Goal: Task Accomplishment & Management: Use online tool/utility

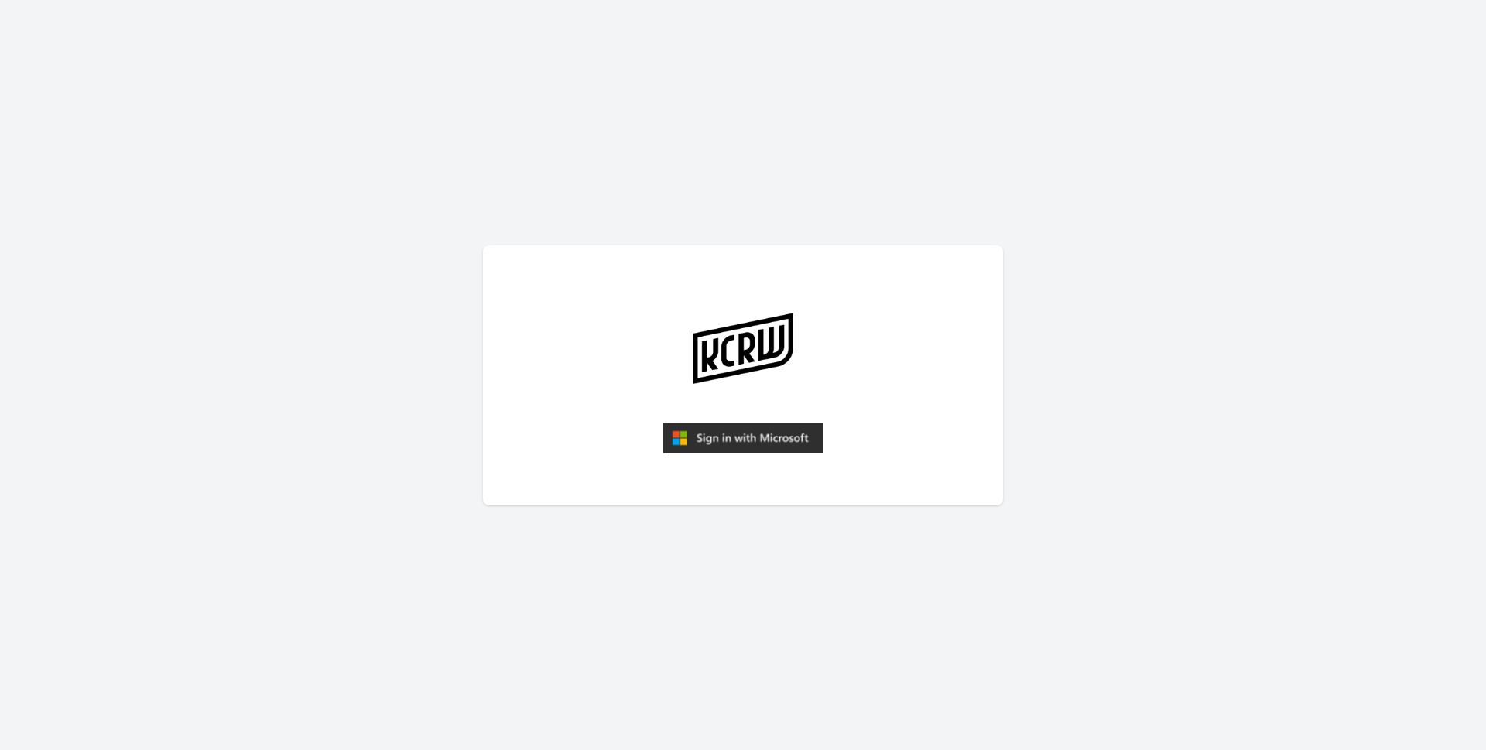
click at [735, 433] on img "submit" at bounding box center [742, 437] width 161 height 31
click at [717, 438] on img "submit" at bounding box center [742, 437] width 161 height 31
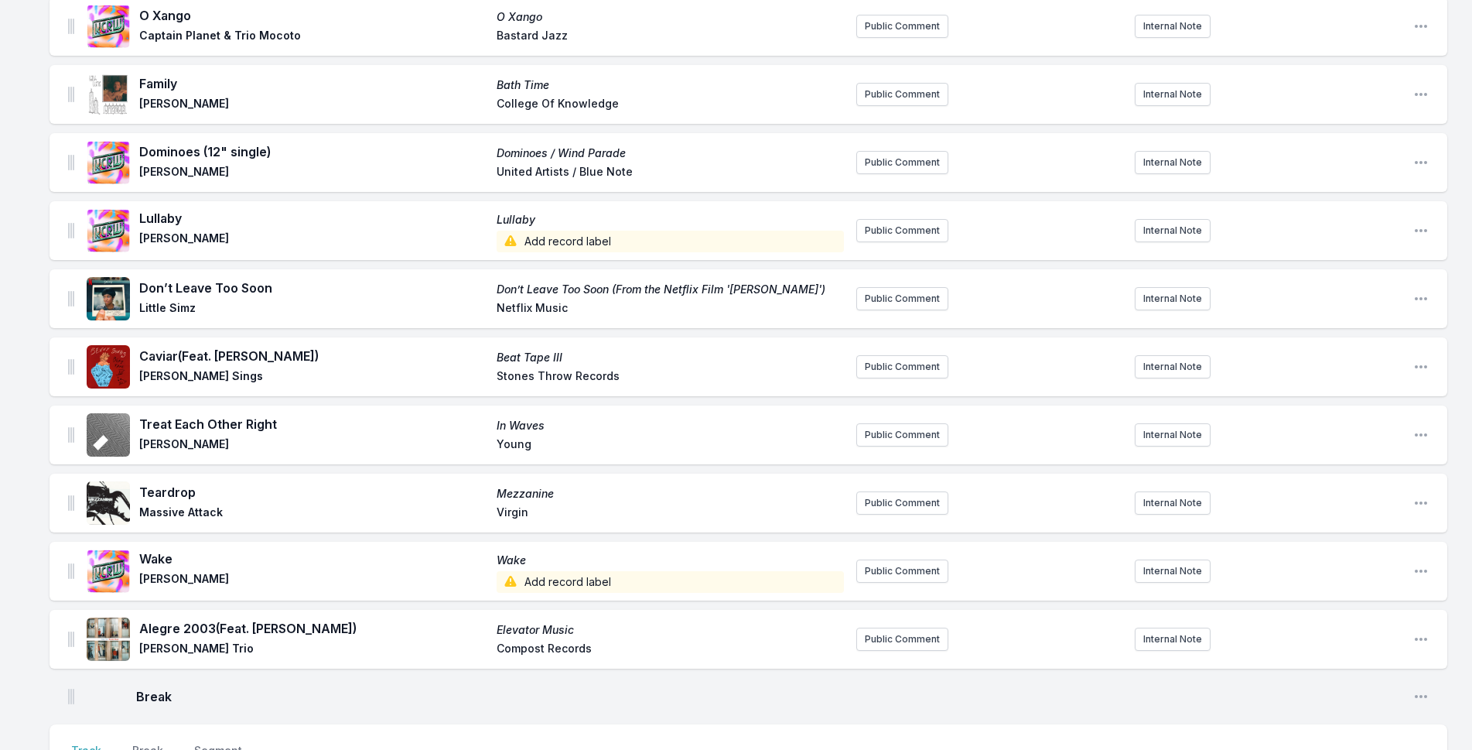
scroll to position [3371, 0]
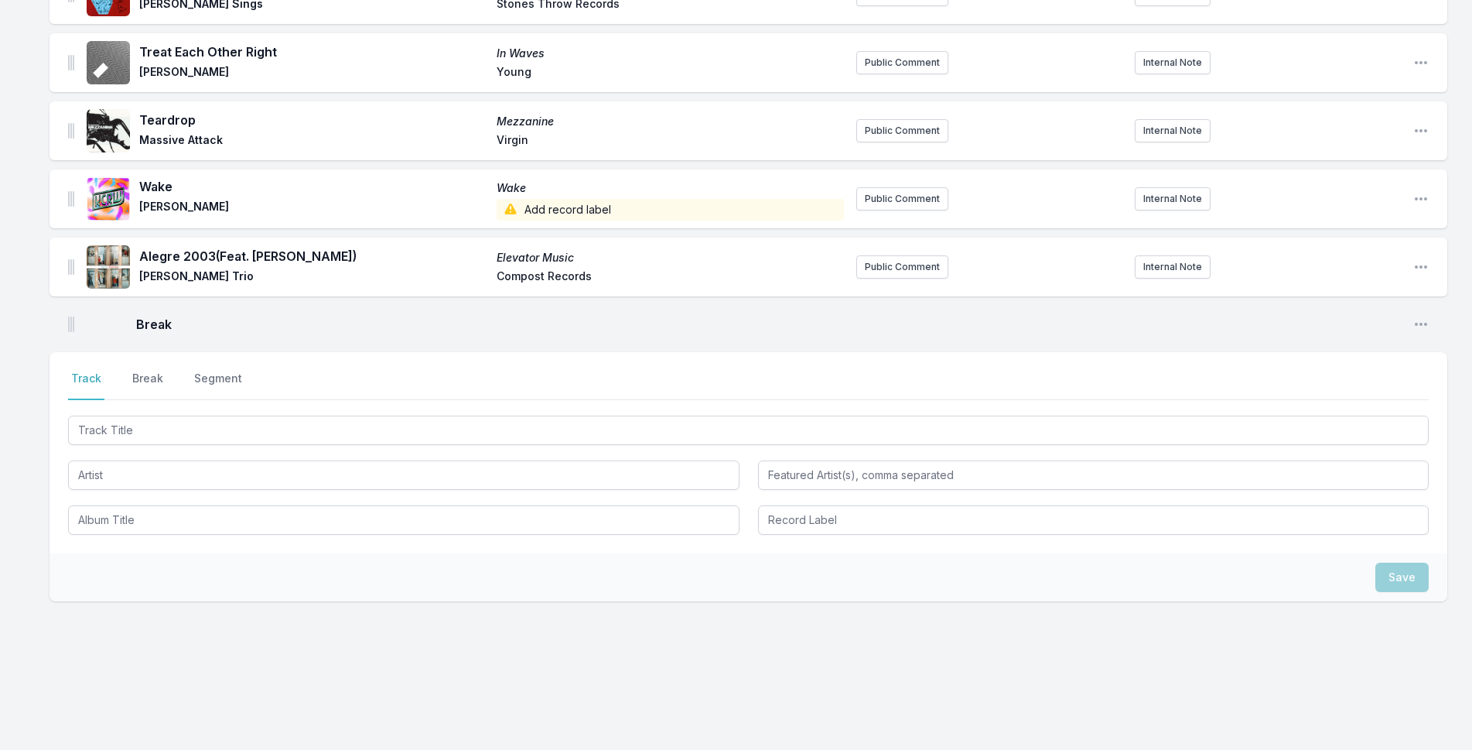
click at [932, 413] on div at bounding box center [748, 428] width 1361 height 32
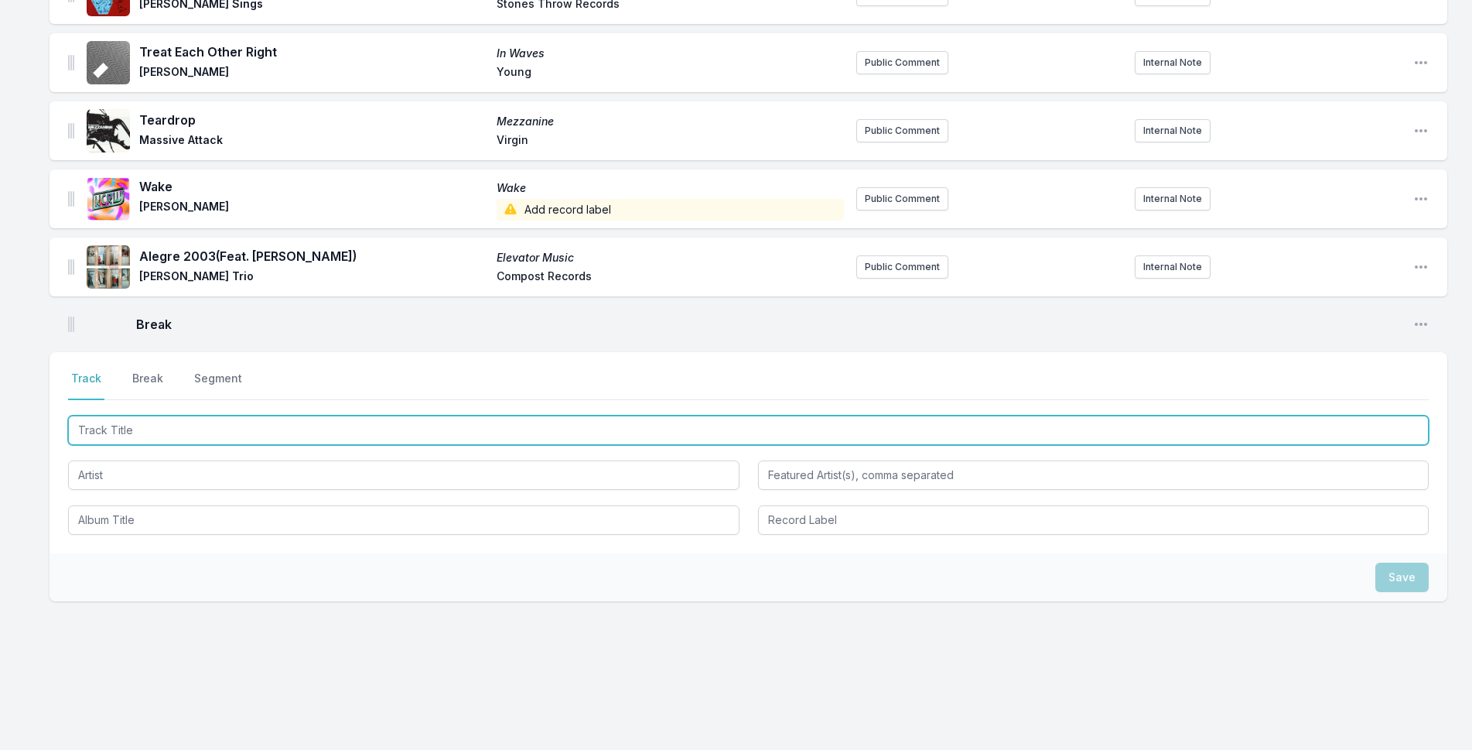
click at [951, 426] on input "Track Title" at bounding box center [748, 429] width 1361 height 29
type input "Waiting for the Punchline Swallertrip Extended)"
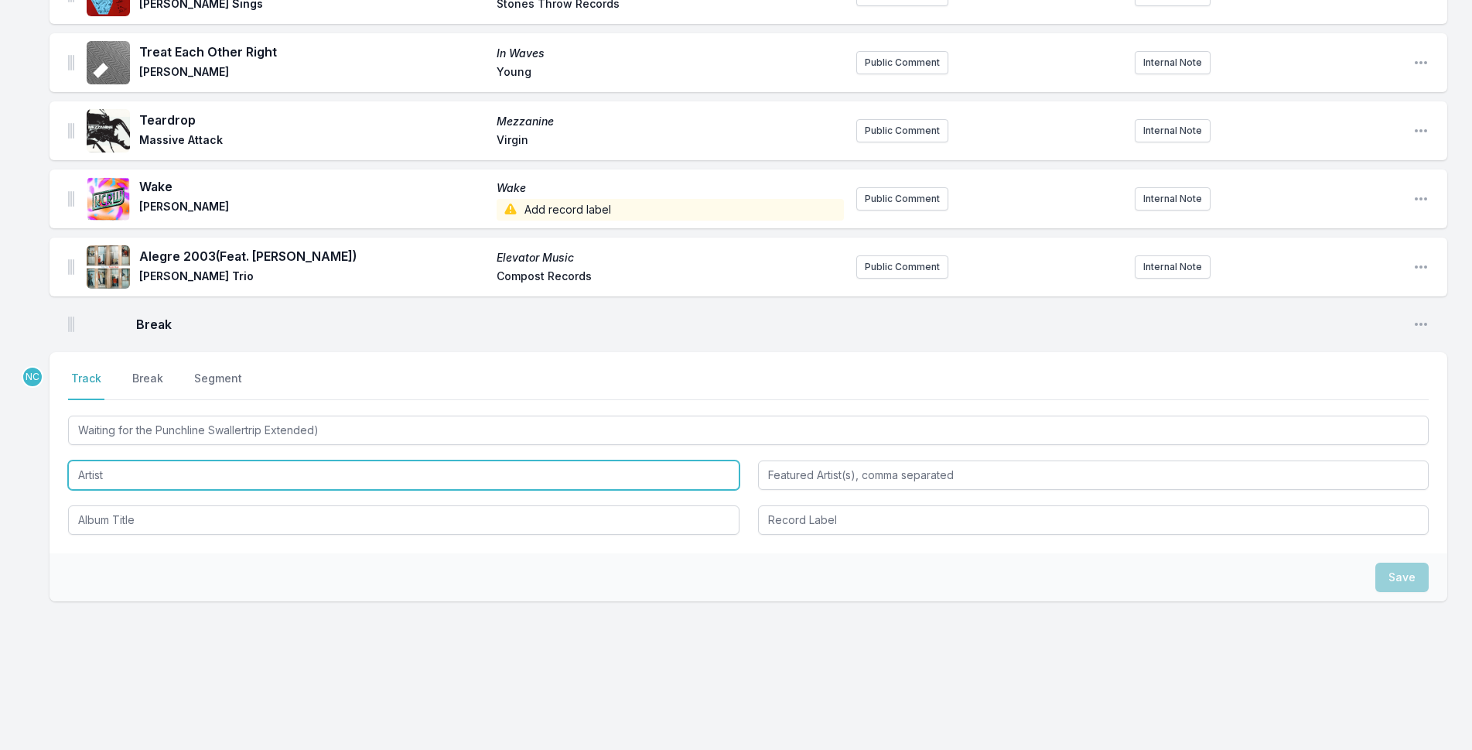
click at [515, 465] on input "Artist" at bounding box center [404, 474] width 672 height 29
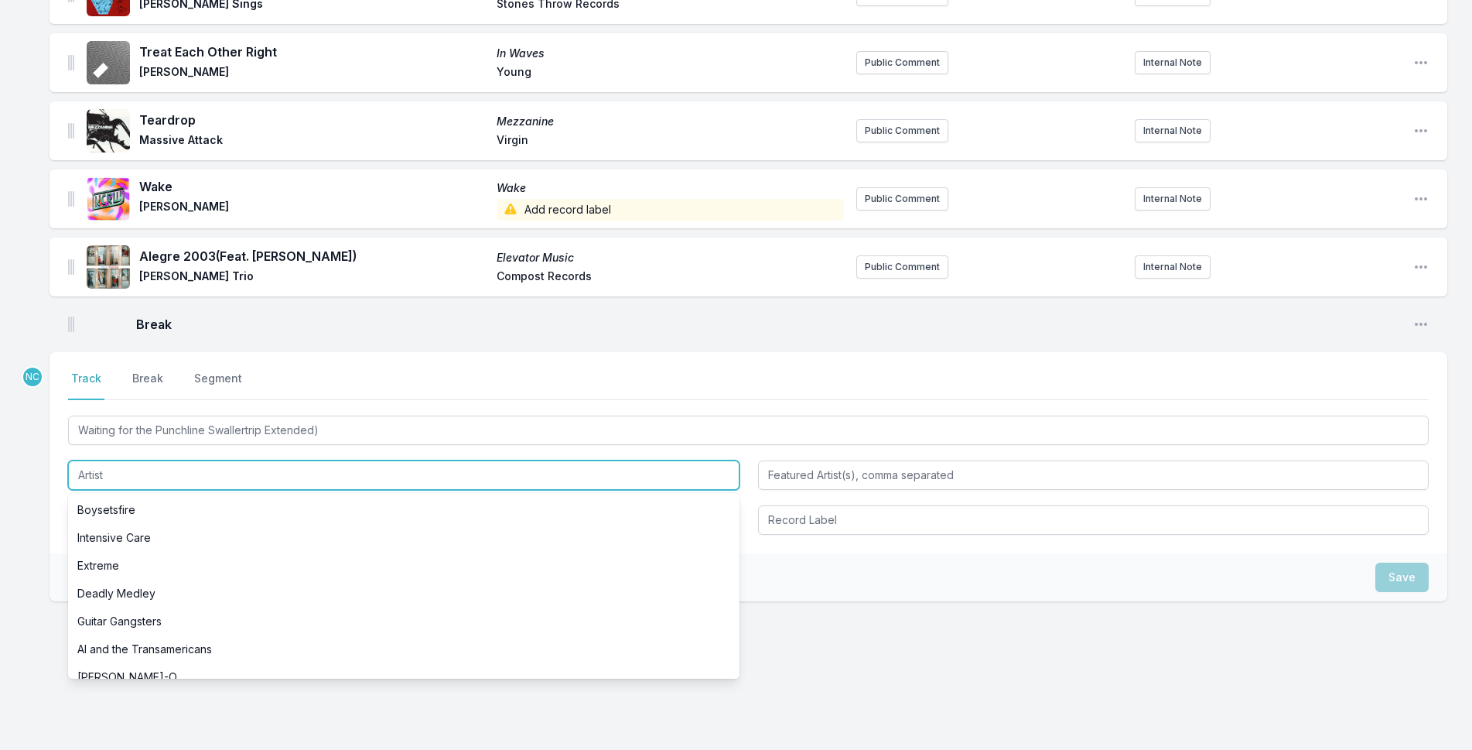
click at [515, 465] on input "Artist" at bounding box center [404, 474] width 672 height 29
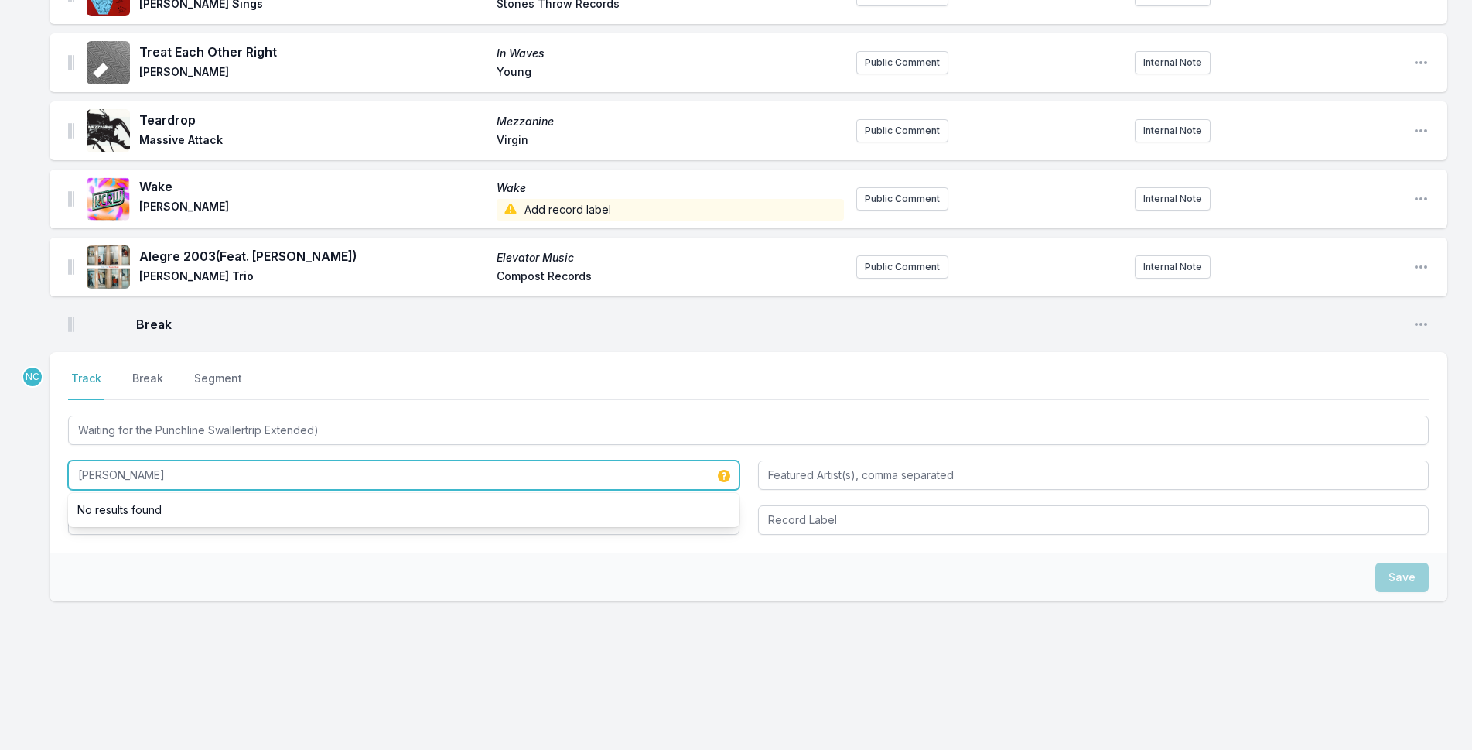
type input "Franc Moody"
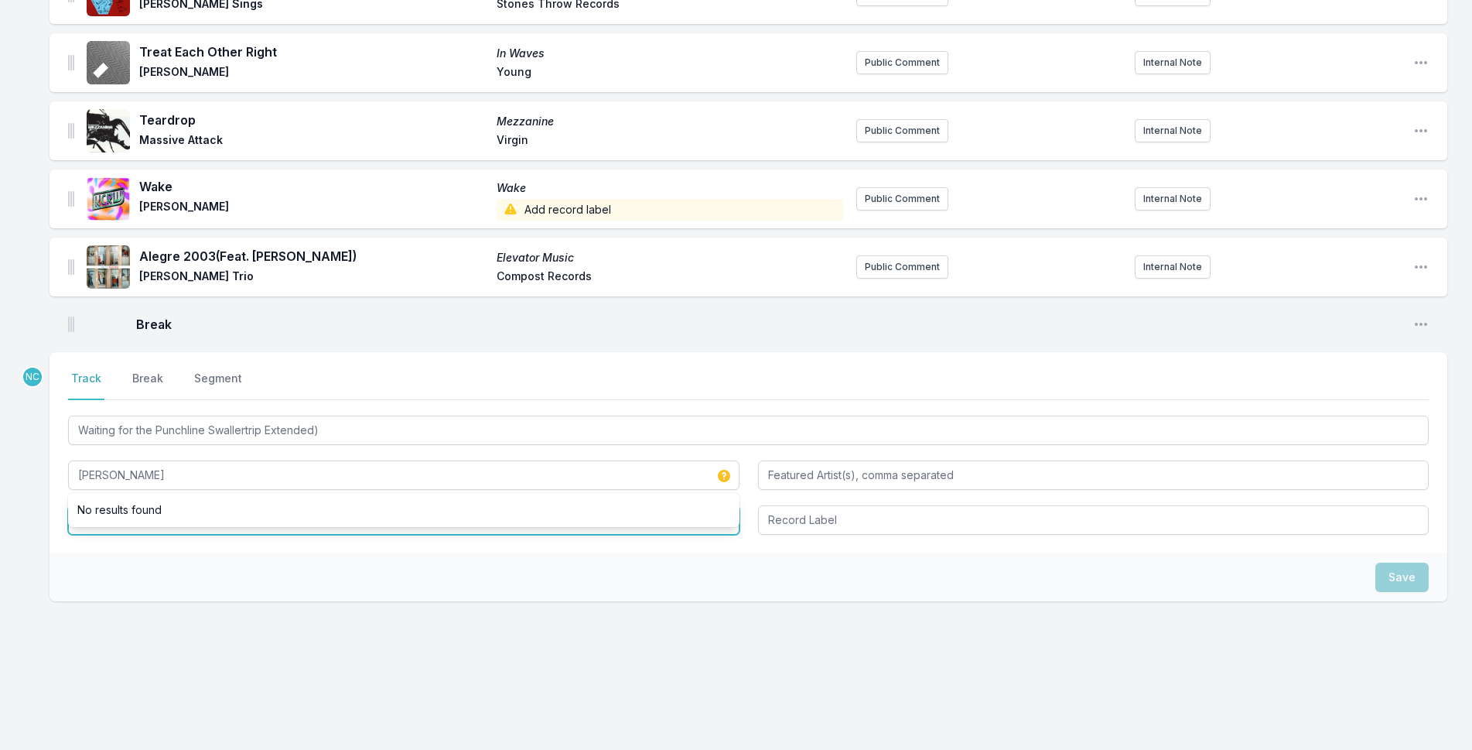
click at [289, 528] on input "Album Title" at bounding box center [404, 519] width 672 height 29
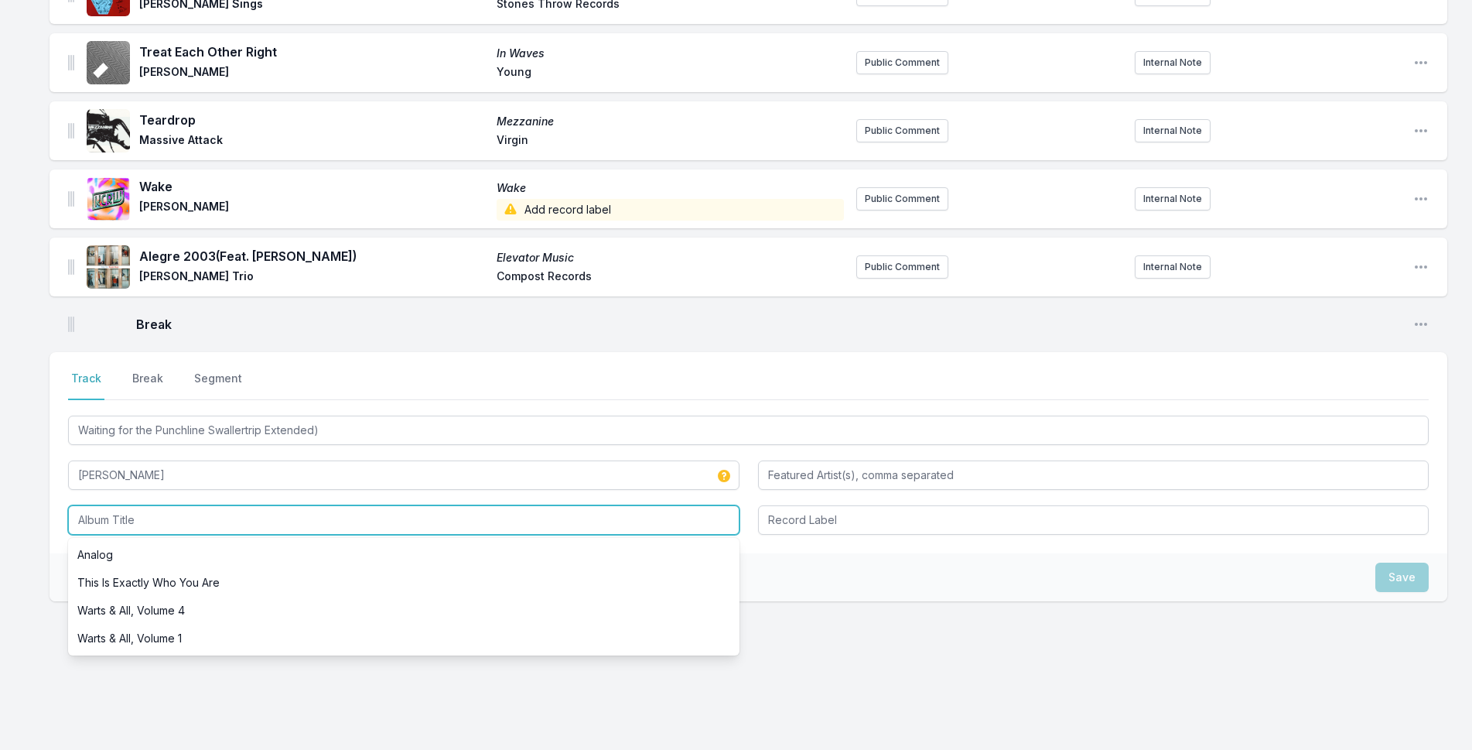
click at [302, 533] on input "Album Title" at bounding box center [404, 519] width 672 height 29
click at [304, 529] on input "Album Title" at bounding box center [404, 519] width 672 height 29
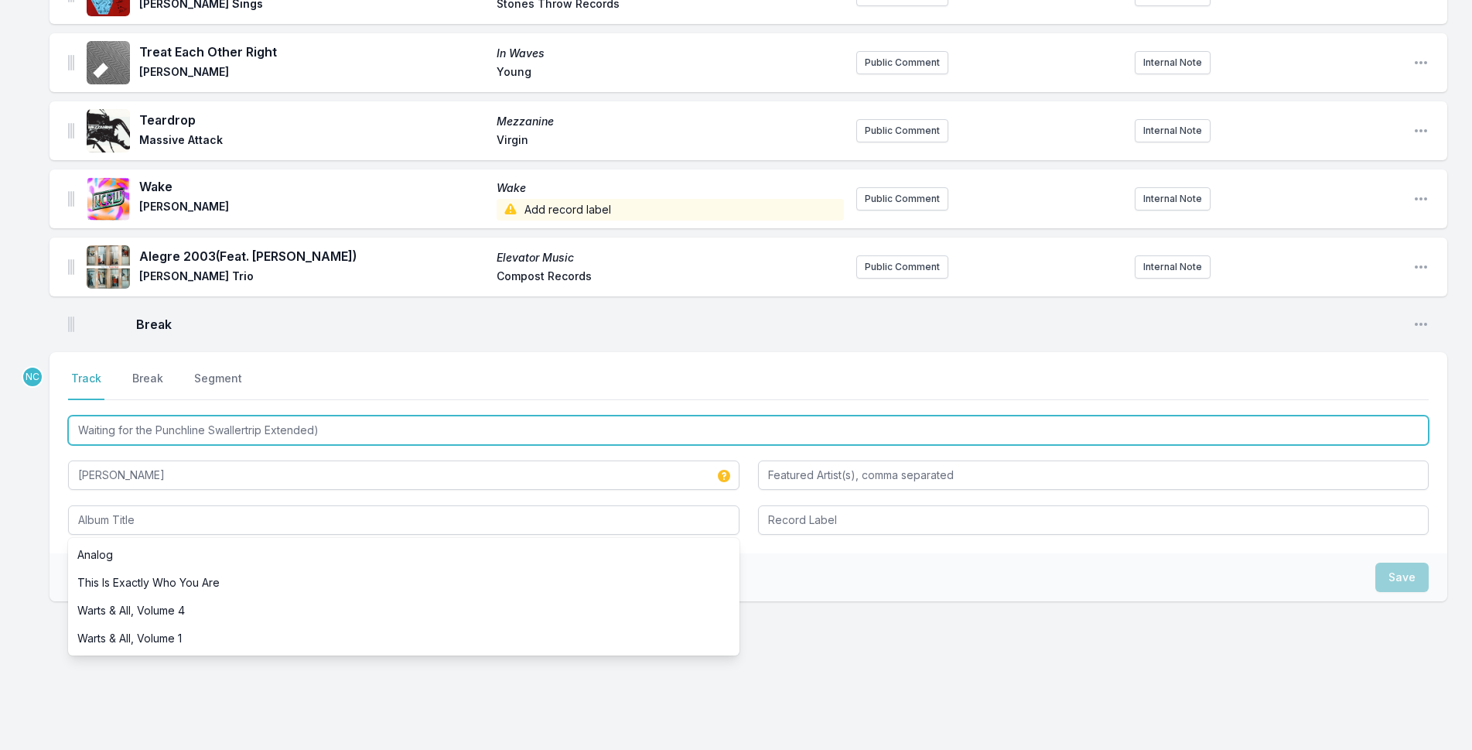
click at [259, 429] on input "Waiting for the Punchline Swallertrip Extended)" at bounding box center [748, 429] width 1361 height 29
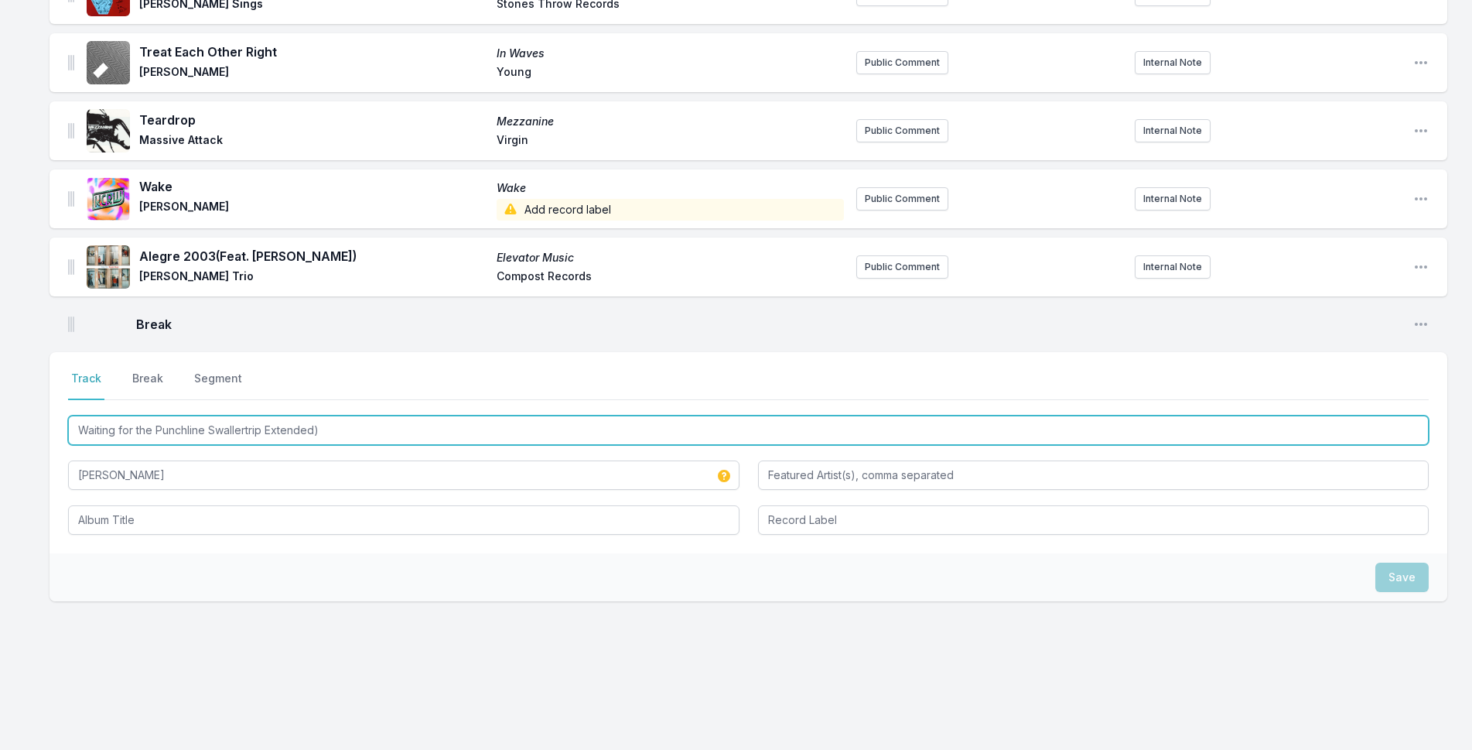
click at [259, 429] on input "Waiting for the Punchline Swallertrip Extended)" at bounding box center [748, 429] width 1361 height 29
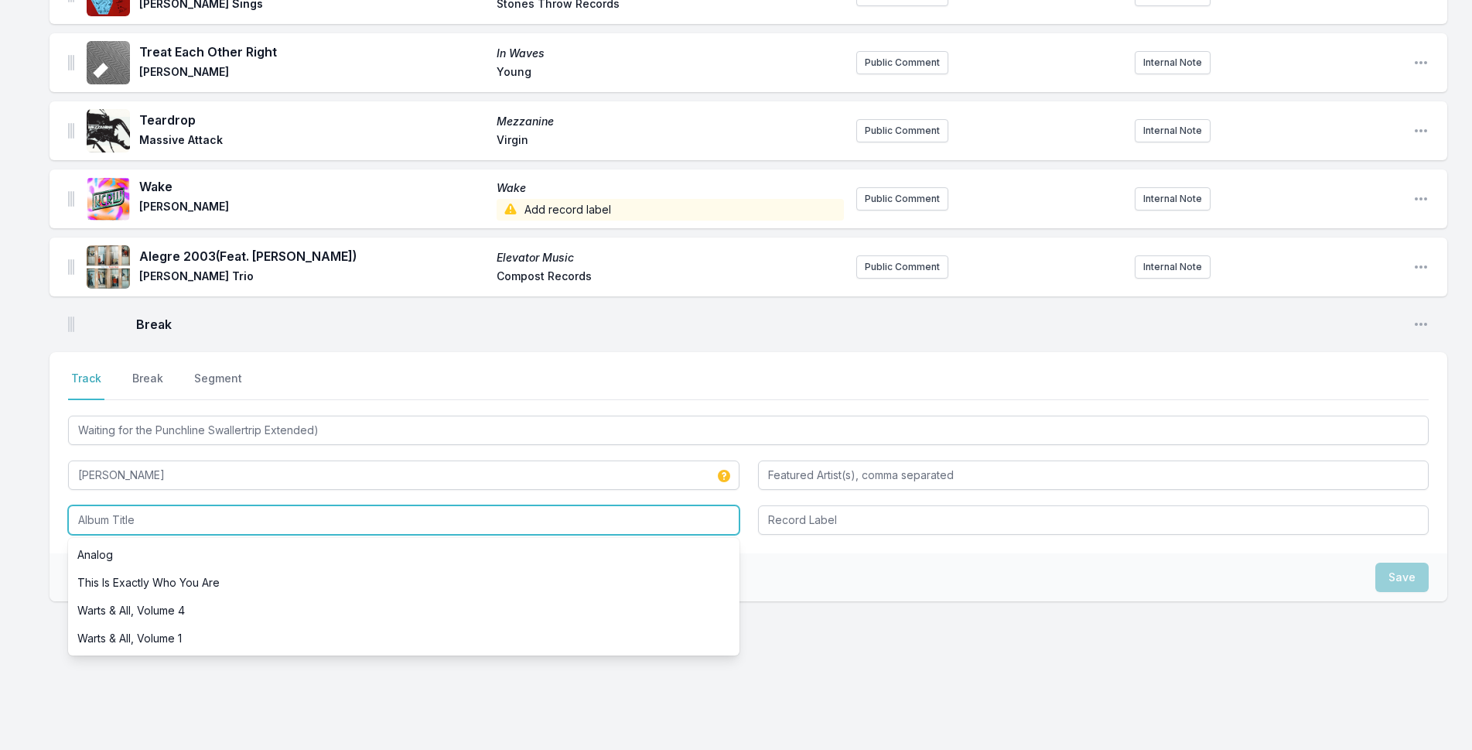
click at [318, 531] on input "Album Title" at bounding box center [404, 519] width 672 height 29
paste input "Waiting for the Punchline Swallertrip Extended)"
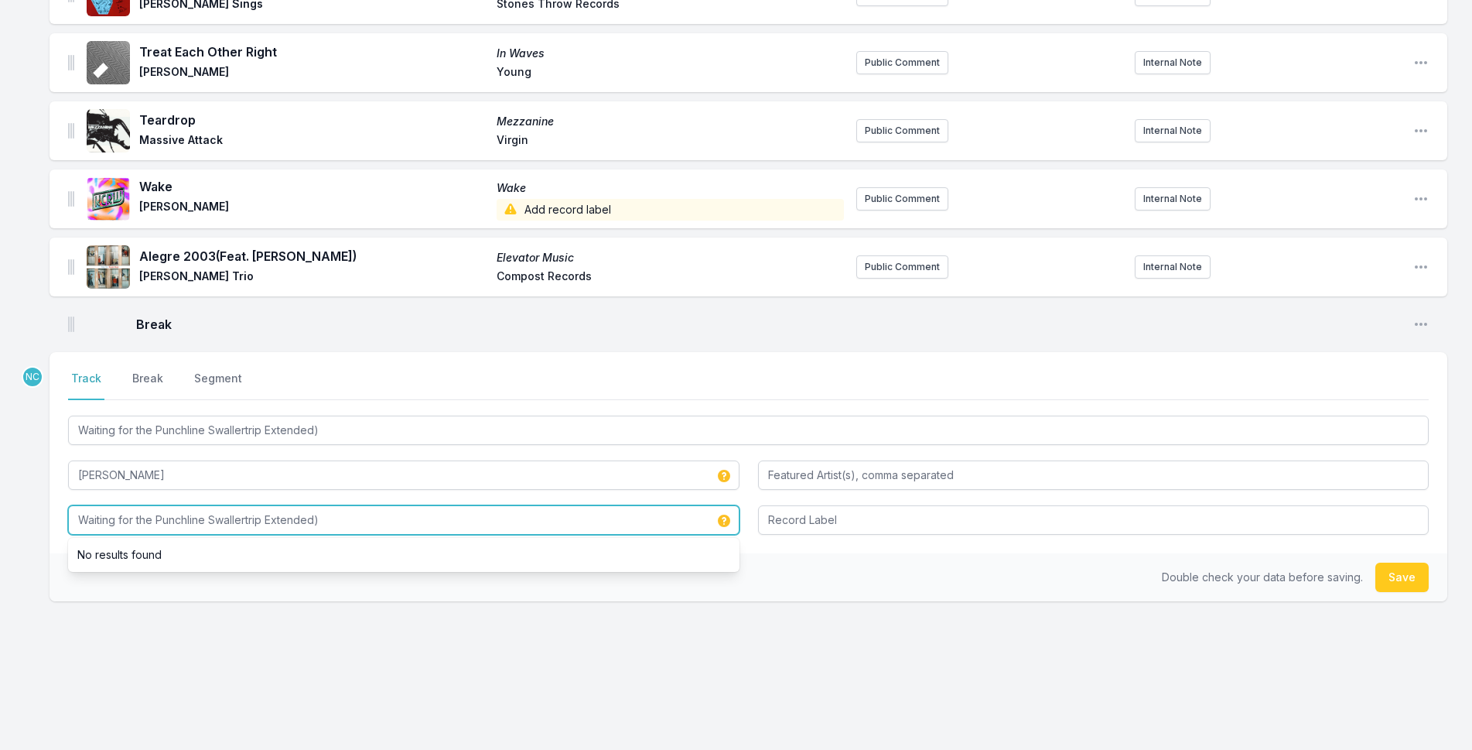
type input "Waiting for the Punchline Swallertrip Extended)"
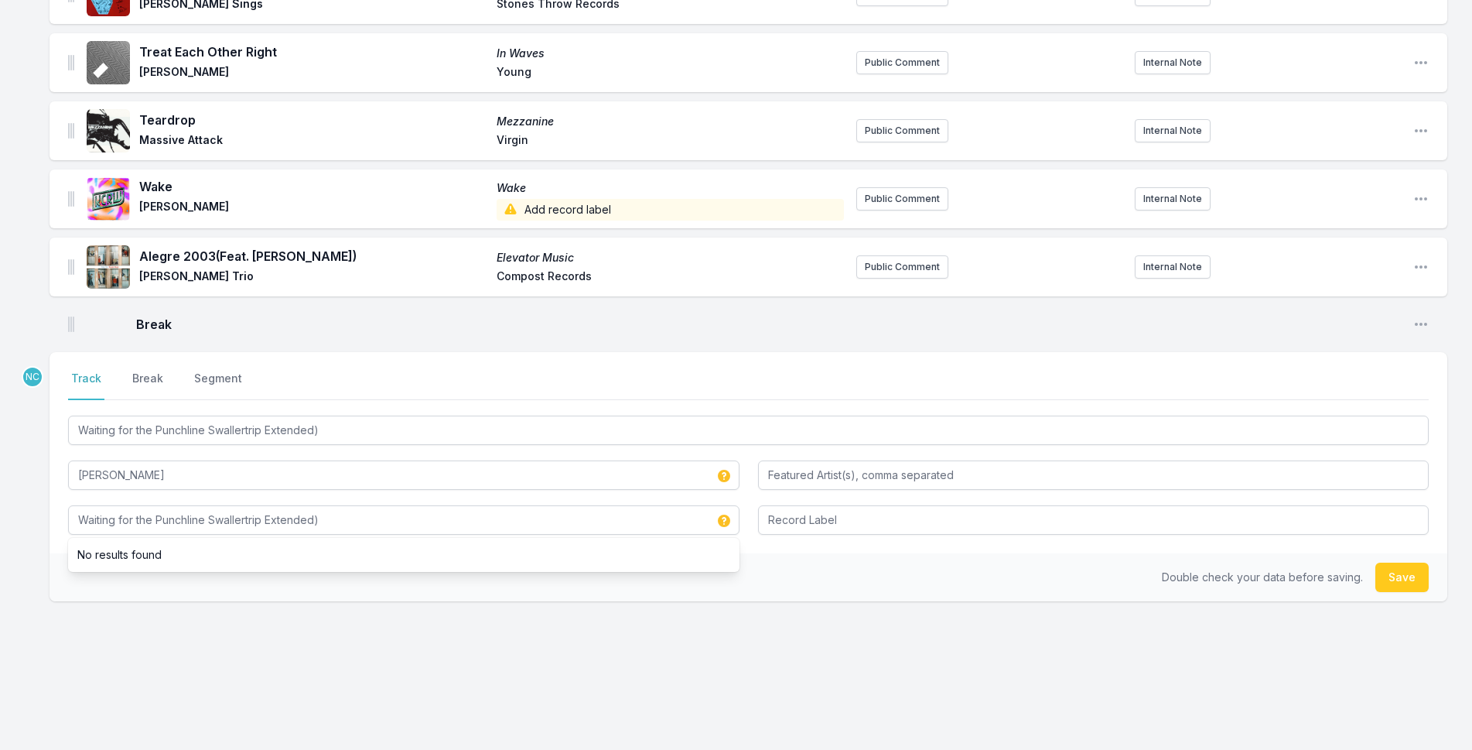
click at [869, 535] on div "Select a tab Track Break Segment Track Break Segment Waiting for the Punchline …" at bounding box center [749, 452] width 1398 height 201
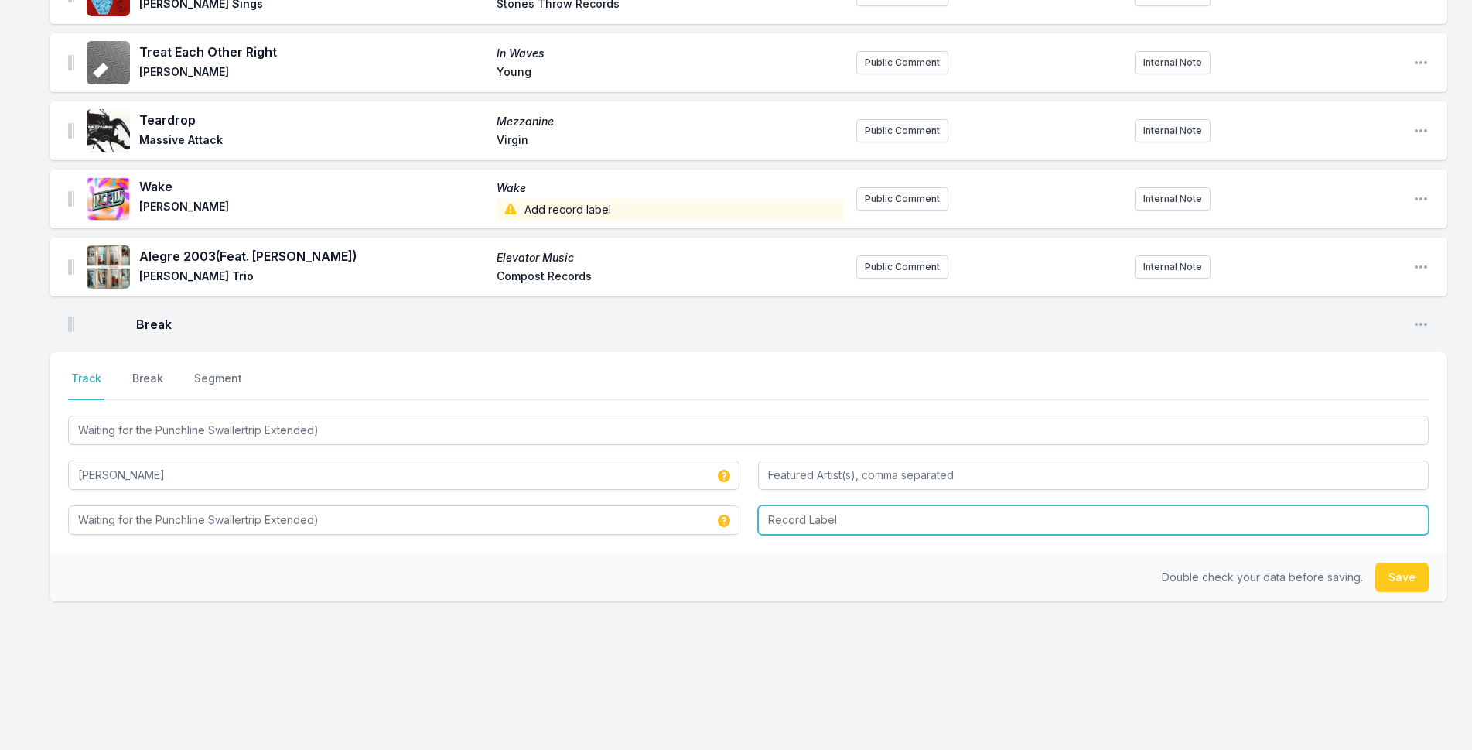
click at [867, 528] on input "Record Label" at bounding box center [1094, 519] width 672 height 29
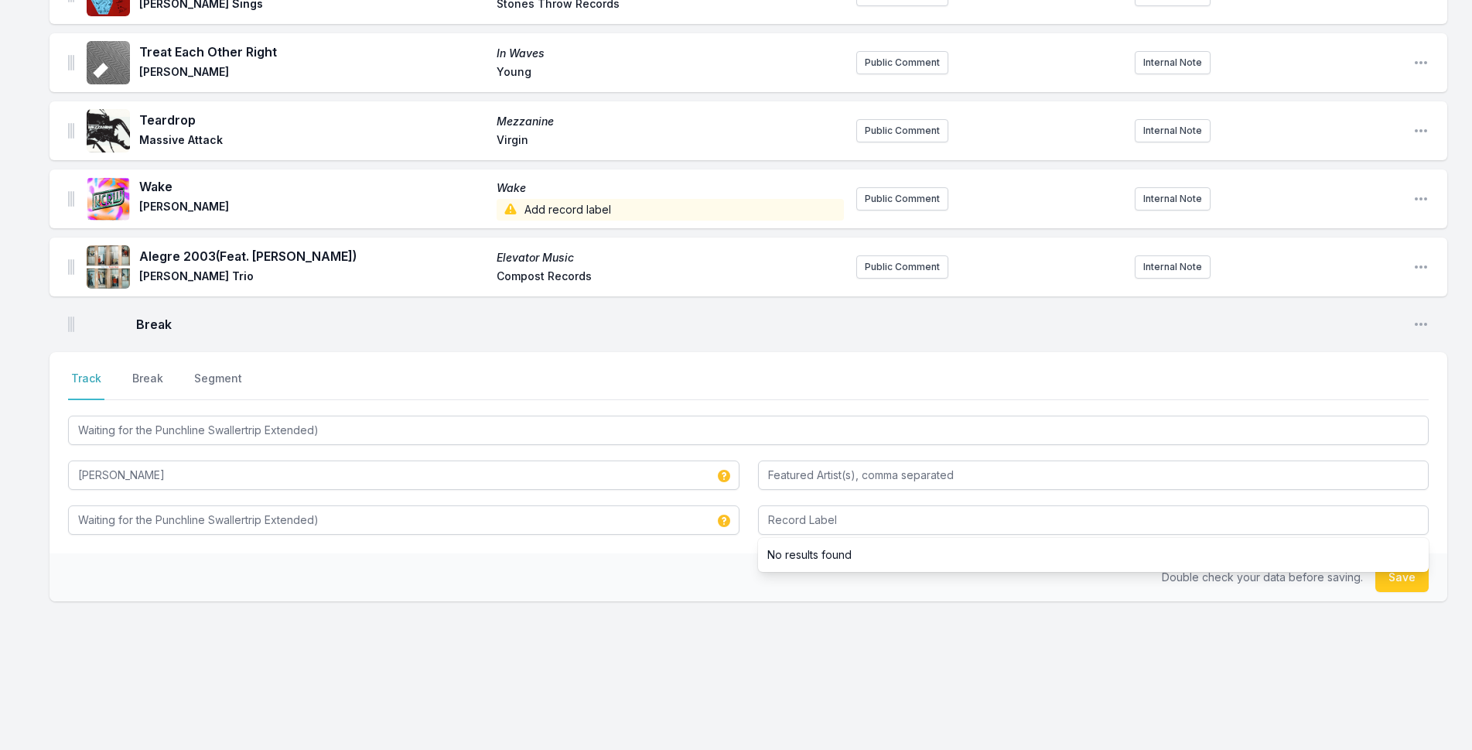
click at [875, 569] on ul "No results found" at bounding box center [1094, 555] width 672 height 34
click at [1383, 585] on button "Save" at bounding box center [1402, 577] width 53 height 29
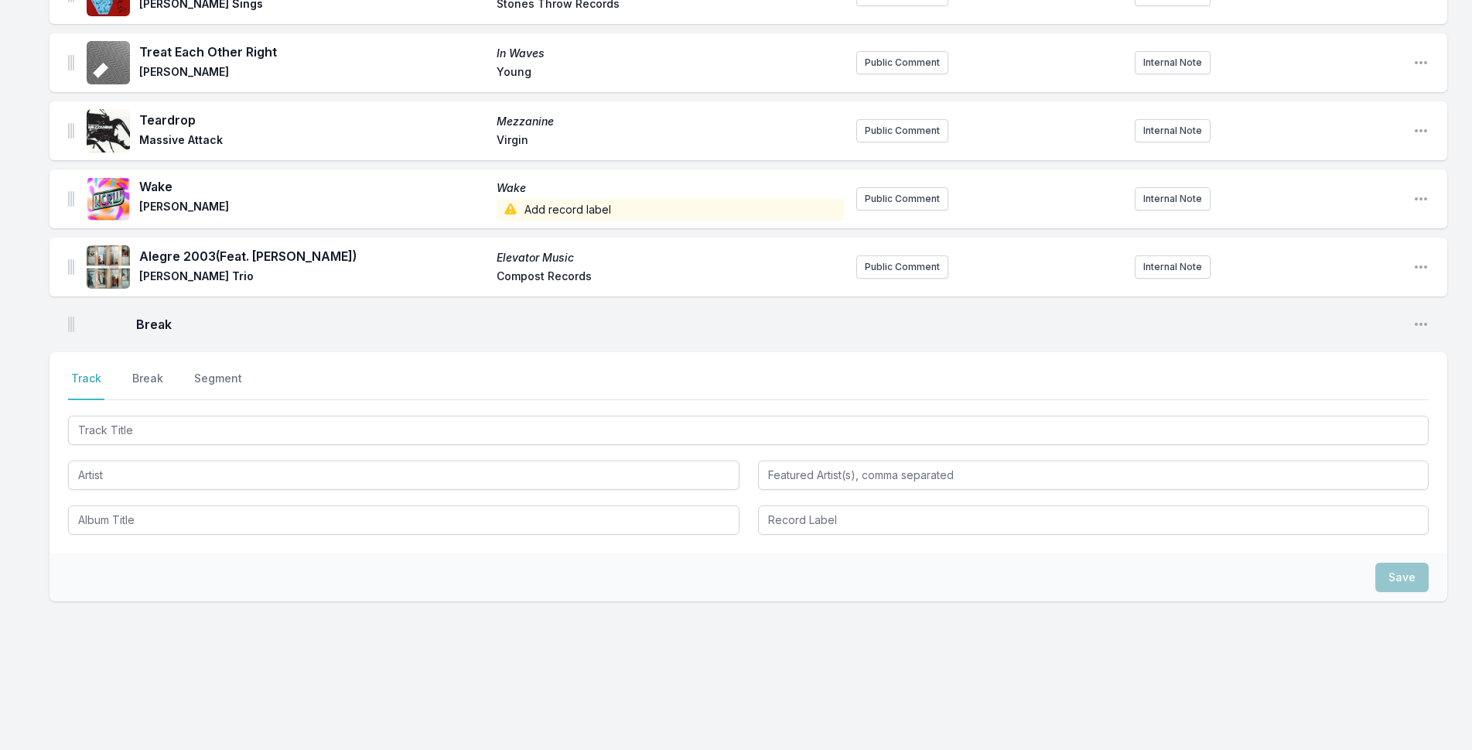
scroll to position [3439, 0]
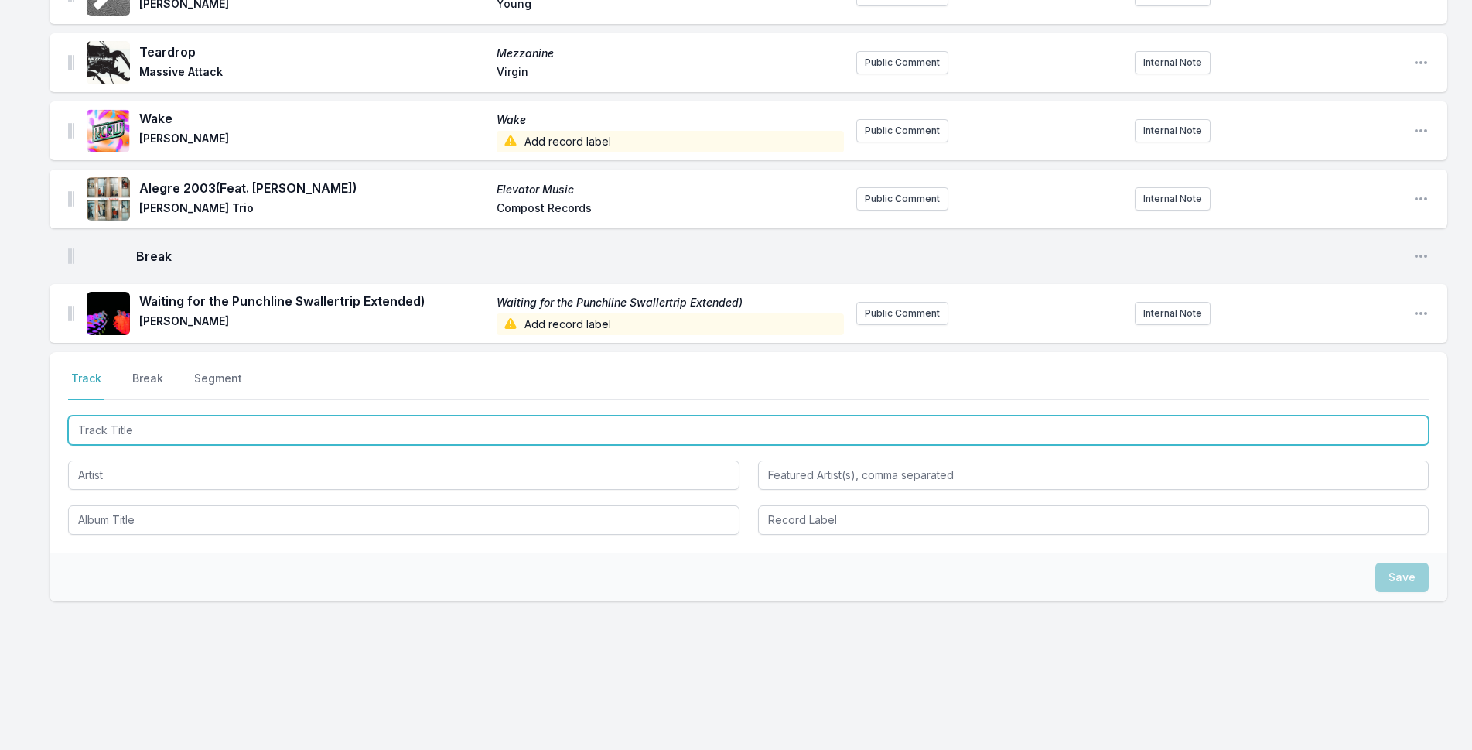
drag, startPoint x: 511, startPoint y: 432, endPoint x: 590, endPoint y: 391, distance: 88.9
click at [512, 431] on input "Track Title" at bounding box center [748, 429] width 1361 height 29
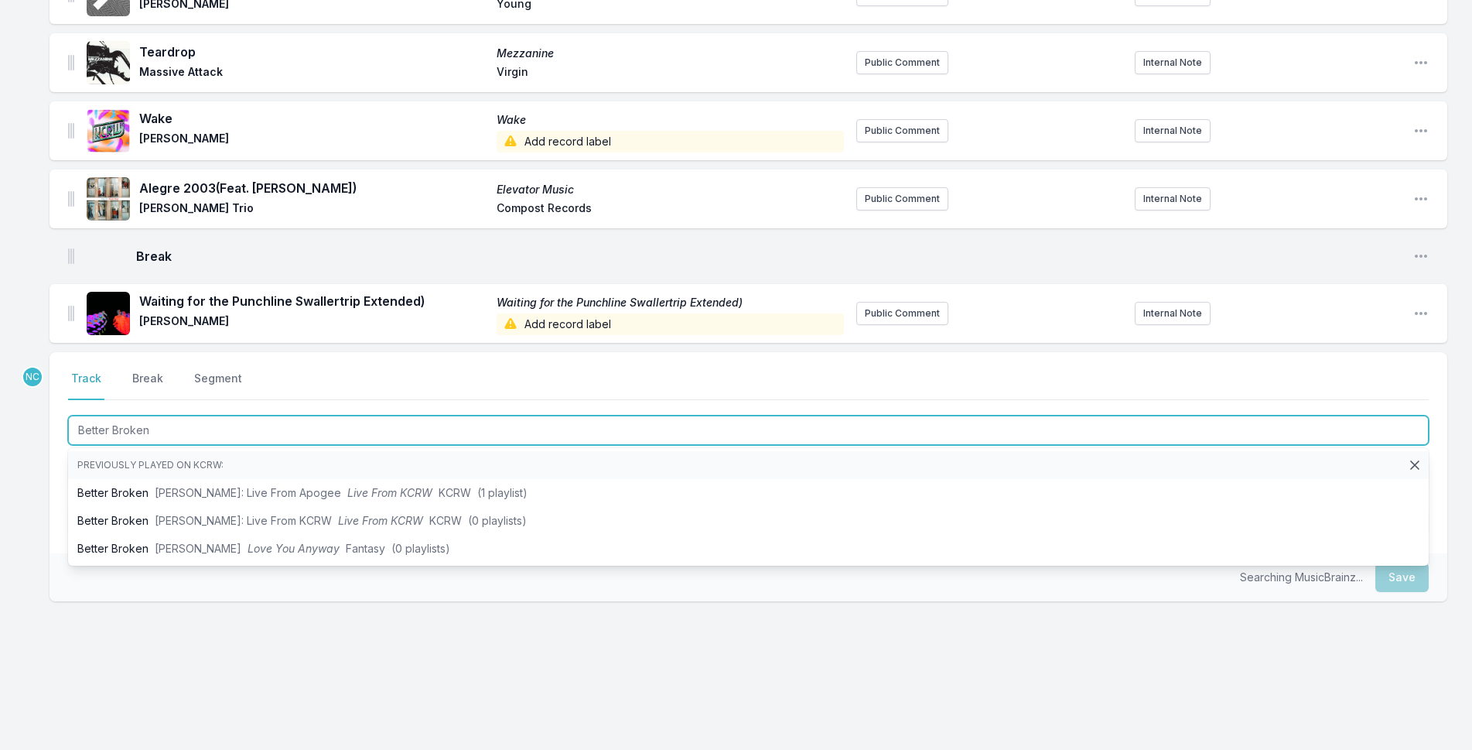
type input "Better Broken"
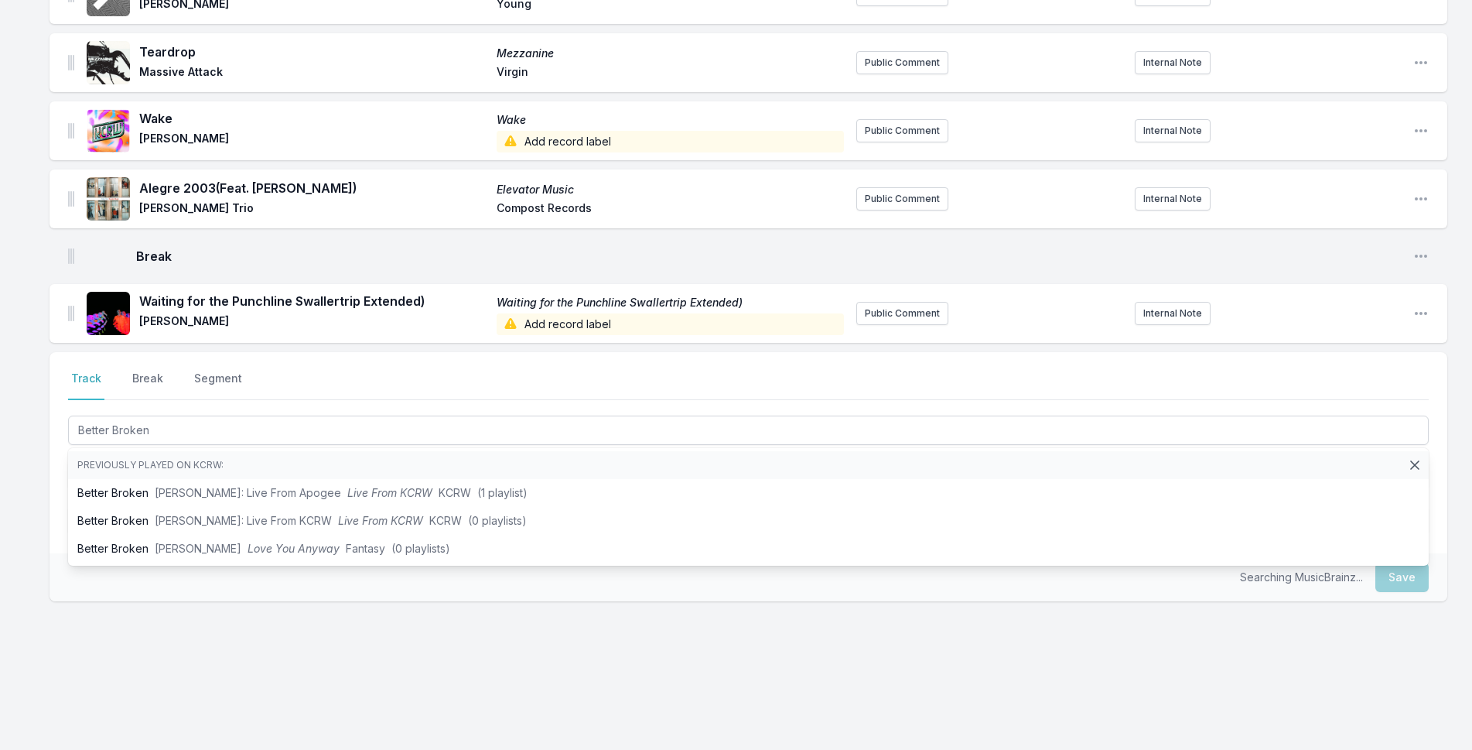
drag, startPoint x: 0, startPoint y: 474, endPoint x: 118, endPoint y: 474, distance: 117.6
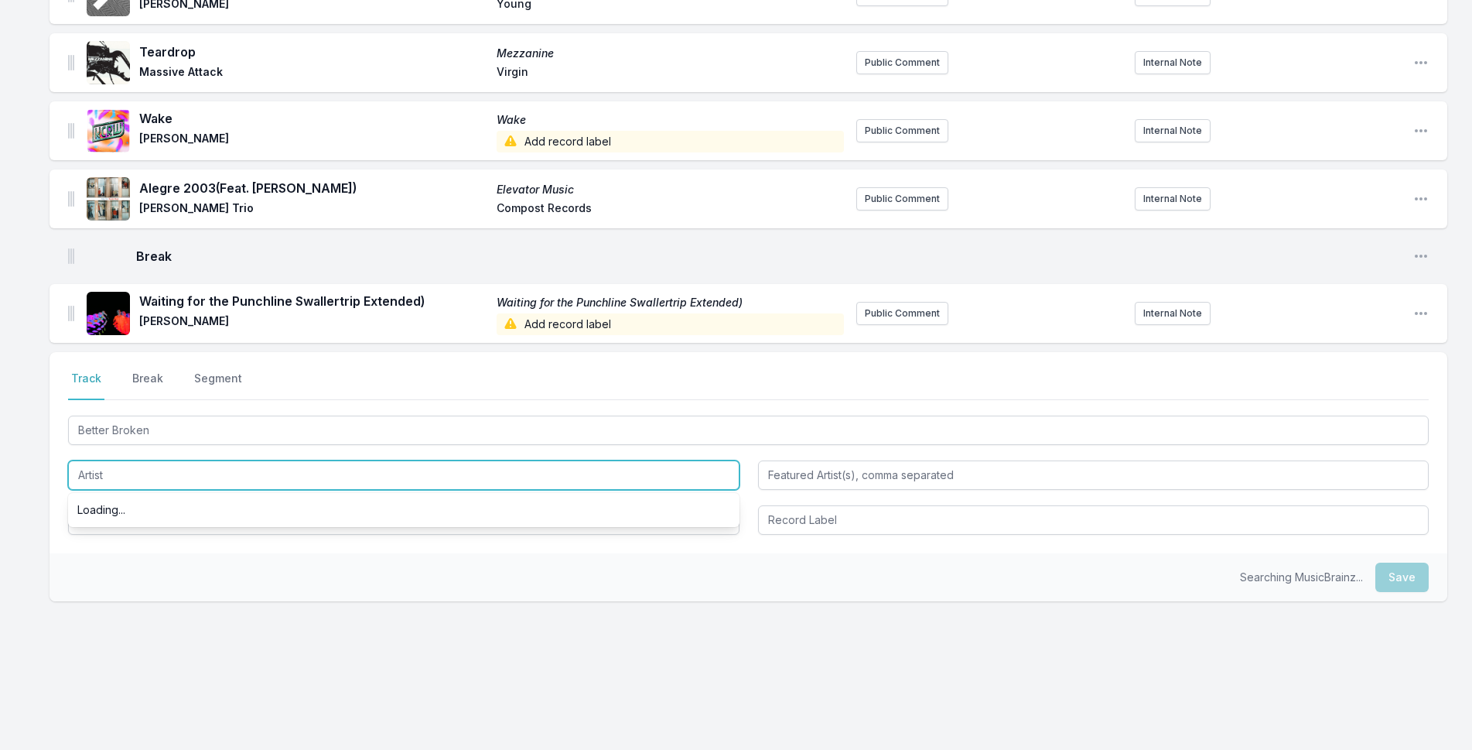
click at [128, 477] on input "Artist" at bounding box center [404, 474] width 672 height 29
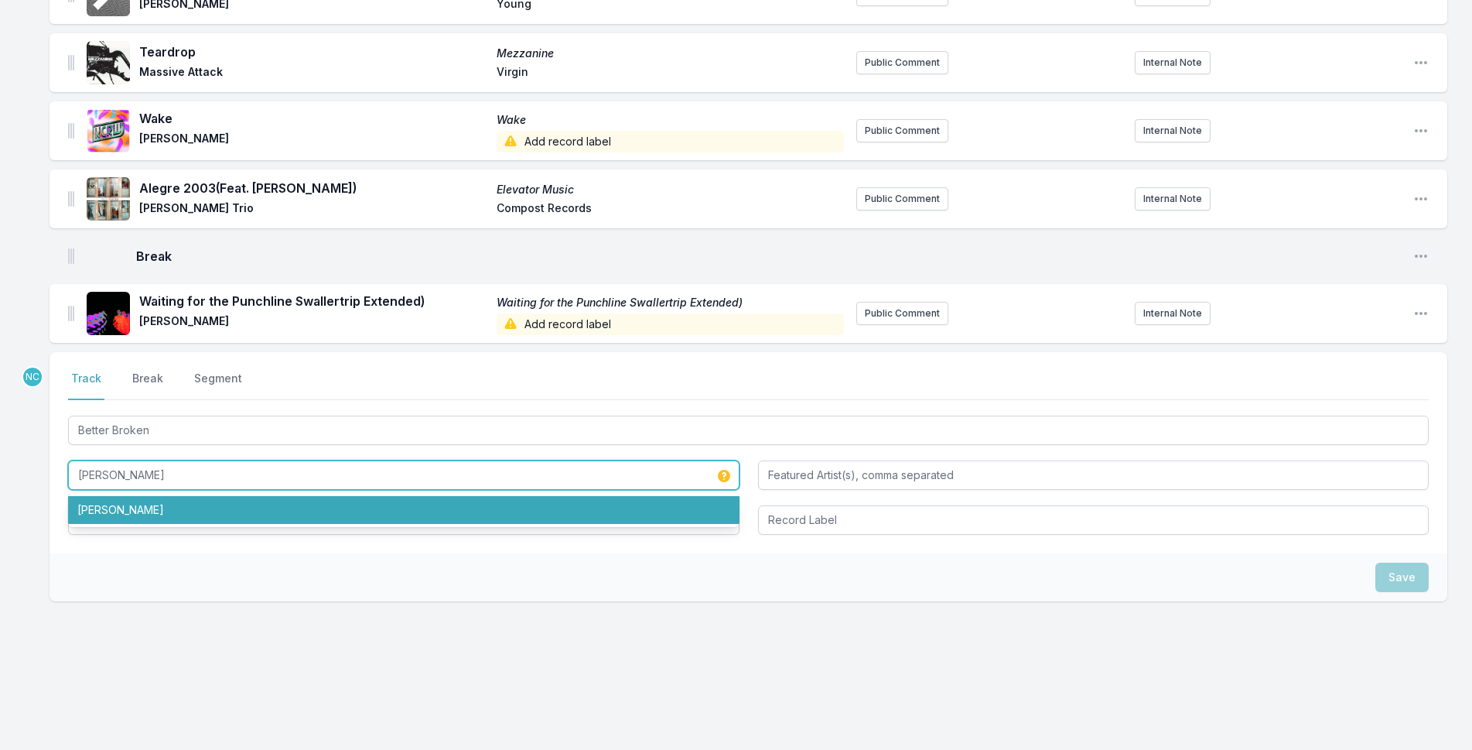
click at [147, 501] on li "Sarah McLachlan" at bounding box center [404, 510] width 672 height 28
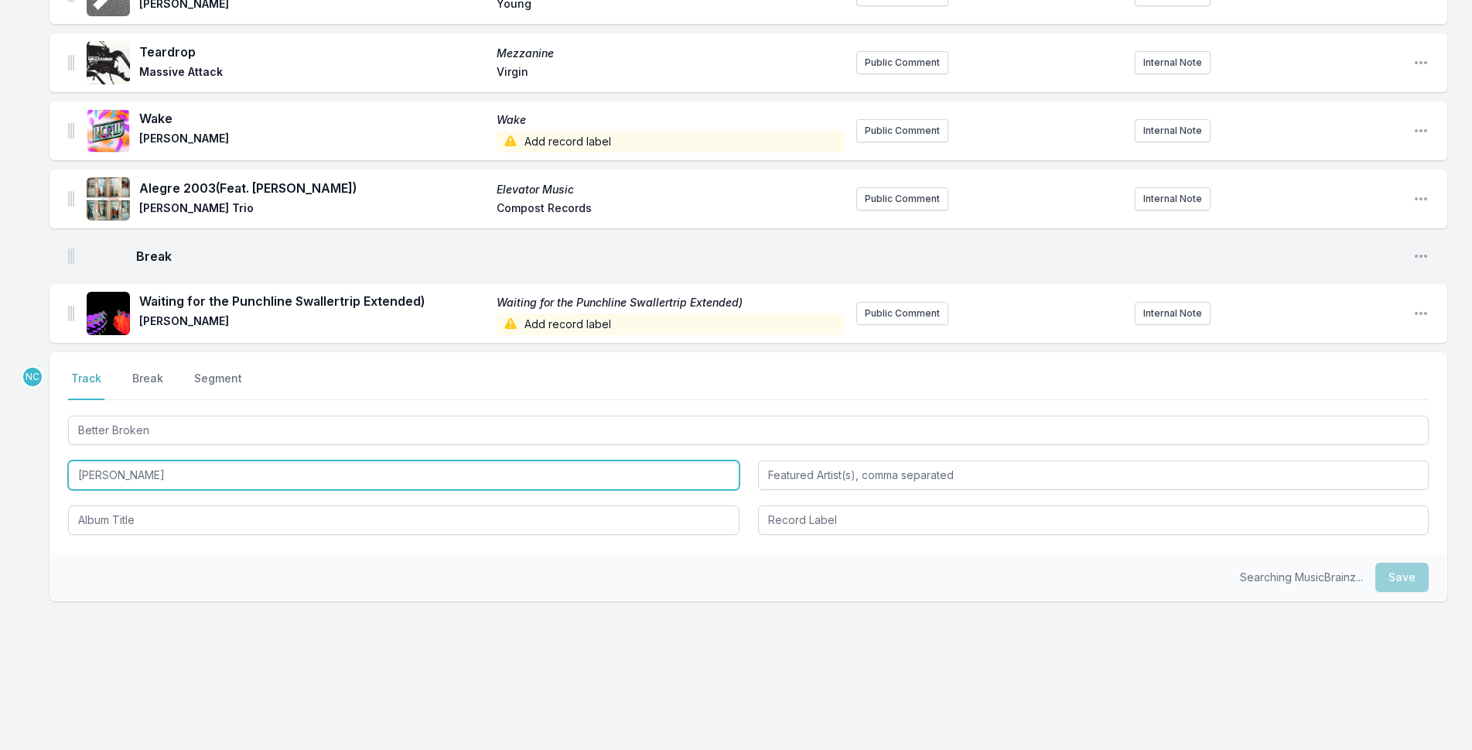
type input "Sarah McLachlan"
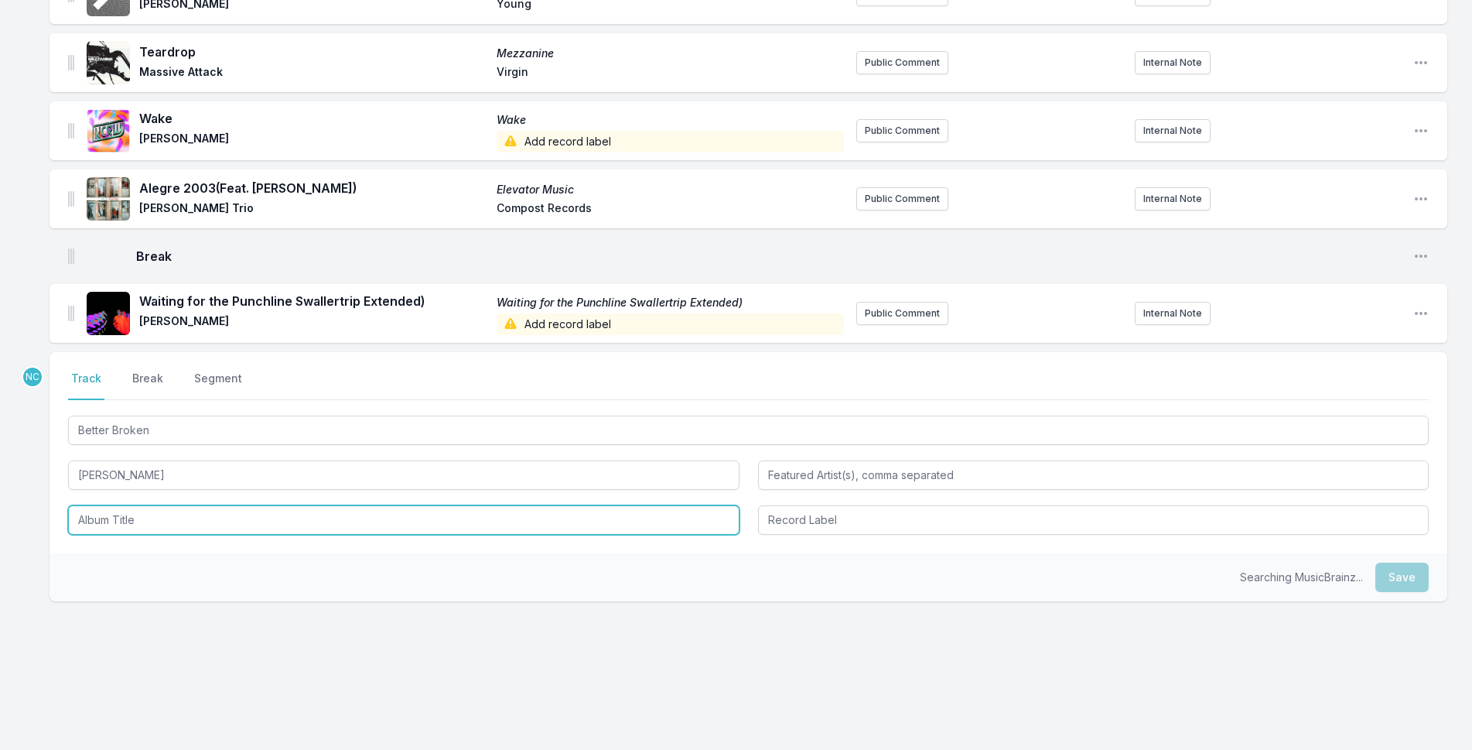
click at [133, 528] on input "Album Title" at bounding box center [404, 519] width 672 height 29
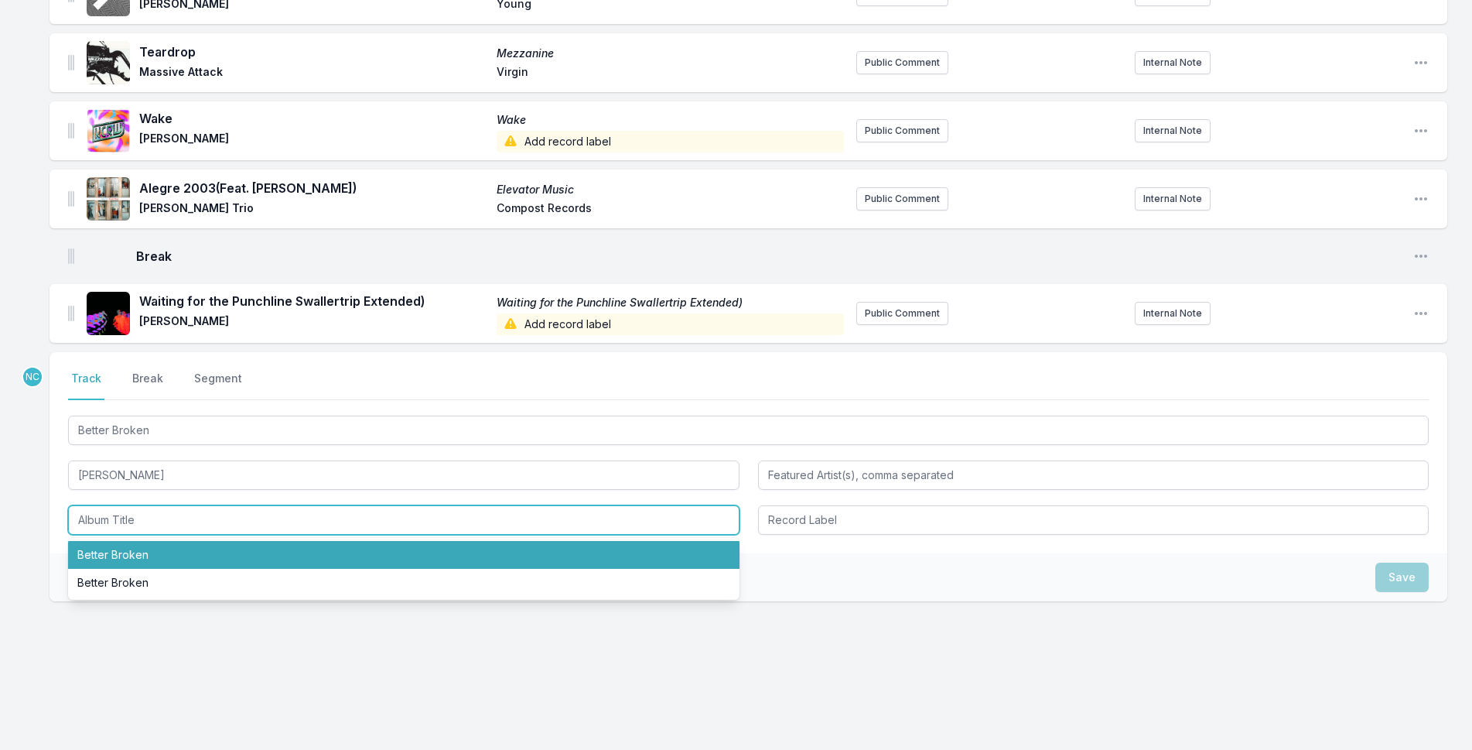
click at [169, 556] on li "Better Broken" at bounding box center [404, 555] width 672 height 28
type input "Better Broken"
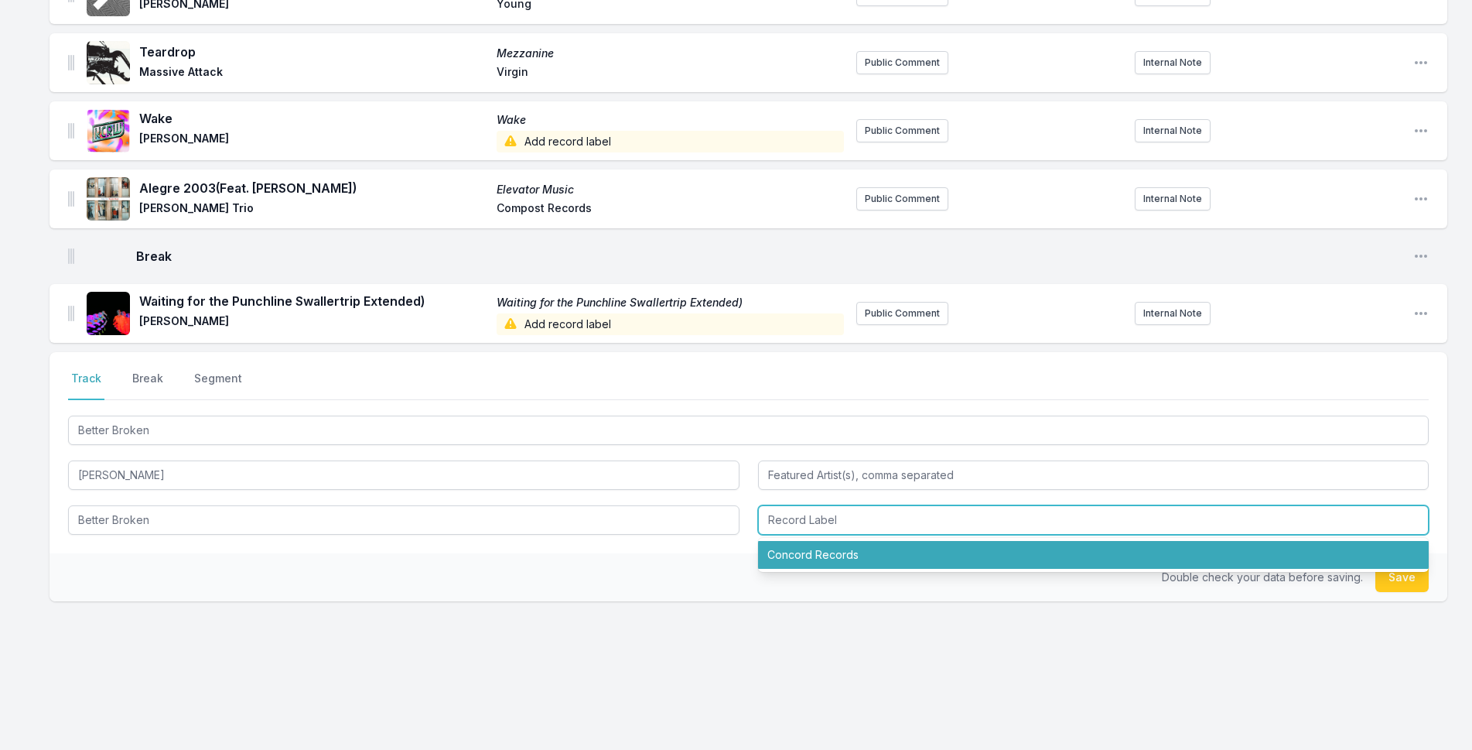
click at [884, 528] on input "Record Label" at bounding box center [1094, 519] width 672 height 29
click at [890, 550] on li "Concord Records" at bounding box center [1094, 555] width 672 height 28
type input "Concord Records"
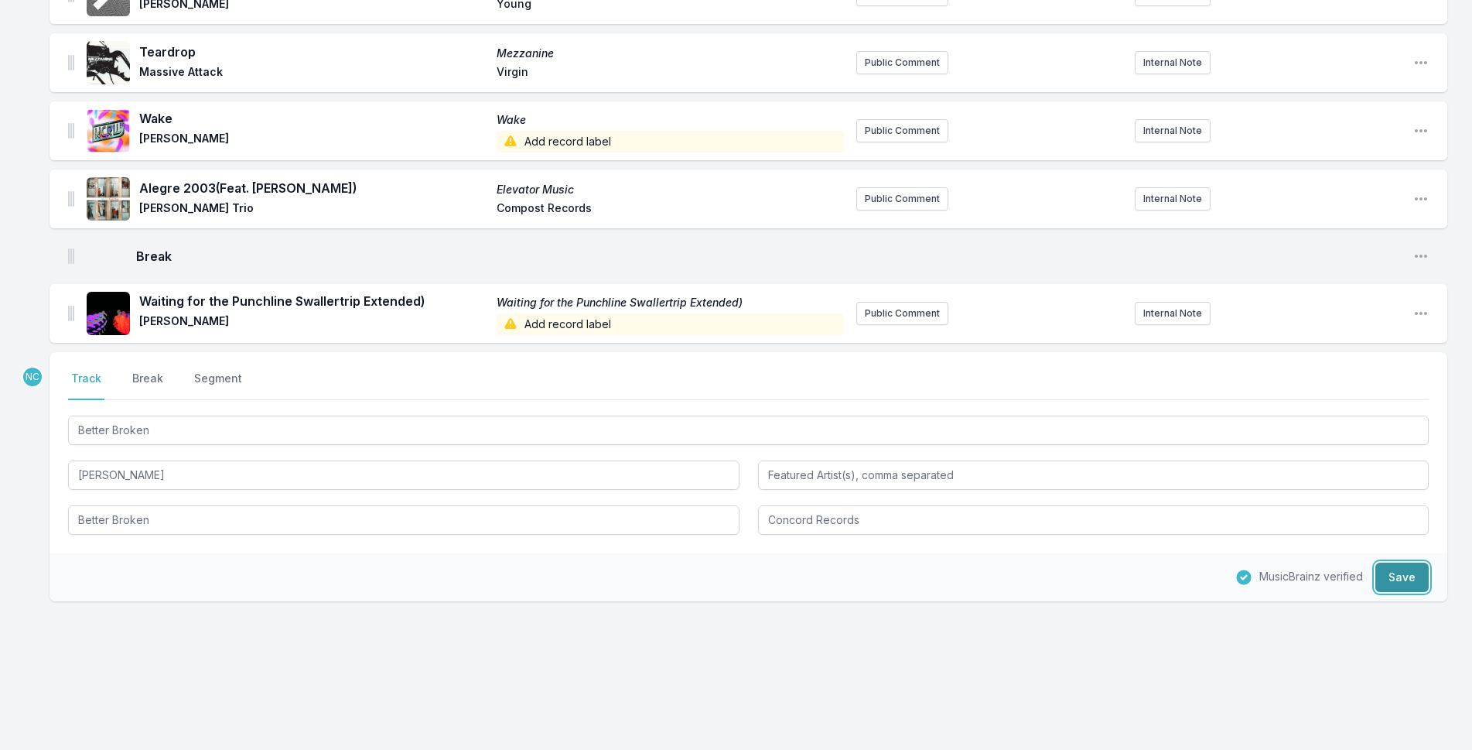
click at [1406, 577] on button "Save" at bounding box center [1402, 577] width 53 height 29
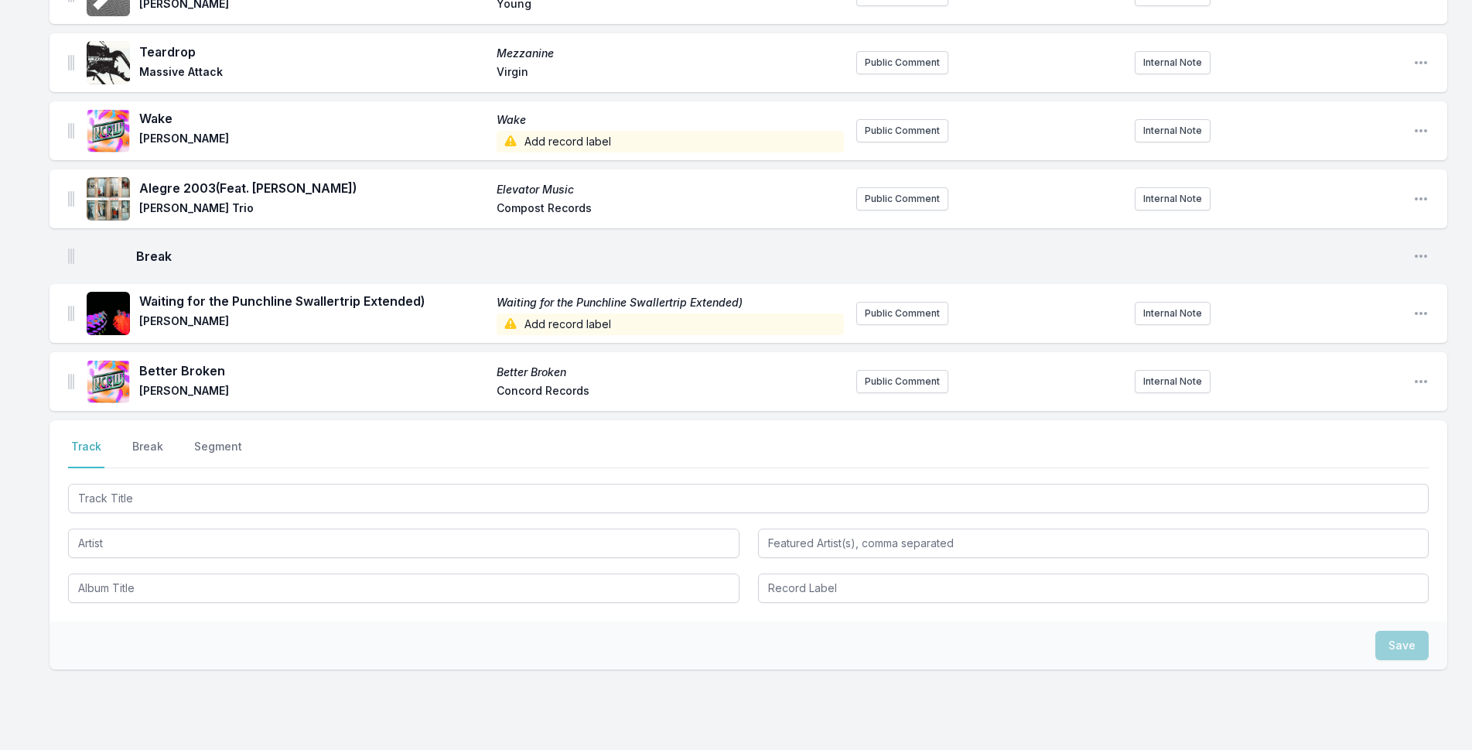
scroll to position [3507, 0]
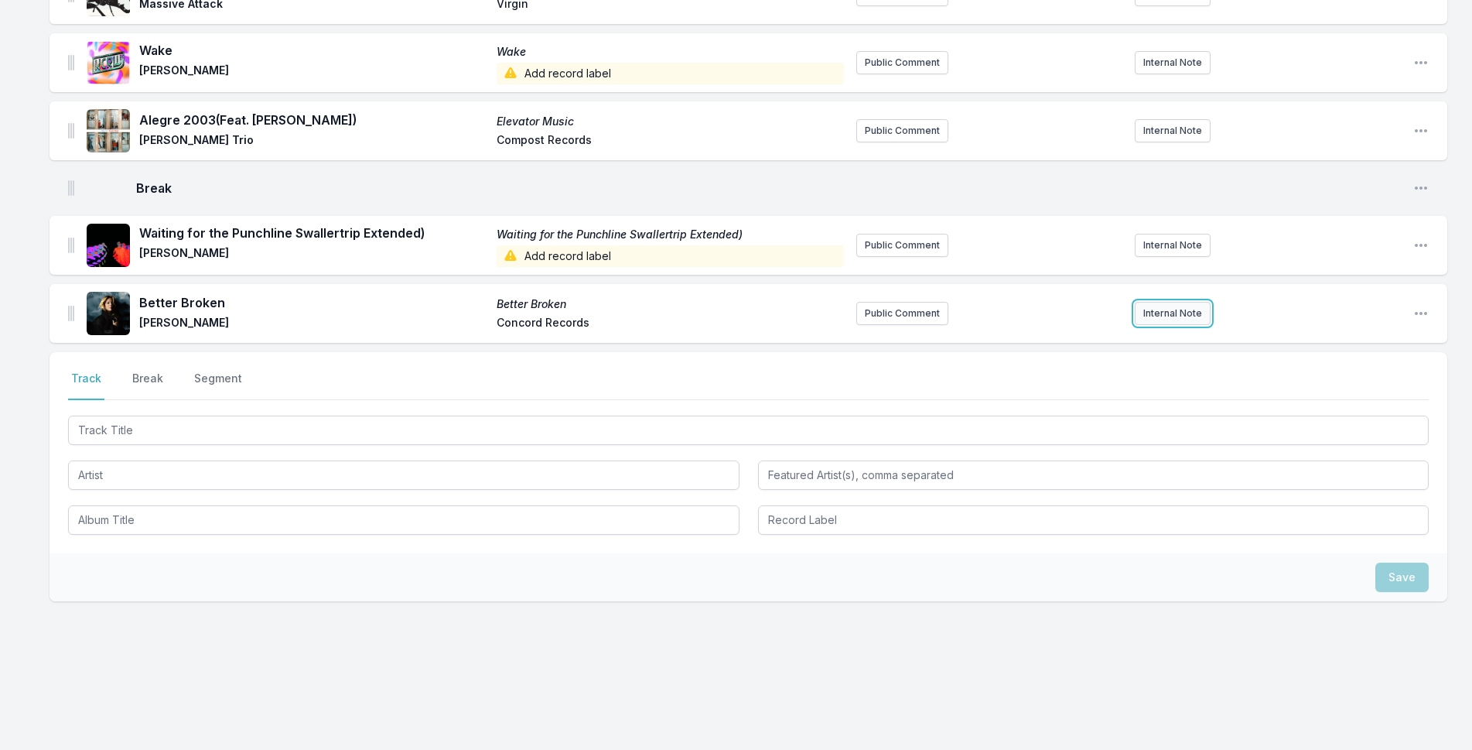
click at [1178, 313] on button "Internal Note" at bounding box center [1173, 313] width 76 height 23
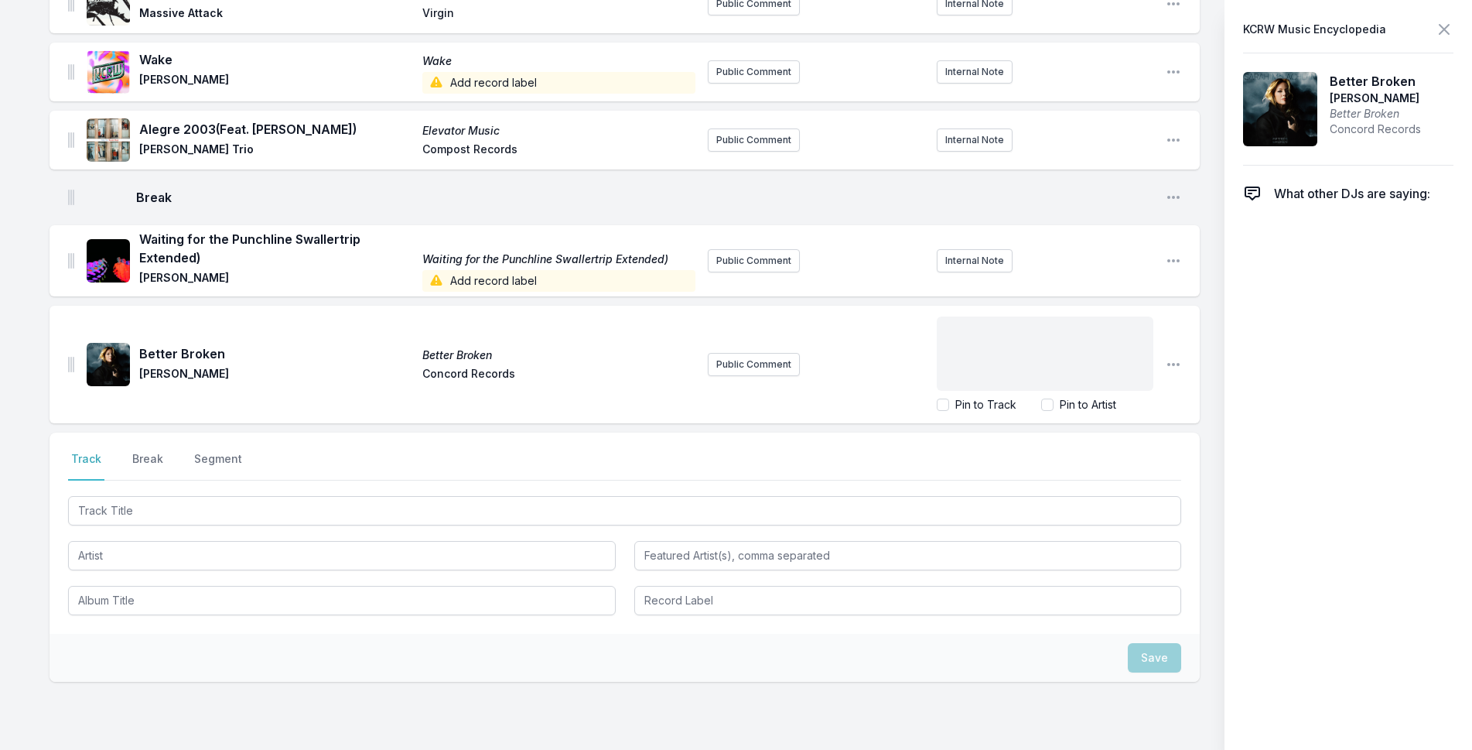
scroll to position [3566, 0]
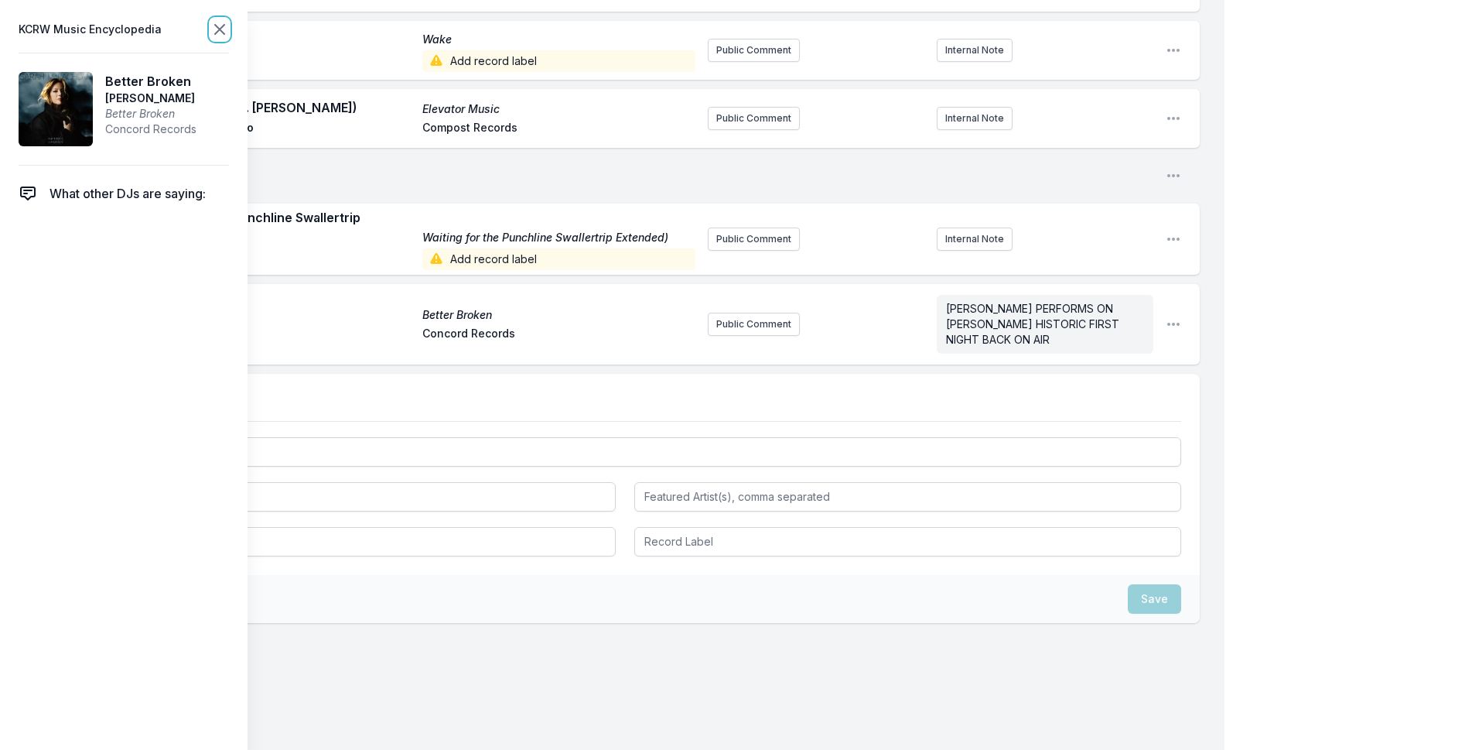
click at [224, 31] on icon at bounding box center [219, 29] width 19 height 19
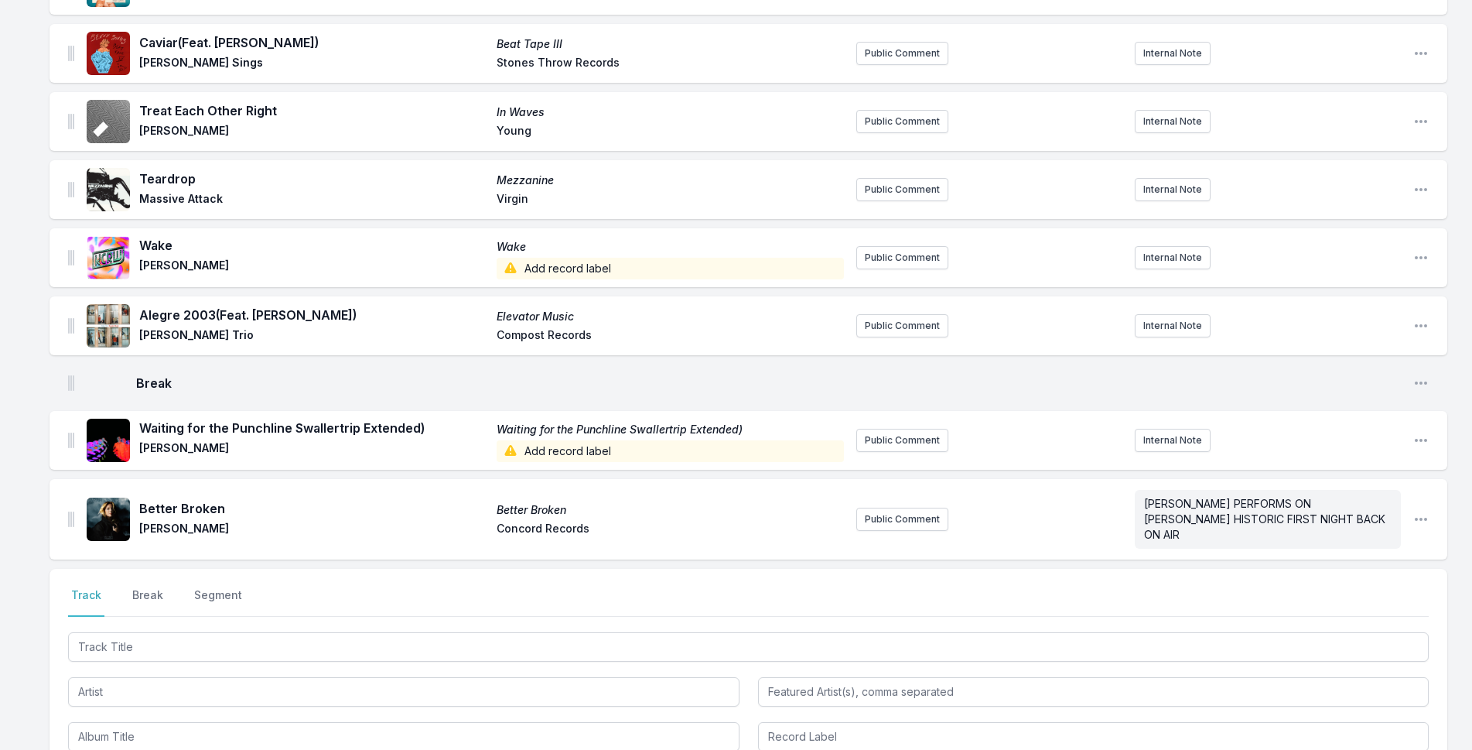
scroll to position [3514, 0]
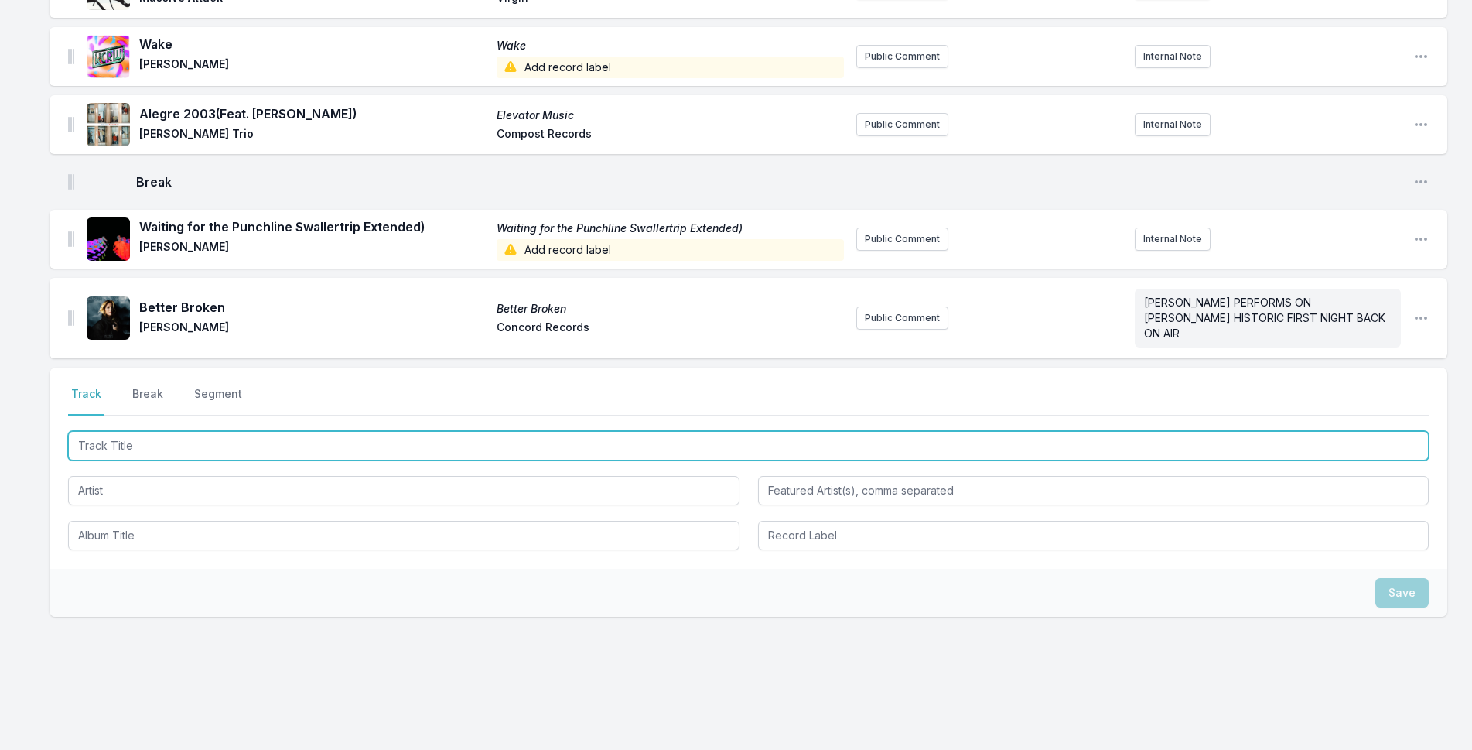
drag, startPoint x: 323, startPoint y: 427, endPoint x: 394, endPoint y: 421, distance: 71.5
click at [330, 431] on input "Track Title" at bounding box center [748, 445] width 1361 height 29
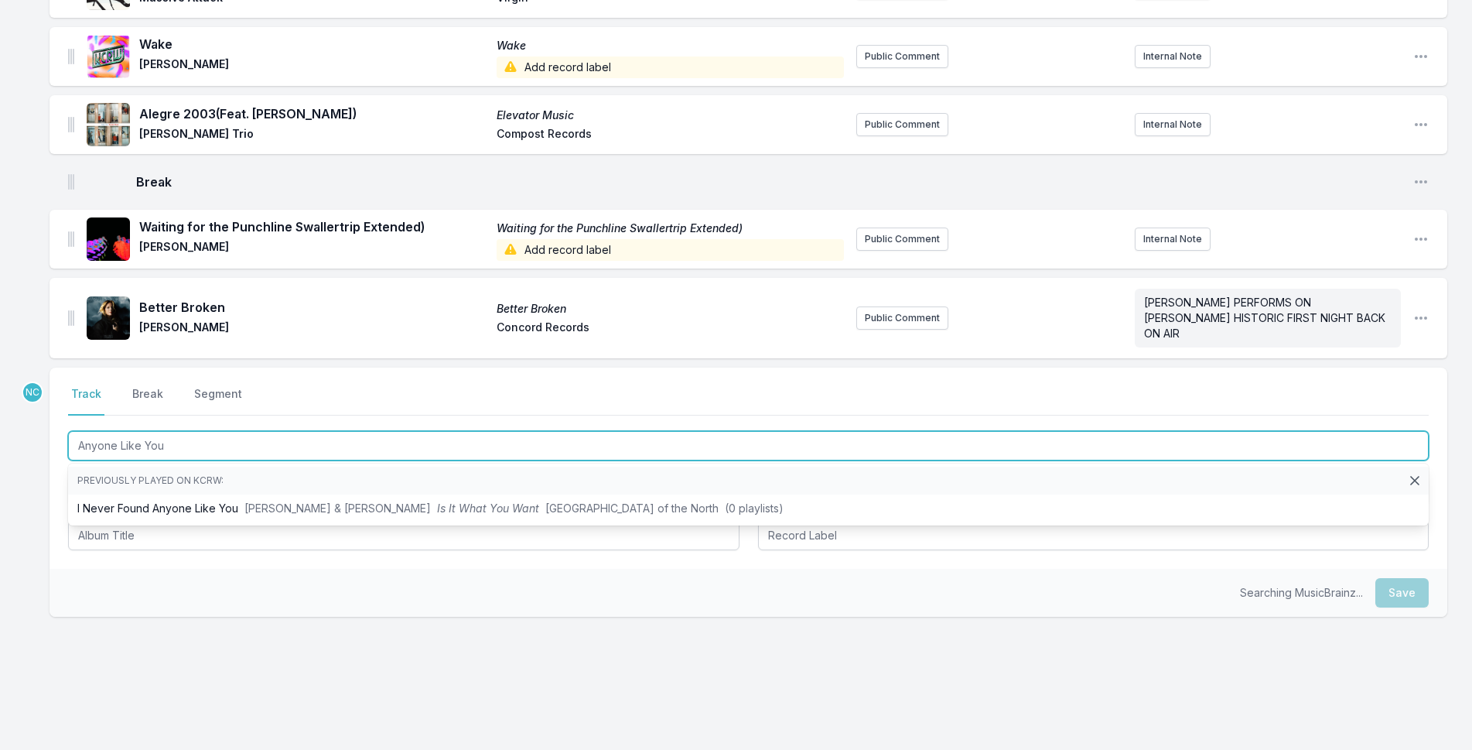
type input "Anyone Like You"
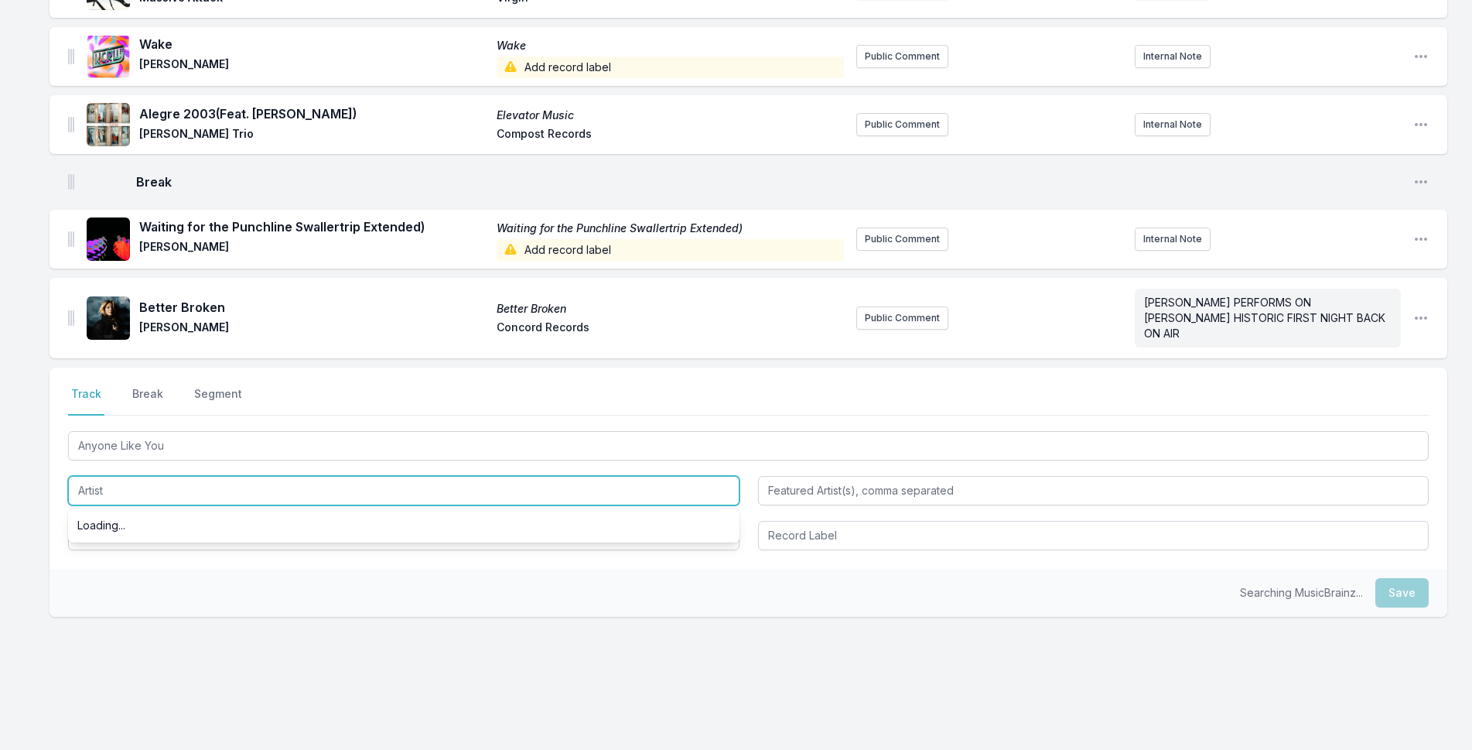
click at [196, 484] on input "Artist" at bounding box center [404, 490] width 672 height 29
type input "Ibibio Sound Machine"
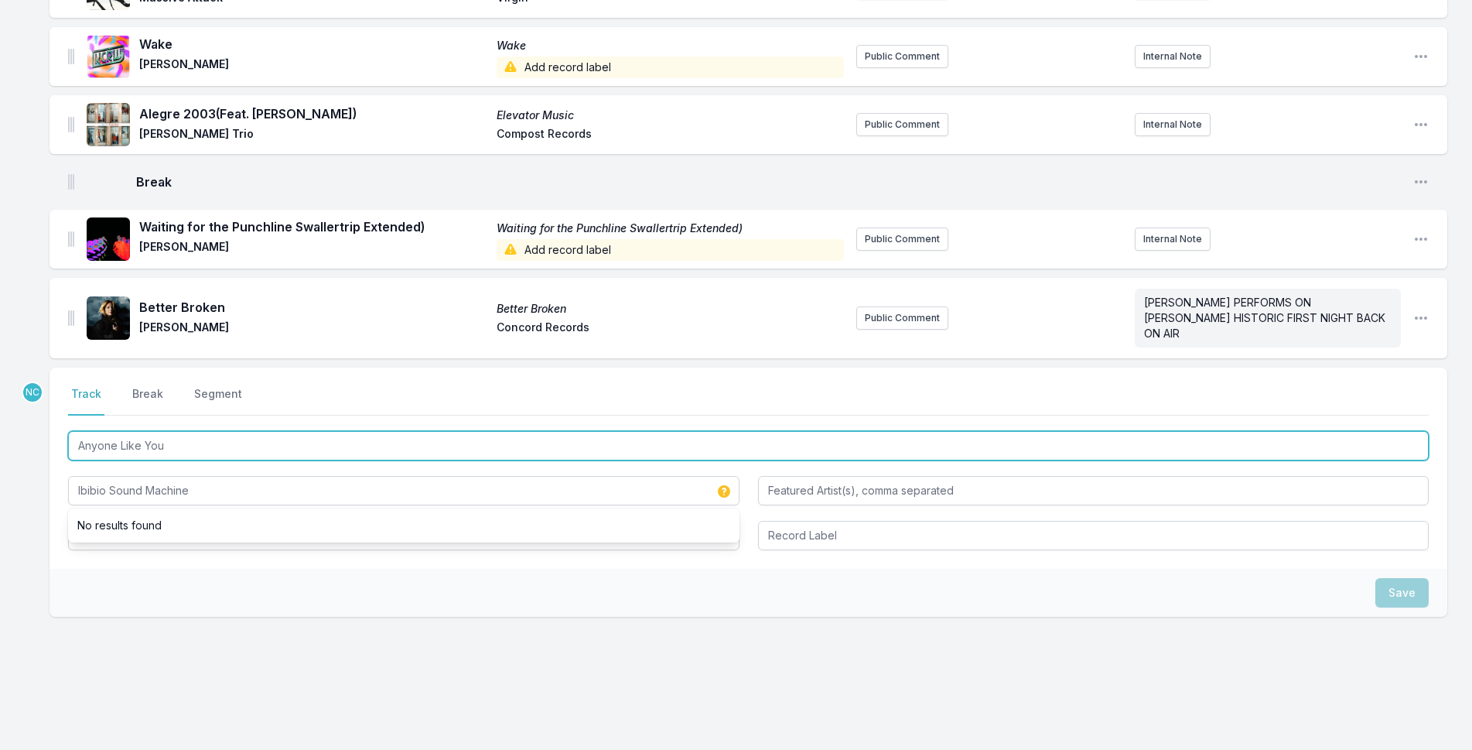
click at [186, 431] on input "Anyone Like You" at bounding box center [748, 445] width 1361 height 29
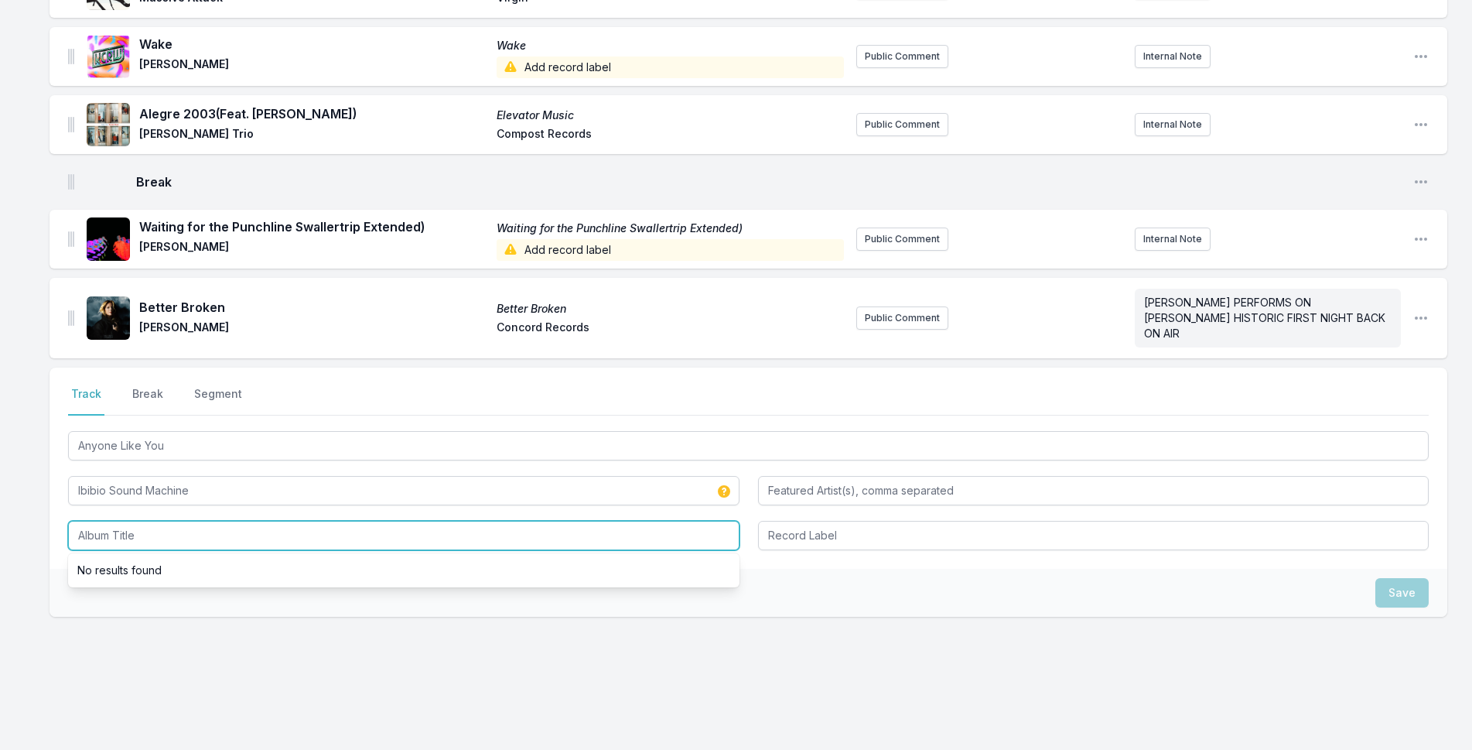
click at [188, 521] on input "Album Title" at bounding box center [404, 535] width 672 height 29
paste input "Anyone Like You"
type input "Anyone Like You"
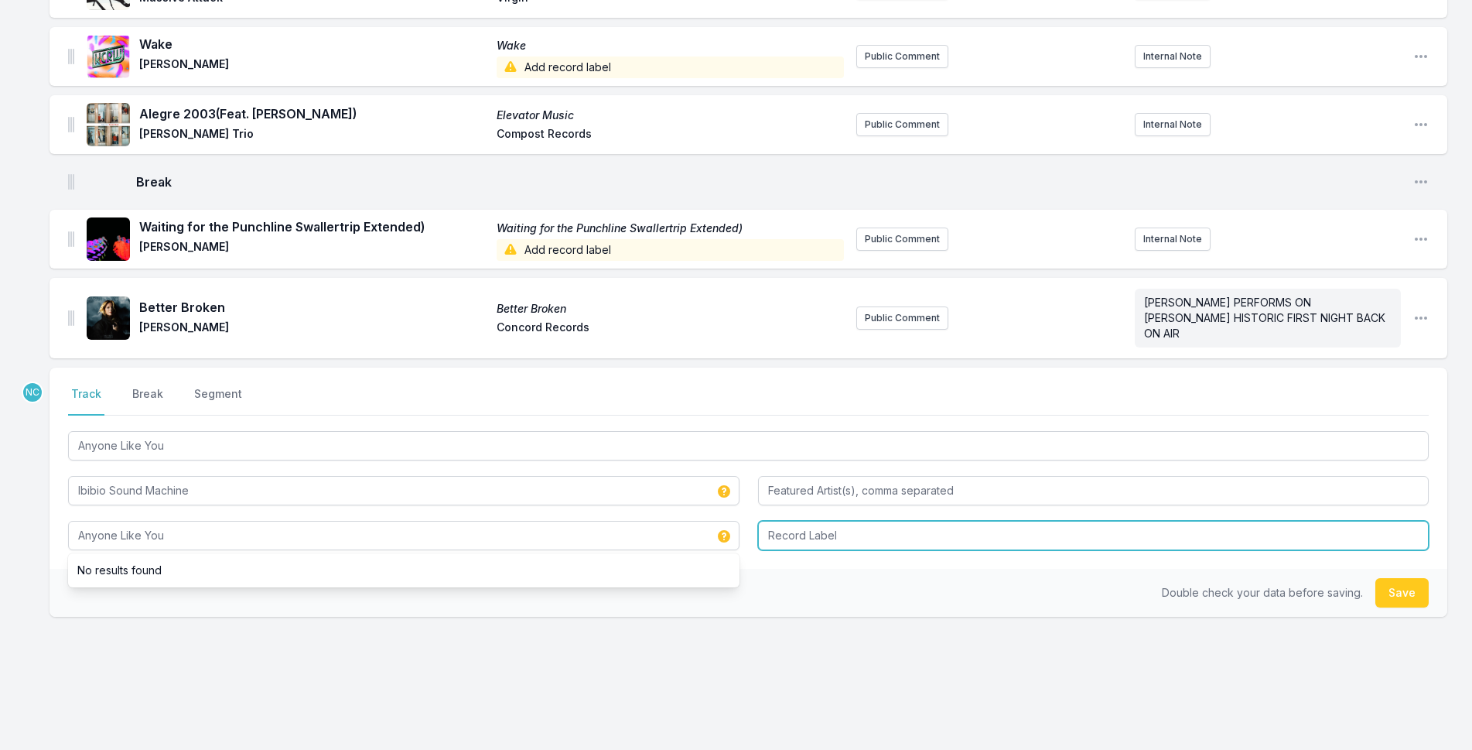
click at [939, 527] on input "Record Label" at bounding box center [1094, 535] width 672 height 29
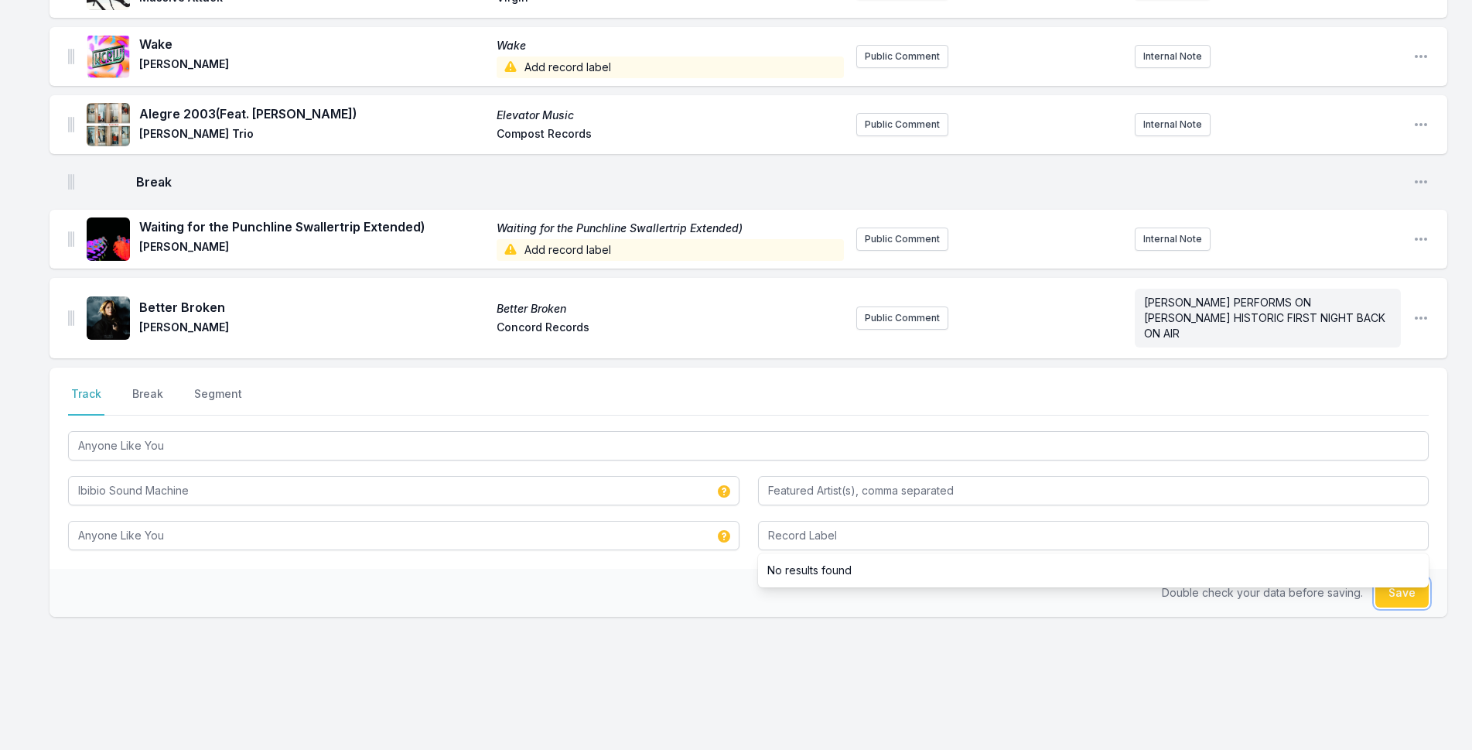
click at [1411, 581] on button "Save" at bounding box center [1402, 592] width 53 height 29
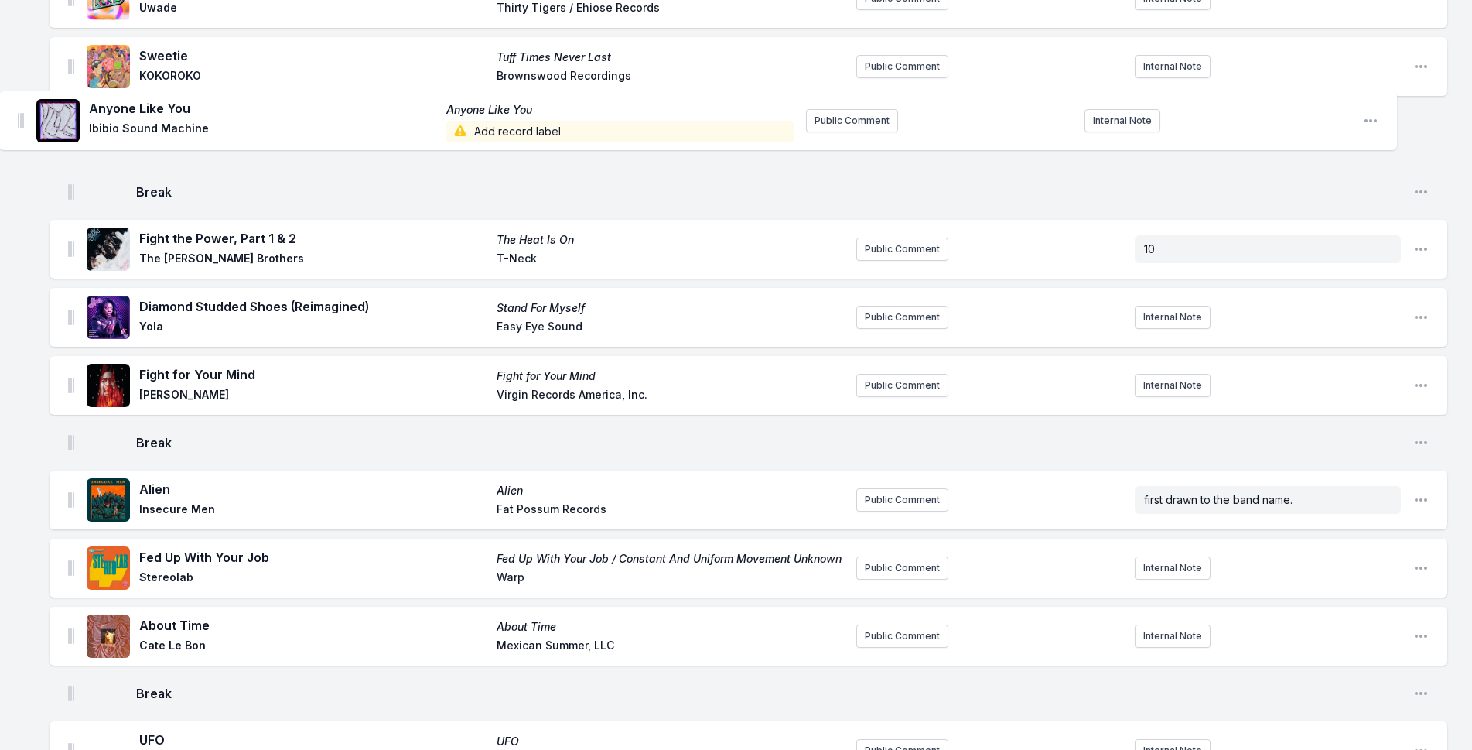
scroll to position [630, 0]
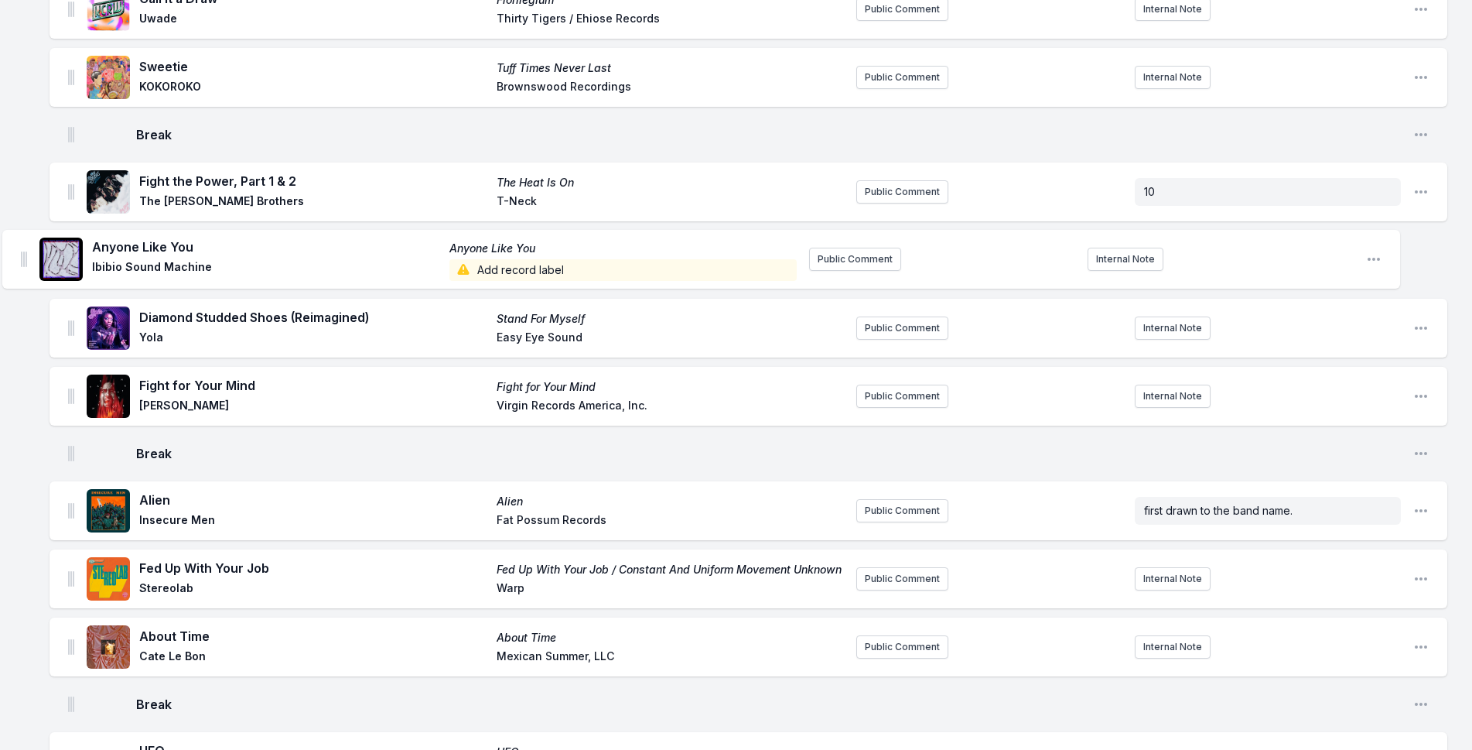
drag, startPoint x: 73, startPoint y: 311, endPoint x: 26, endPoint y: 253, distance: 74.8
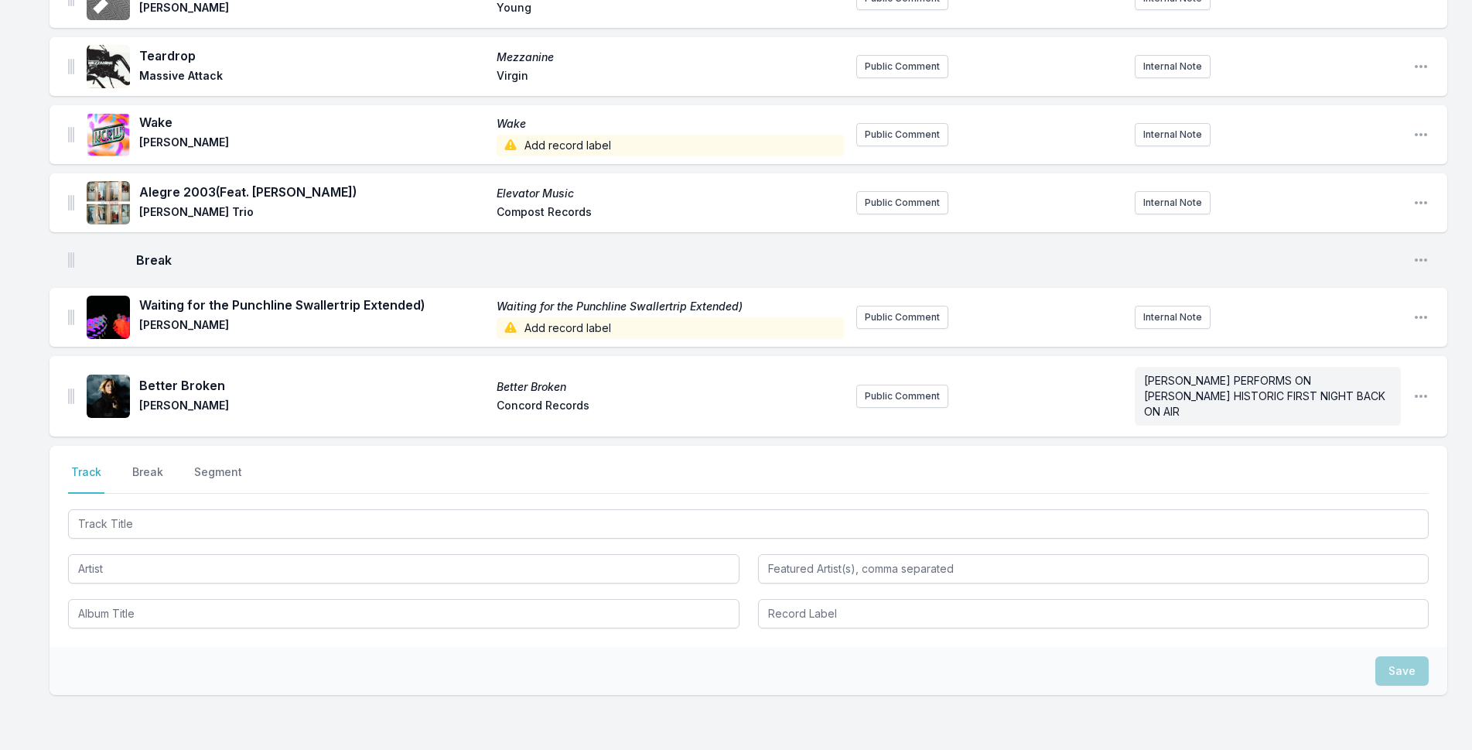
scroll to position [3582, 0]
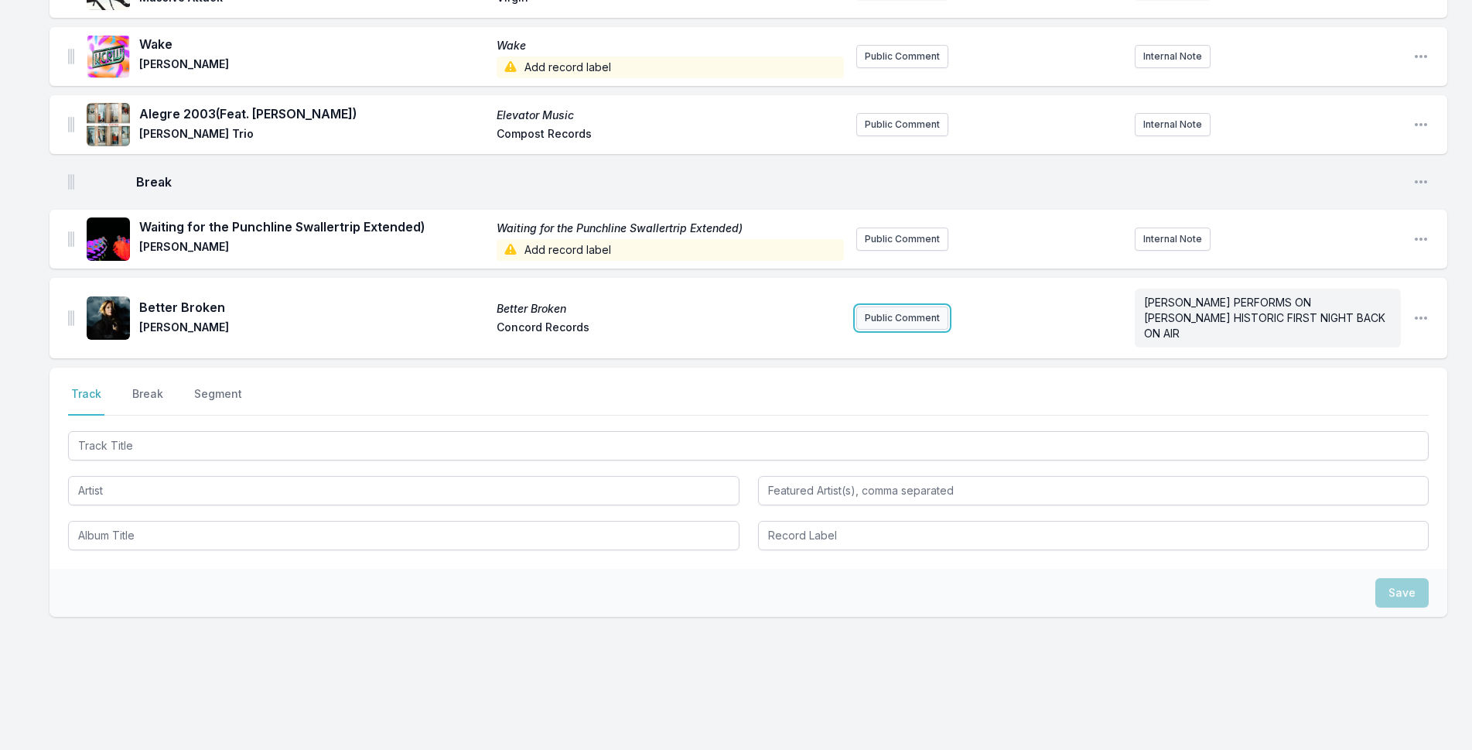
click at [926, 312] on button "Public Comment" at bounding box center [903, 317] width 92 height 23
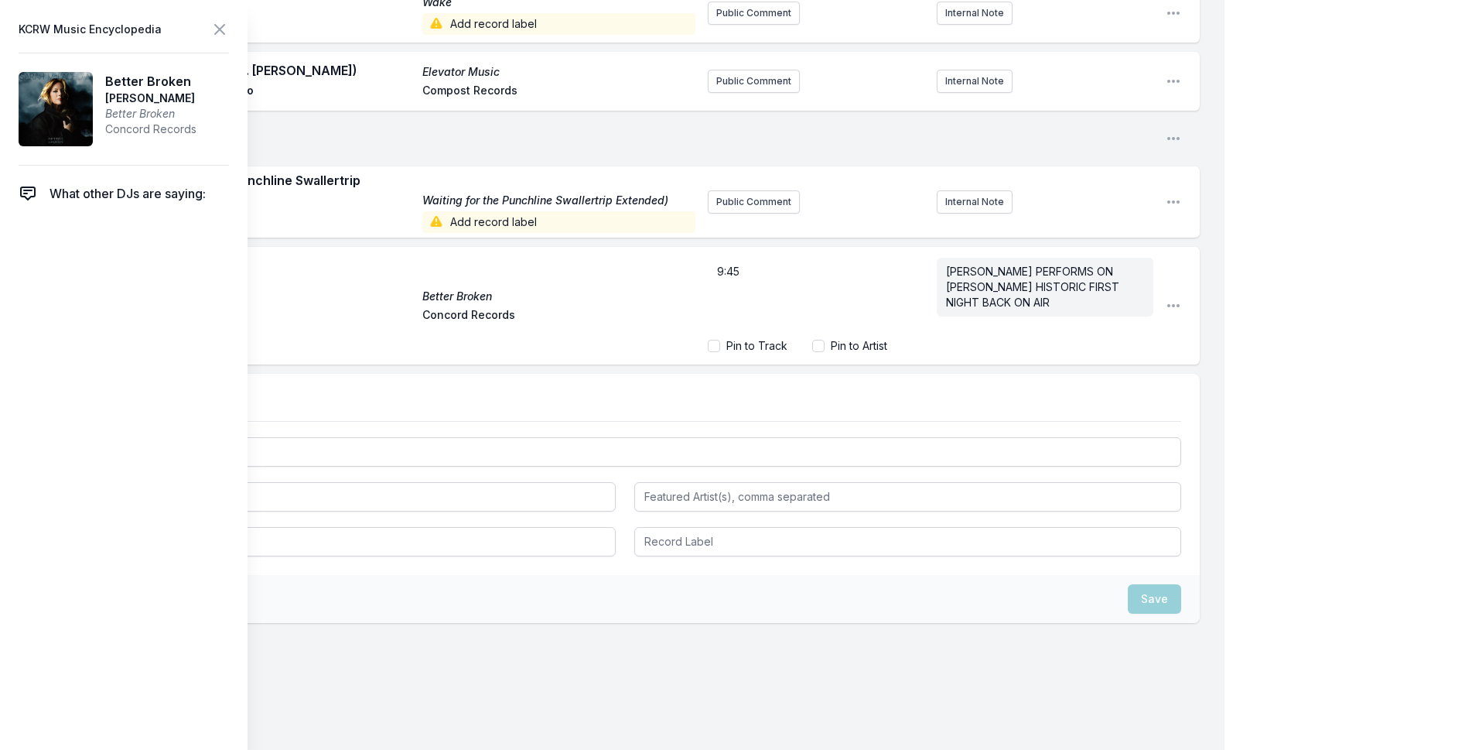
click at [208, 26] on header "KCRW Music Encyclopedia" at bounding box center [124, 30] width 210 height 22
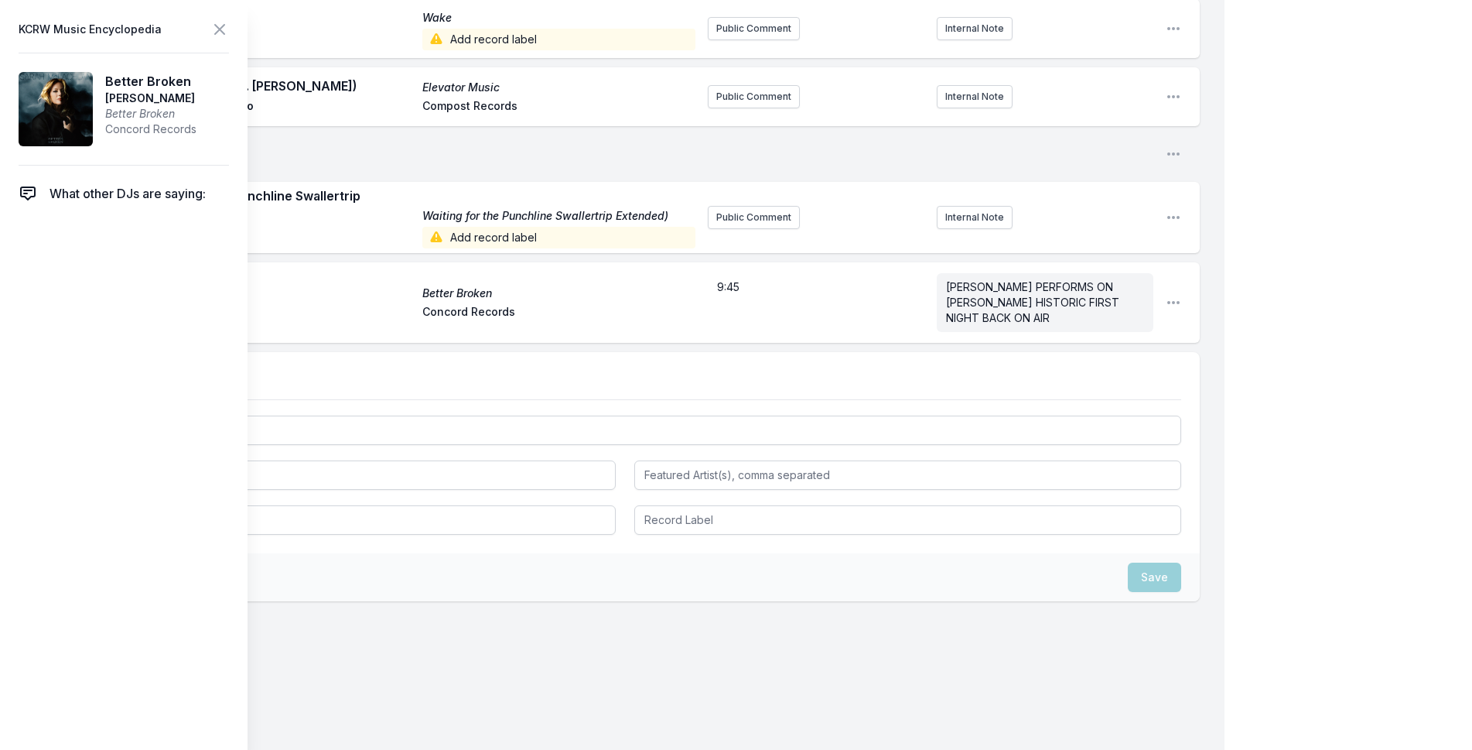
scroll to position [3597, 0]
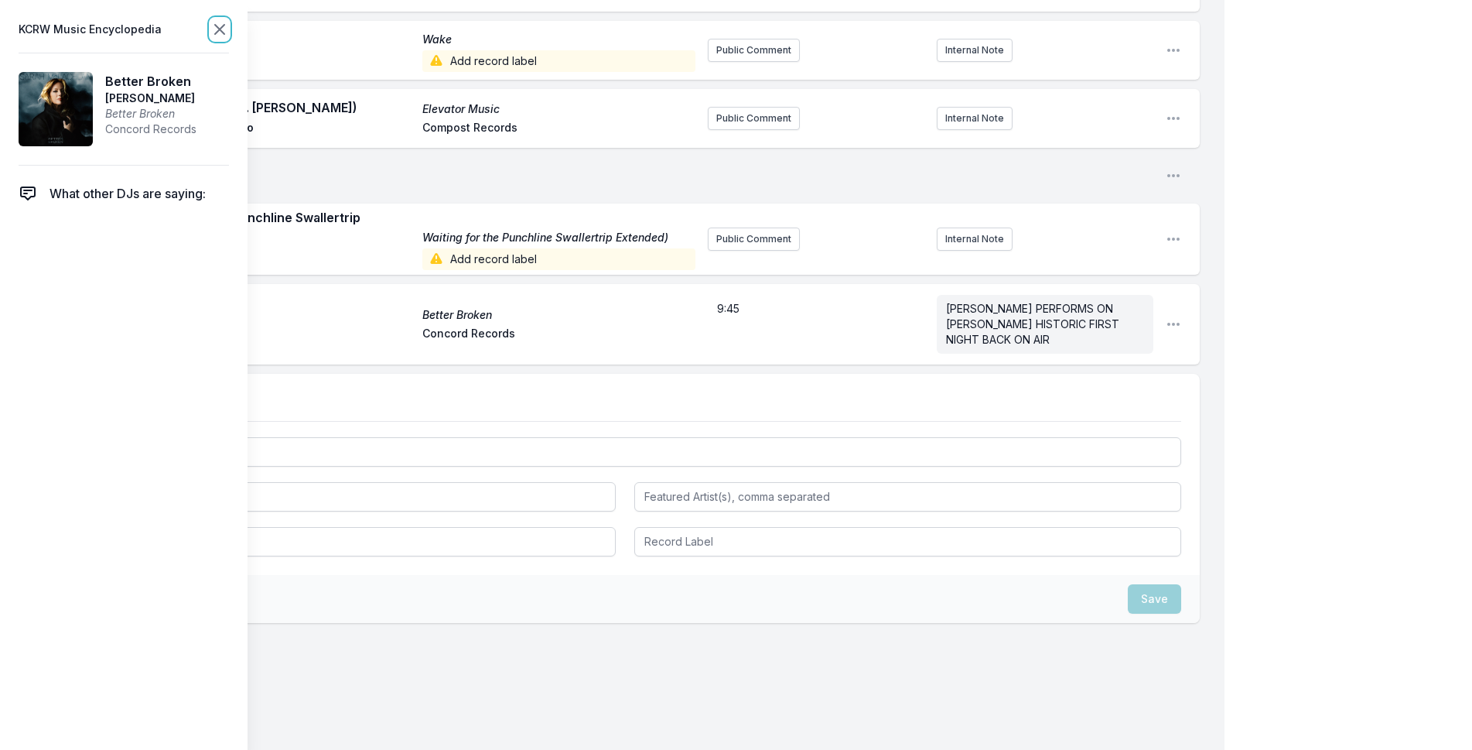
click at [214, 36] on icon at bounding box center [219, 29] width 19 height 19
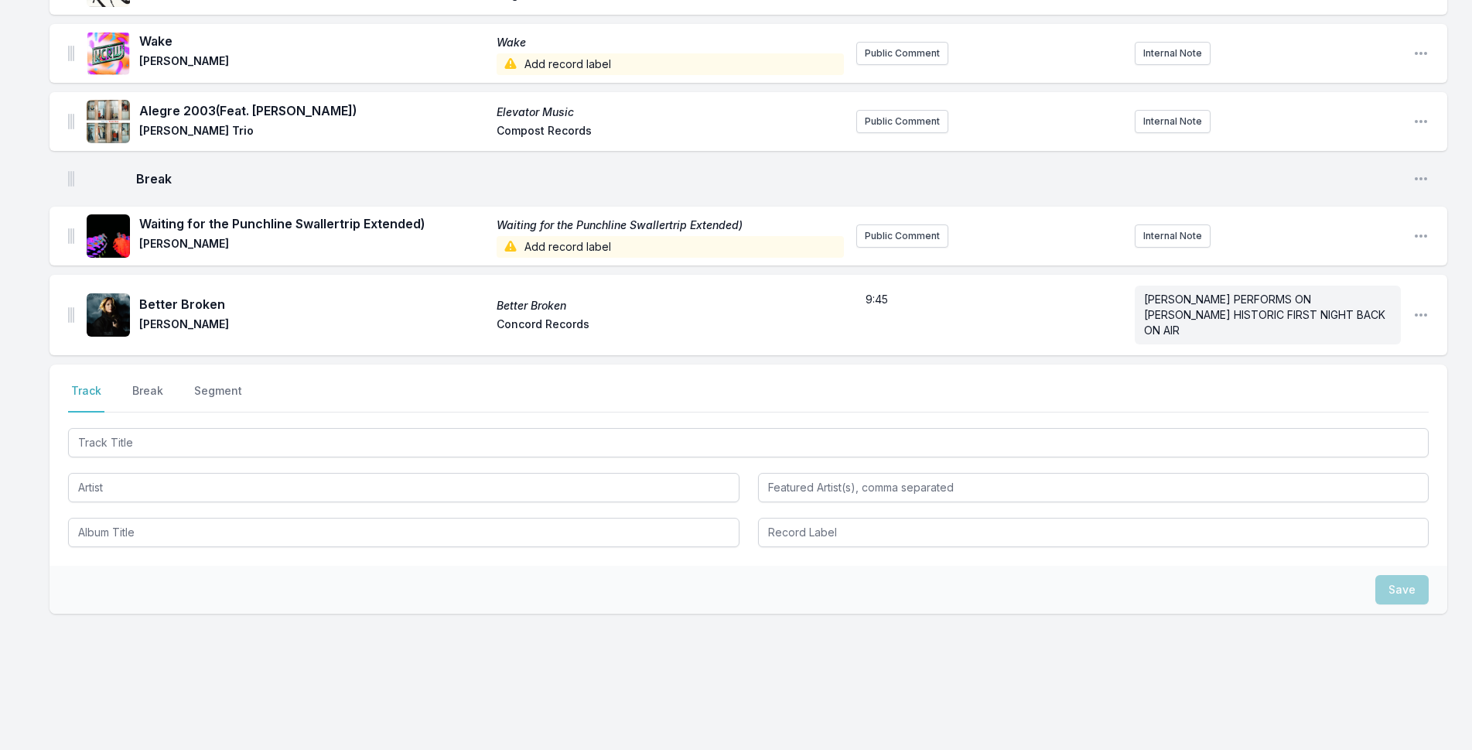
scroll to position [3582, 0]
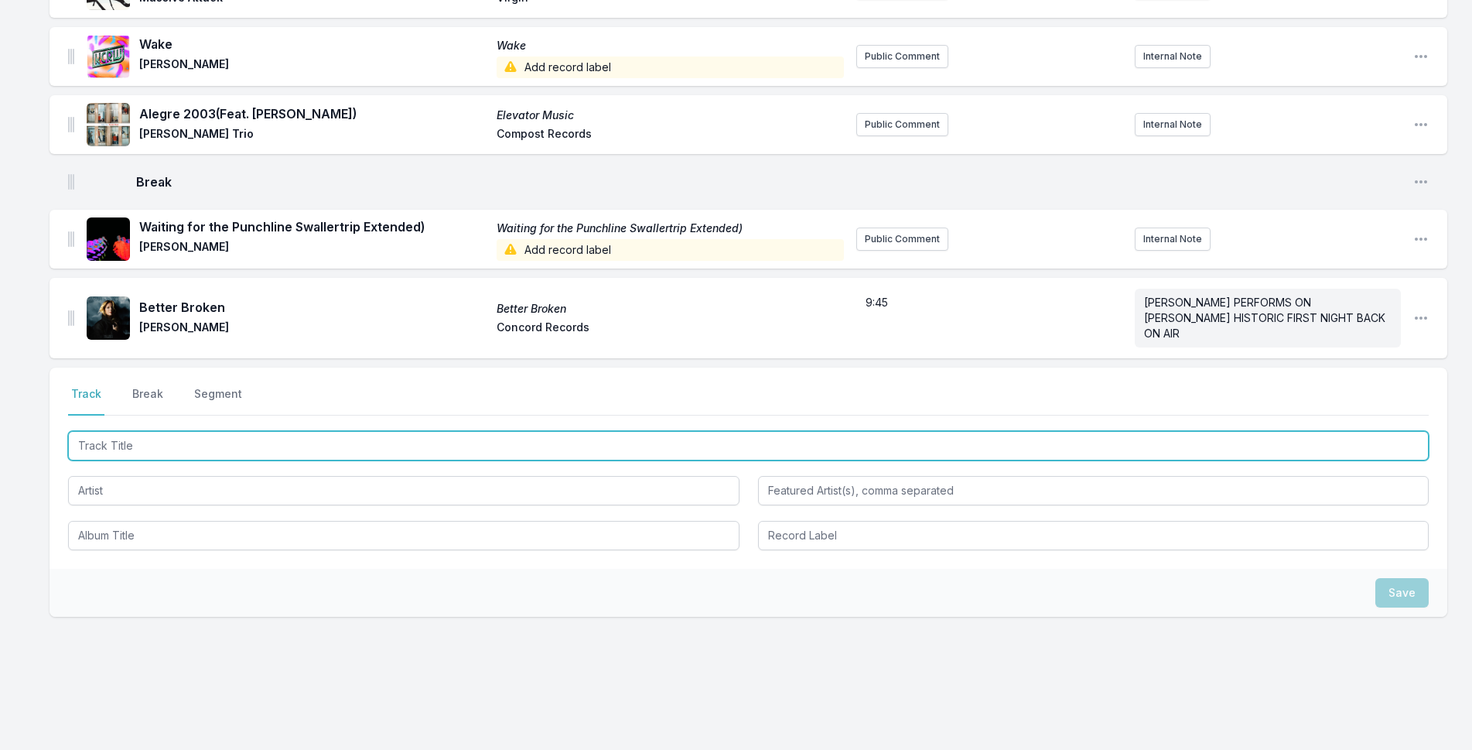
click at [589, 431] on input "Track Title" at bounding box center [748, 445] width 1361 height 29
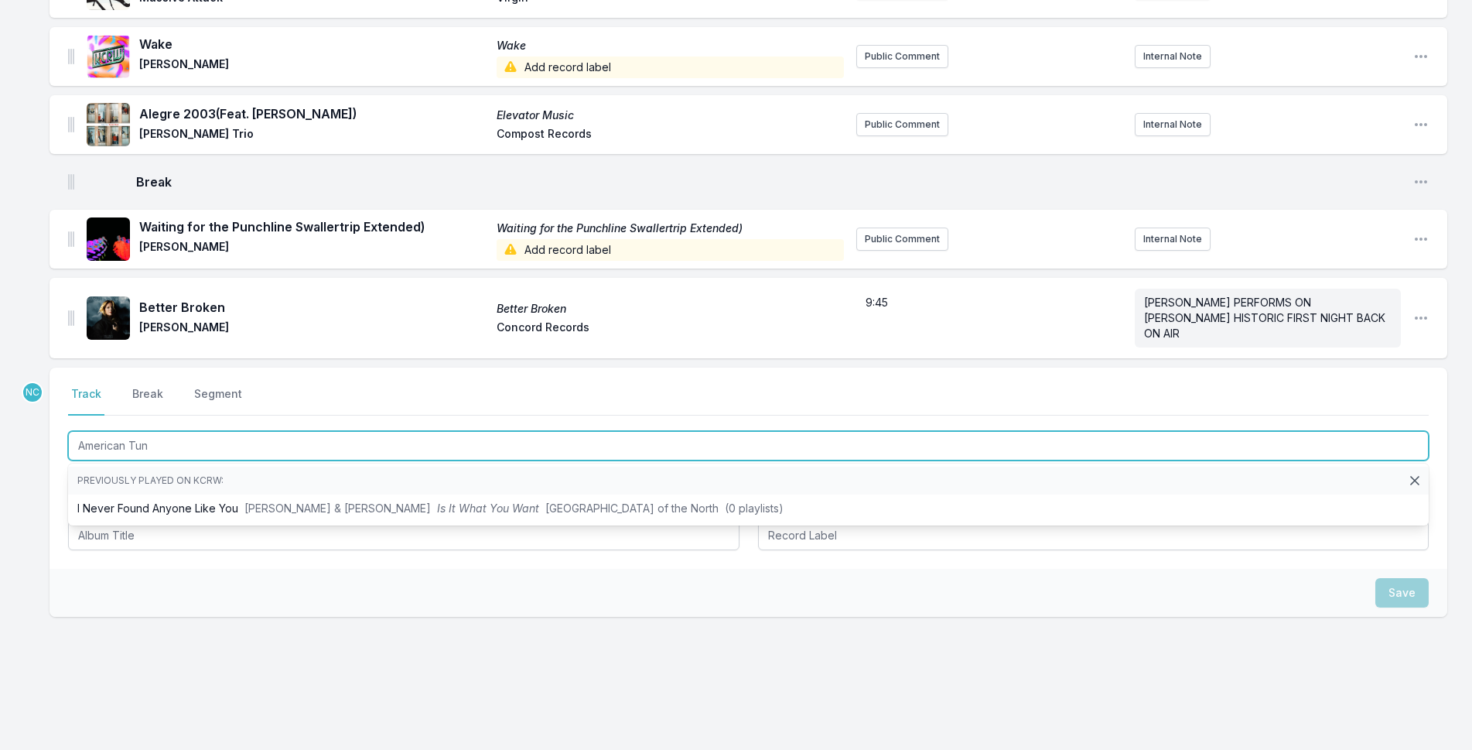
type input "American Tune"
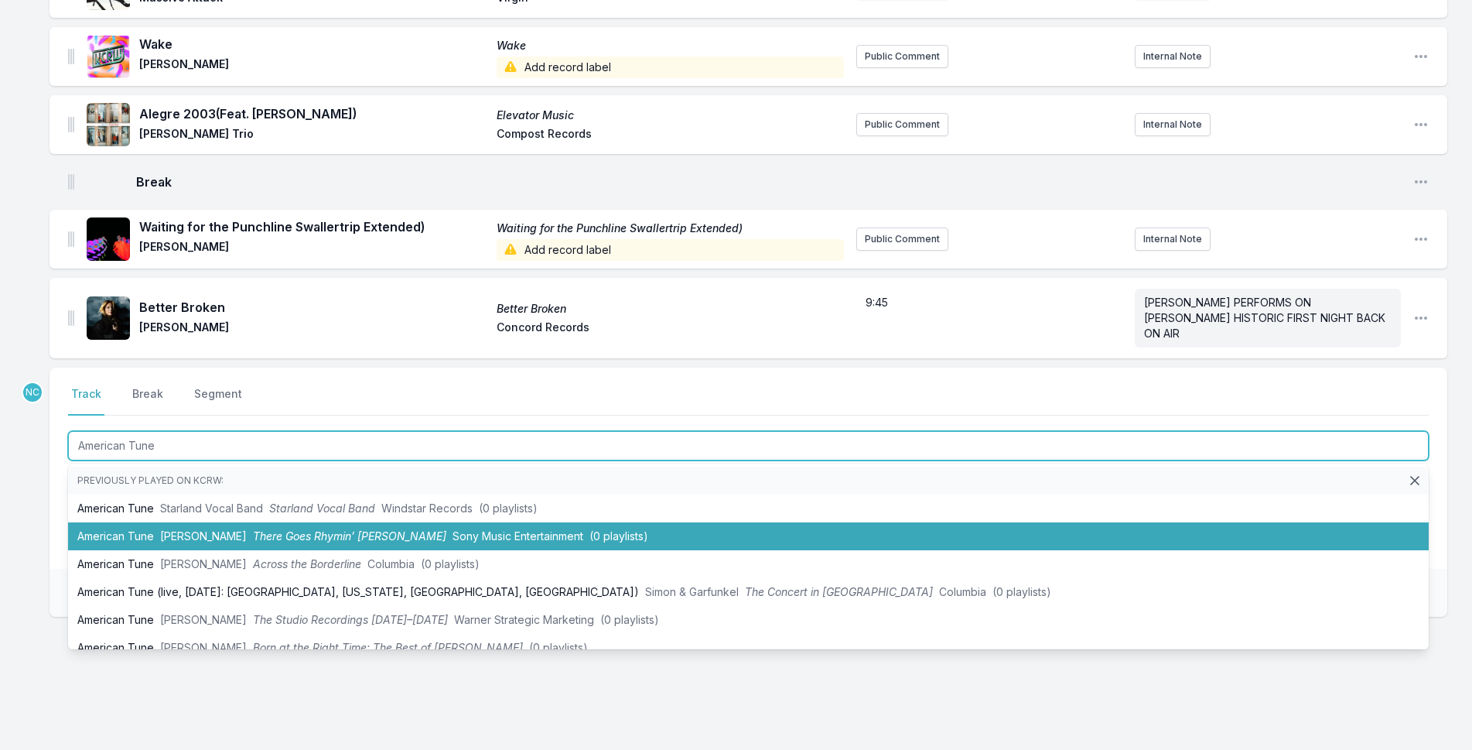
click at [634, 522] on li "American Tune Paul Simon There Goes Rhymin’ Simon Sony Music Entertainment (0 p…" at bounding box center [748, 536] width 1361 height 28
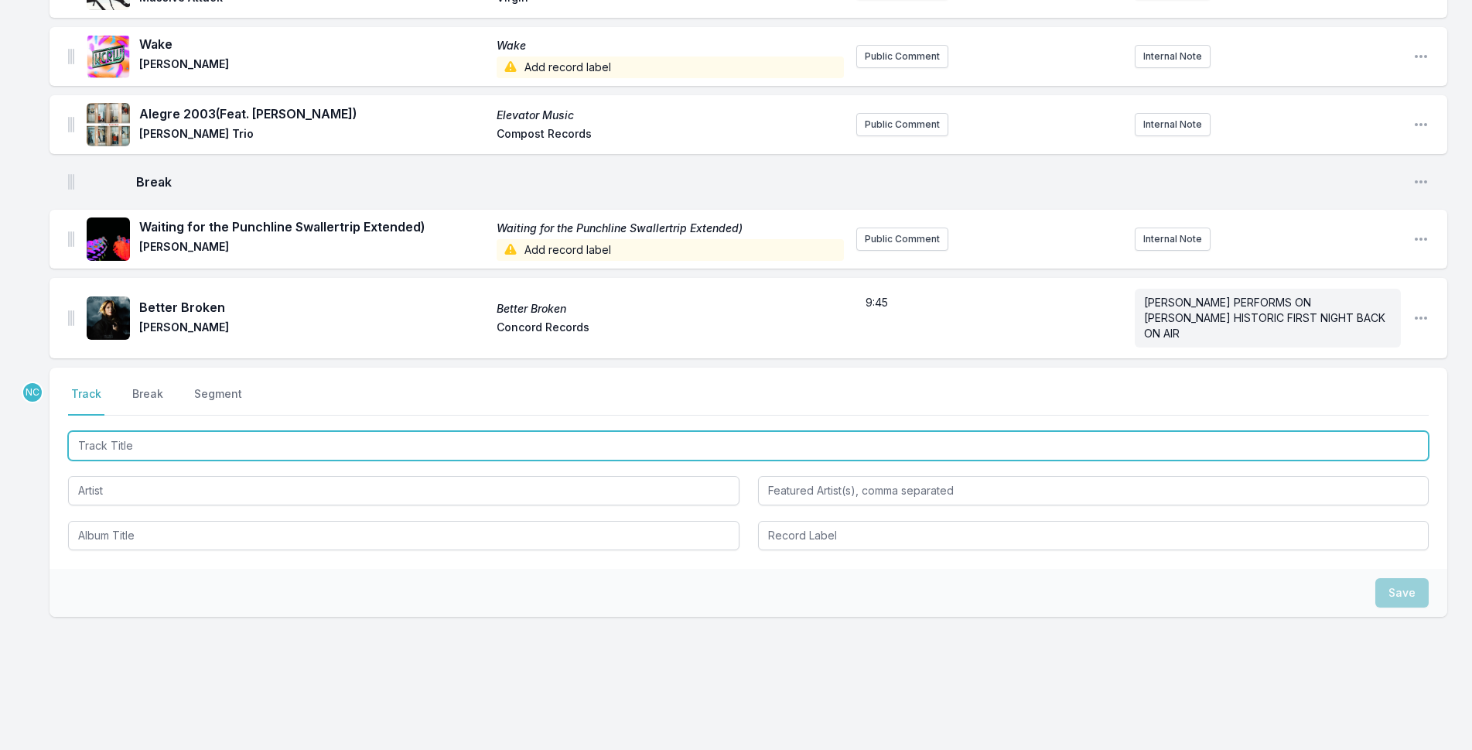
scroll to position [3650, 0]
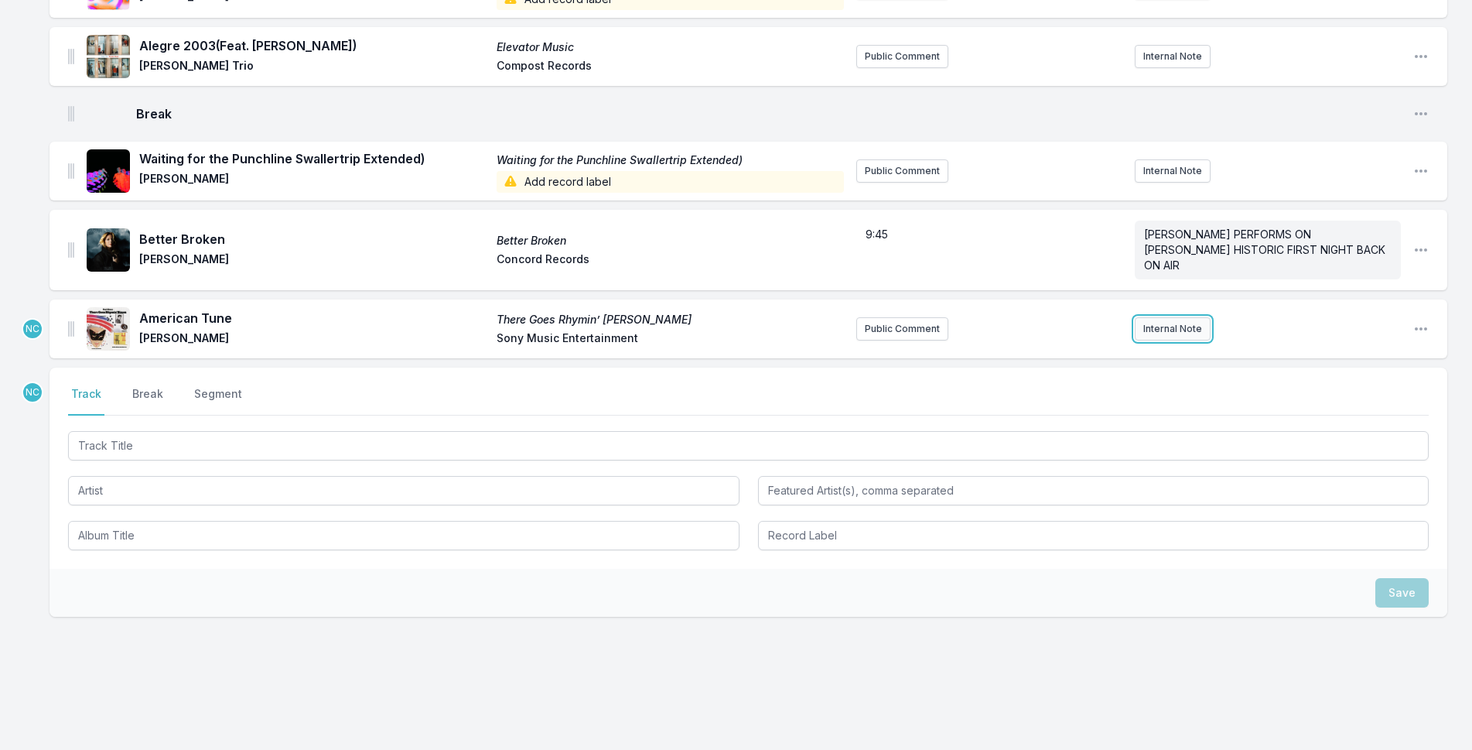
click at [1195, 317] on button "Internal Note" at bounding box center [1173, 328] width 76 height 23
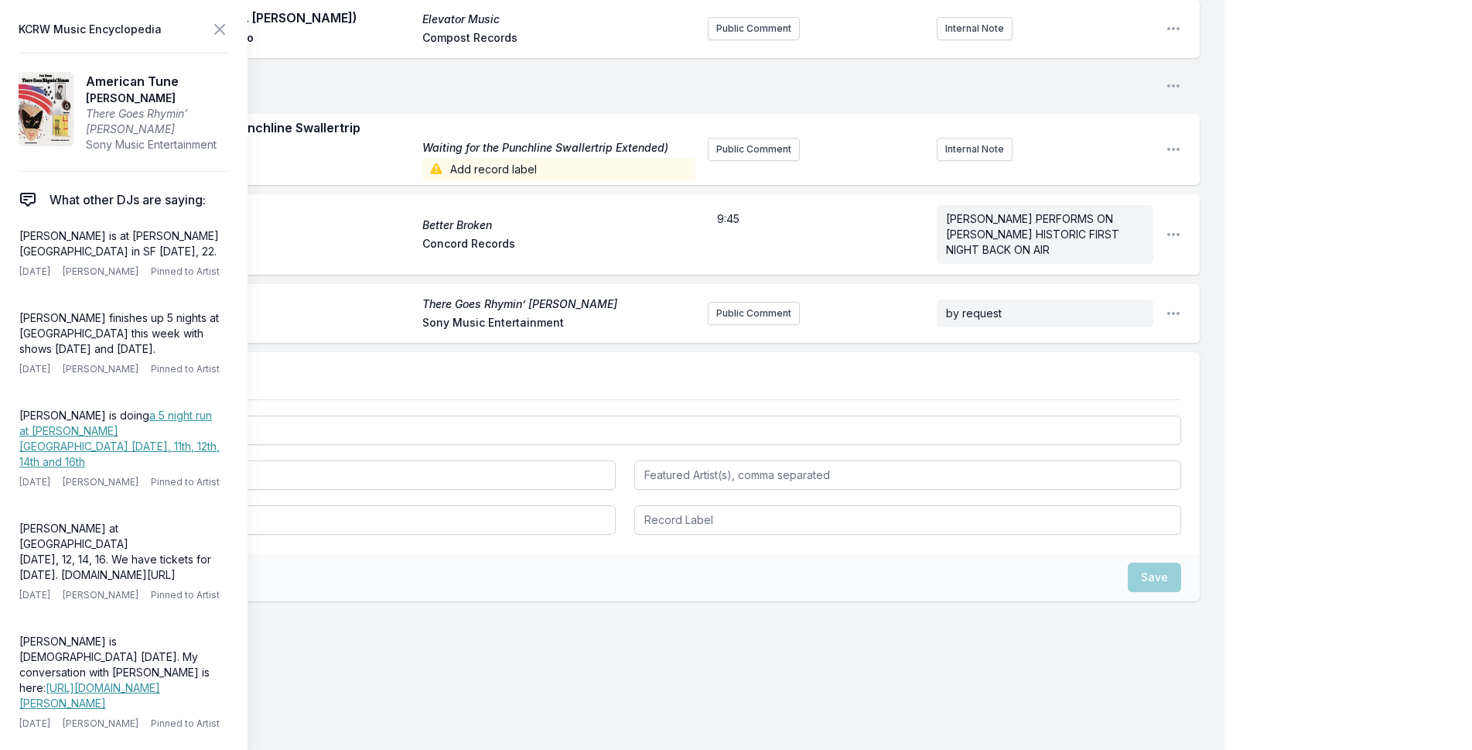
scroll to position [3650, 0]
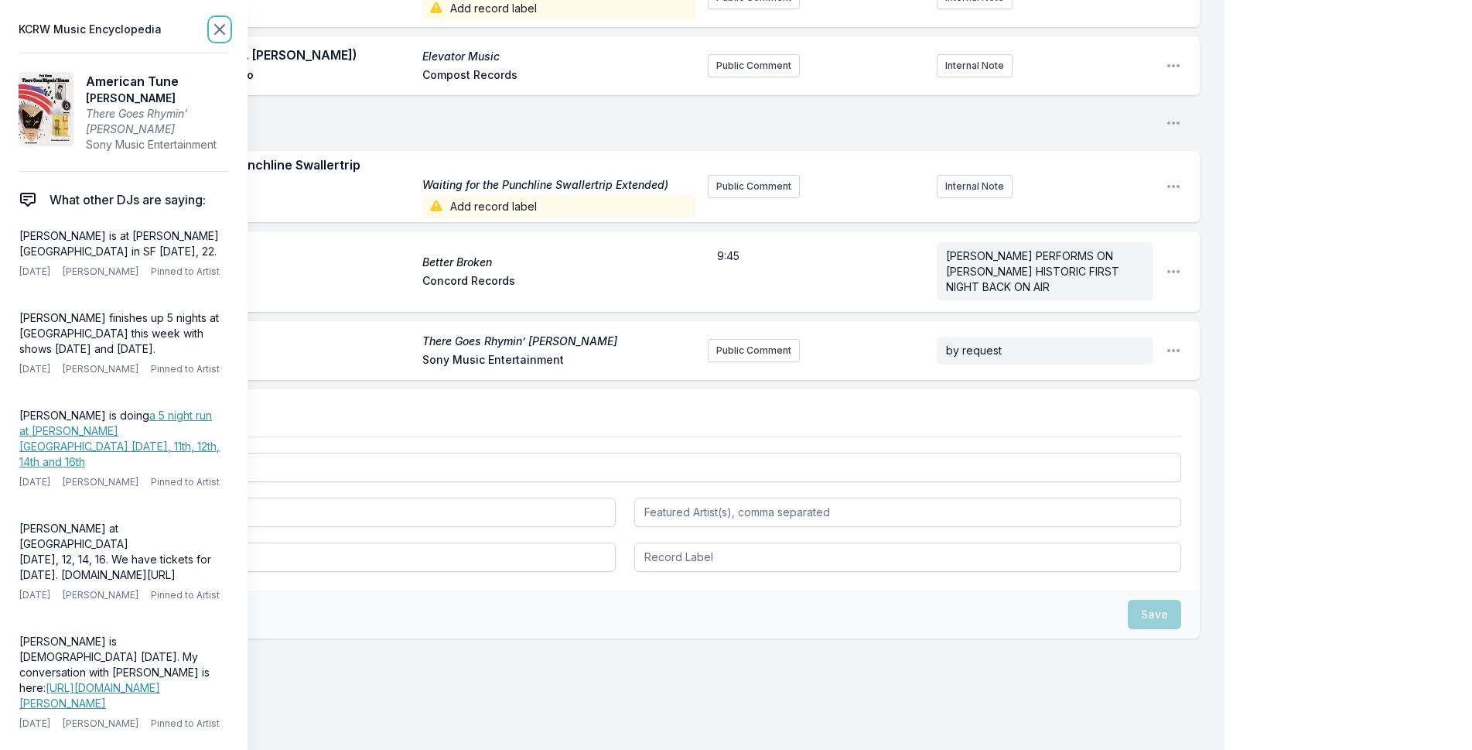
click at [221, 27] on icon at bounding box center [219, 29] width 9 height 9
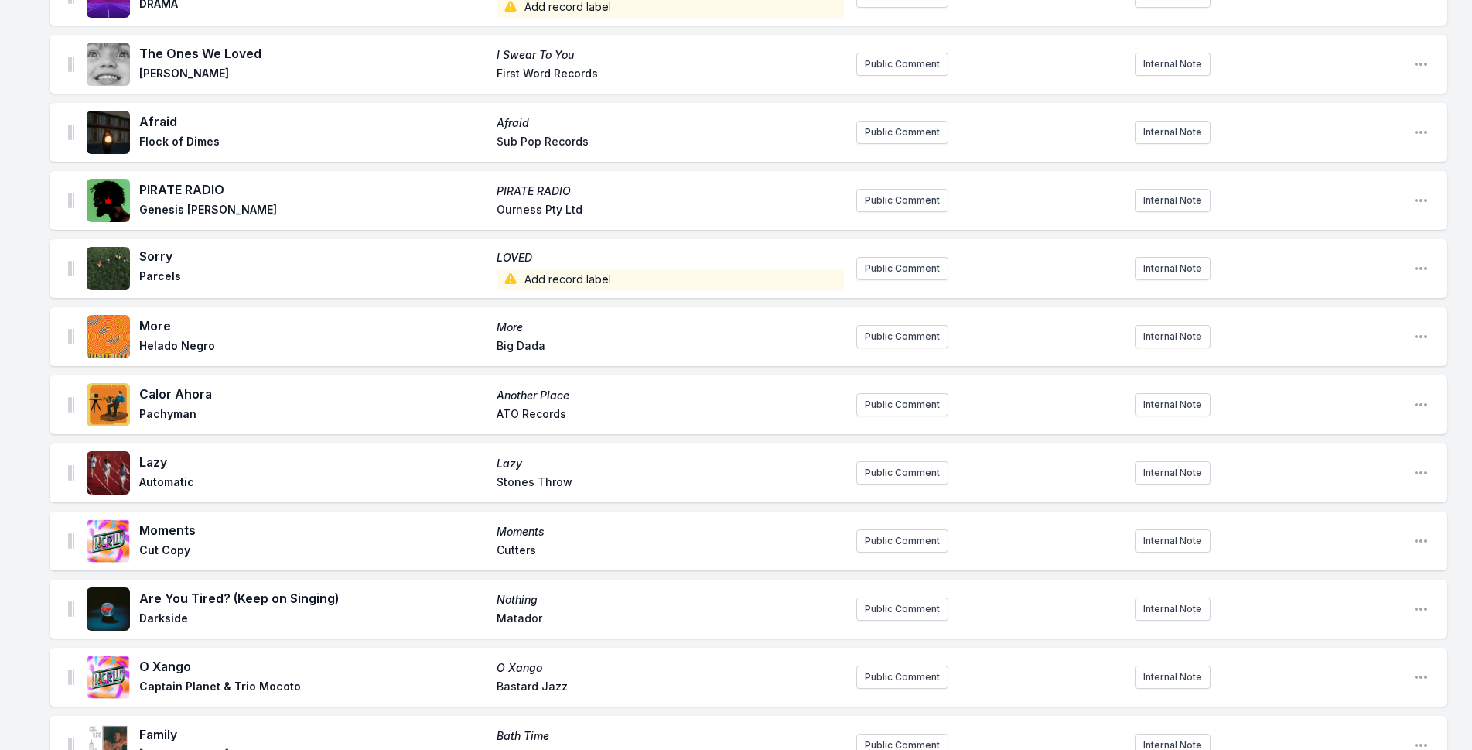
scroll to position [2412, 0]
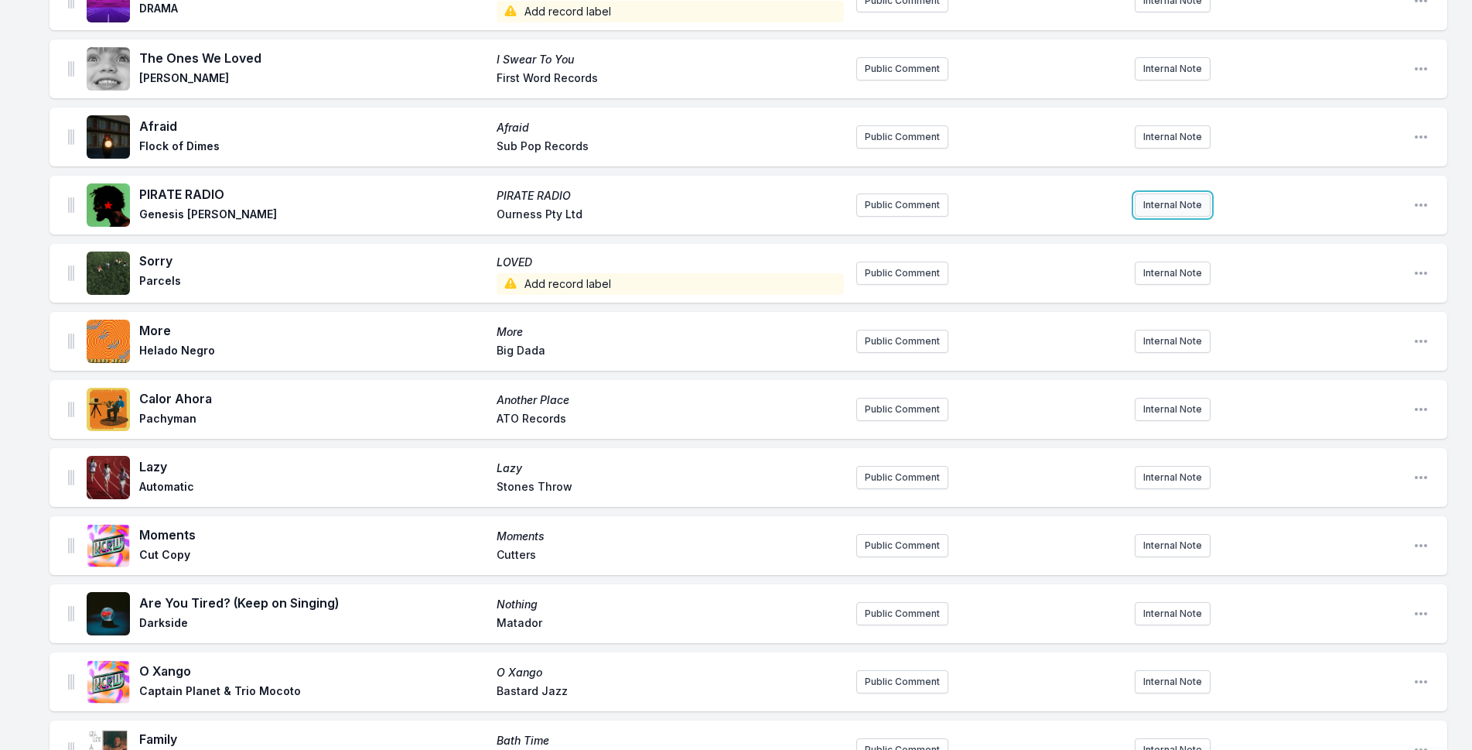
click at [1150, 196] on button "Internal Note" at bounding box center [1173, 204] width 76 height 23
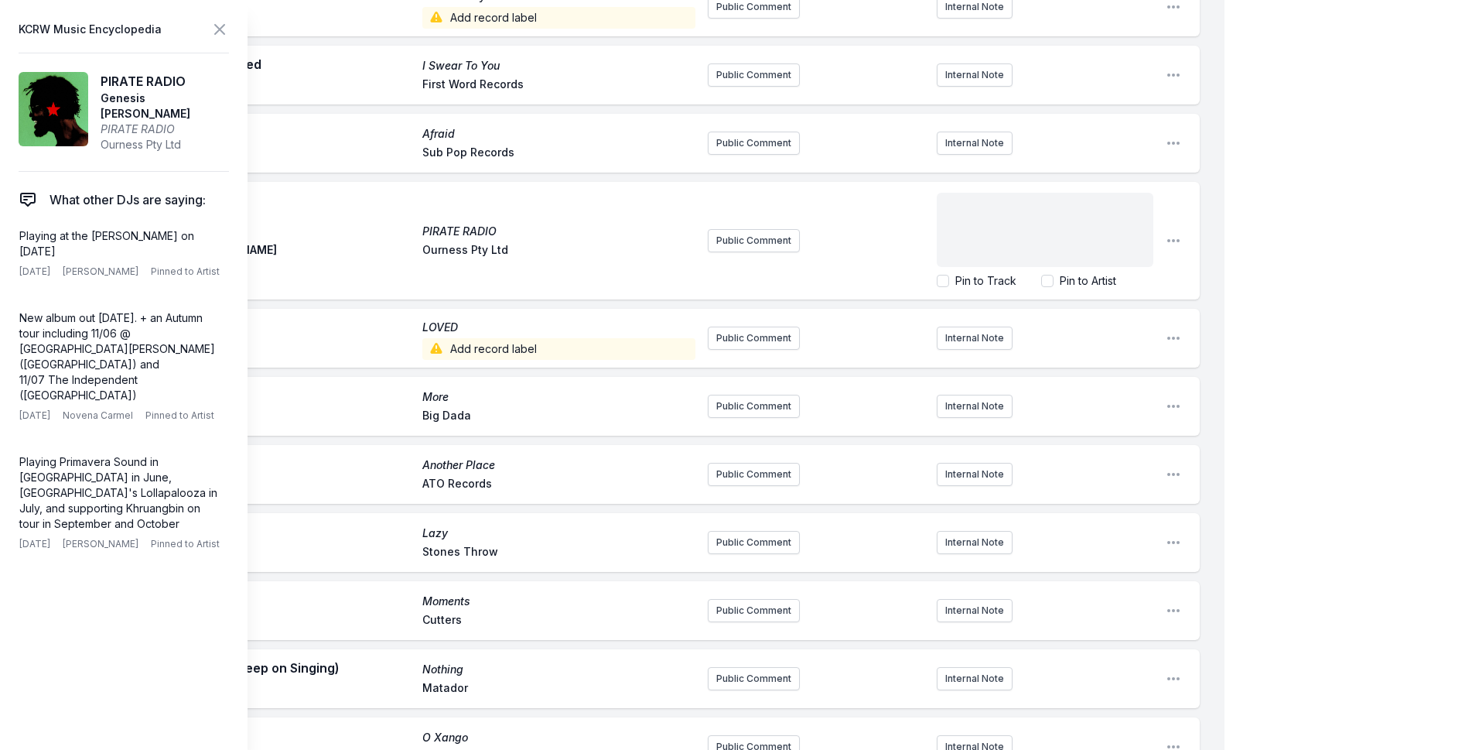
click at [1078, 217] on div "﻿" at bounding box center [1045, 230] width 217 height 74
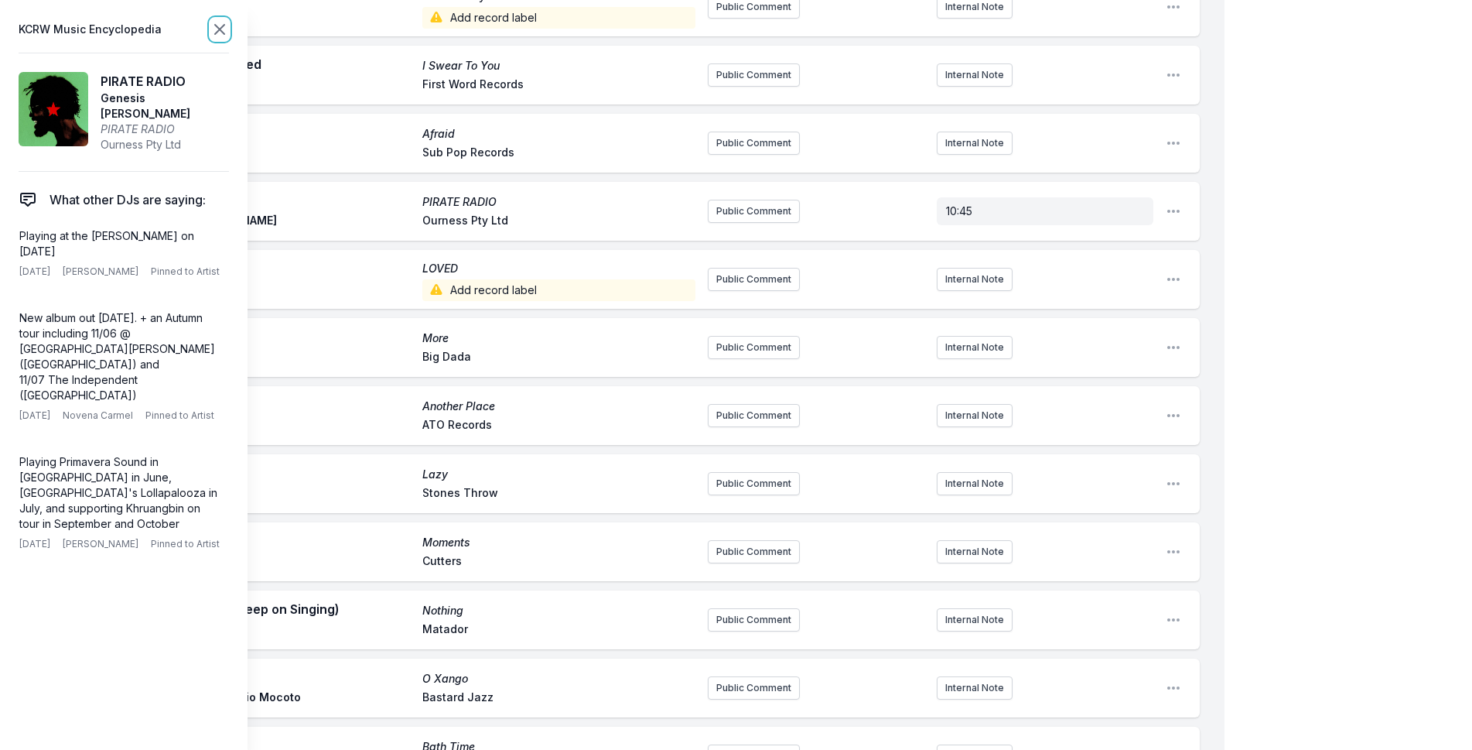
click at [223, 23] on icon at bounding box center [219, 29] width 19 height 19
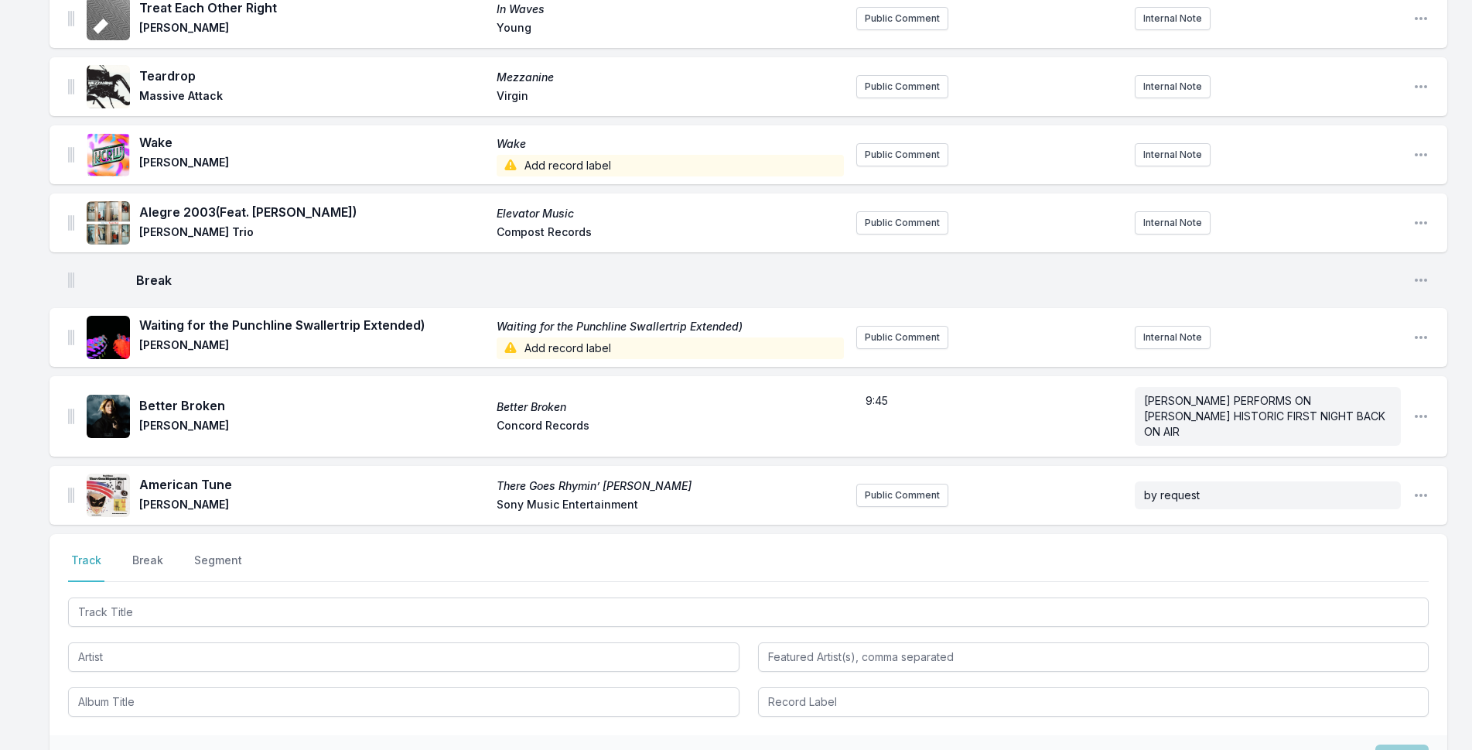
scroll to position [3650, 0]
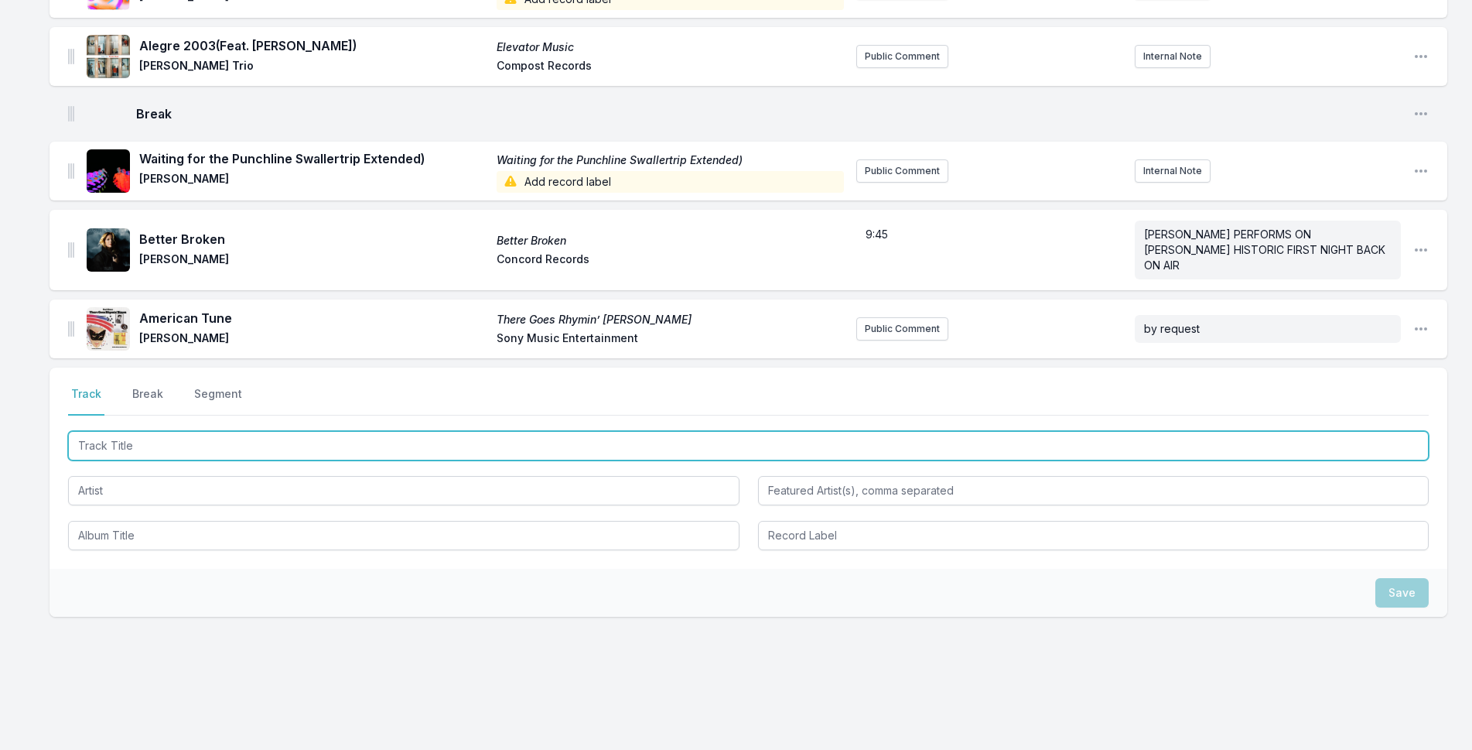
click at [263, 436] on input "Track Title" at bounding box center [748, 445] width 1361 height 29
type input "Illegal Hit"
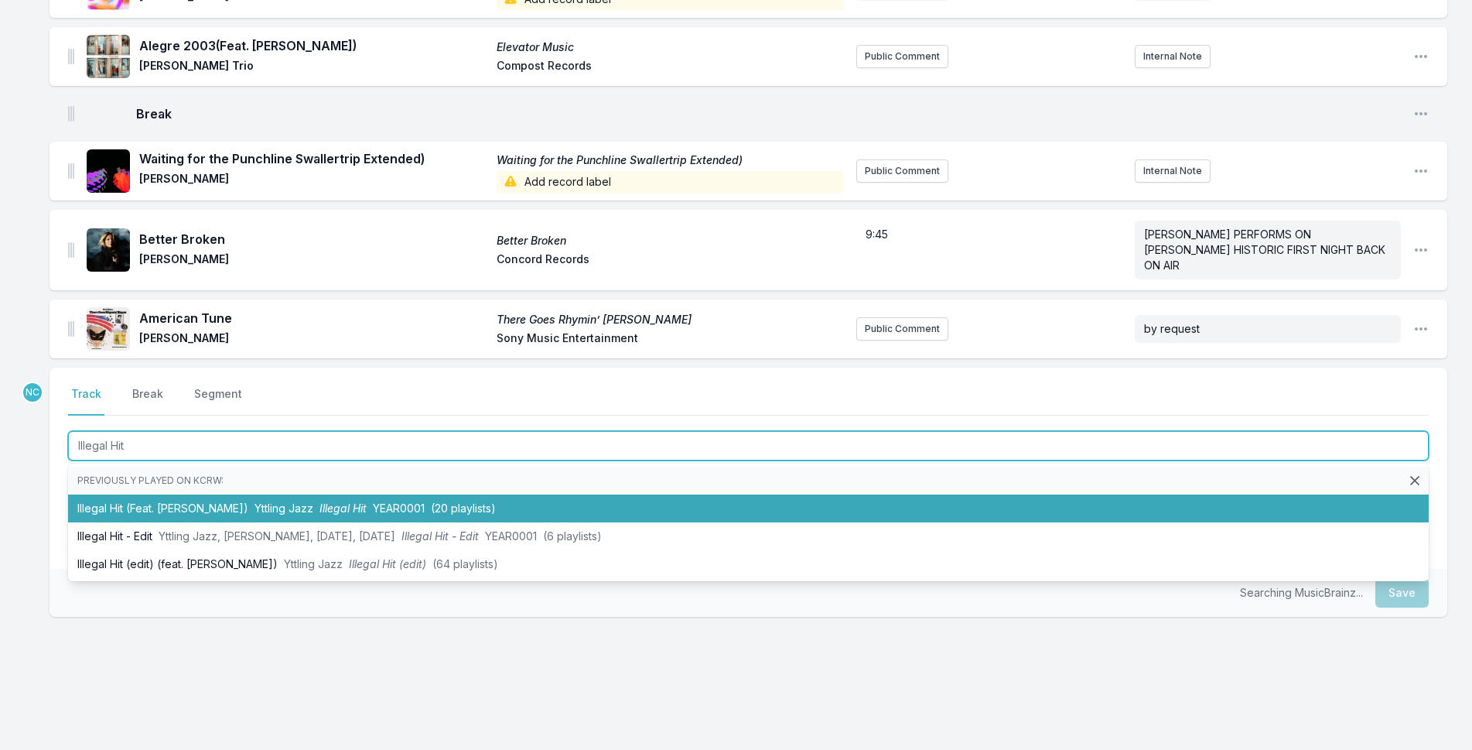
click at [272, 501] on span "Yttling Jazz" at bounding box center [284, 507] width 59 height 13
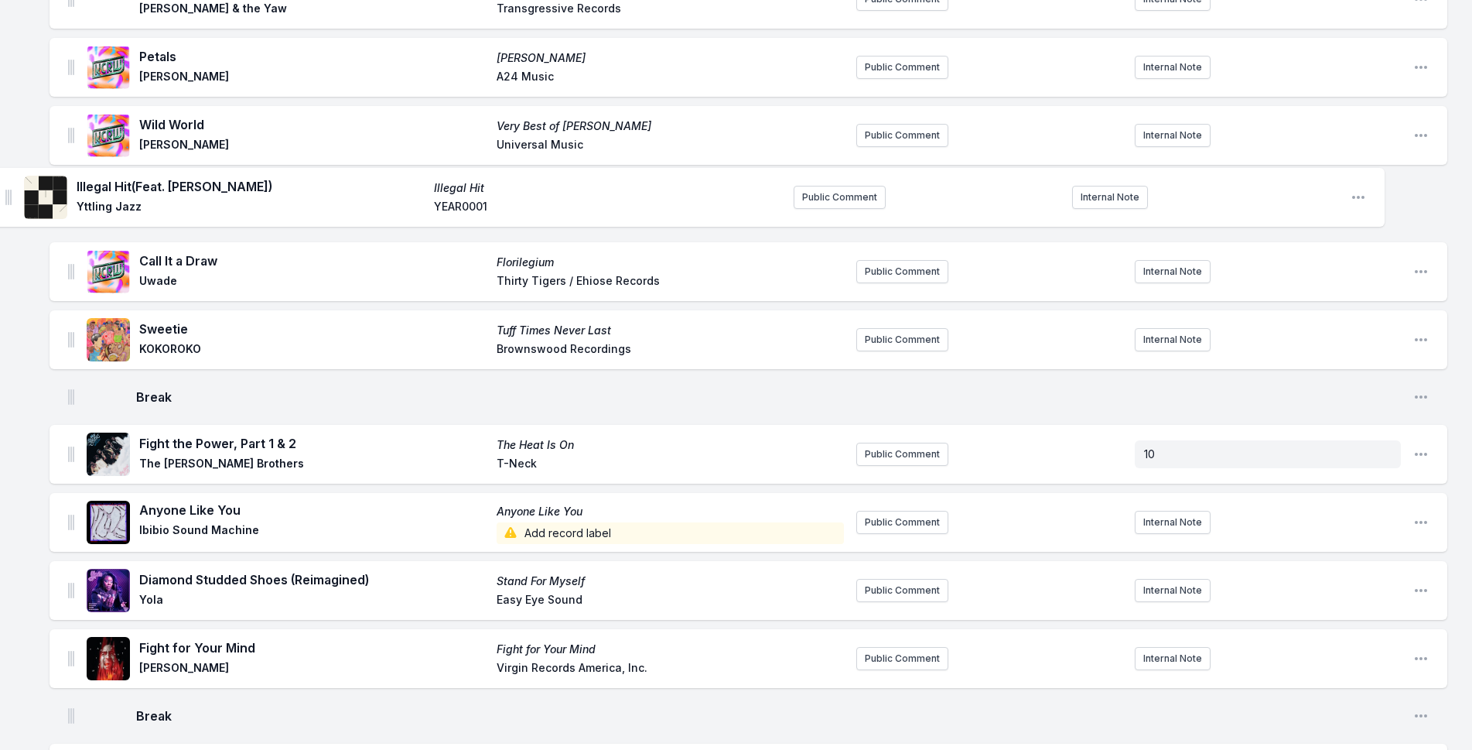
scroll to position [430, 0]
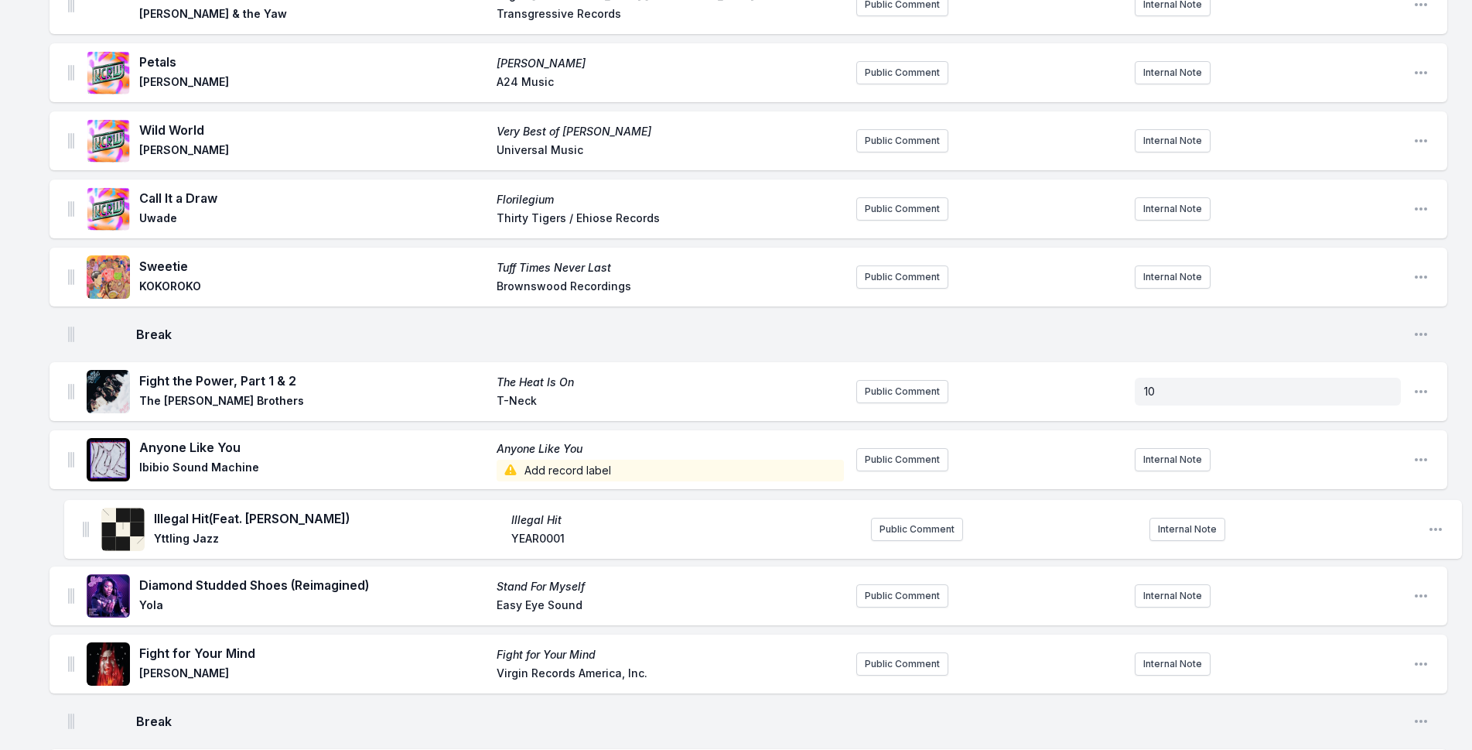
drag, startPoint x: 74, startPoint y: 313, endPoint x: 81, endPoint y: 511, distance: 199.0
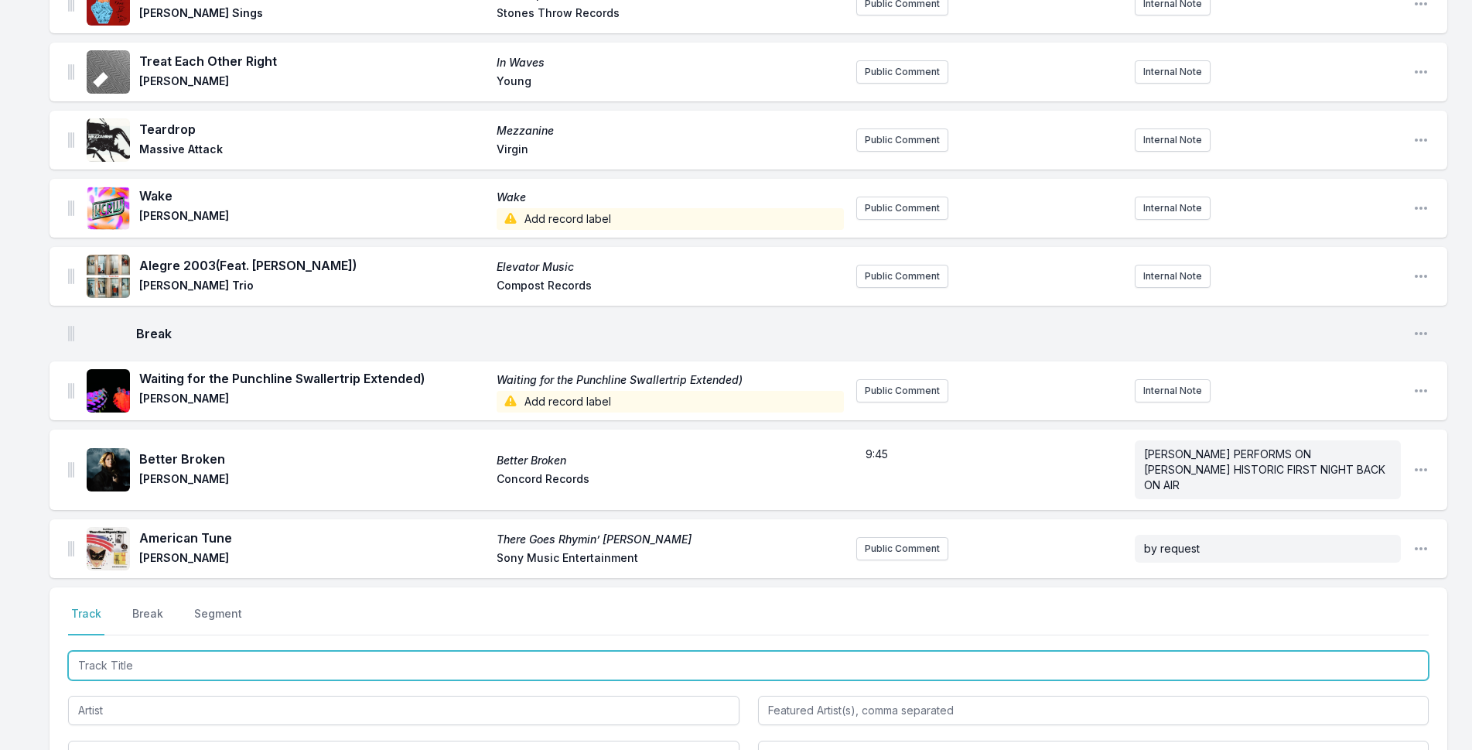
scroll to position [3718, 0]
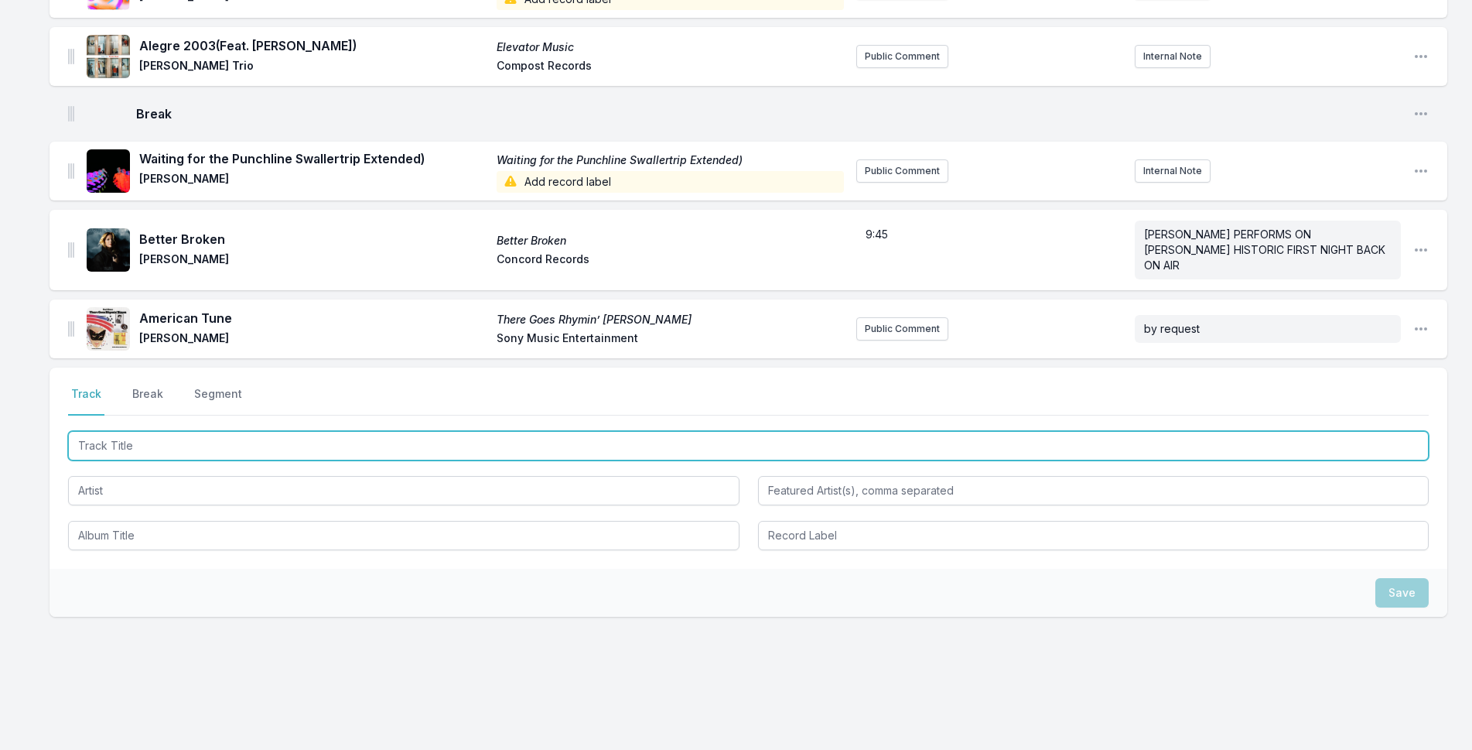
drag, startPoint x: 215, startPoint y: 432, endPoint x: 604, endPoint y: 374, distance: 393.4
click at [223, 432] on input "Track Title" at bounding box center [748, 445] width 1361 height 29
type input "Best You Ever Had"
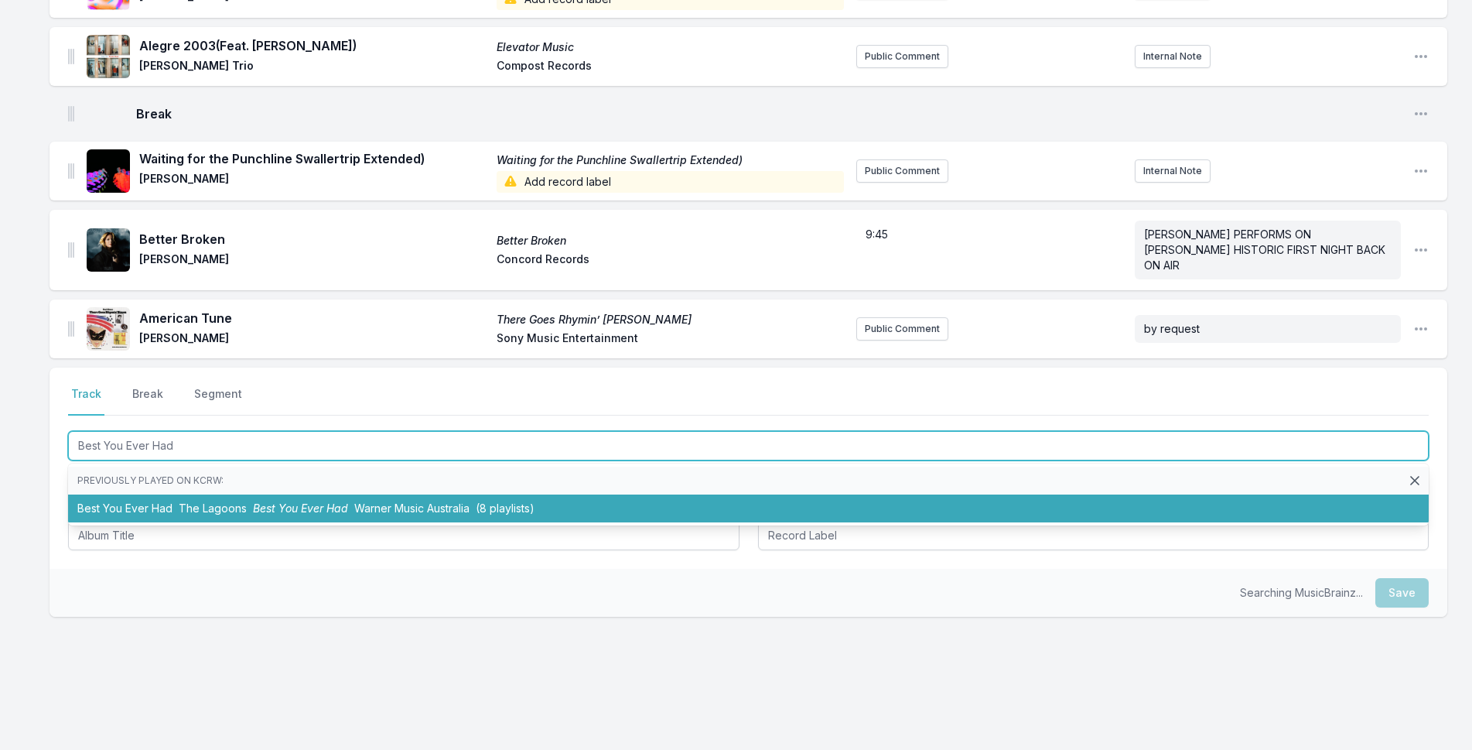
click at [230, 494] on li "Best You Ever Had The Lagoons Best You Ever Had Warner Music Australia (8 playl…" at bounding box center [748, 508] width 1361 height 28
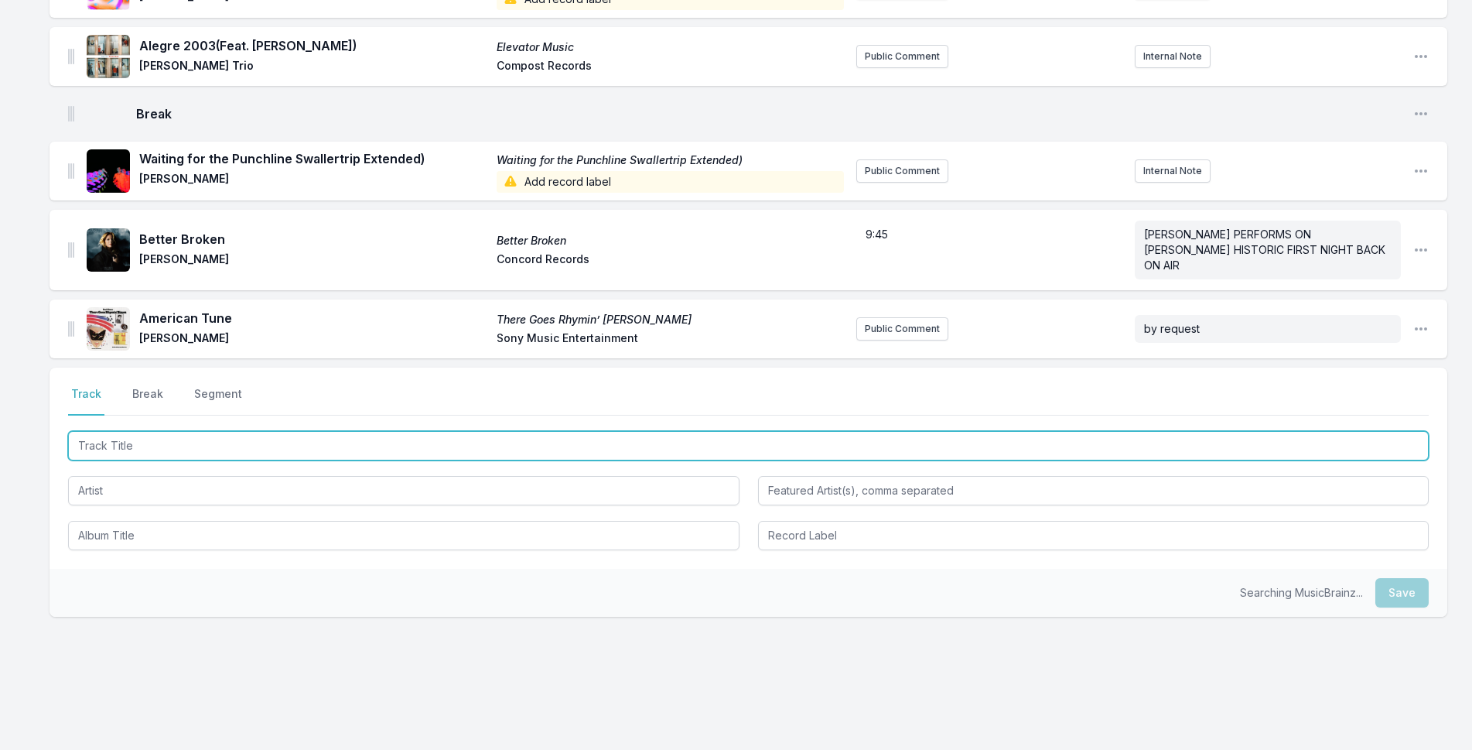
scroll to position [3786, 0]
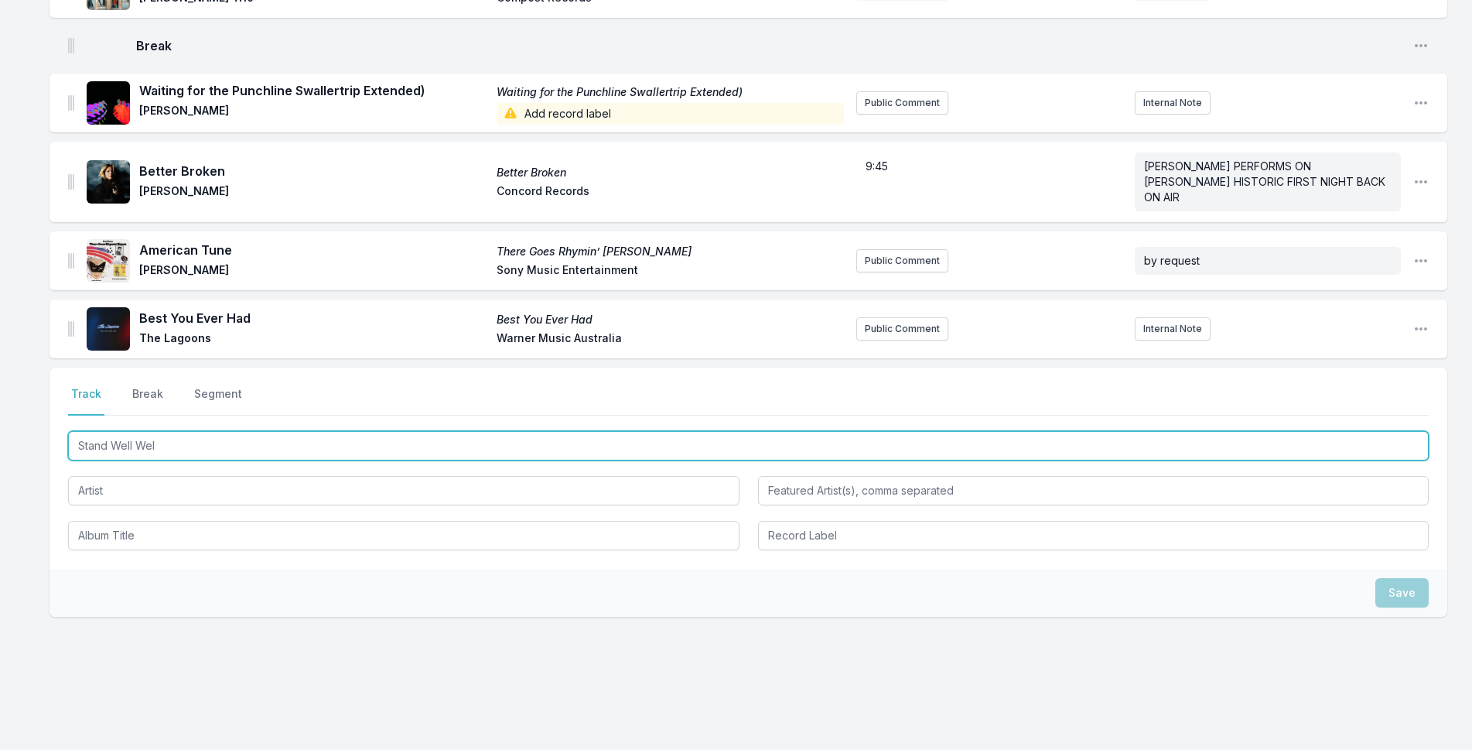
type input "Stand Well Well"
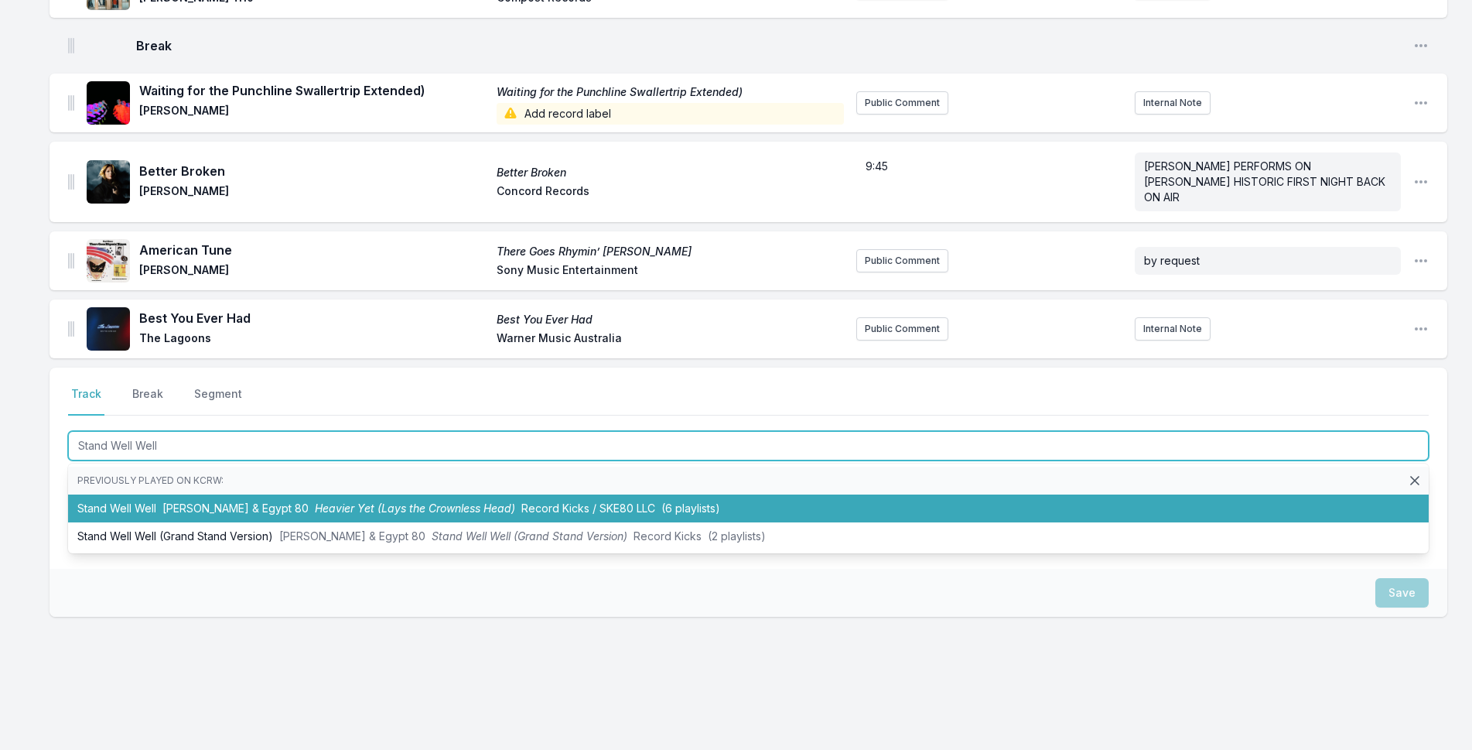
click at [315, 501] on span "Heavier Yet (Lays the Crownless Head)" at bounding box center [415, 507] width 200 height 13
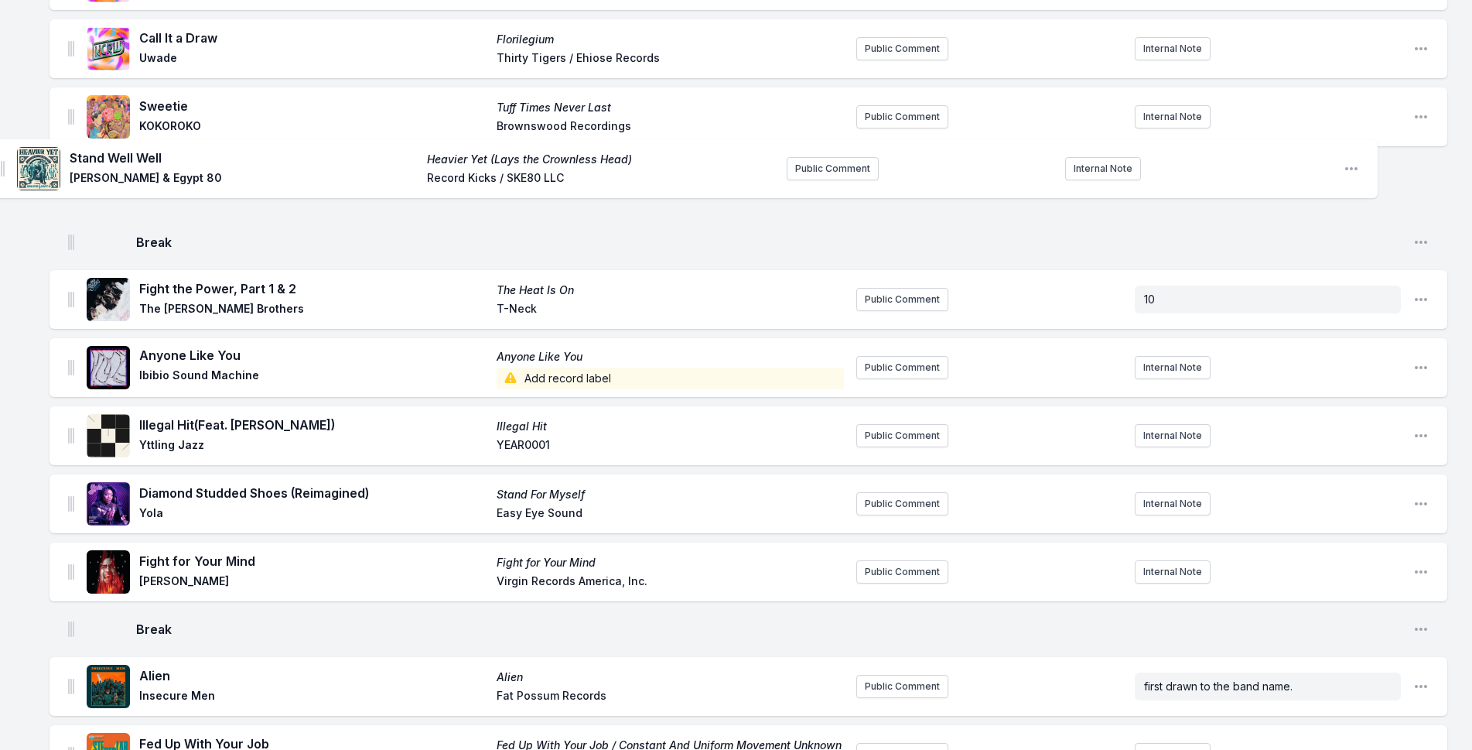
scroll to position [587, 0]
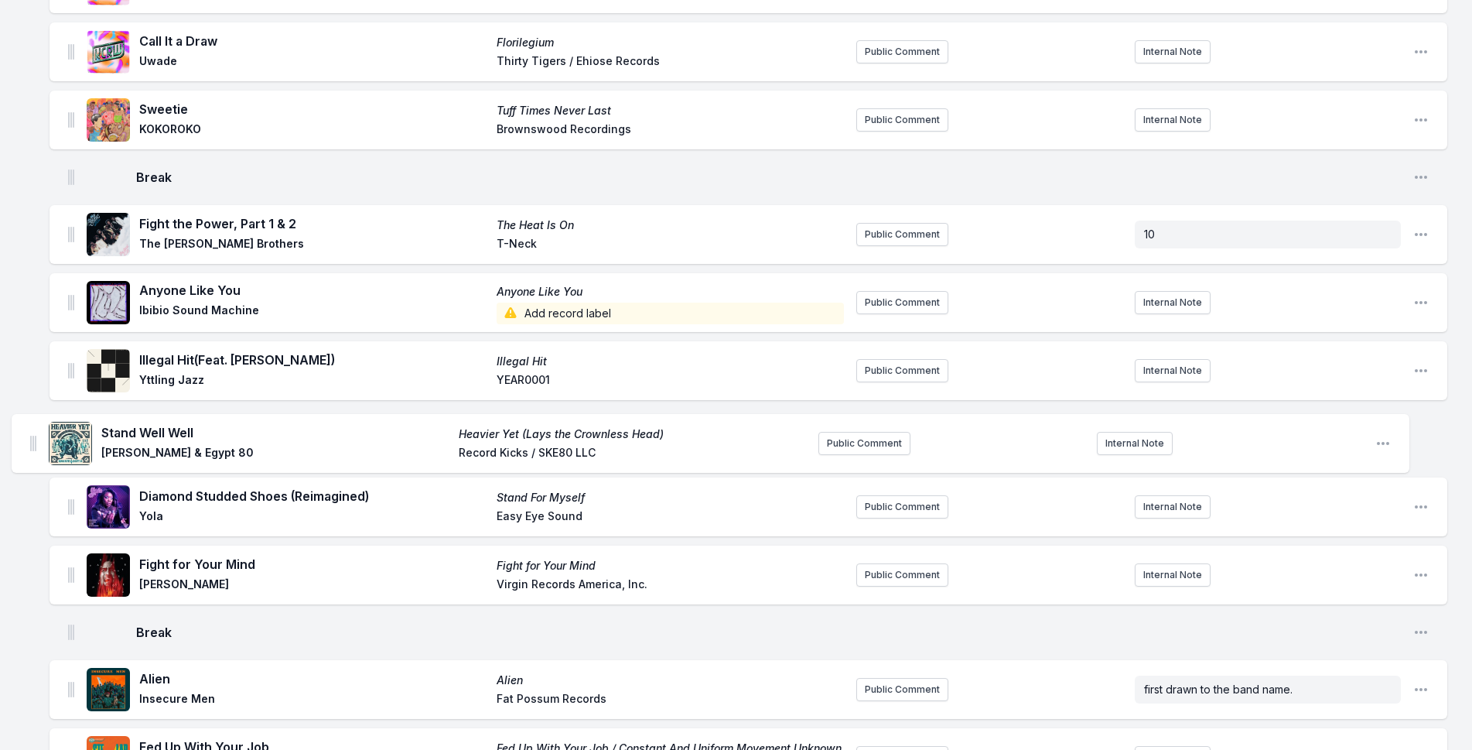
drag, startPoint x: 71, startPoint y: 313, endPoint x: 32, endPoint y: 437, distance: 130.7
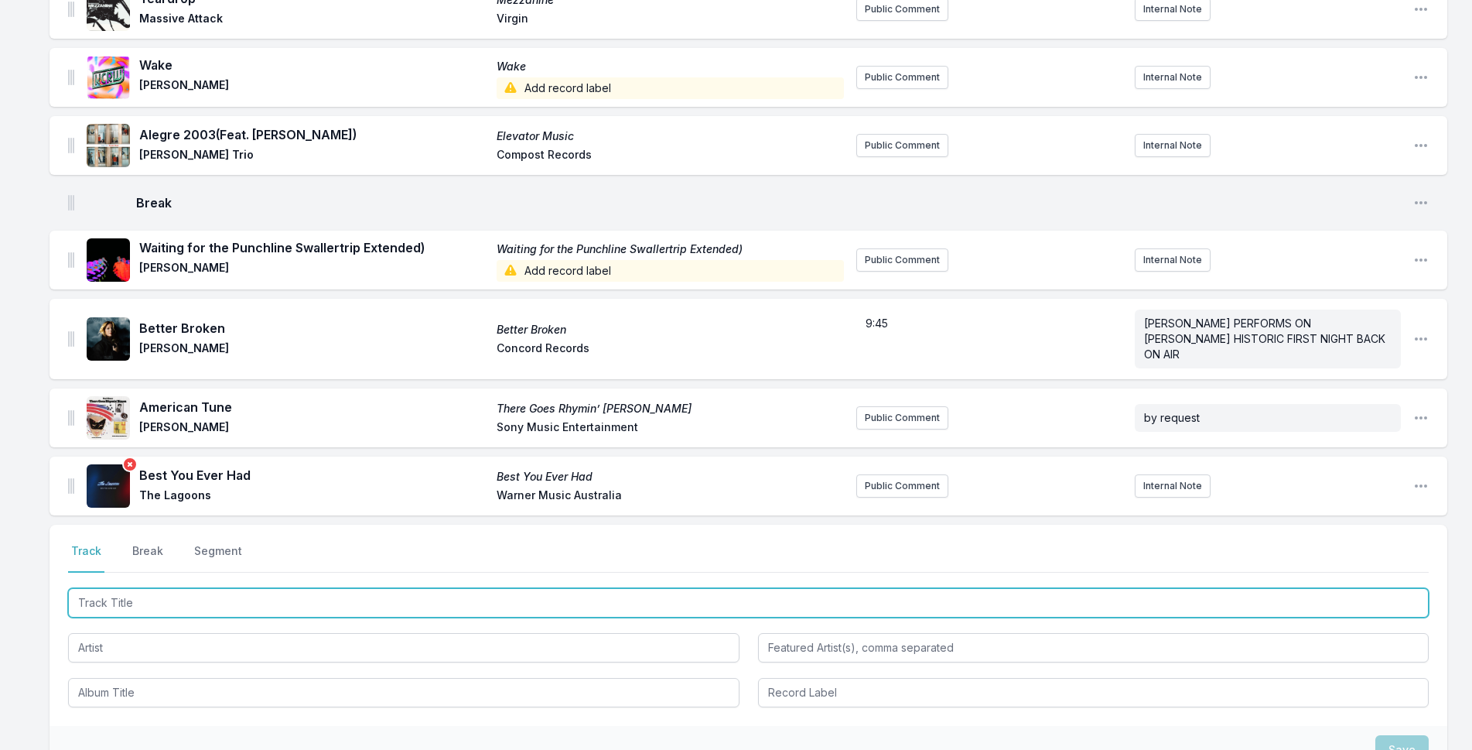
scroll to position [3854, 0]
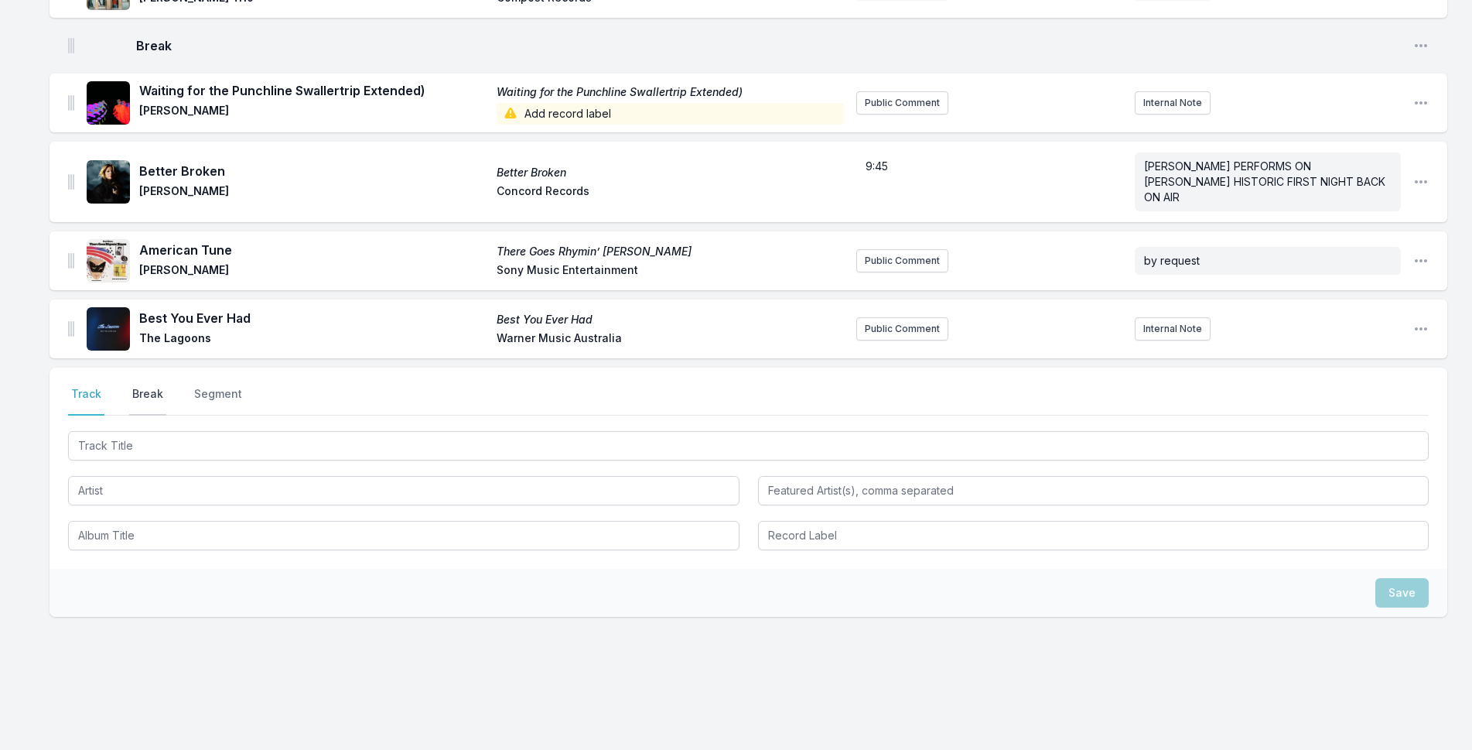
click at [142, 386] on button "Break" at bounding box center [147, 400] width 37 height 29
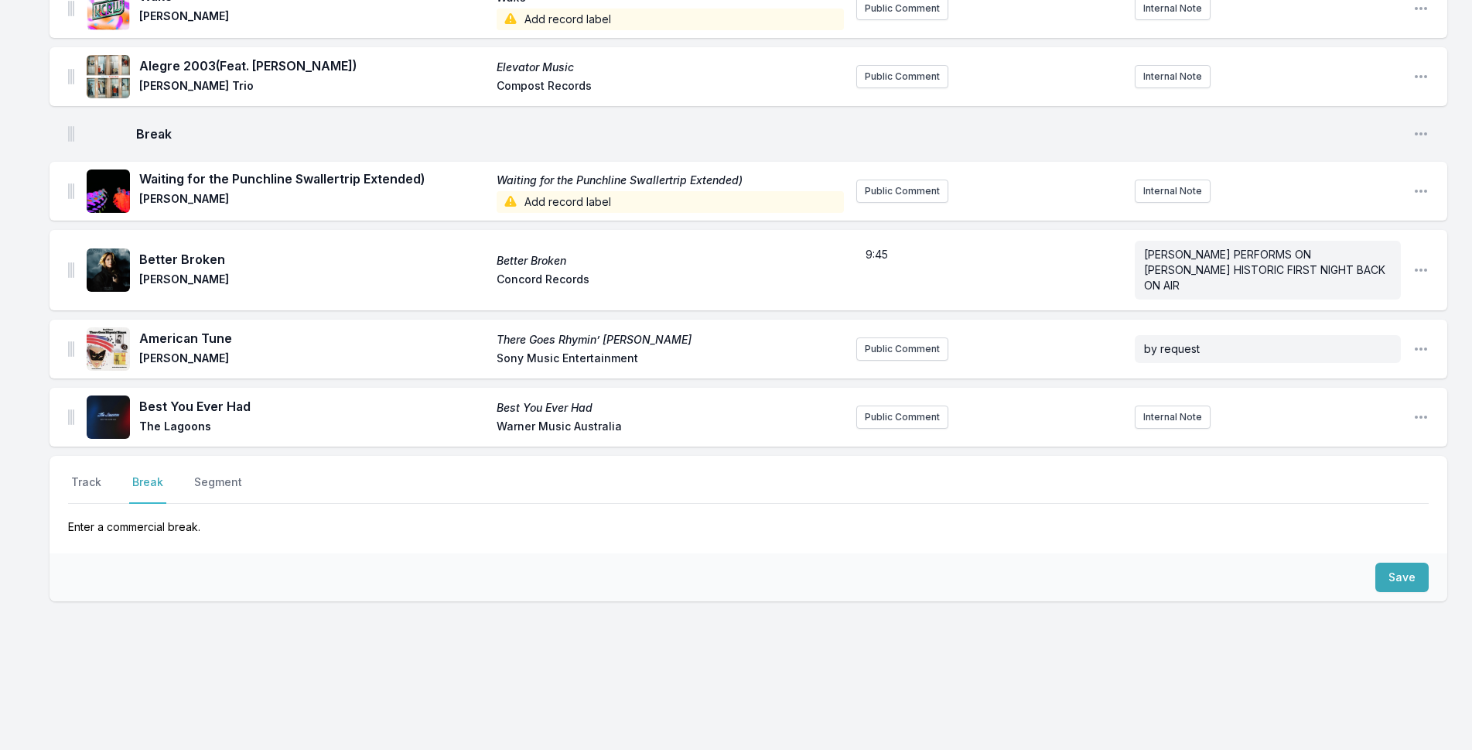
scroll to position [3750, 0]
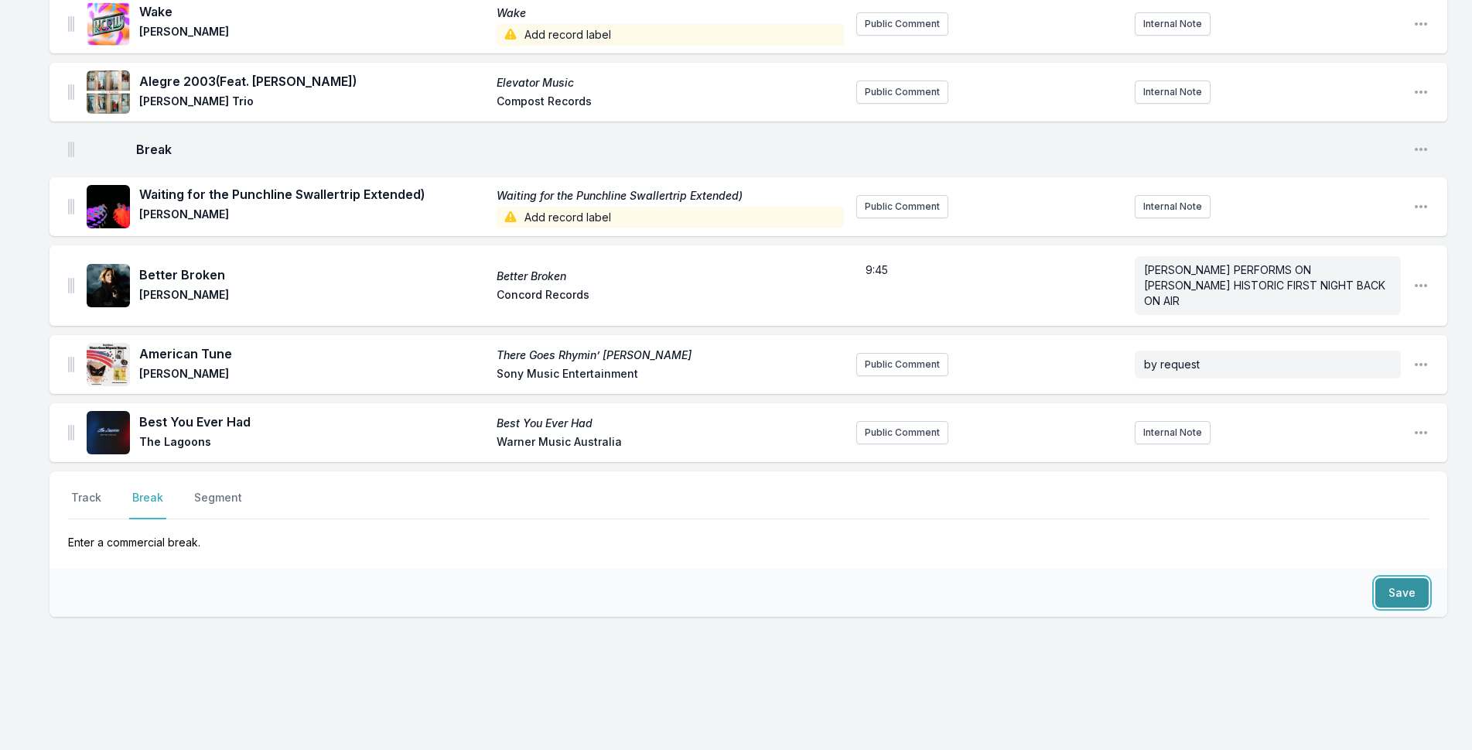
click at [1421, 580] on button "Save" at bounding box center [1402, 592] width 53 height 29
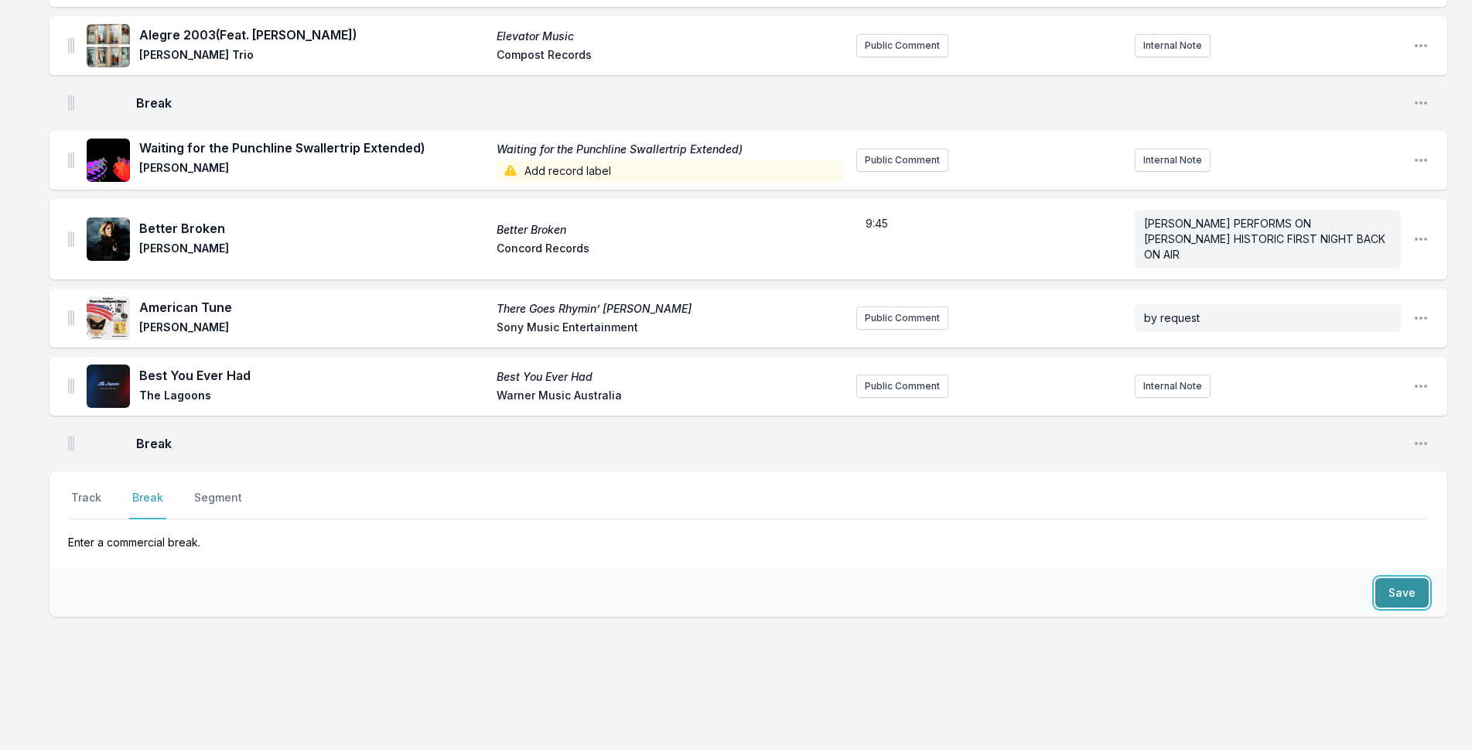
click at [1412, 578] on button "Save" at bounding box center [1402, 592] width 53 height 29
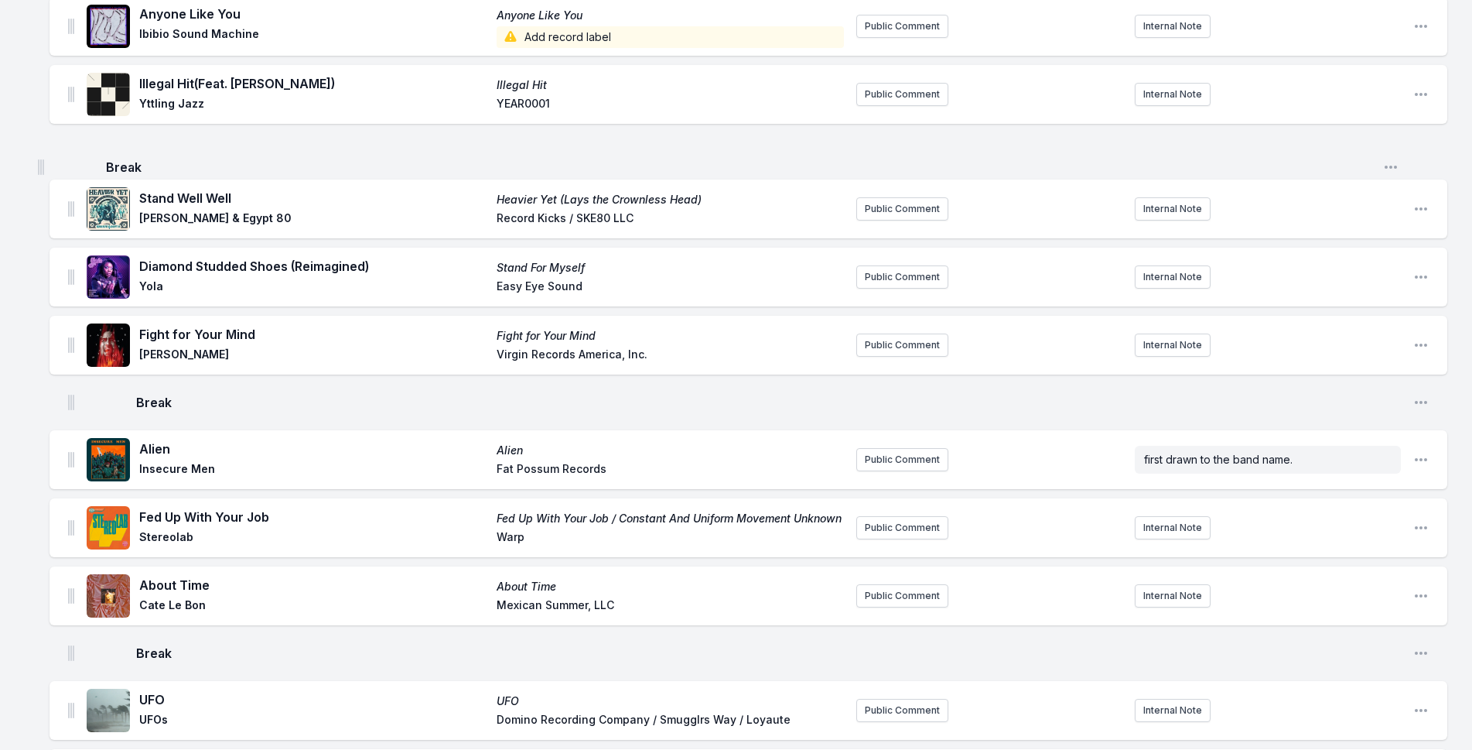
scroll to position [860, 0]
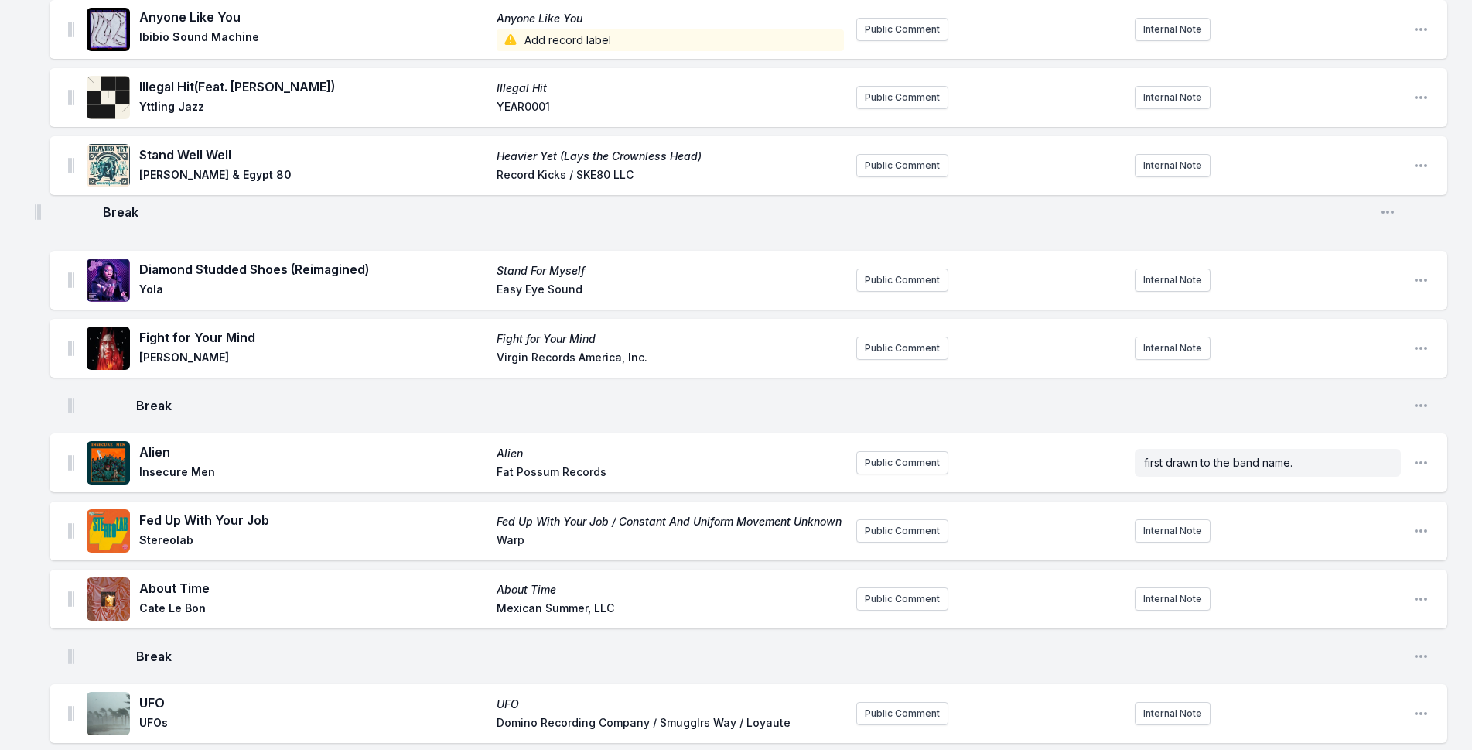
drag, startPoint x: 71, startPoint y: 381, endPoint x: 38, endPoint y: 192, distance: 192.5
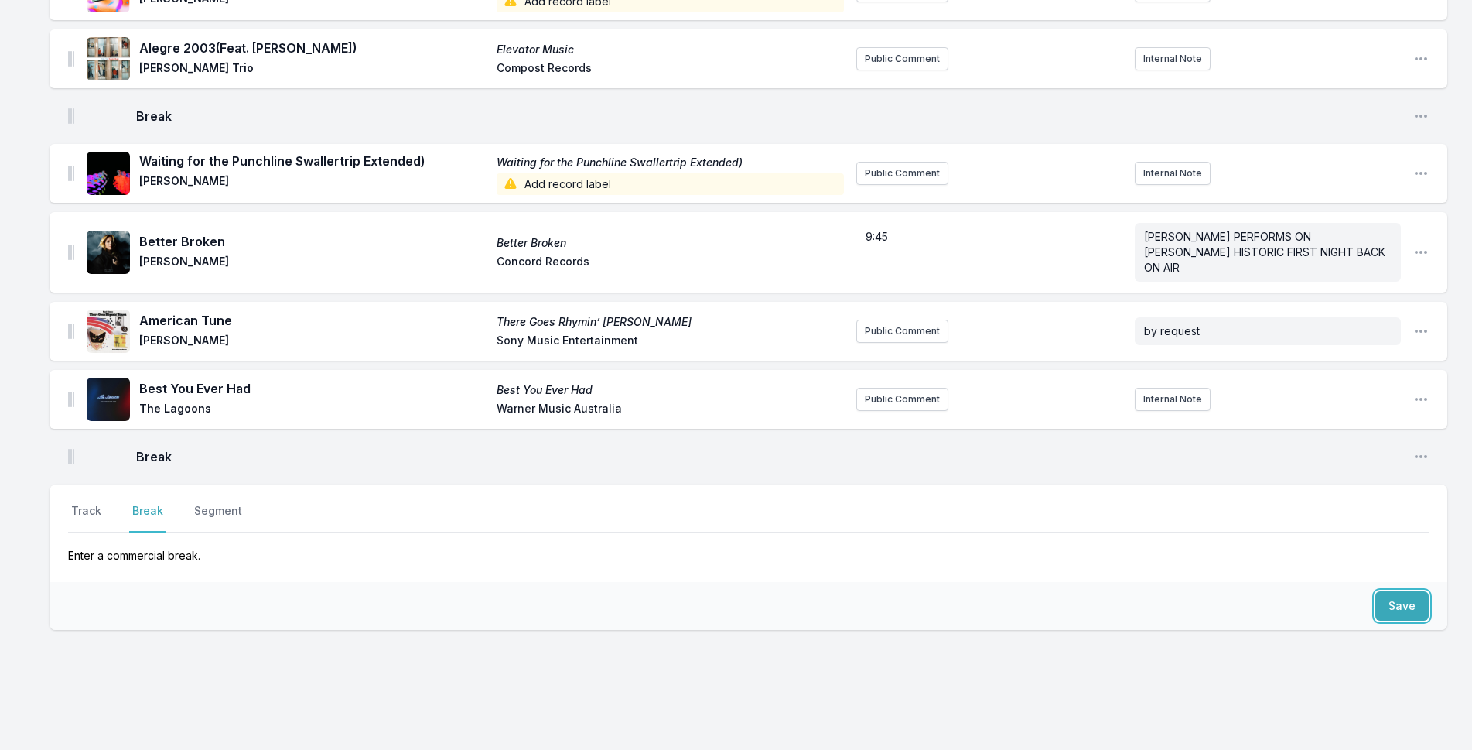
scroll to position [3843, 0]
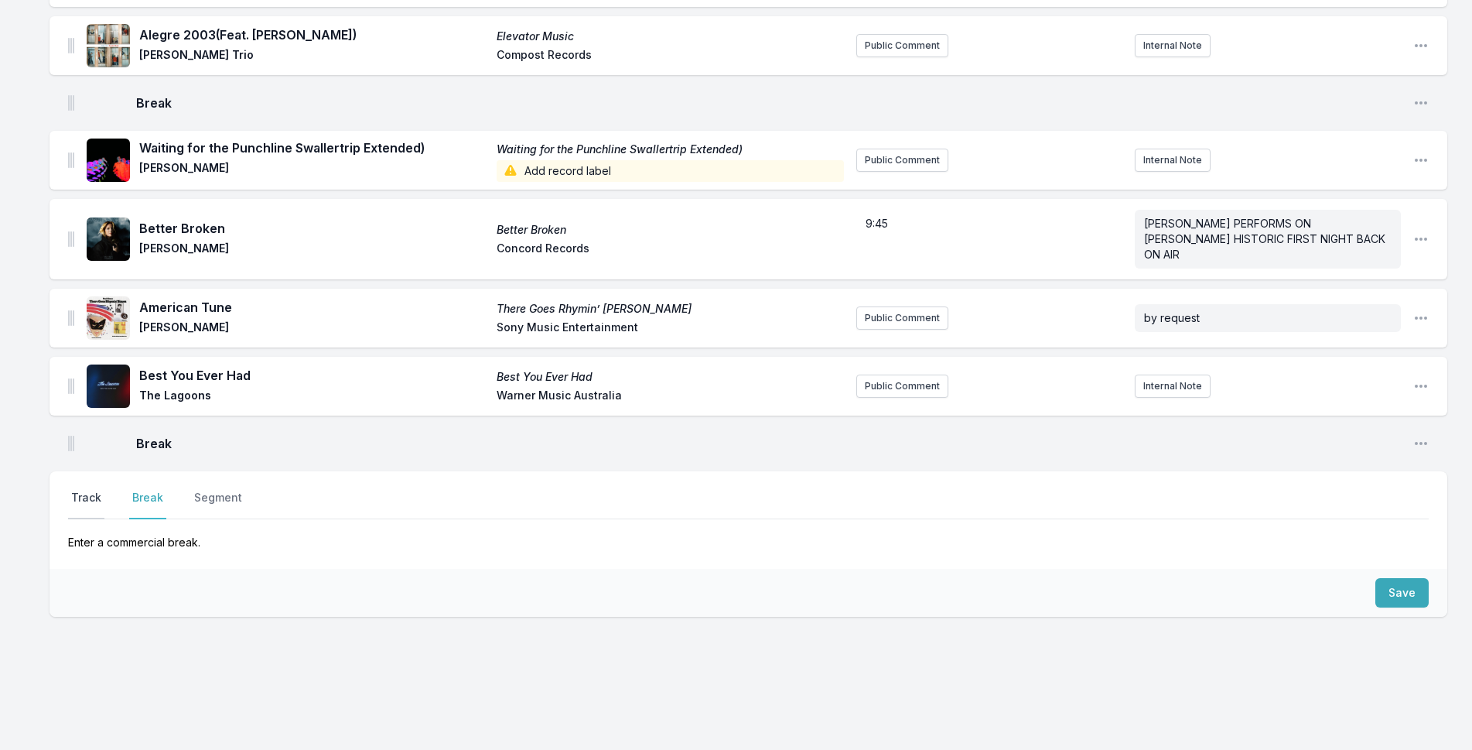
click at [78, 490] on button "Track" at bounding box center [86, 504] width 36 height 29
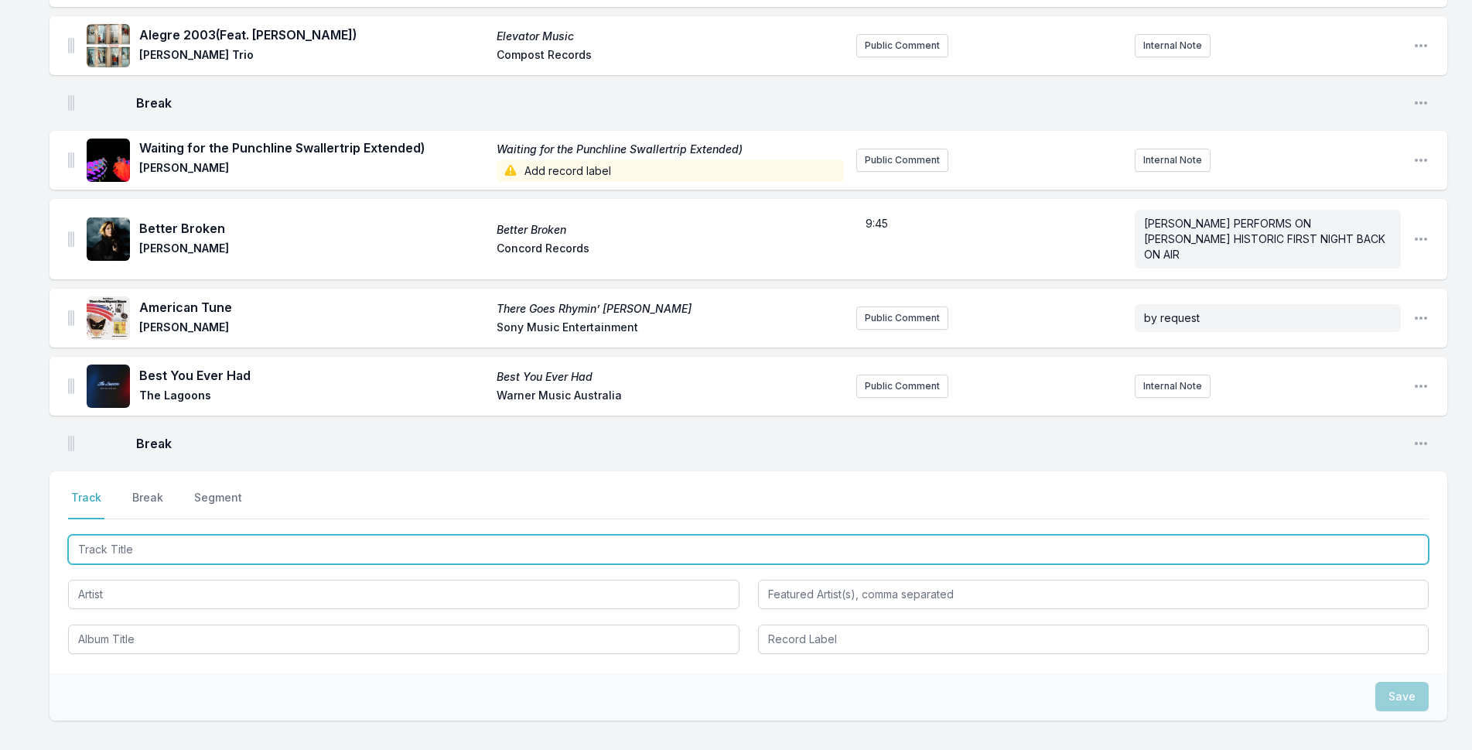
click at [144, 535] on input "Track Title" at bounding box center [748, 549] width 1361 height 29
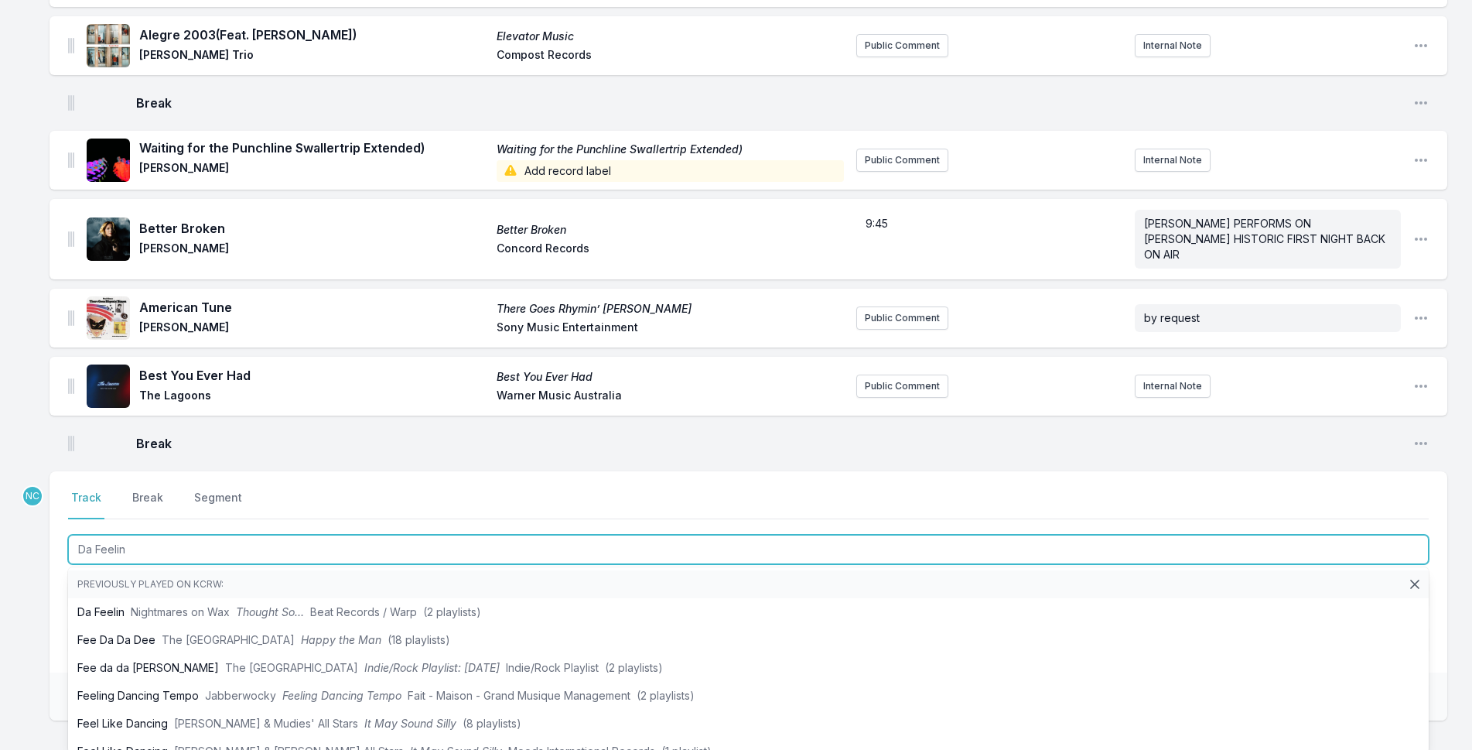
type input "Da Feelin'"
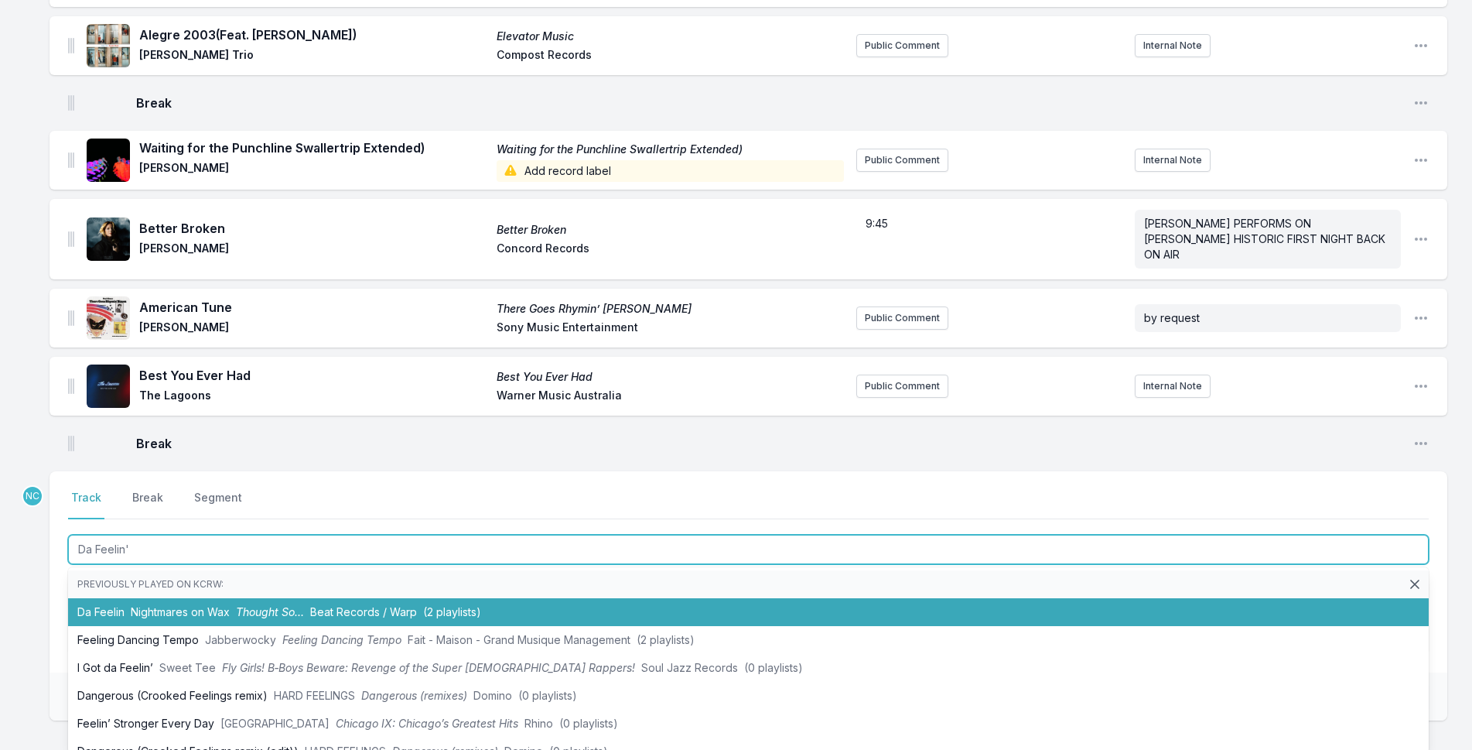
click at [382, 605] on span "Beat Records / Warp" at bounding box center [363, 611] width 107 height 13
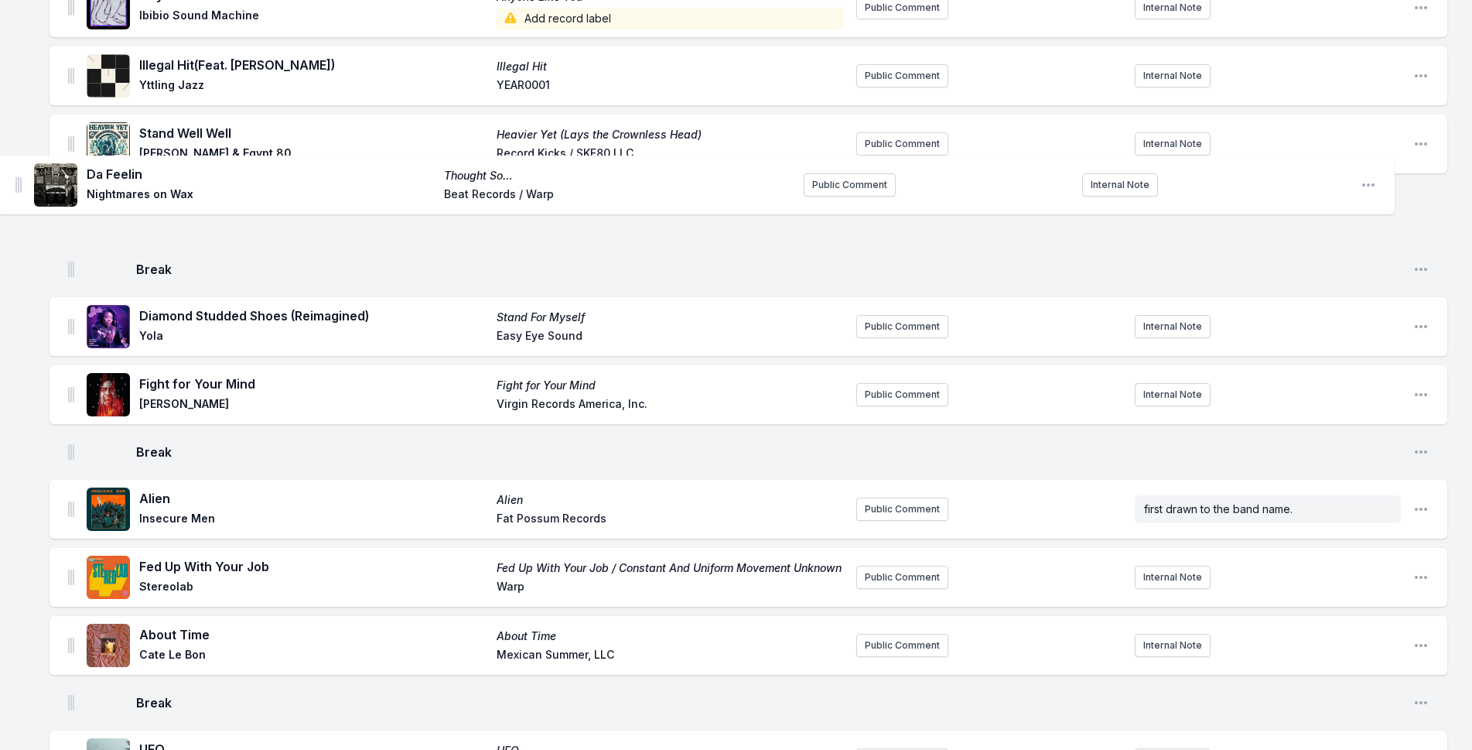
scroll to position [875, 0]
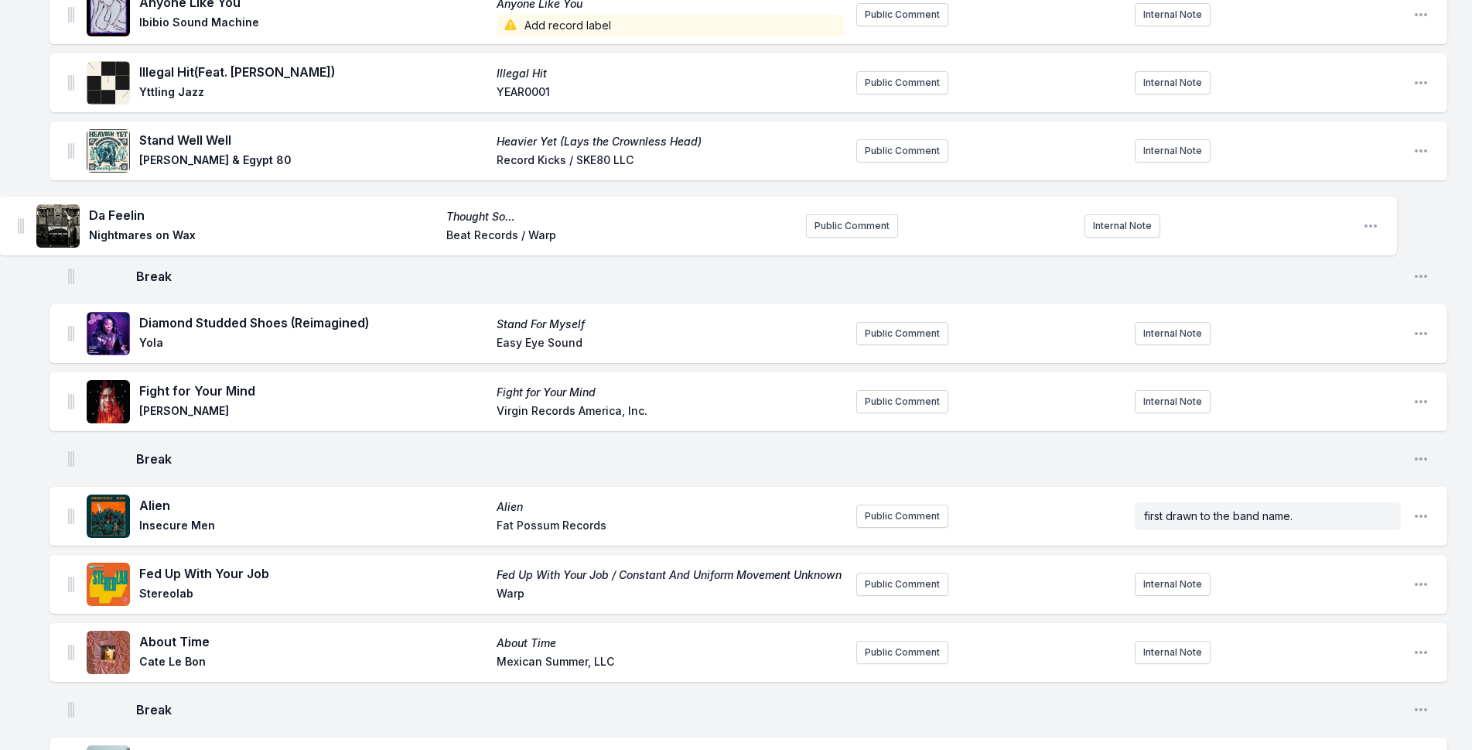
drag, startPoint x: 72, startPoint y: 419, endPoint x: 22, endPoint y: 221, distance: 204.4
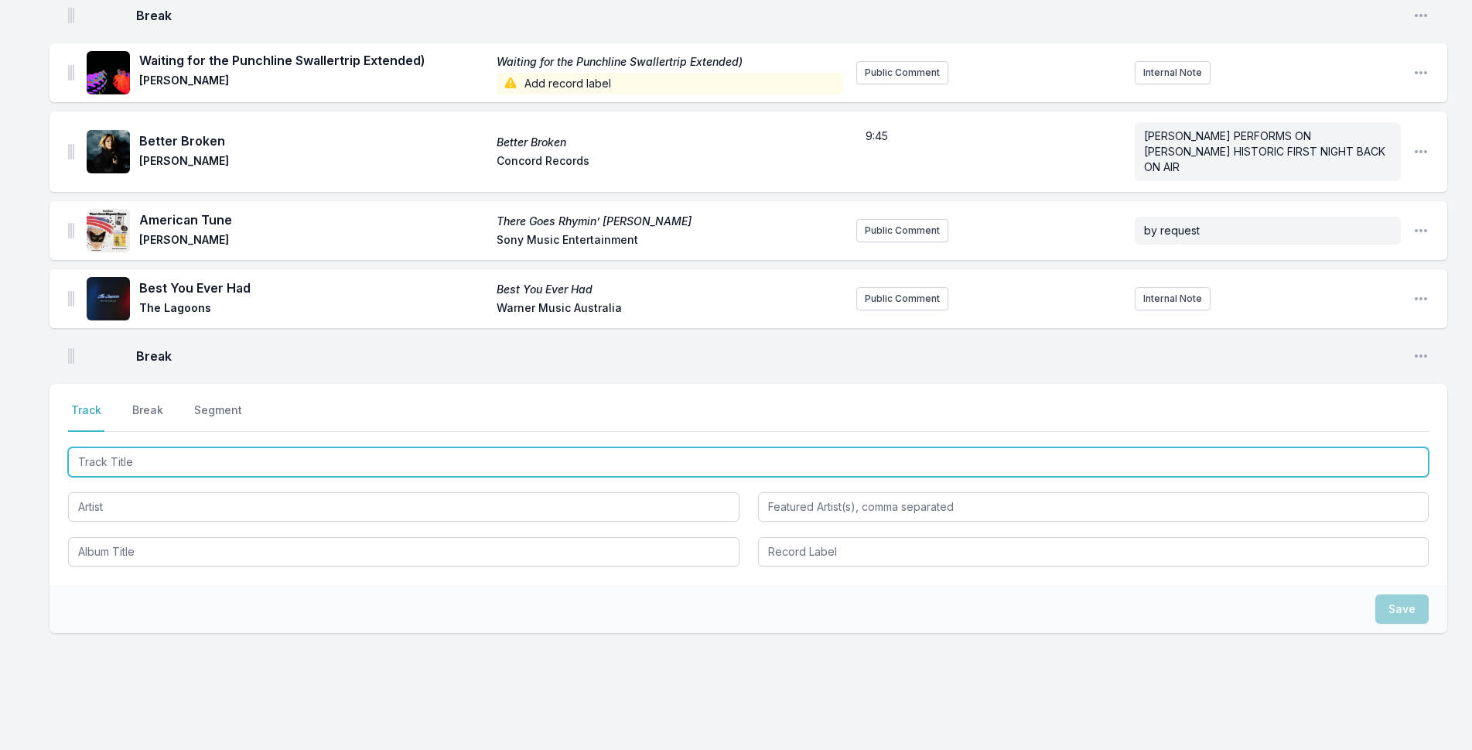
scroll to position [4015, 0]
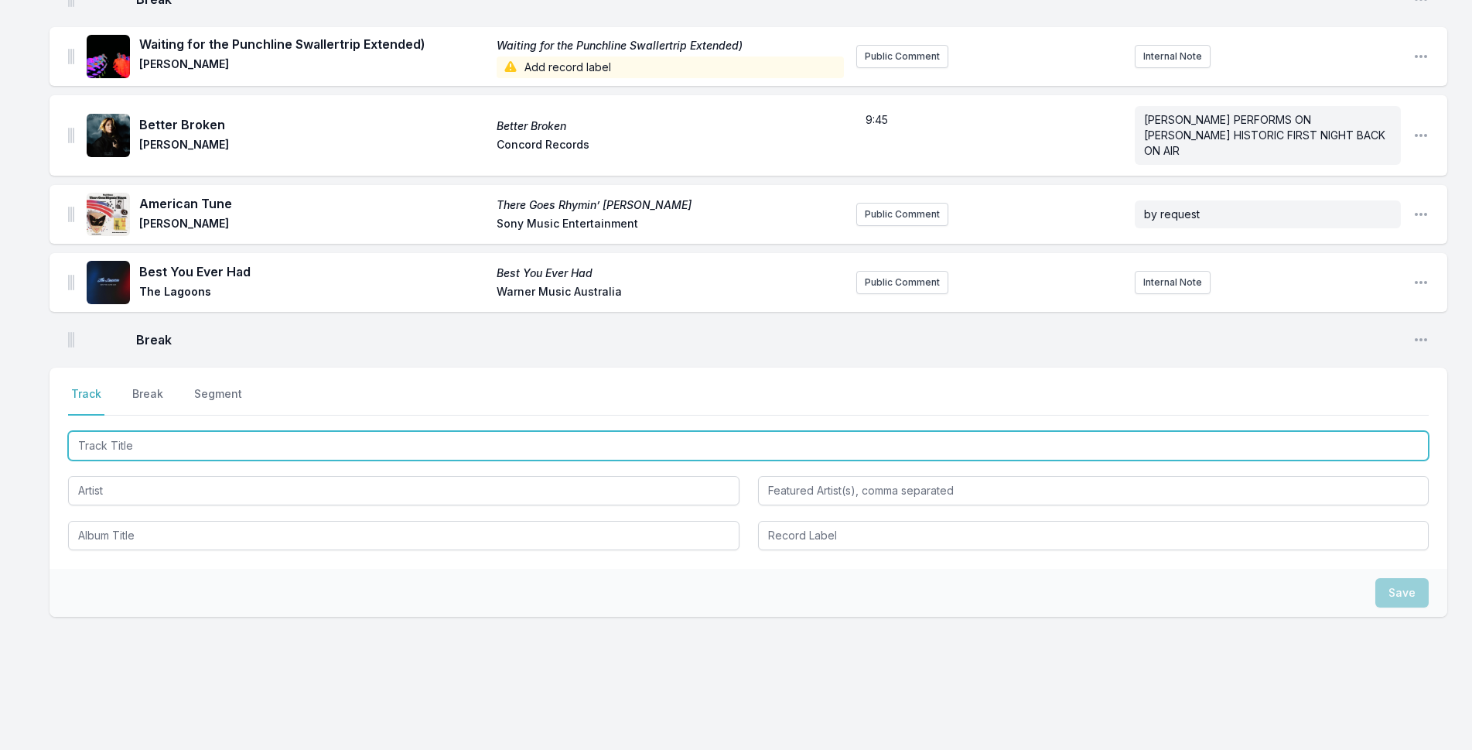
click at [226, 431] on input "Track Title" at bounding box center [748, 445] width 1361 height 29
type input "H"
type input "THE PROPHET"
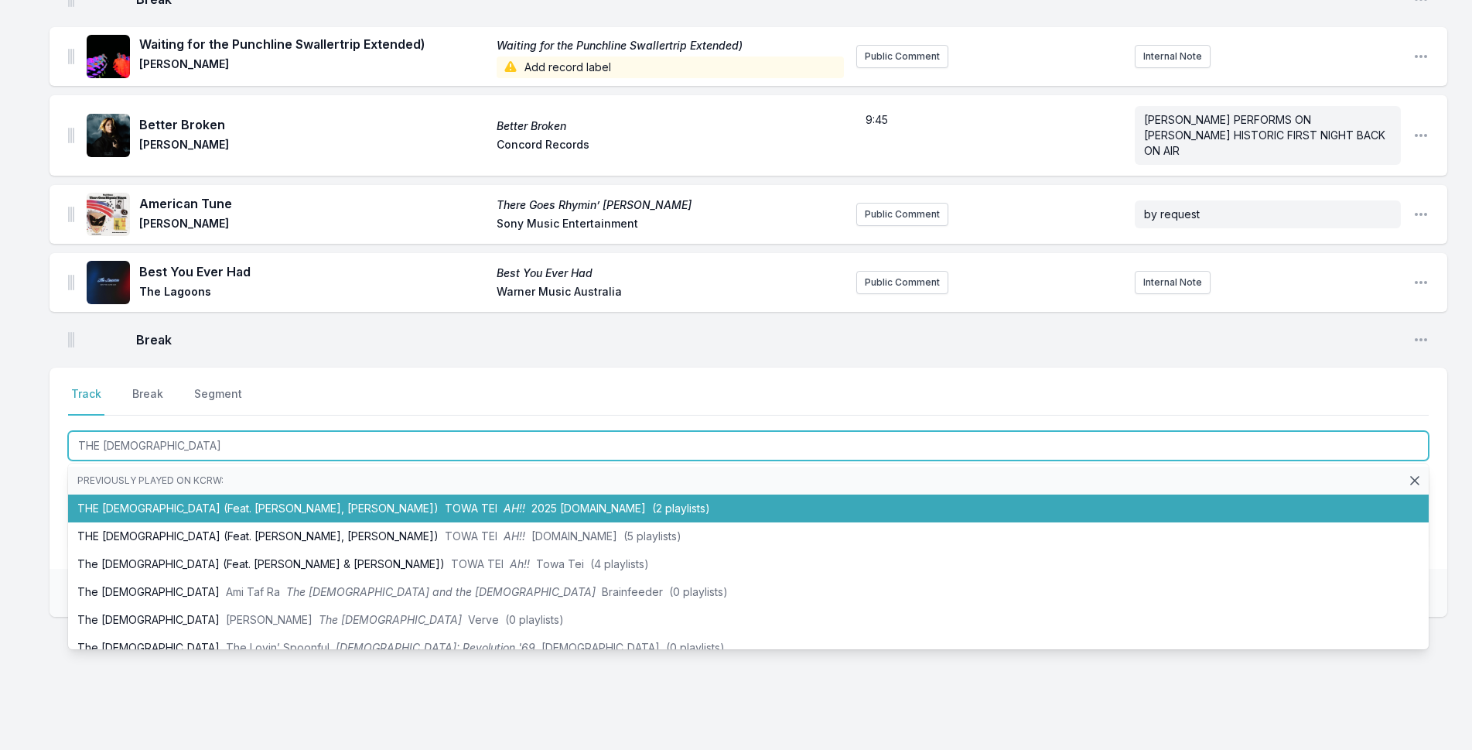
click at [268, 498] on li "THE PROPHET (Feat. Yukihiro Takahashi, Haruomi Hosono) TOWA TEI AH!! 2025 MACHB…" at bounding box center [748, 508] width 1361 height 28
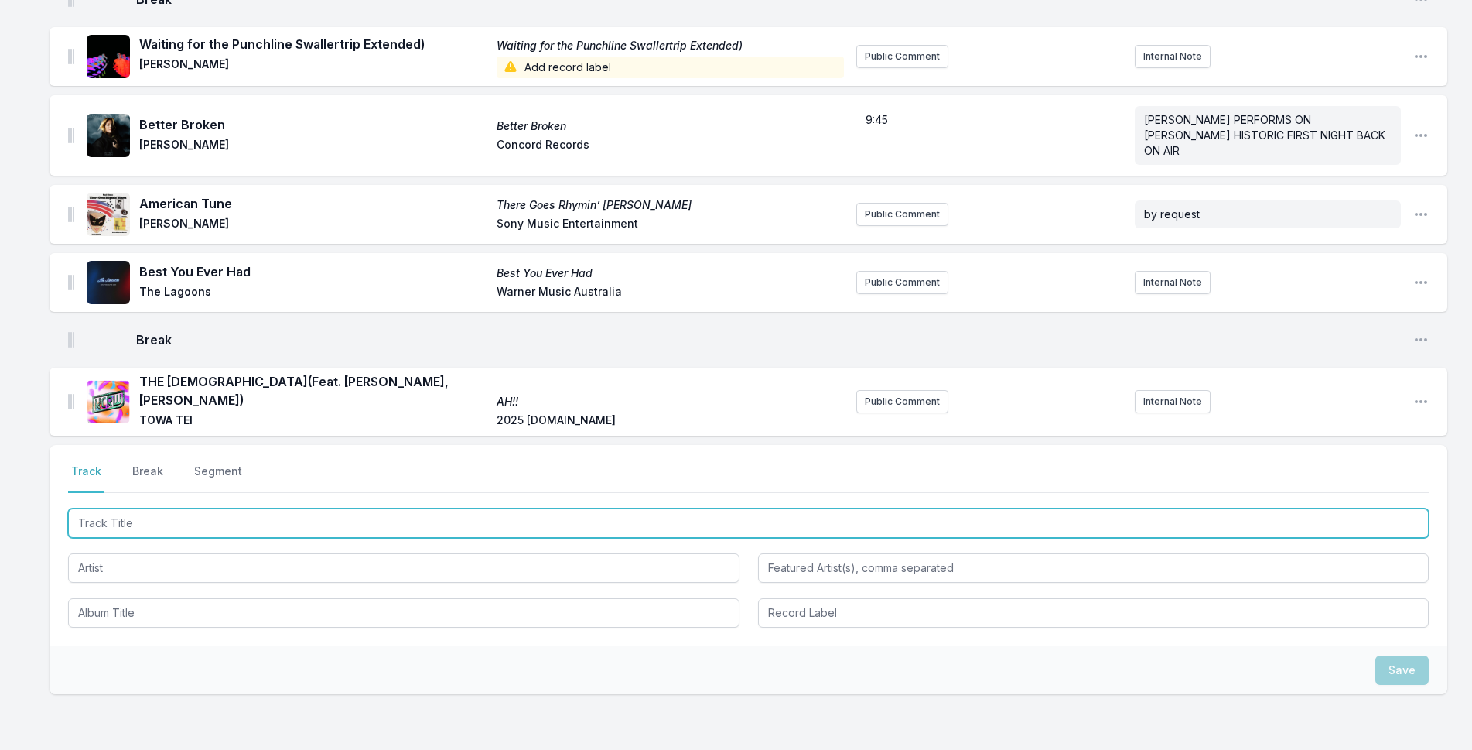
scroll to position [4092, 0]
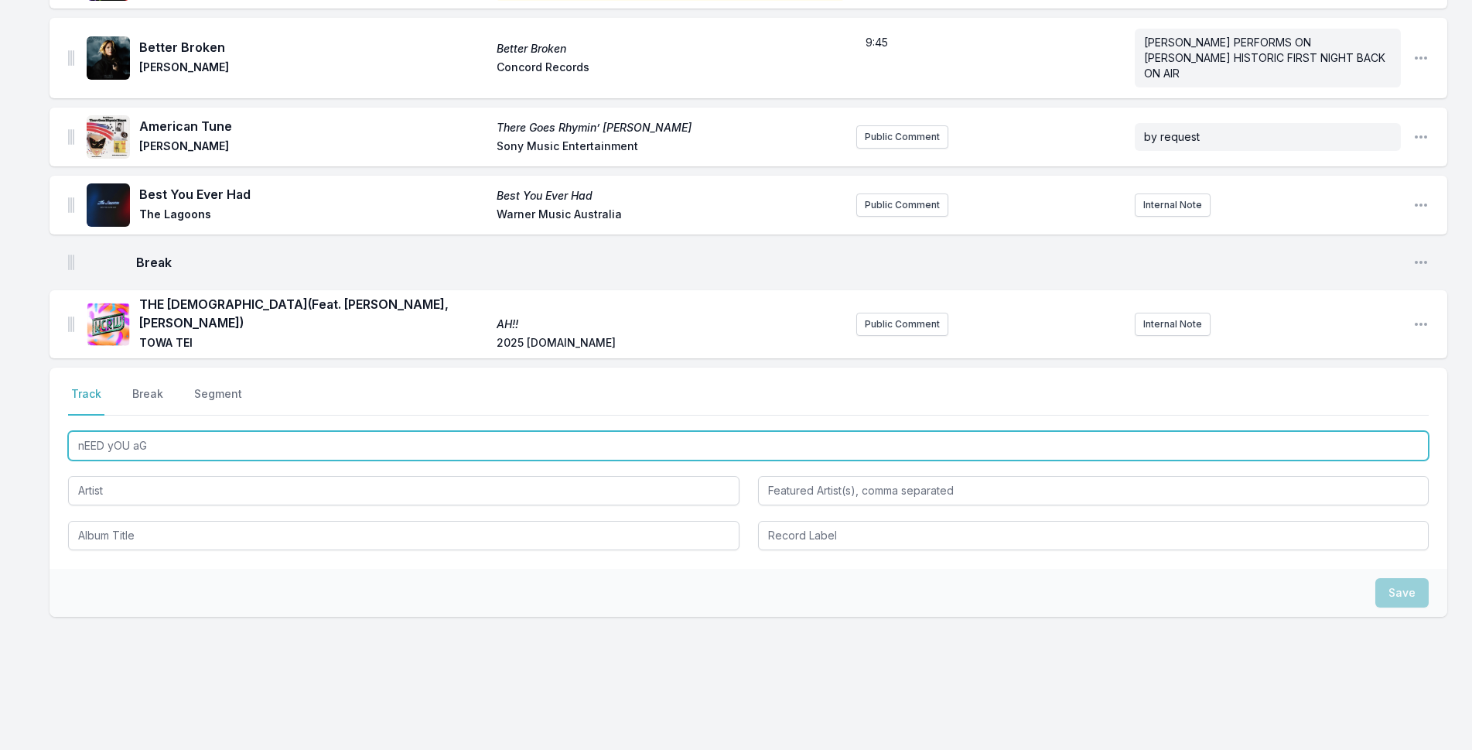
type input "nEED yOU aGA"
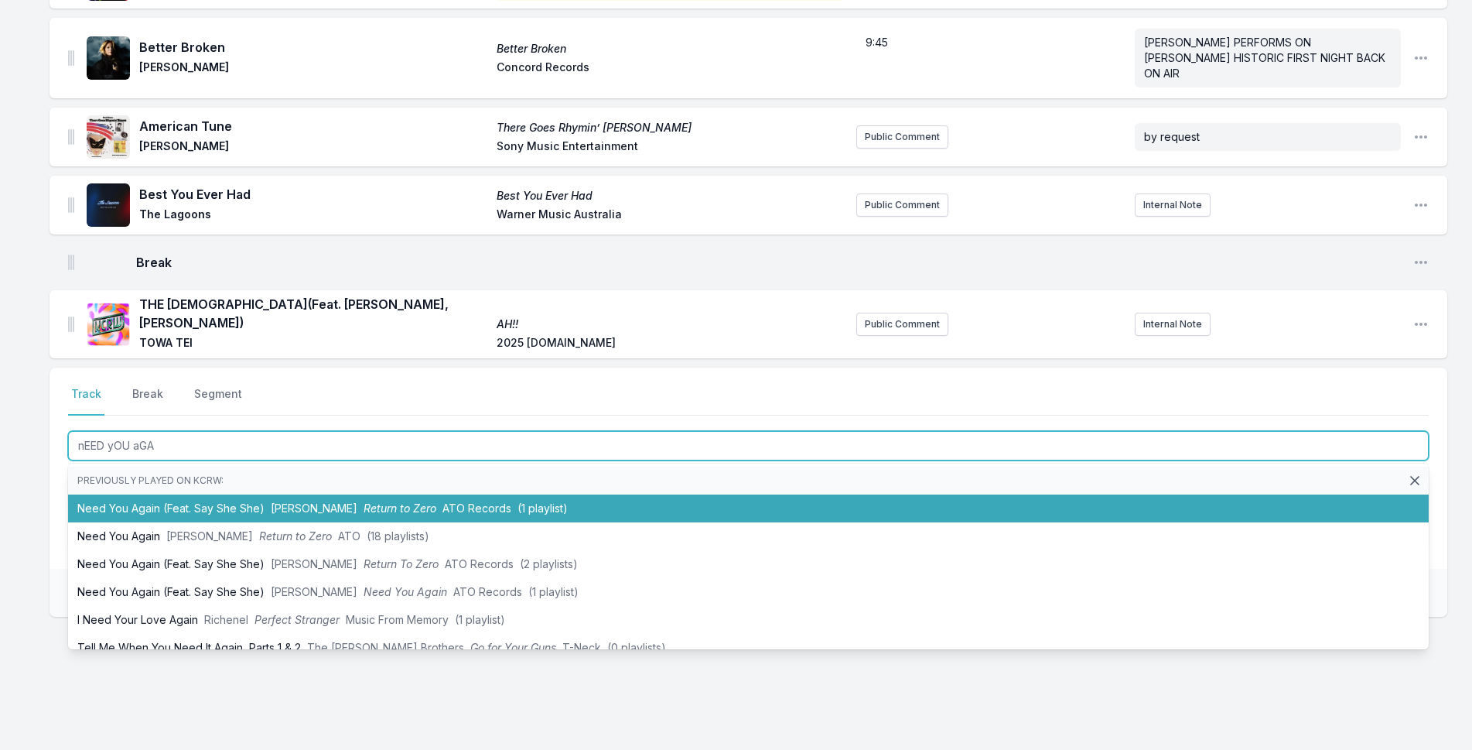
click at [200, 498] on li "Need You Again (Feat. Say She She) Neal Francis Return to Zero ATO Records (1 p…" at bounding box center [748, 508] width 1361 height 28
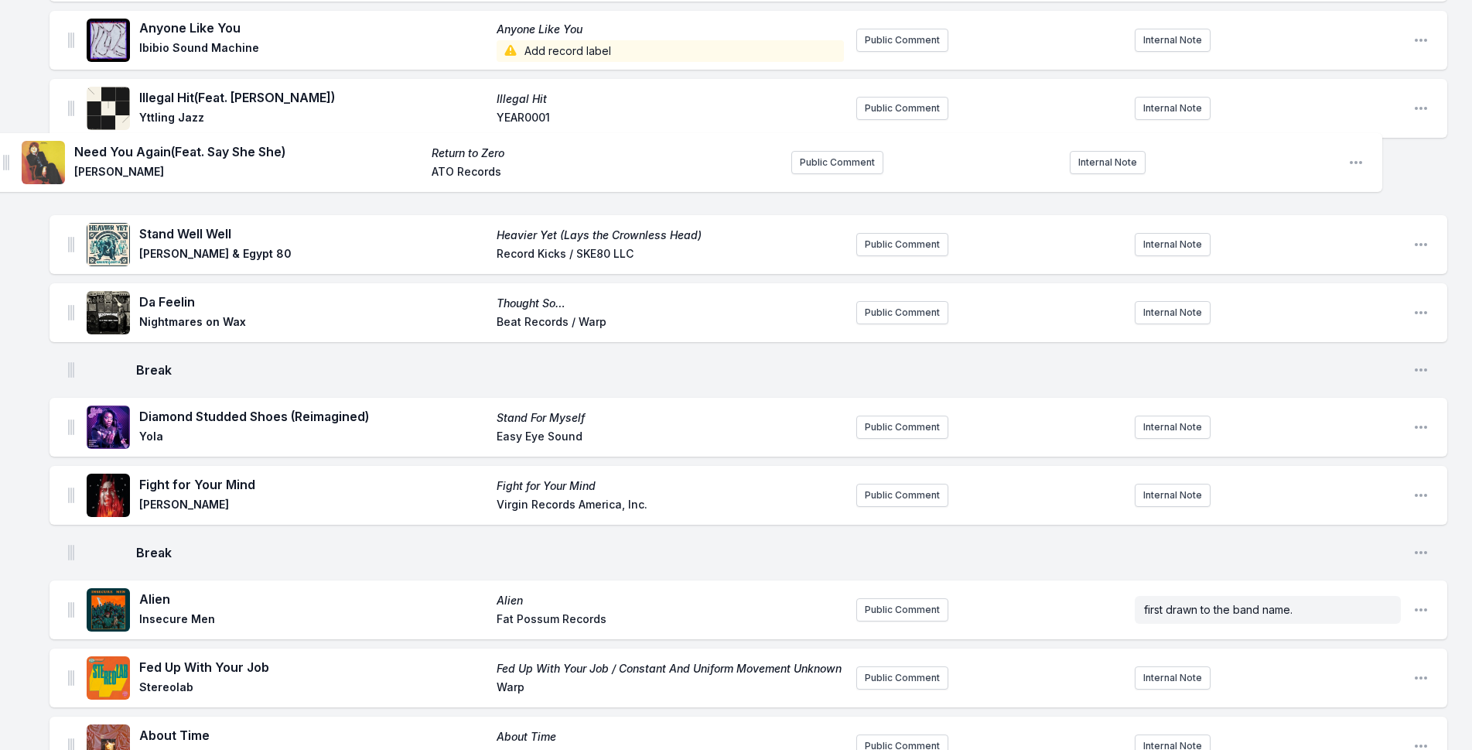
scroll to position [846, 0]
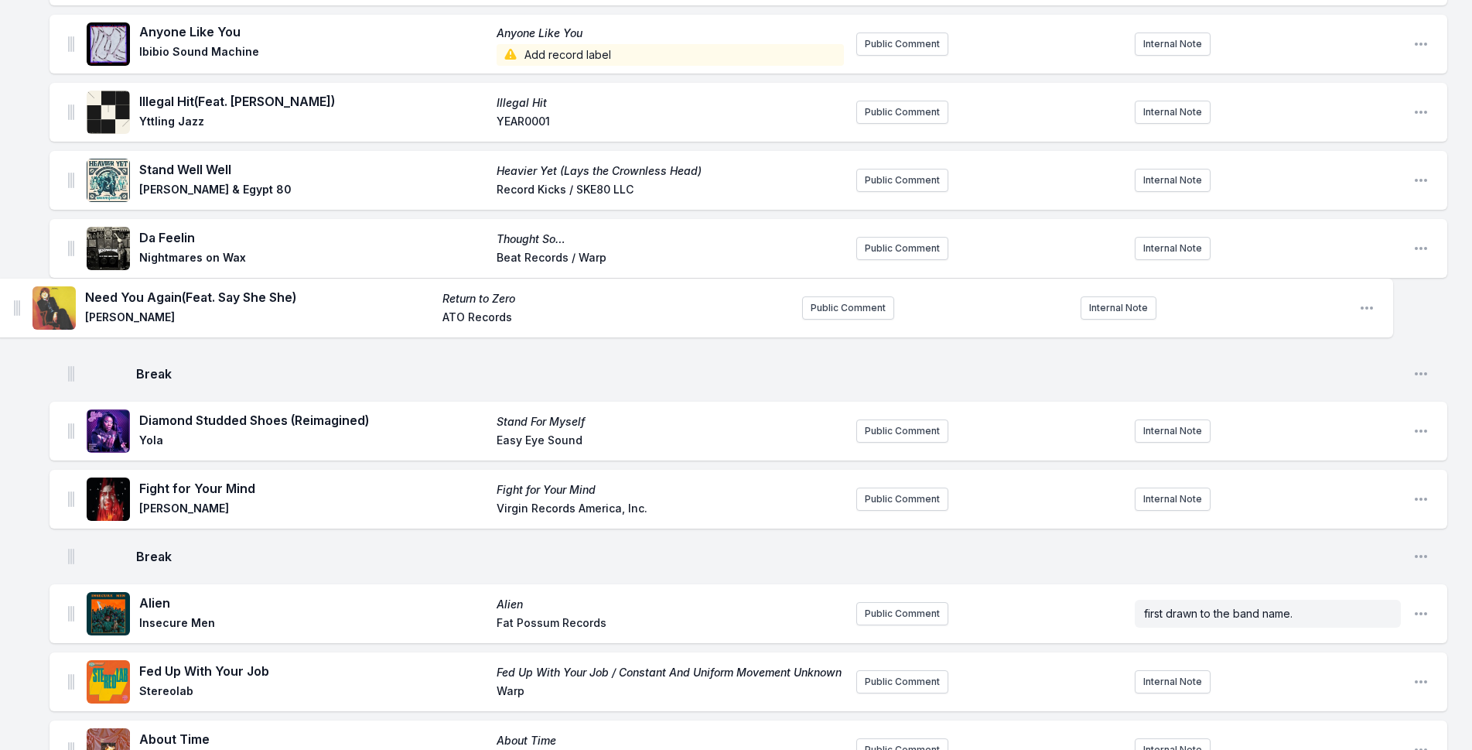
drag, startPoint x: 70, startPoint y: 311, endPoint x: 16, endPoint y: 293, distance: 57.0
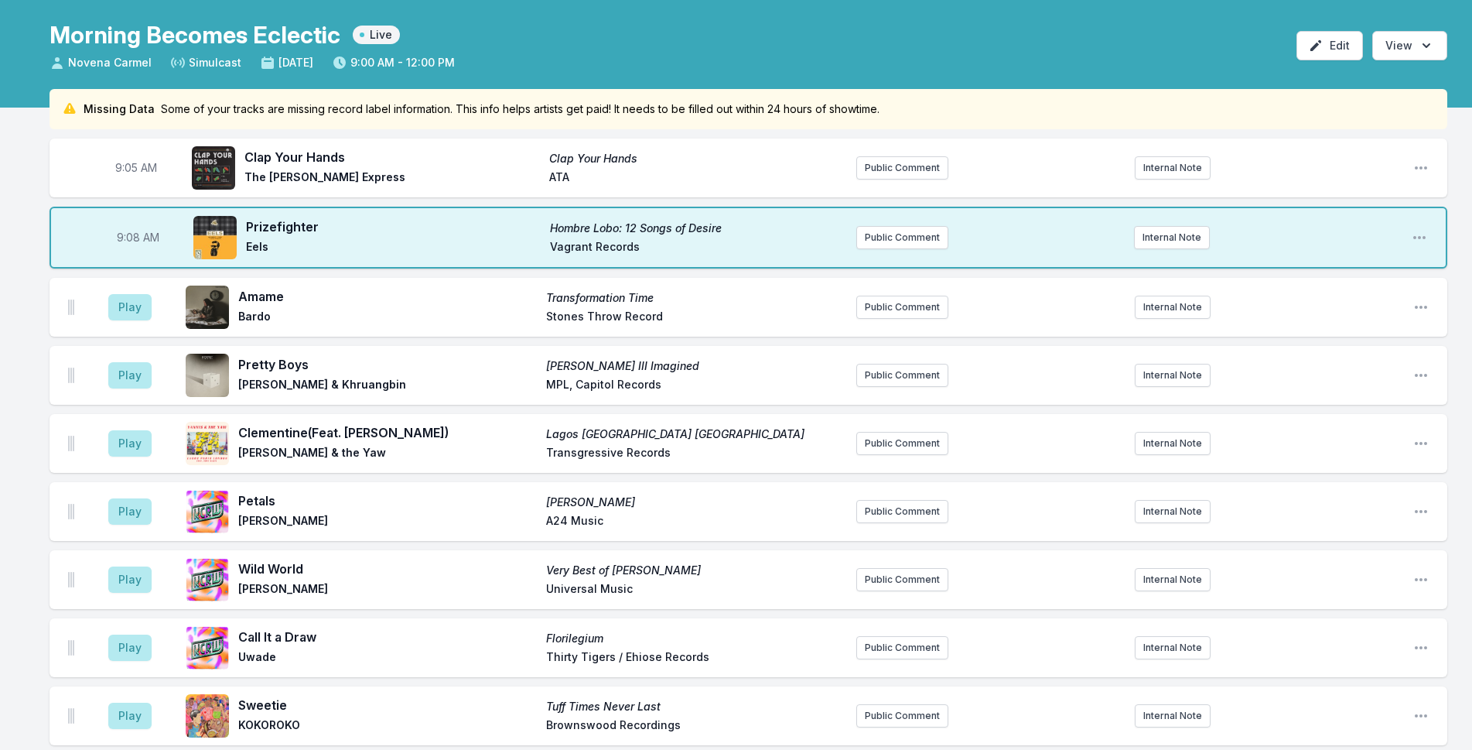
scroll to position [0, 0]
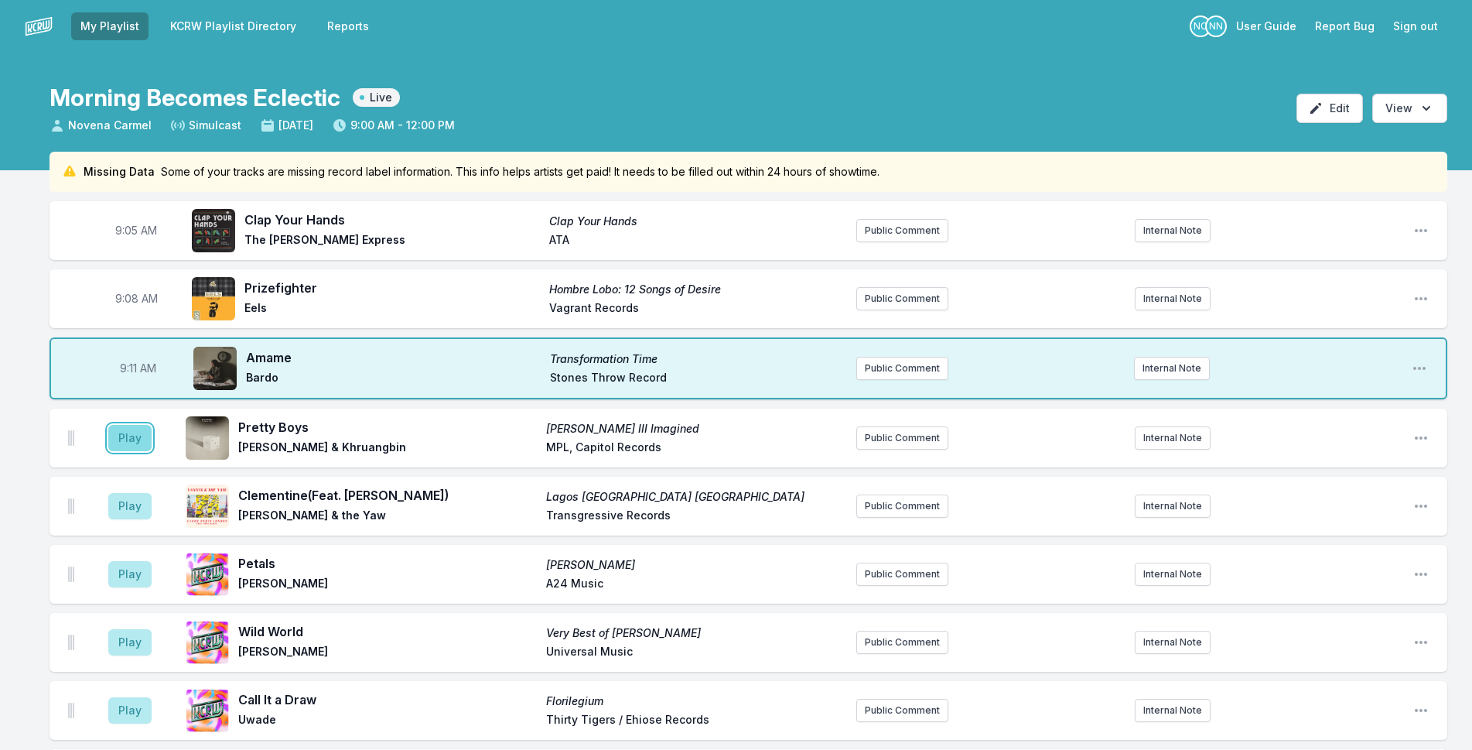
click at [135, 446] on button "Play" at bounding box center [129, 438] width 43 height 26
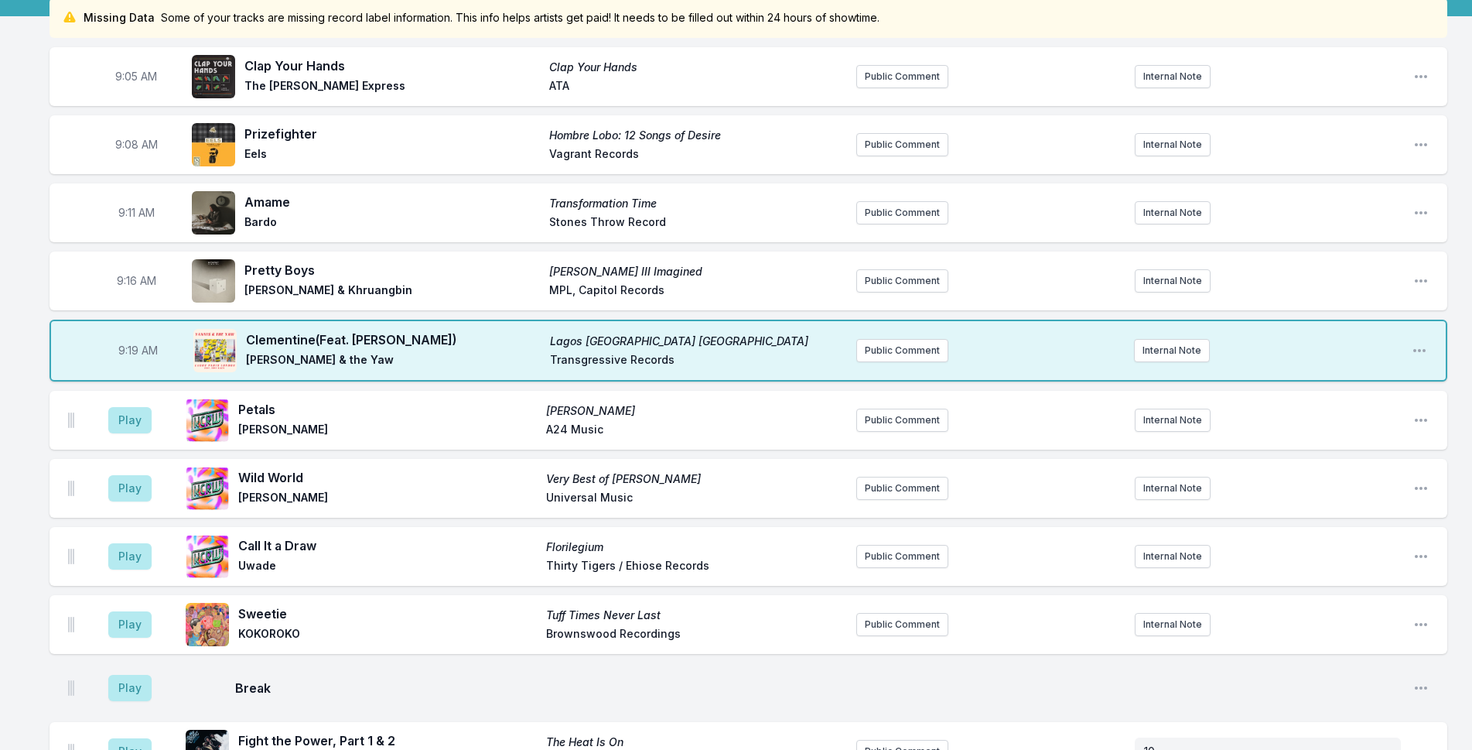
scroll to position [155, 0]
click at [140, 415] on button "Play" at bounding box center [129, 419] width 43 height 26
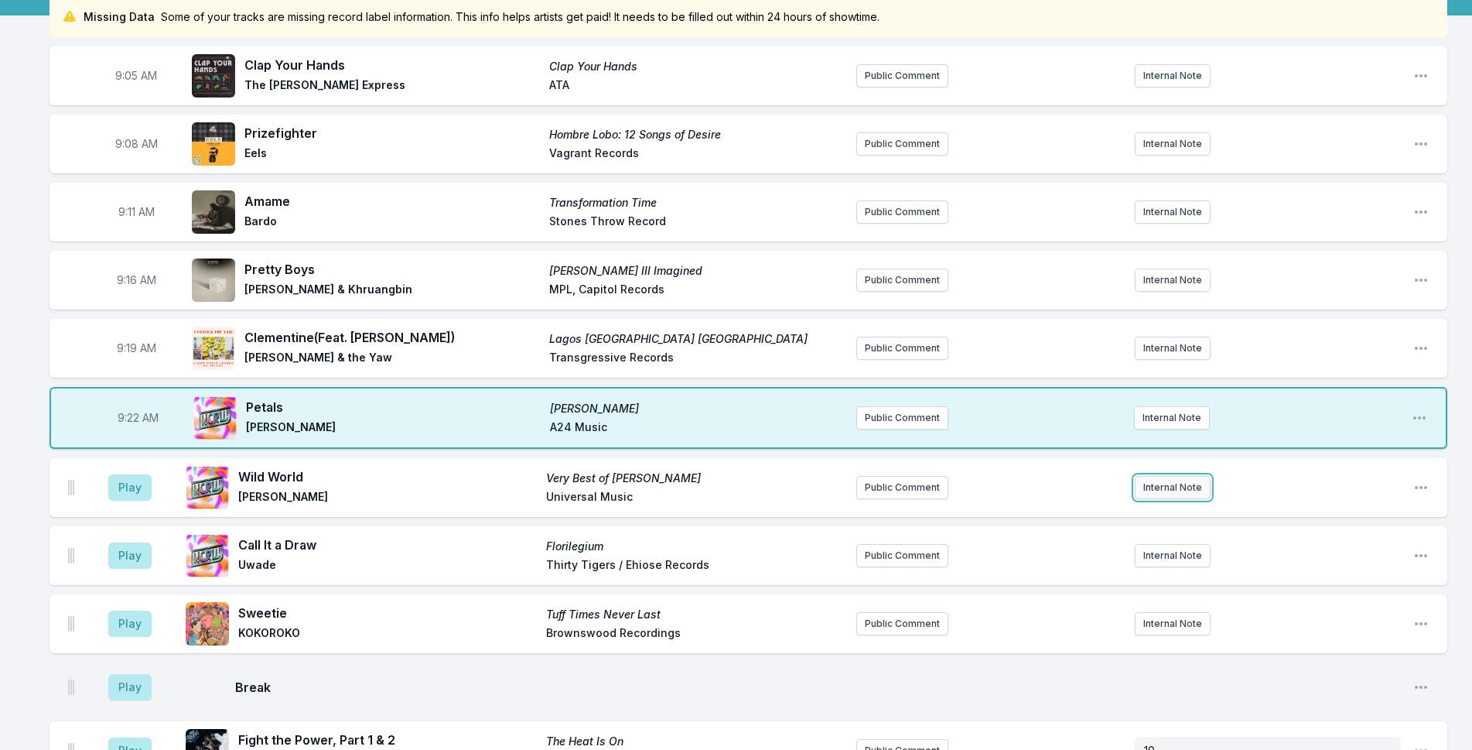
click at [1168, 489] on button "Internal Note" at bounding box center [1173, 487] width 76 height 23
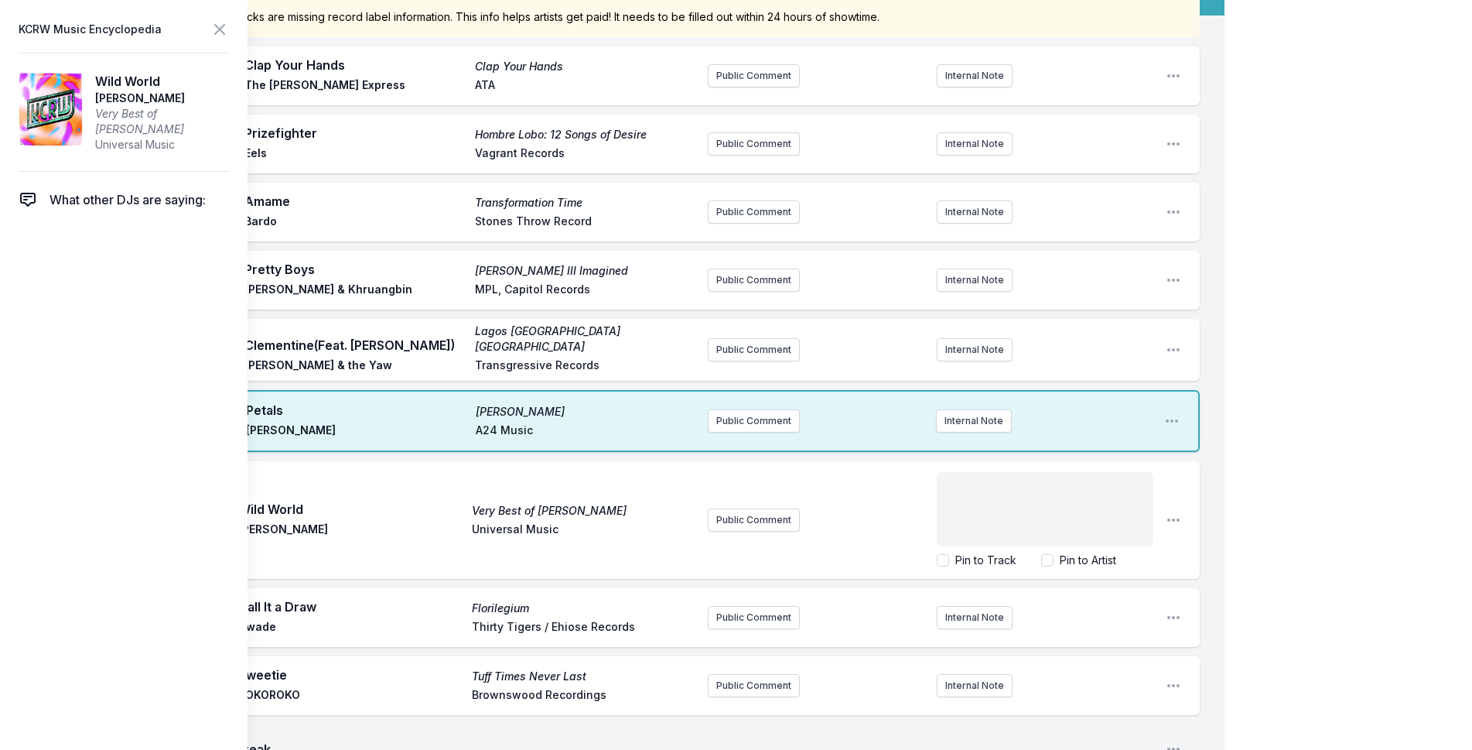
click at [1118, 504] on div "﻿" at bounding box center [1045, 509] width 217 height 74
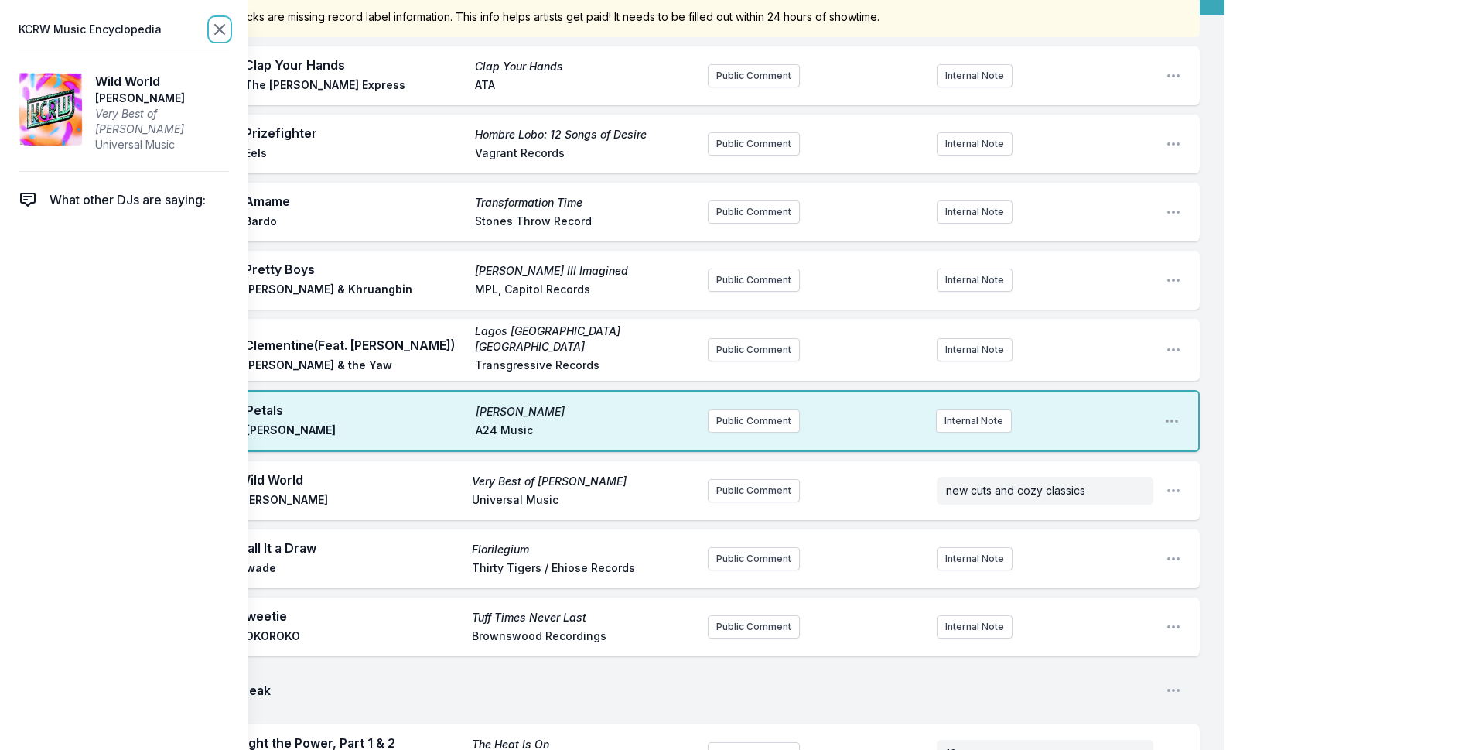
click at [219, 34] on icon at bounding box center [219, 29] width 19 height 19
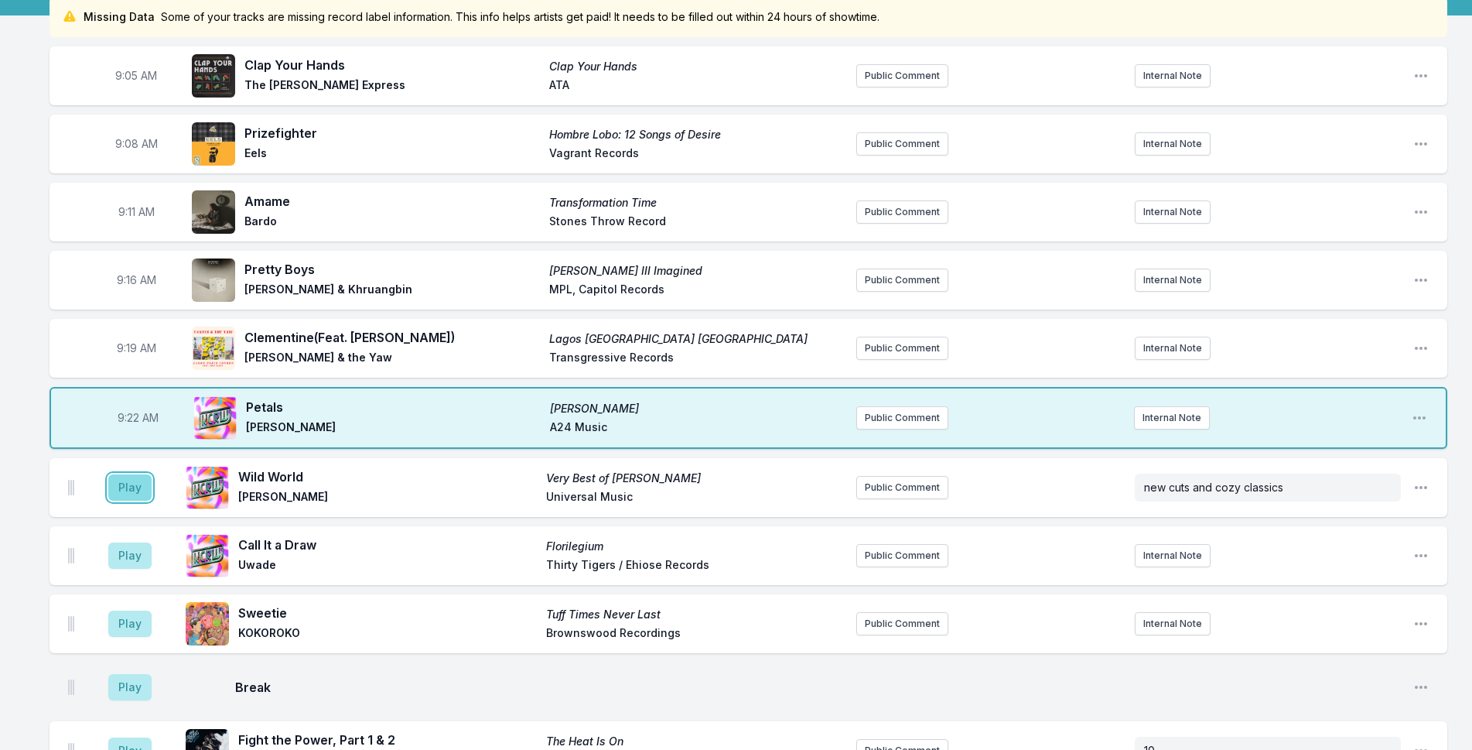
click at [142, 493] on button "Play" at bounding box center [129, 487] width 43 height 26
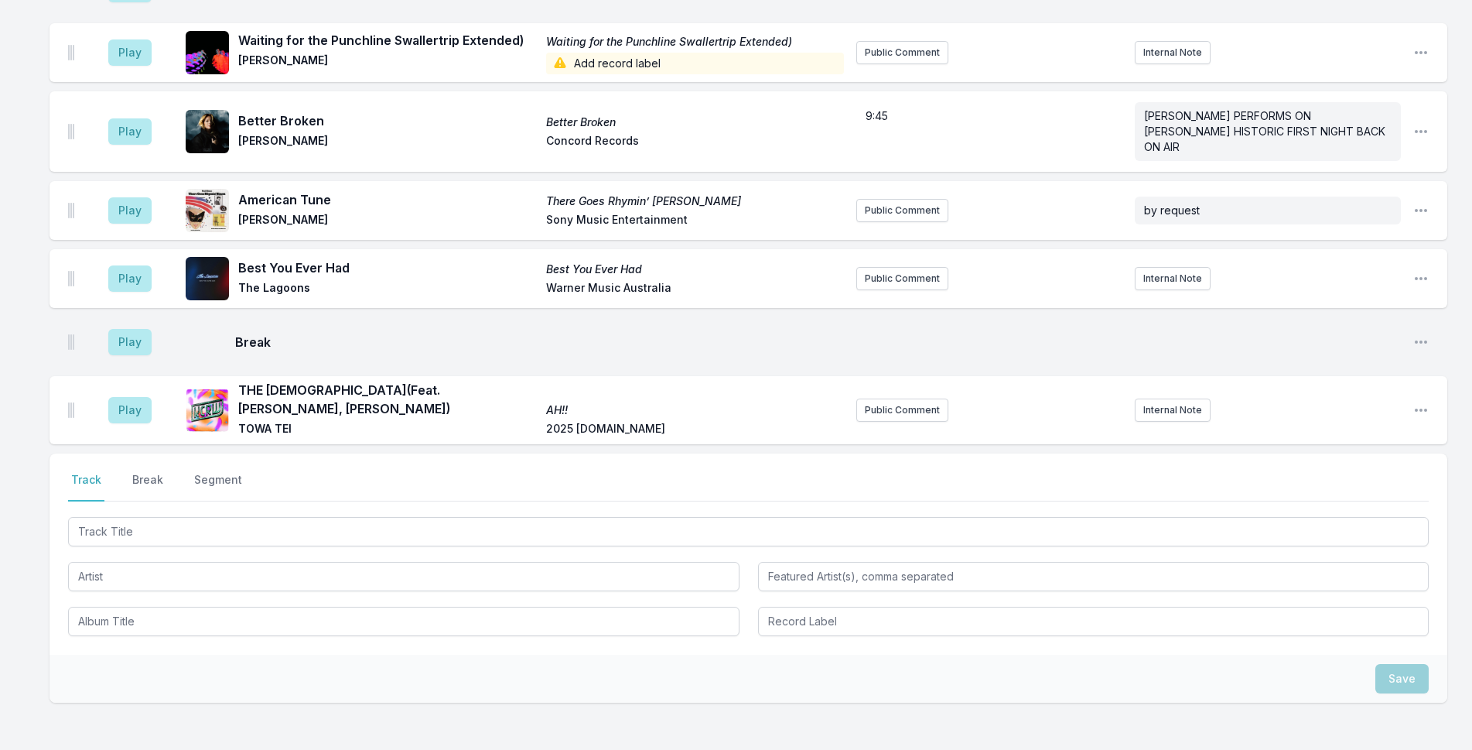
scroll to position [4436, 0]
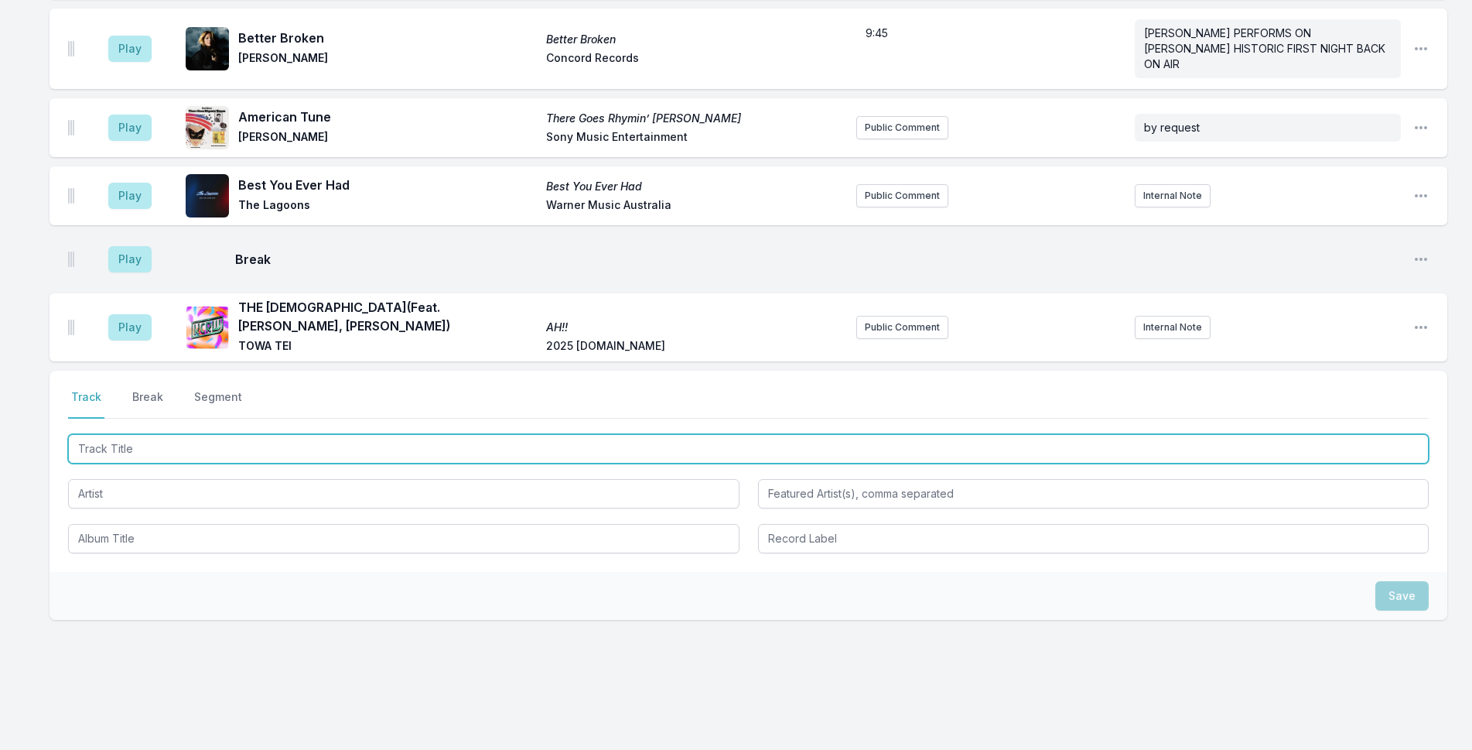
drag, startPoint x: 364, startPoint y: 439, endPoint x: 400, endPoint y: 436, distance: 35.7
click at [377, 438] on input "Track Title" at bounding box center [748, 448] width 1361 height 29
type input "Passengers"
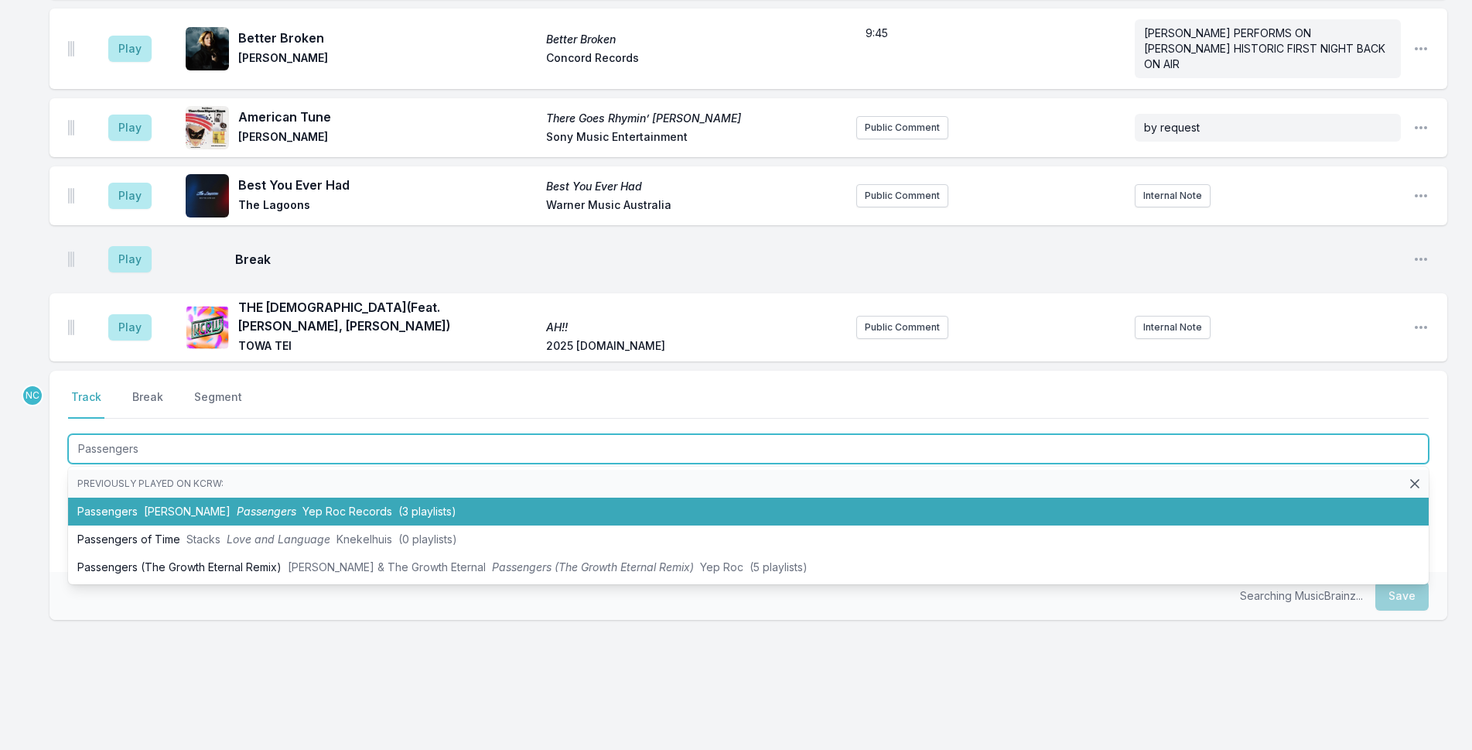
click at [388, 504] on span "Yep Roc Records" at bounding box center [348, 510] width 90 height 13
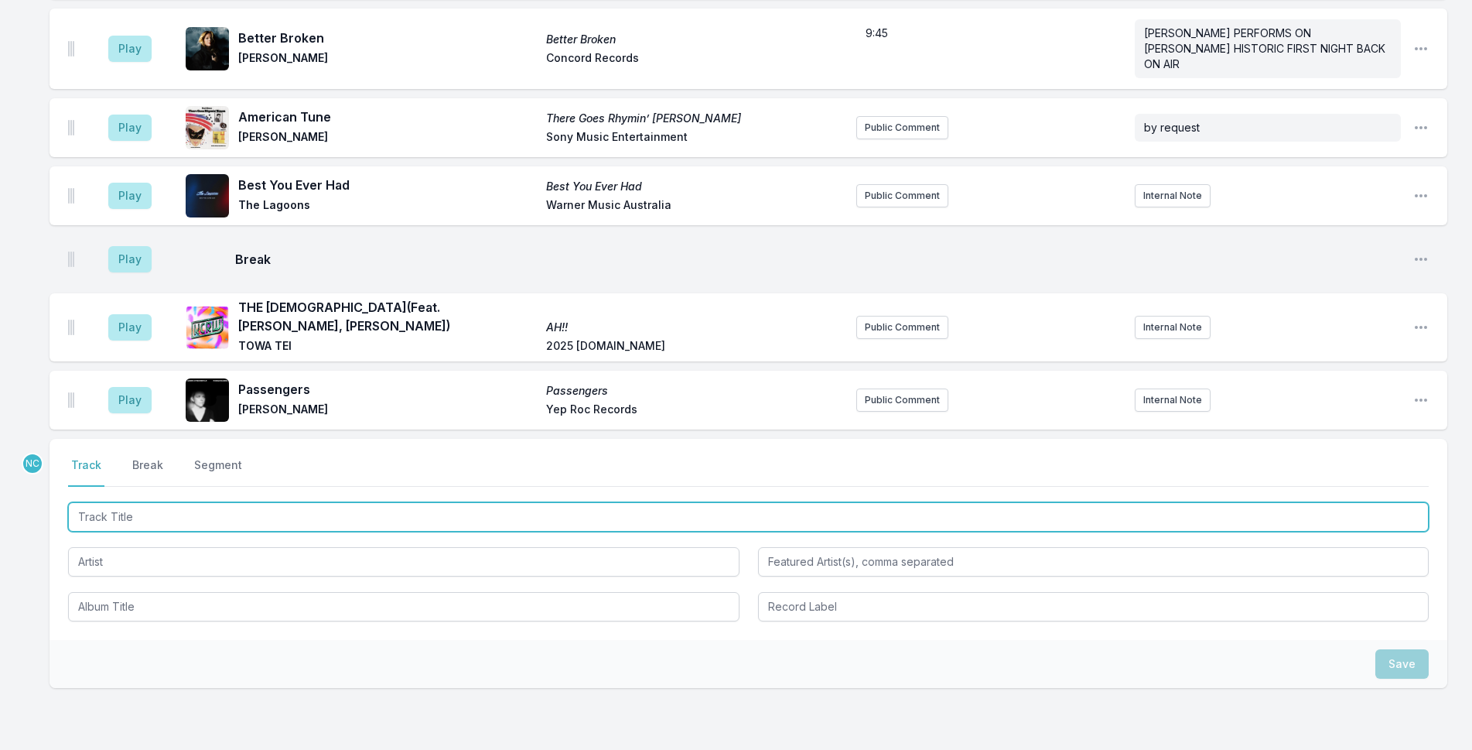
scroll to position [4504, 0]
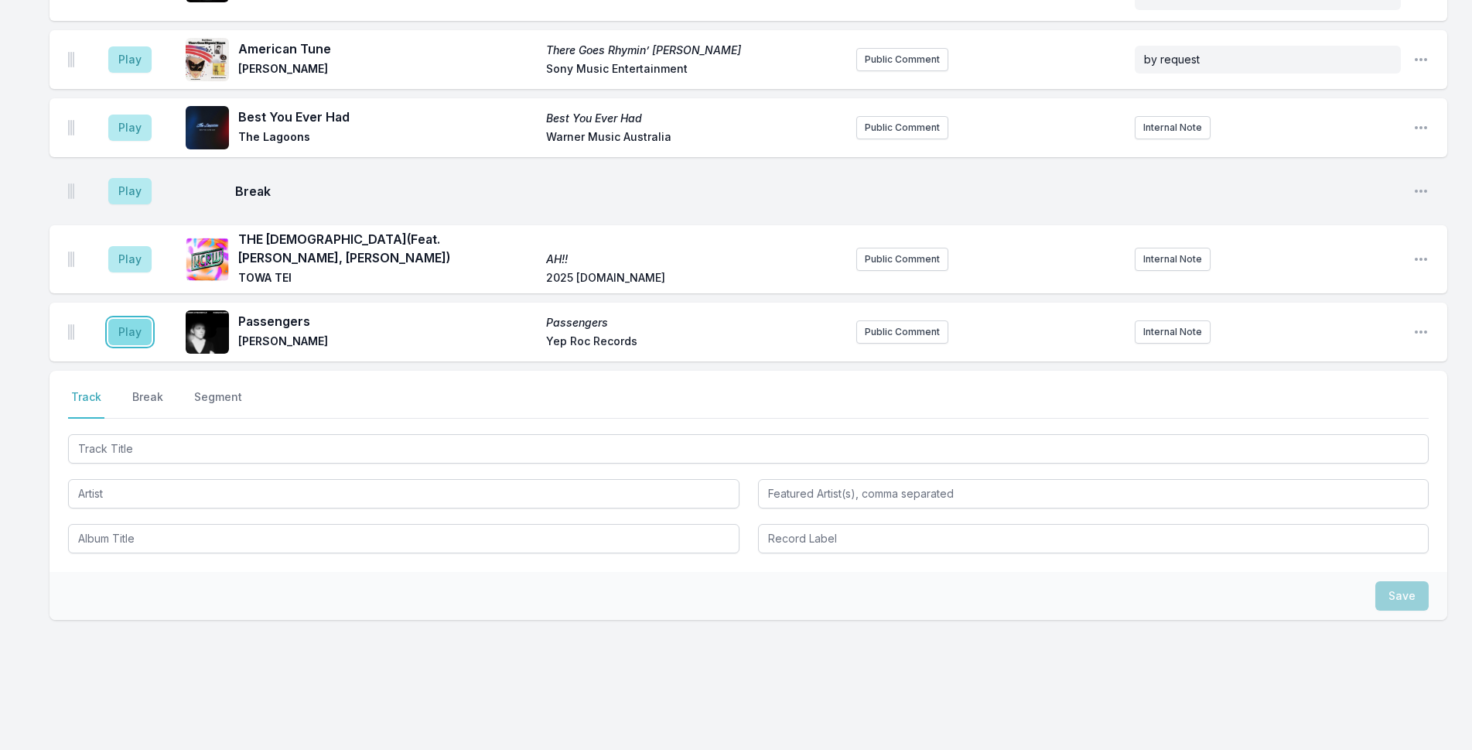
click at [132, 319] on button "Play" at bounding box center [129, 332] width 43 height 26
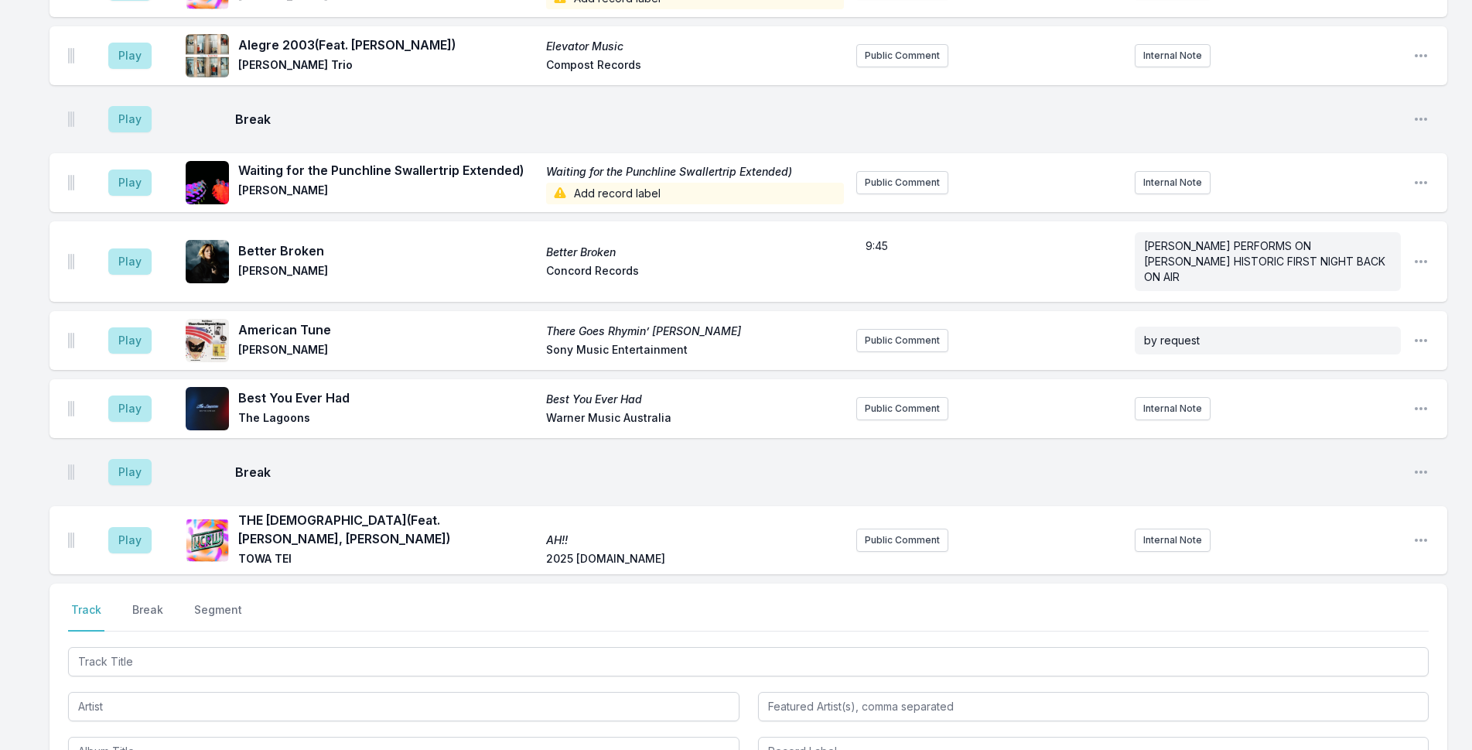
scroll to position [4510, 0]
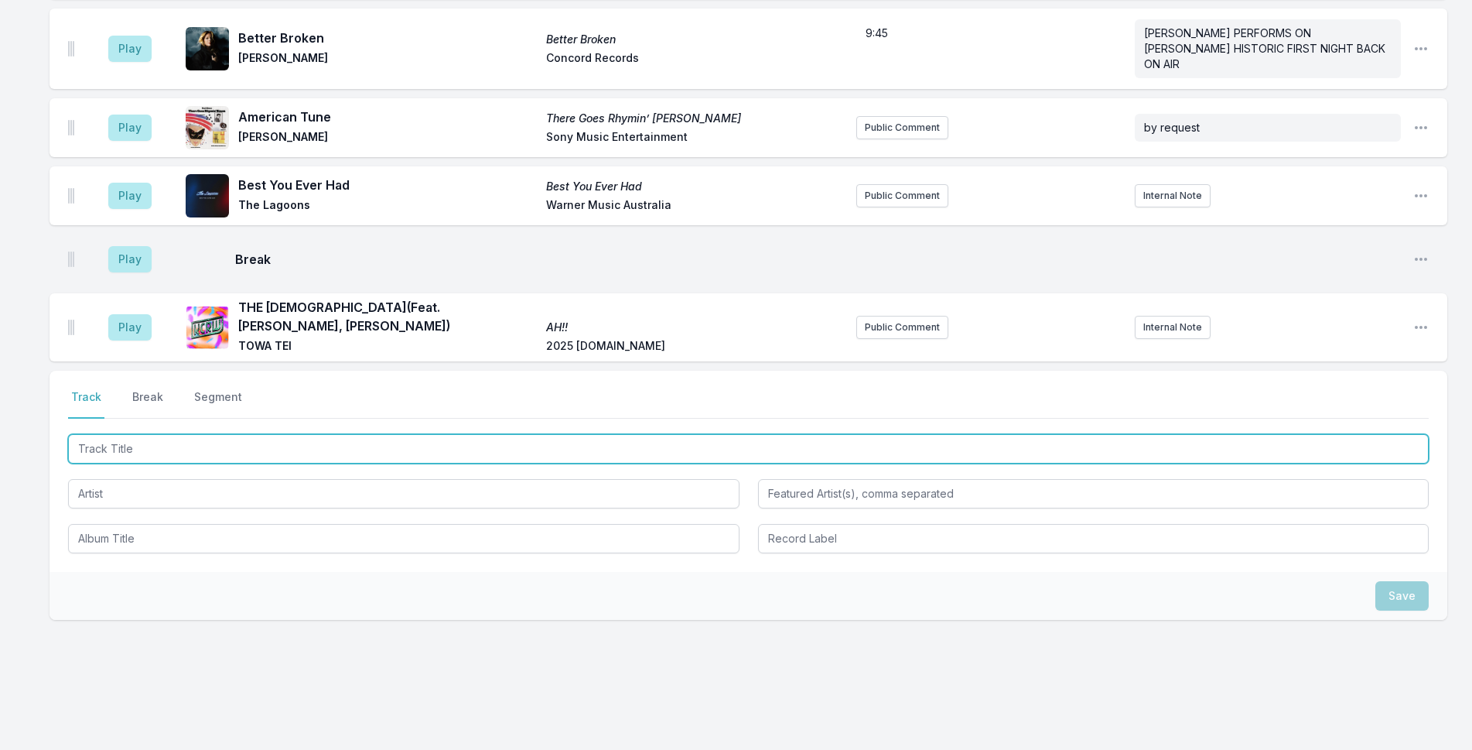
drag, startPoint x: 303, startPoint y: 429, endPoint x: 1161, endPoint y: 344, distance: 861.5
click at [338, 434] on input "Track Title" at bounding box center [748, 448] width 1361 height 29
type input "Floating Against the Night Sky"
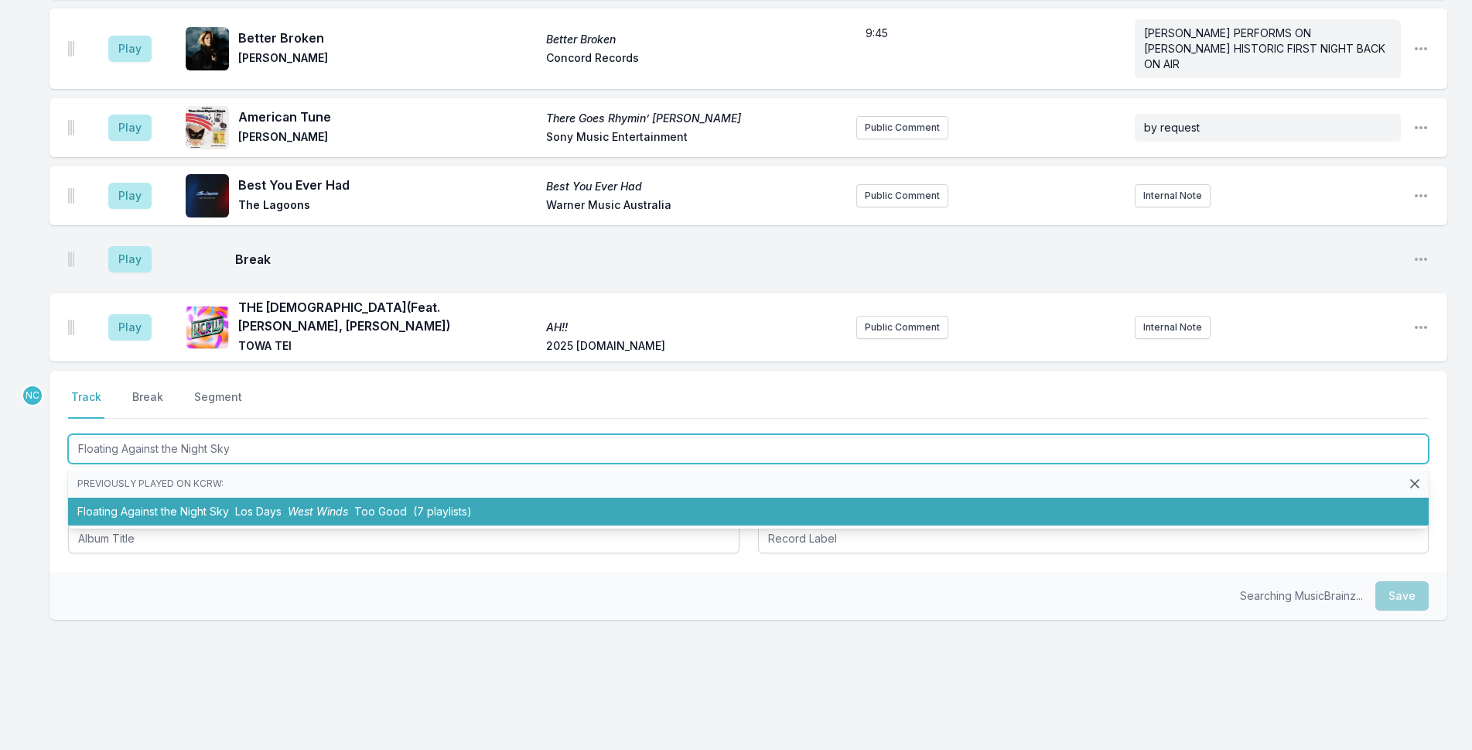
click at [380, 504] on span "Too Good" at bounding box center [380, 510] width 53 height 13
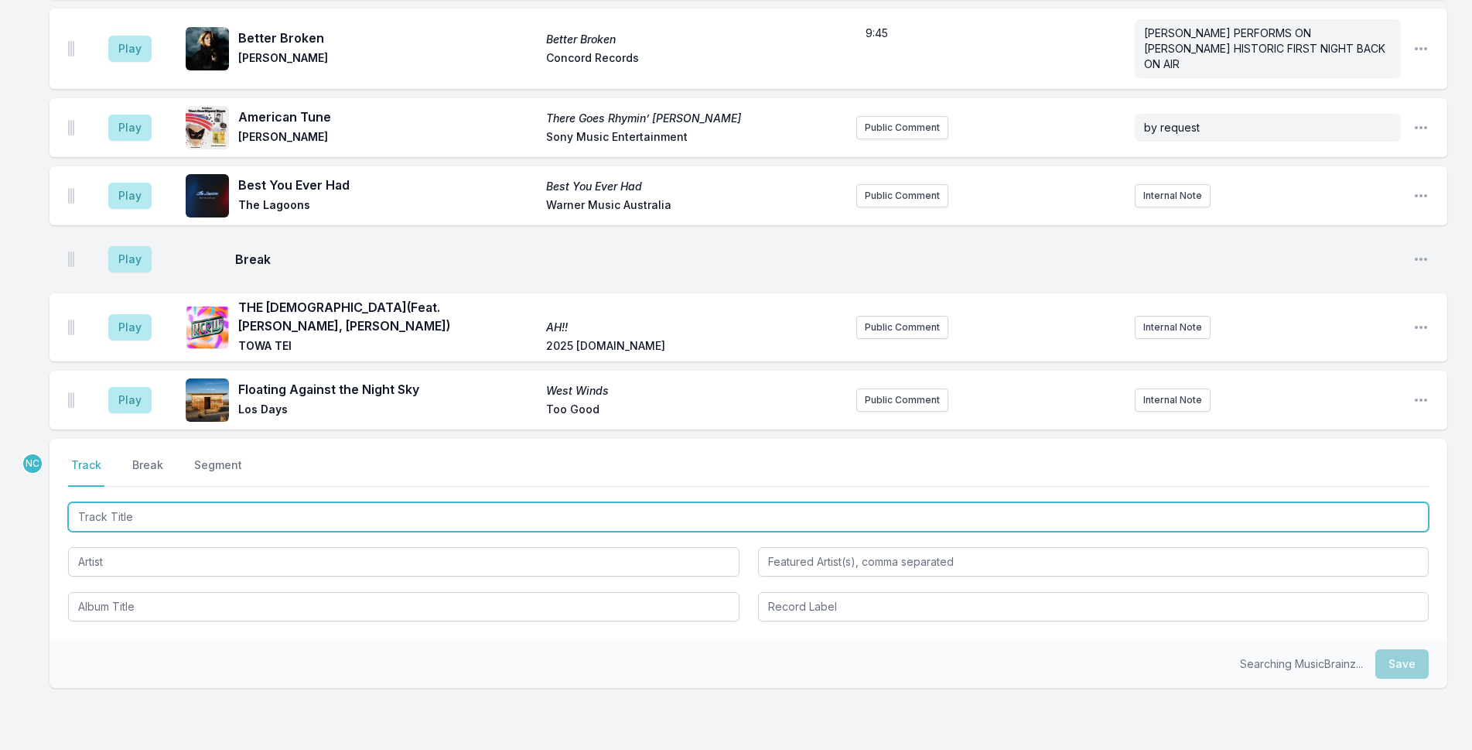
scroll to position [4578, 0]
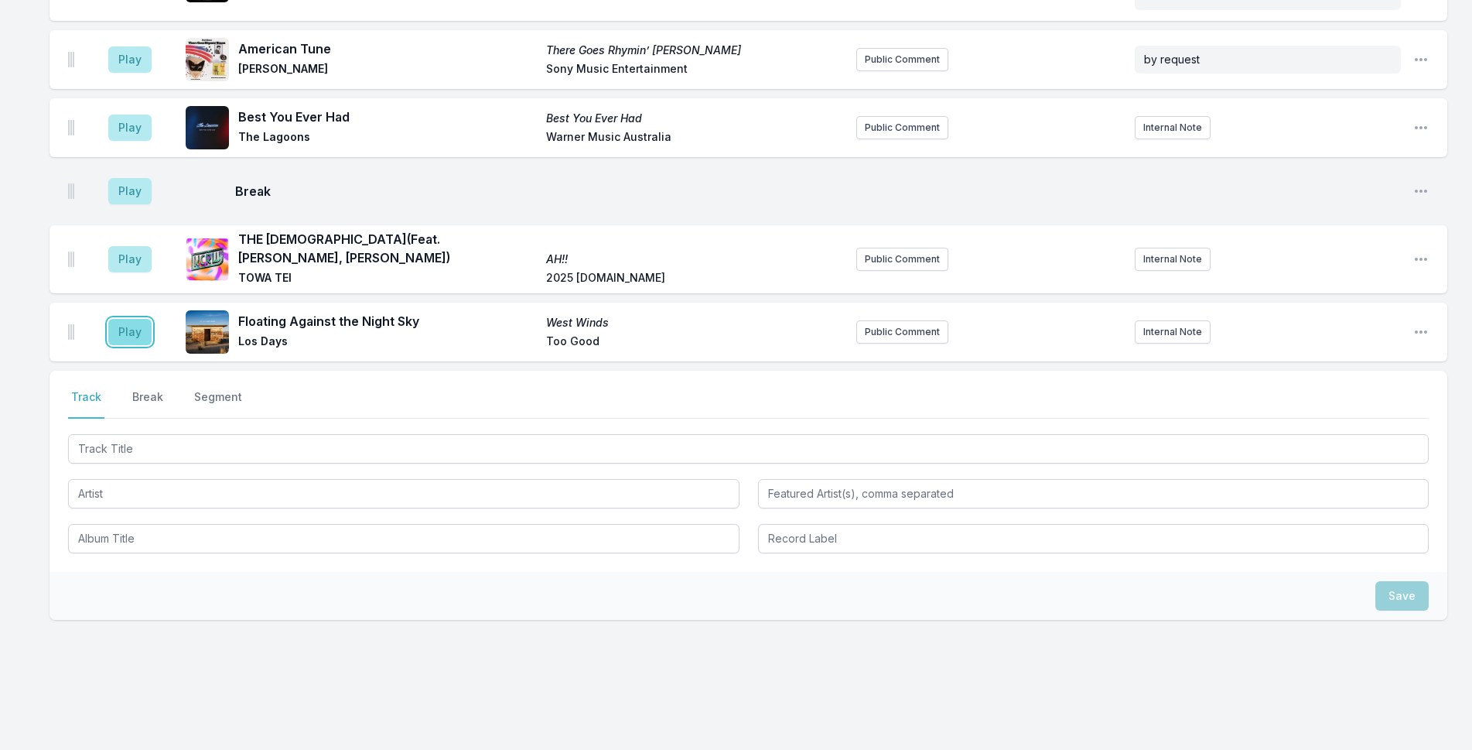
click at [132, 319] on button "Play" at bounding box center [129, 332] width 43 height 26
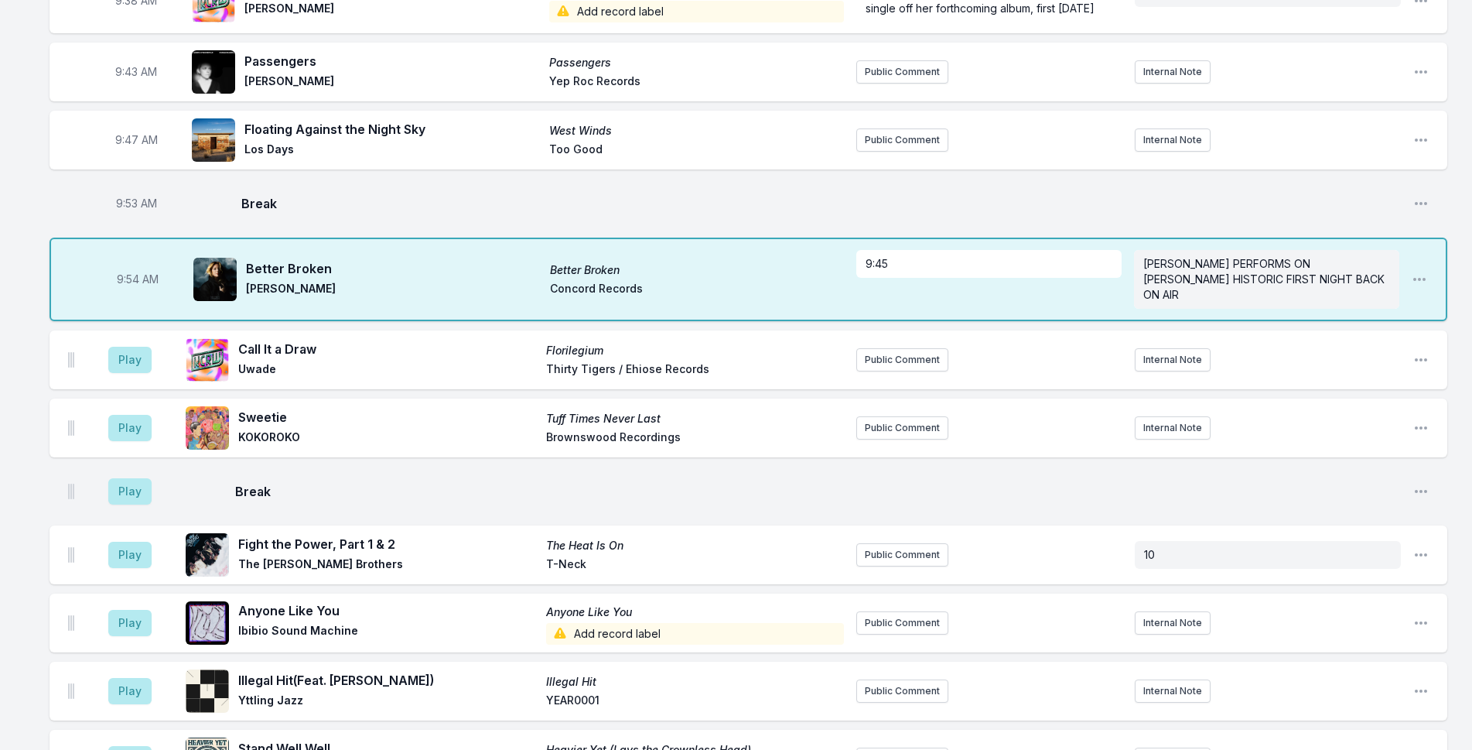
scroll to position [691, 0]
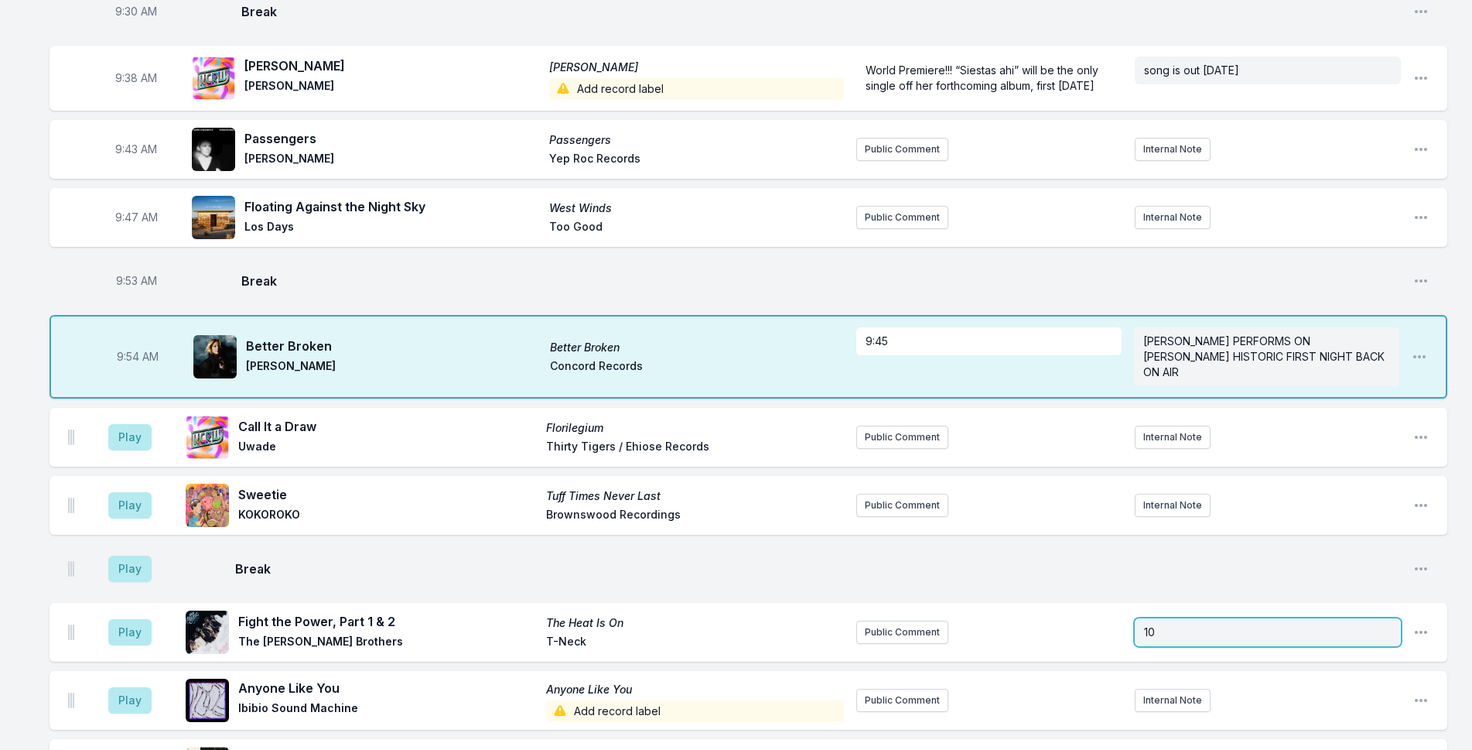
click at [1181, 624] on div "10" at bounding box center [1268, 632] width 266 height 28
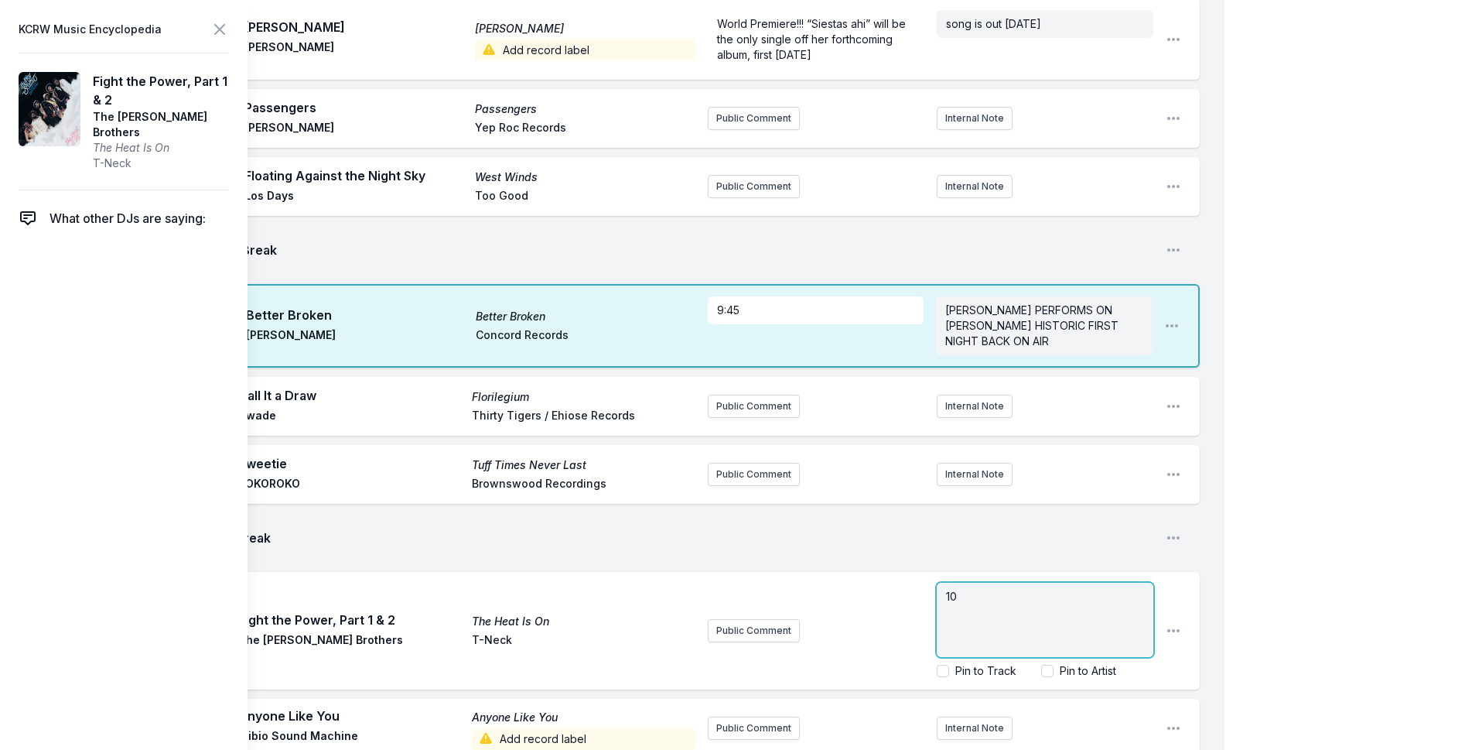
scroll to position [768, 0]
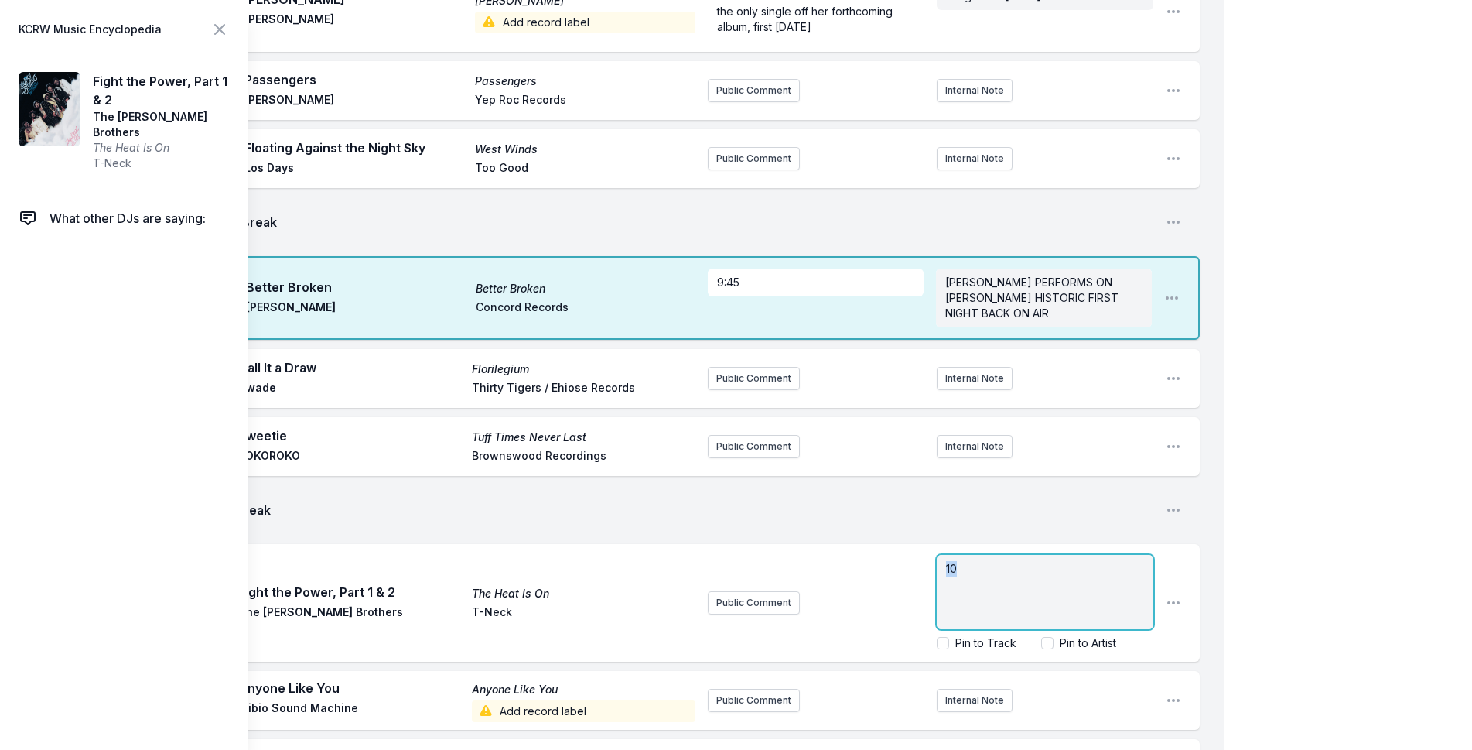
drag, startPoint x: 1066, startPoint y: 574, endPoint x: 943, endPoint y: 556, distance: 124.4
click at [943, 556] on div "10" at bounding box center [1045, 592] width 217 height 74
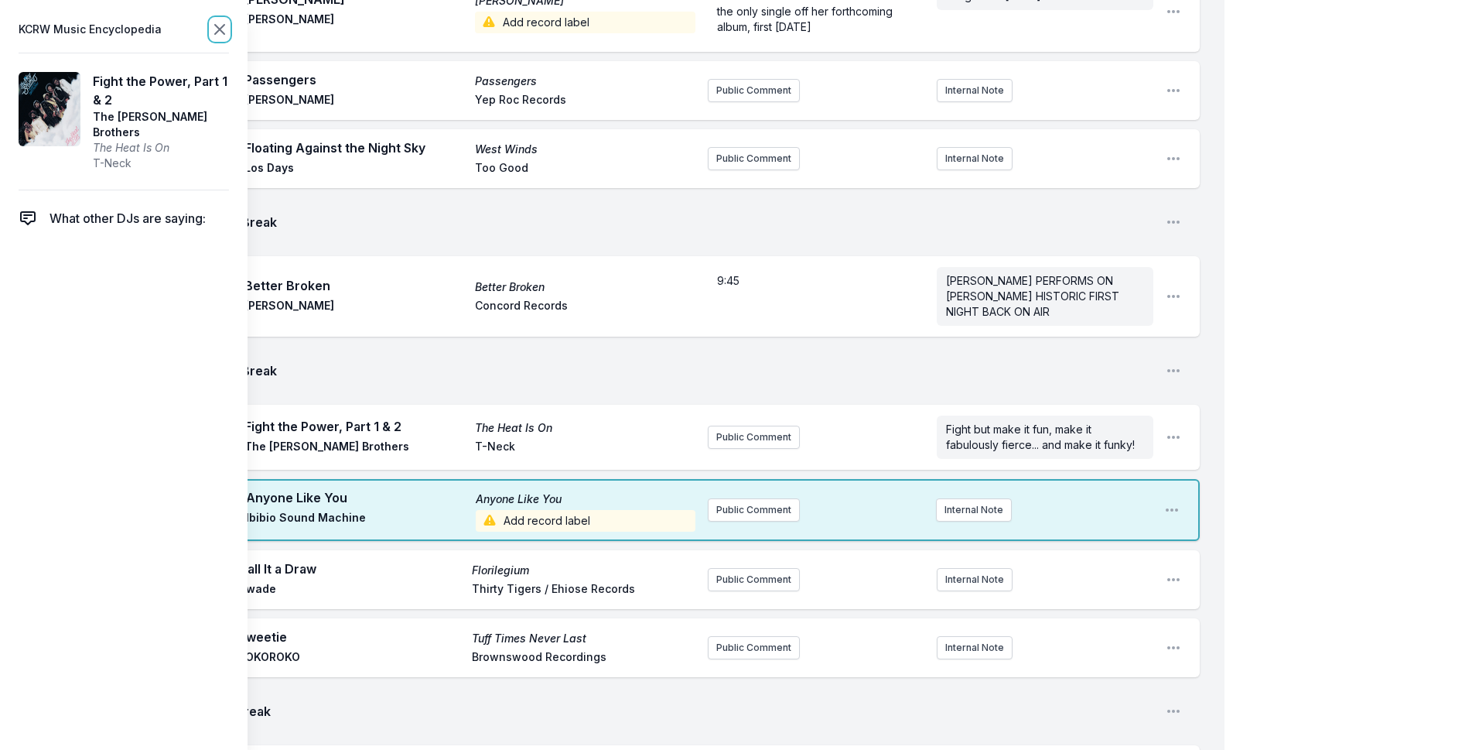
click at [219, 27] on icon at bounding box center [219, 29] width 19 height 19
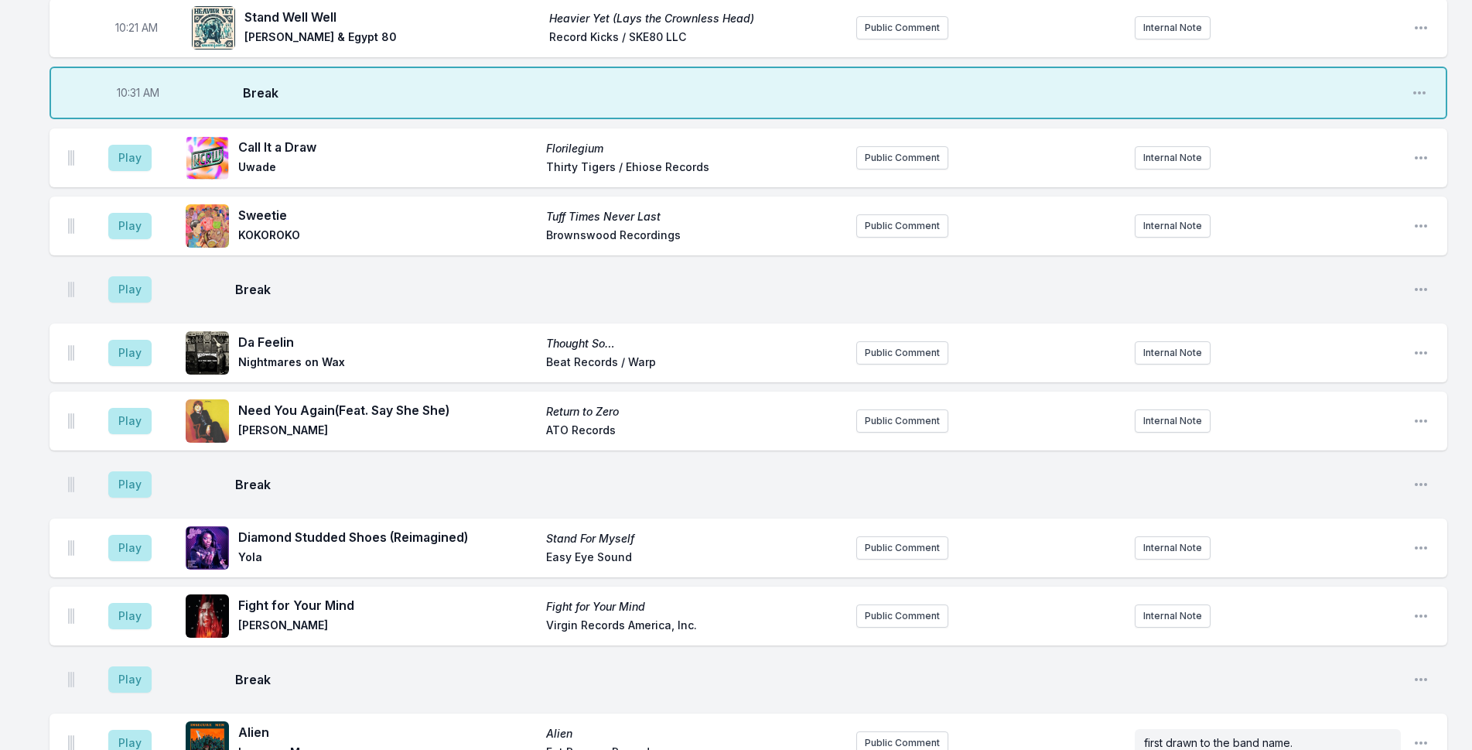
scroll to position [1387, 0]
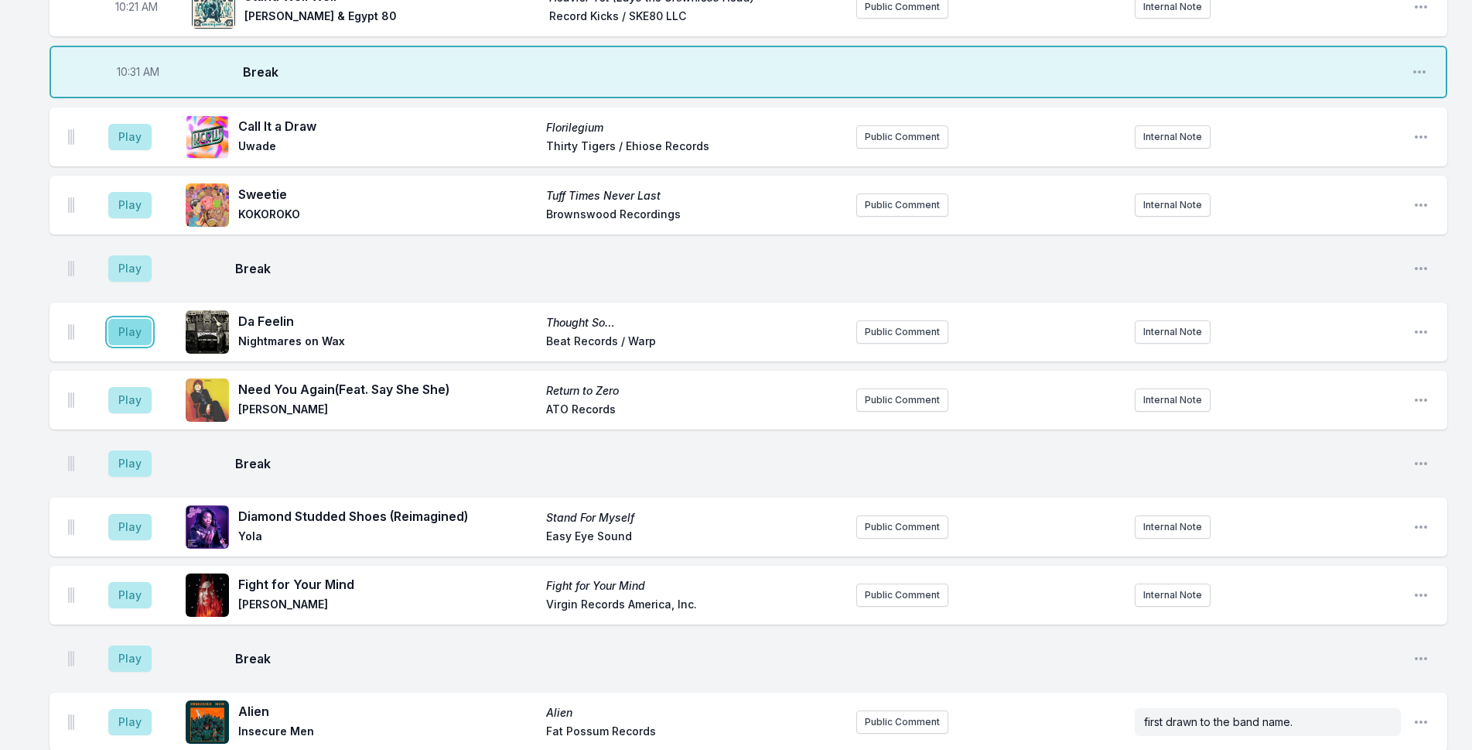
click at [116, 319] on button "Play" at bounding box center [129, 332] width 43 height 26
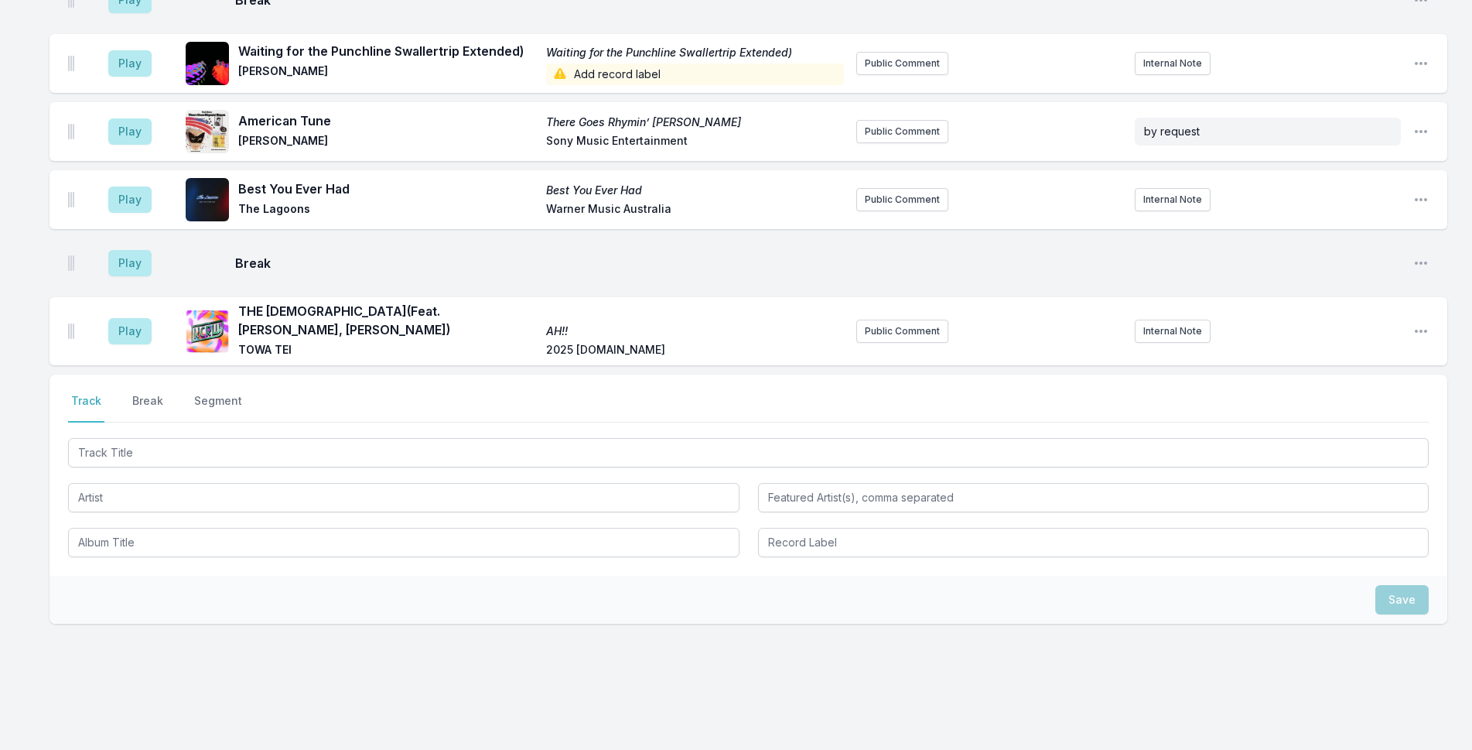
scroll to position [4888, 0]
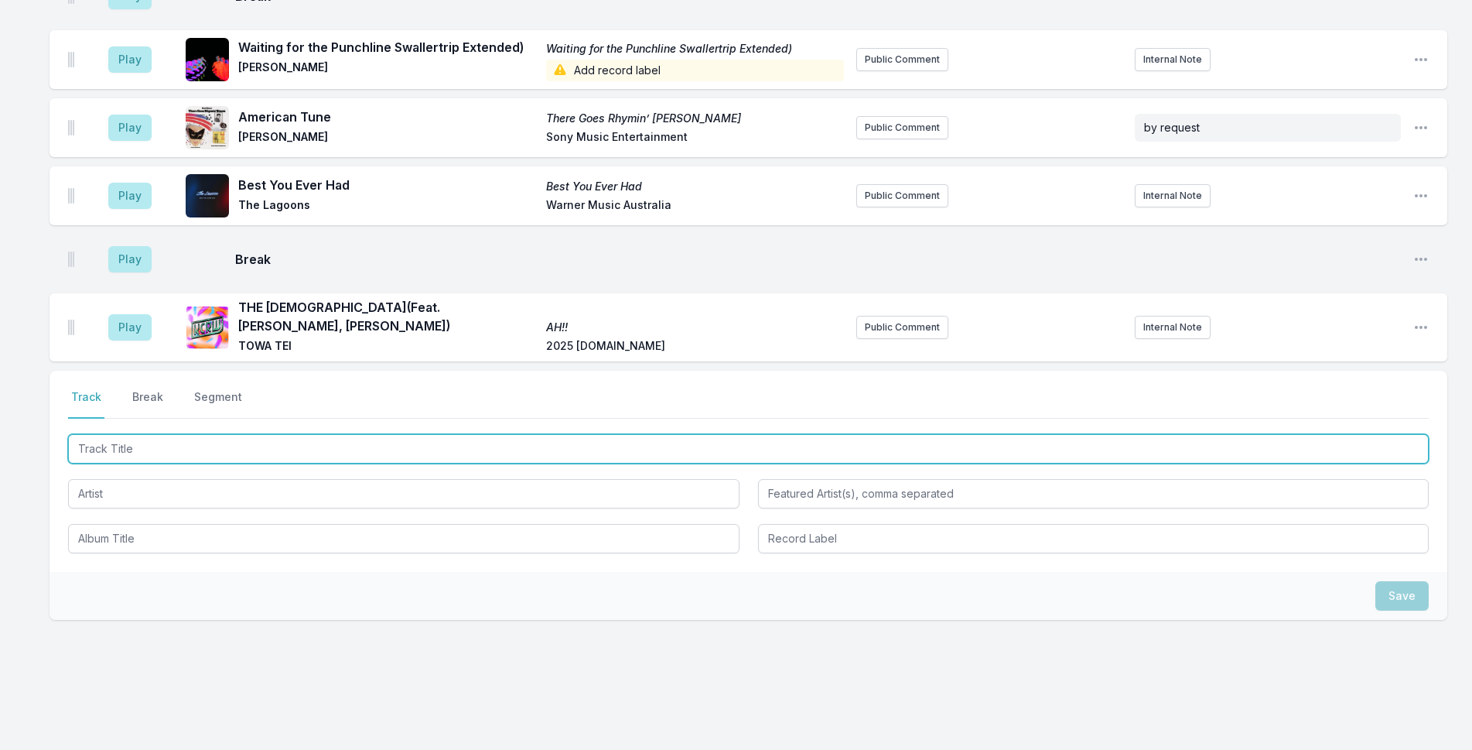
click at [562, 434] on input "Track Title" at bounding box center [748, 448] width 1361 height 29
type input "Promised Land"
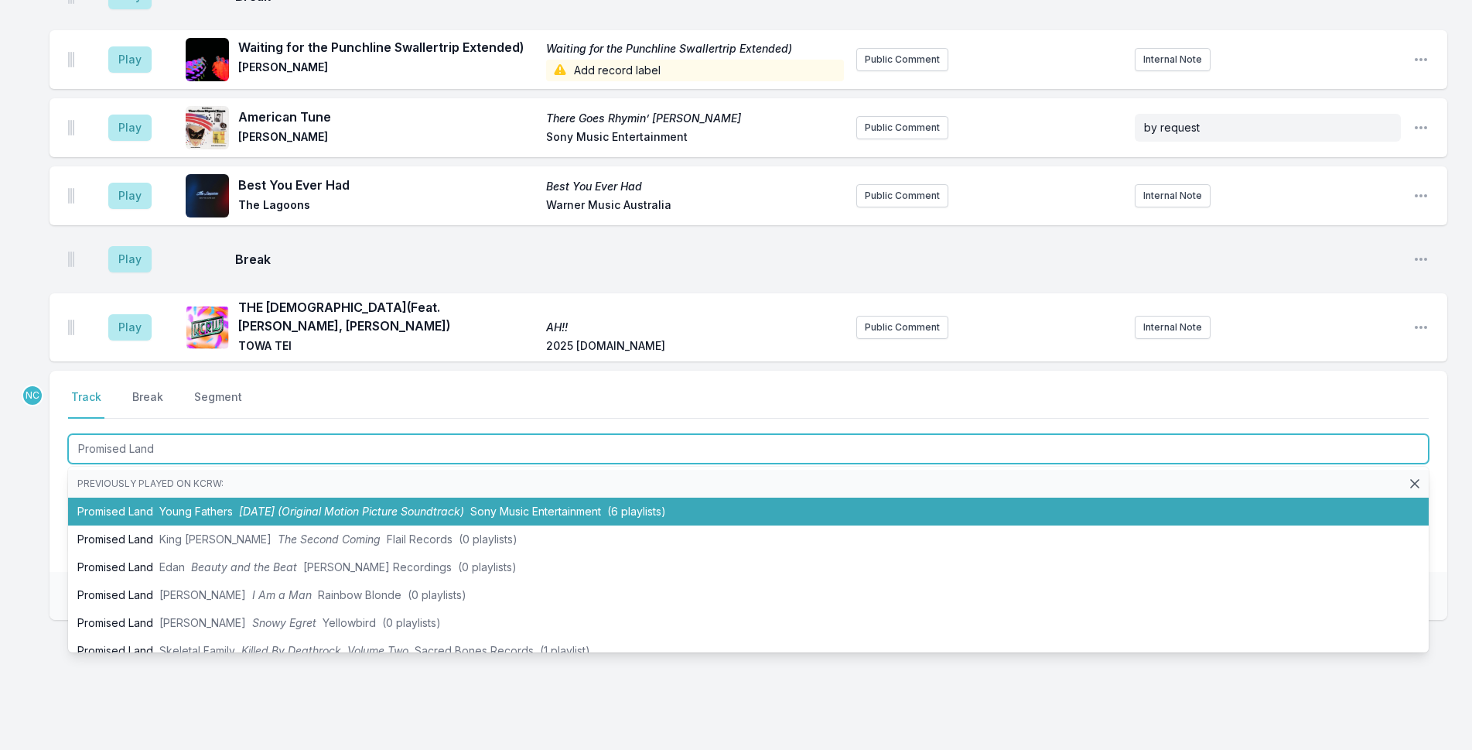
click at [464, 504] on span "28 Years Later (Original Motion Picture Soundtrack)" at bounding box center [351, 510] width 225 height 13
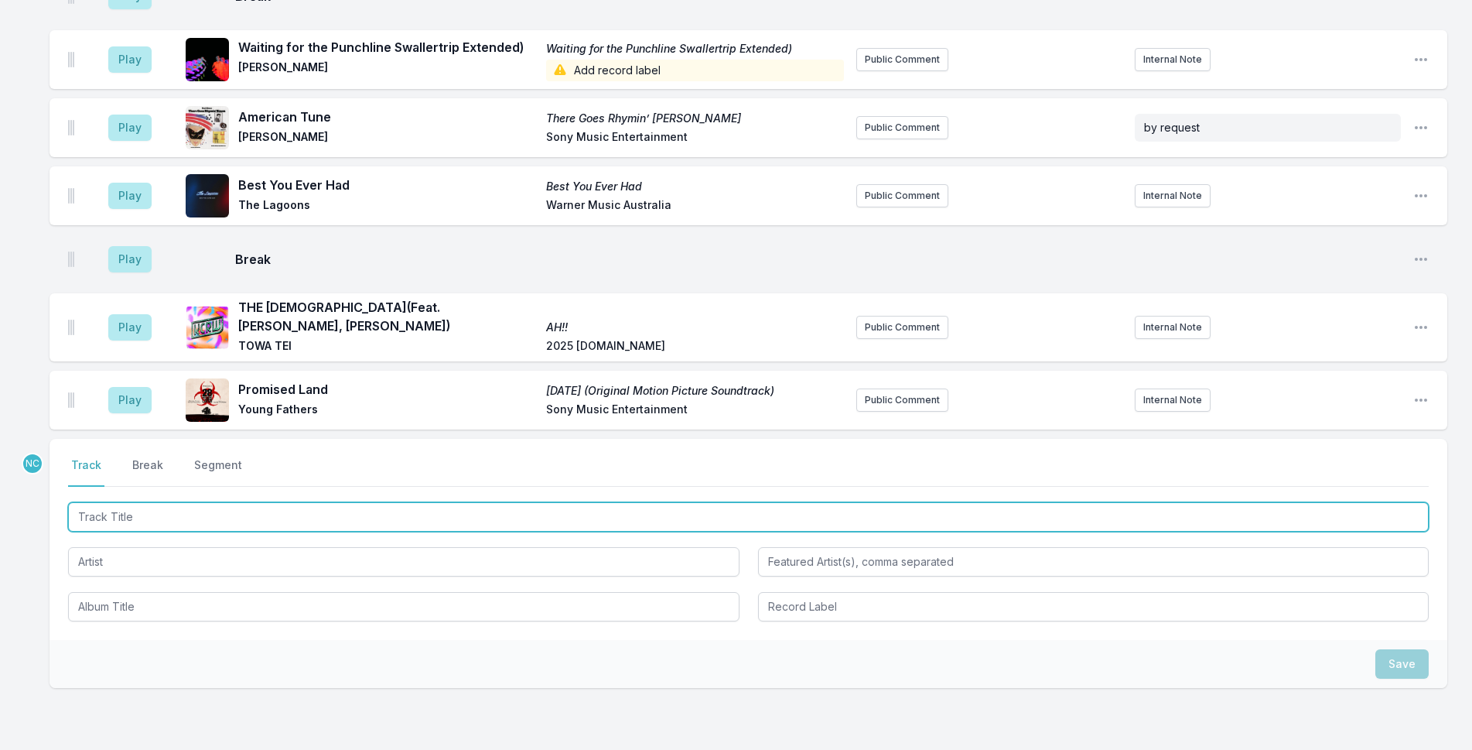
scroll to position [4956, 0]
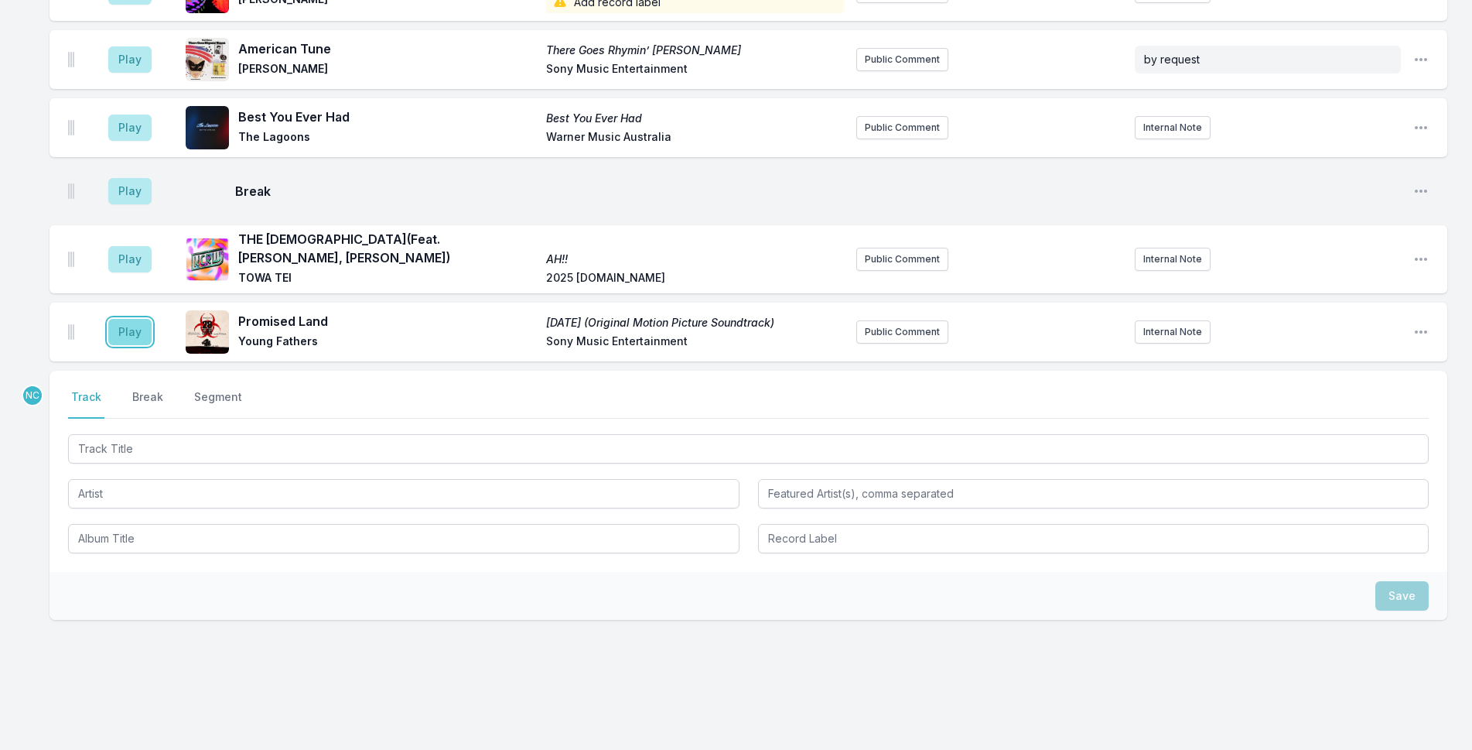
click at [120, 319] on button "Play" at bounding box center [129, 332] width 43 height 26
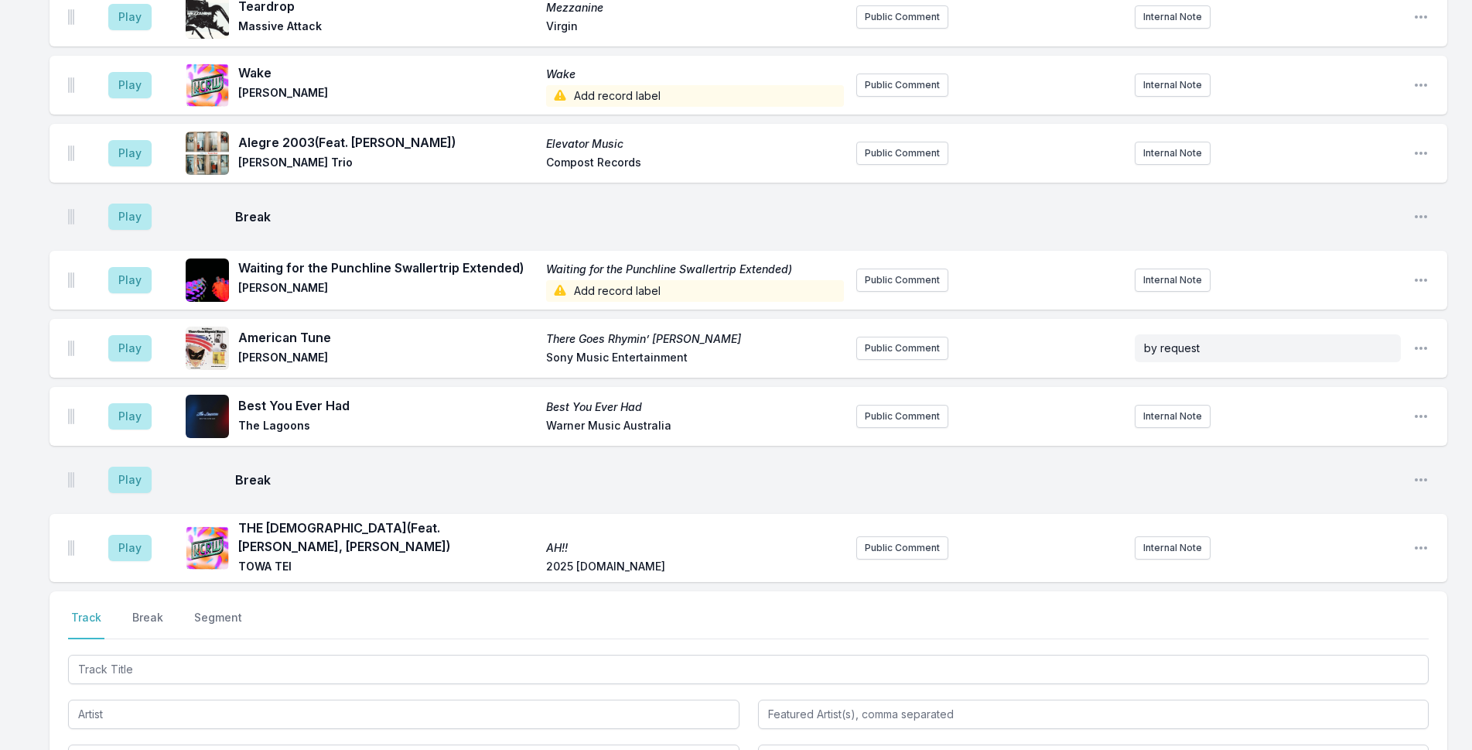
scroll to position [5052, 0]
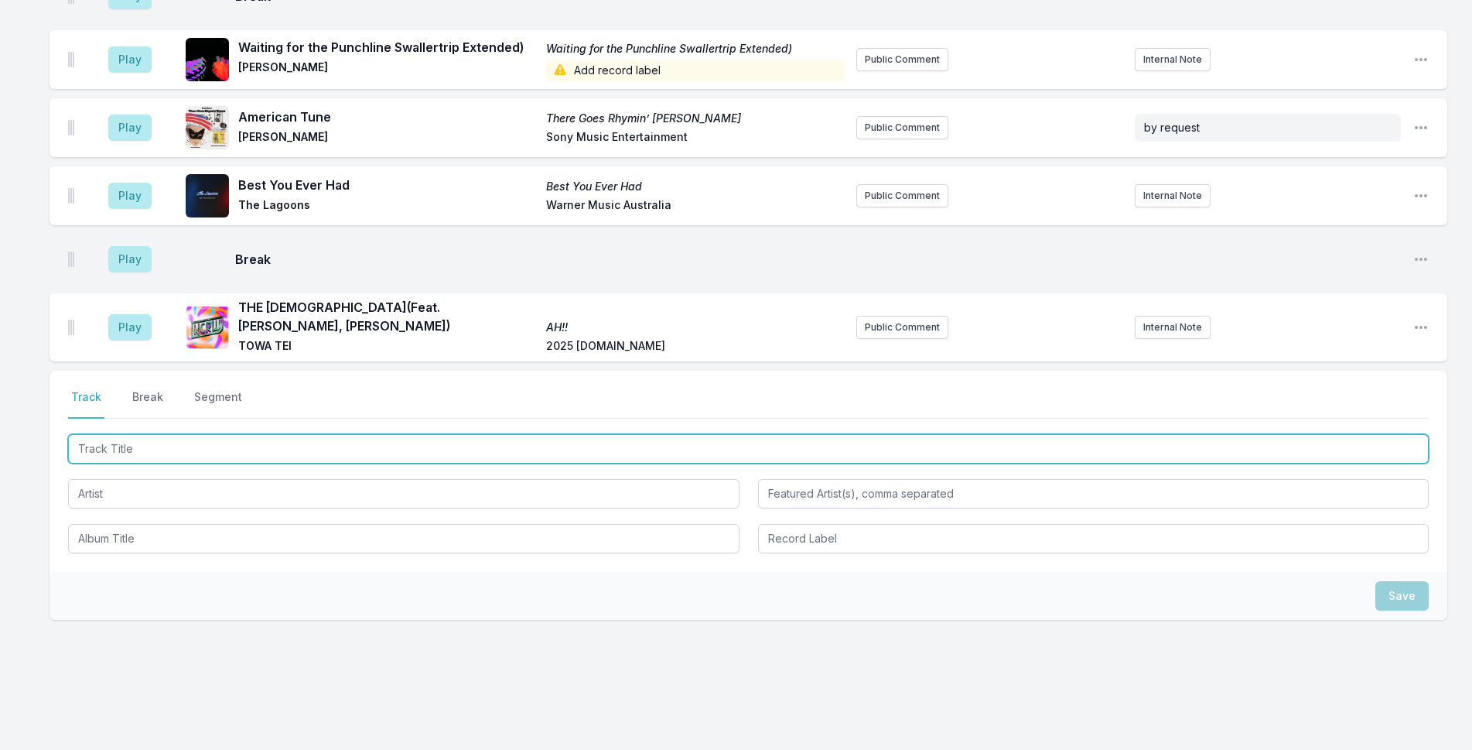
click at [360, 434] on input "Track Title" at bounding box center [748, 448] width 1361 height 29
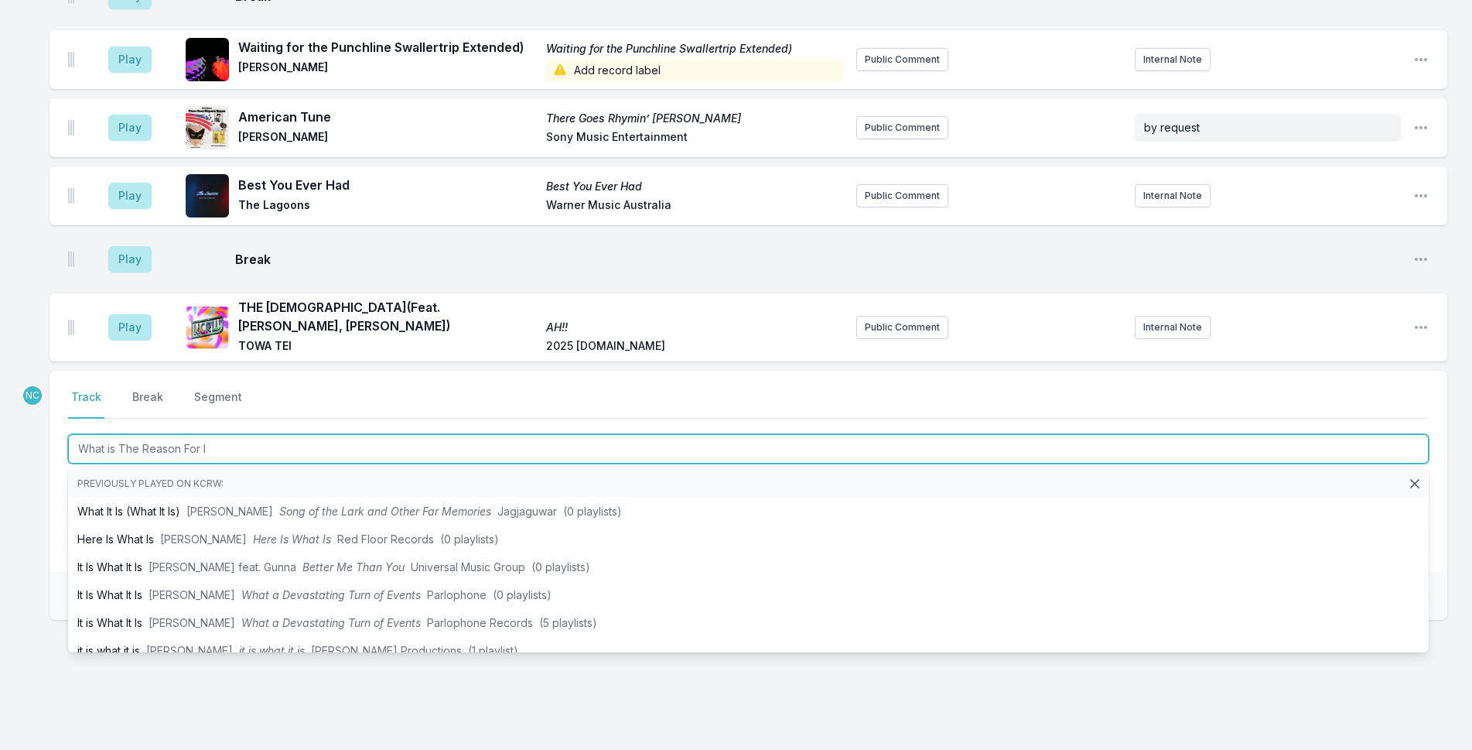
type input "What is The Reason For It"
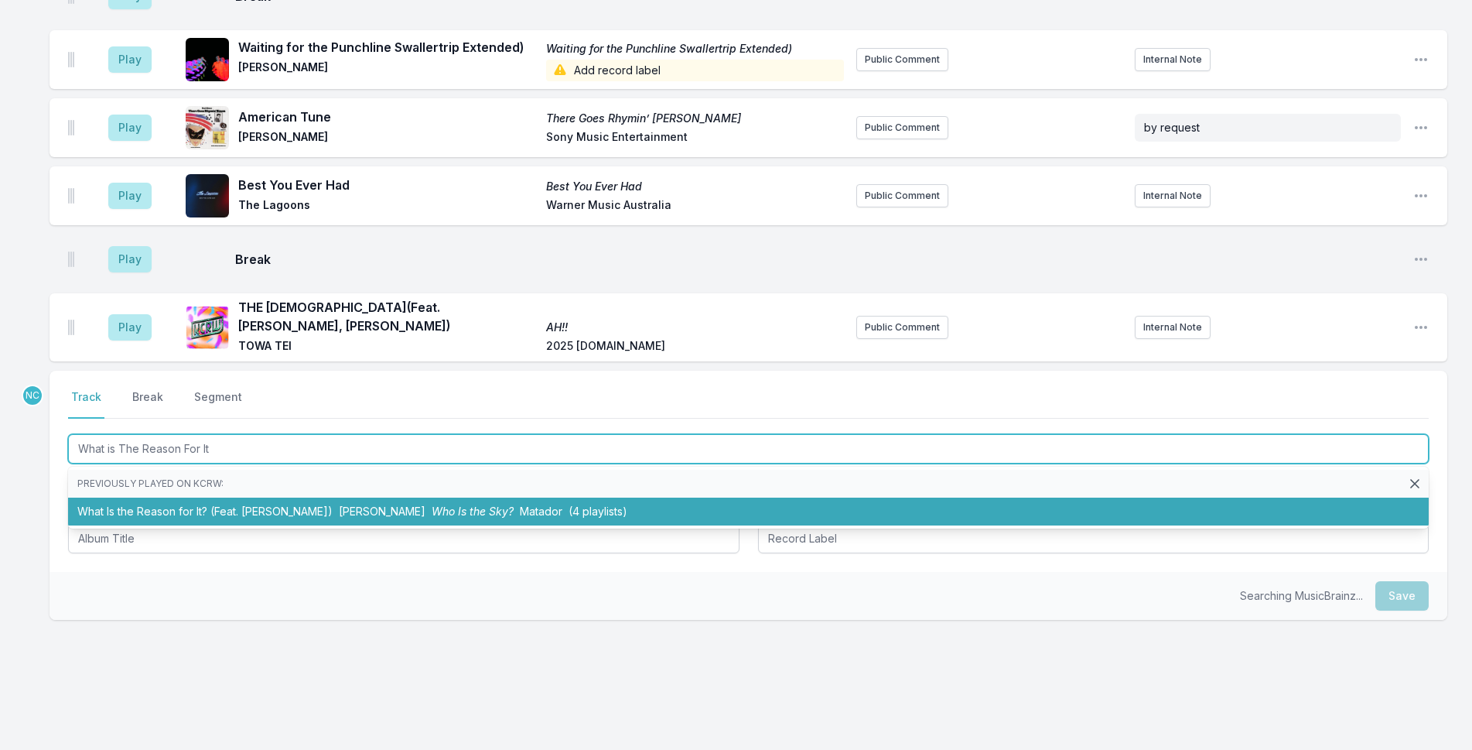
click at [520, 504] on span "Matador" at bounding box center [541, 510] width 43 height 13
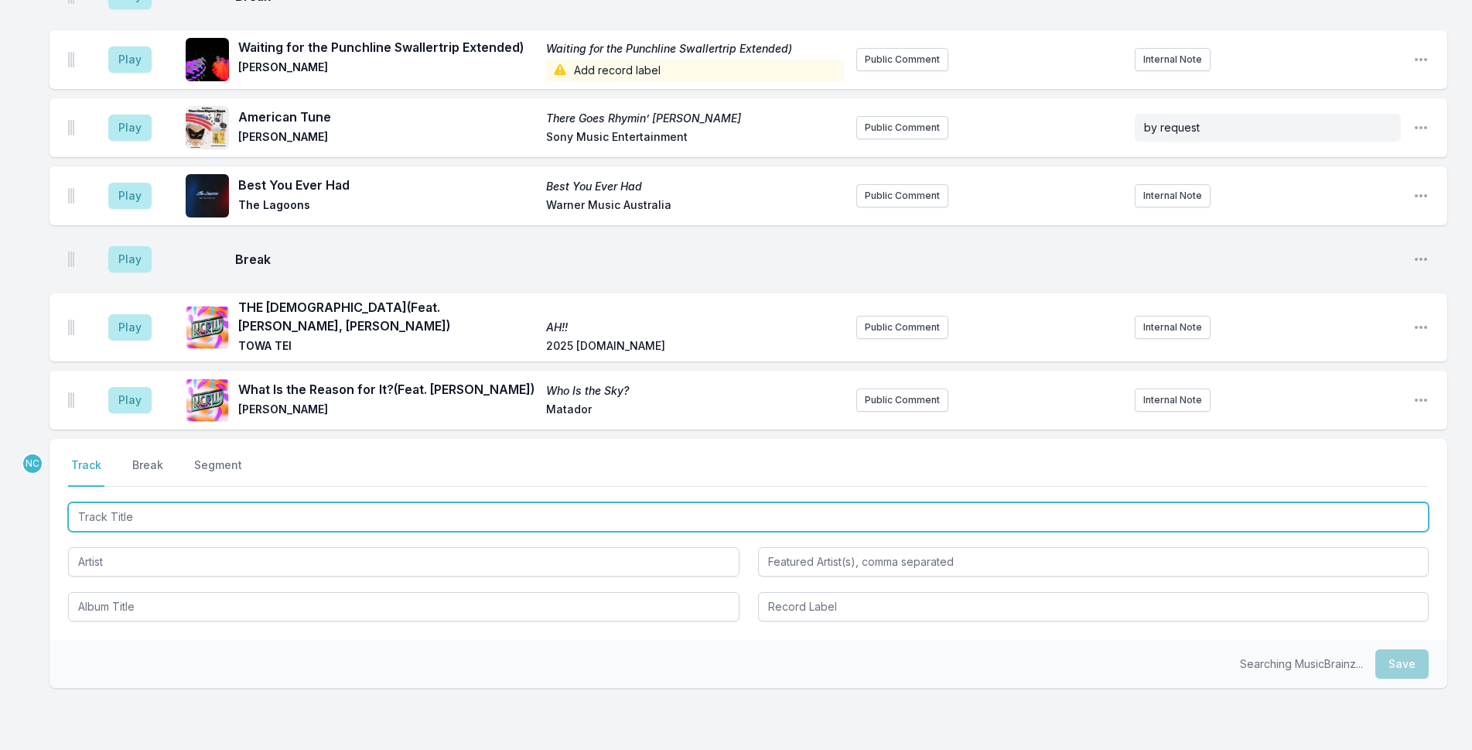
scroll to position [5120, 0]
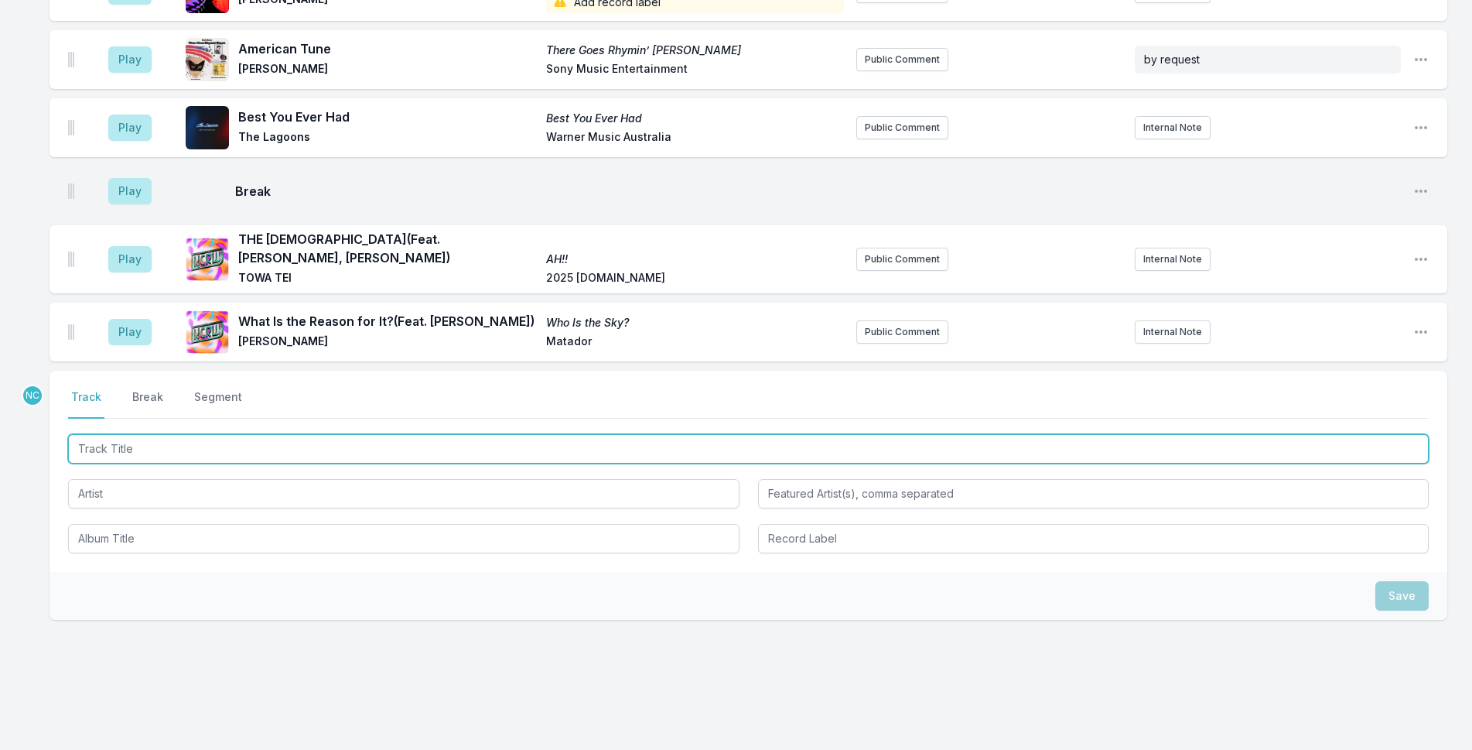
click at [429, 435] on input "Track Title" at bounding box center [748, 448] width 1361 height 29
type input "Dominoes"
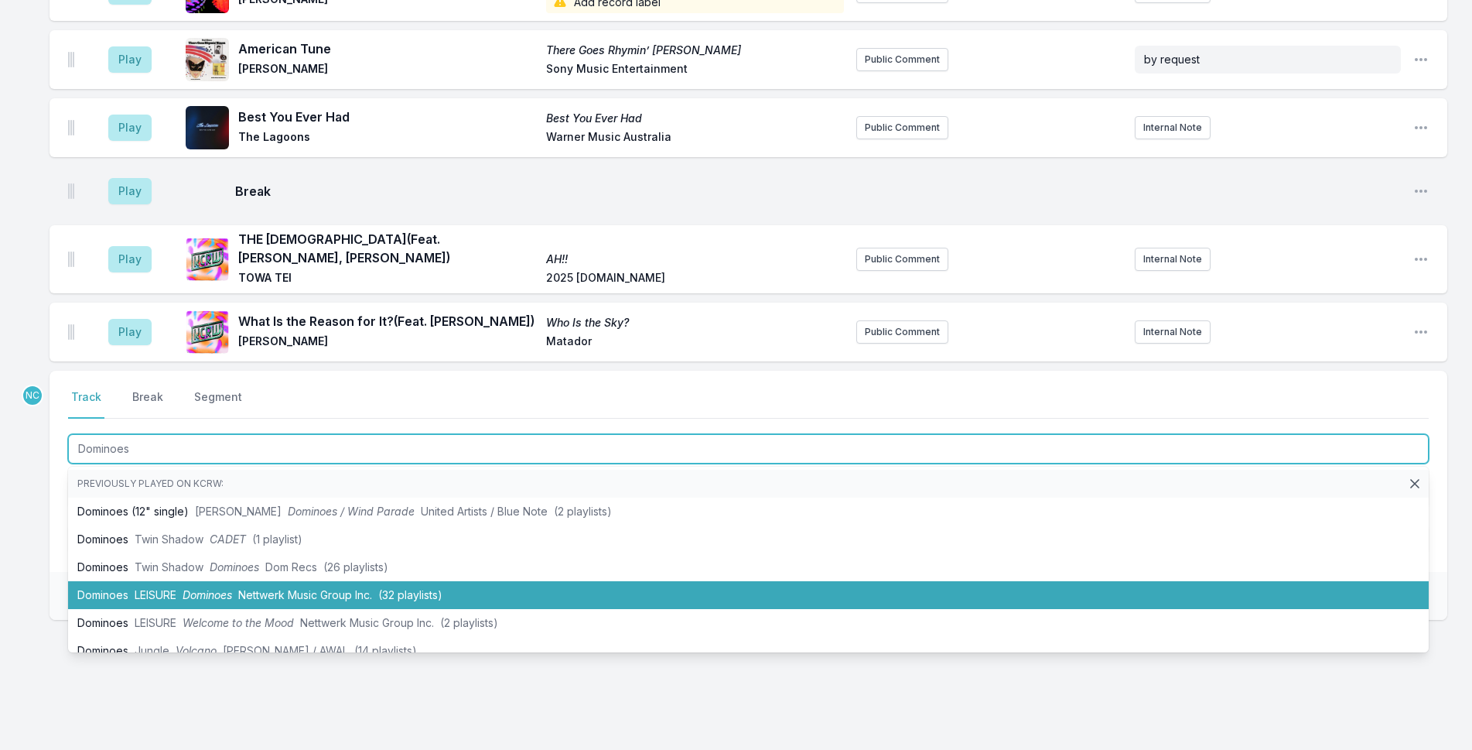
click at [446, 581] on li "Dominoes LEISURE Dominoes Nettwerk Music Group Inc. (32 playlists)" at bounding box center [748, 595] width 1361 height 28
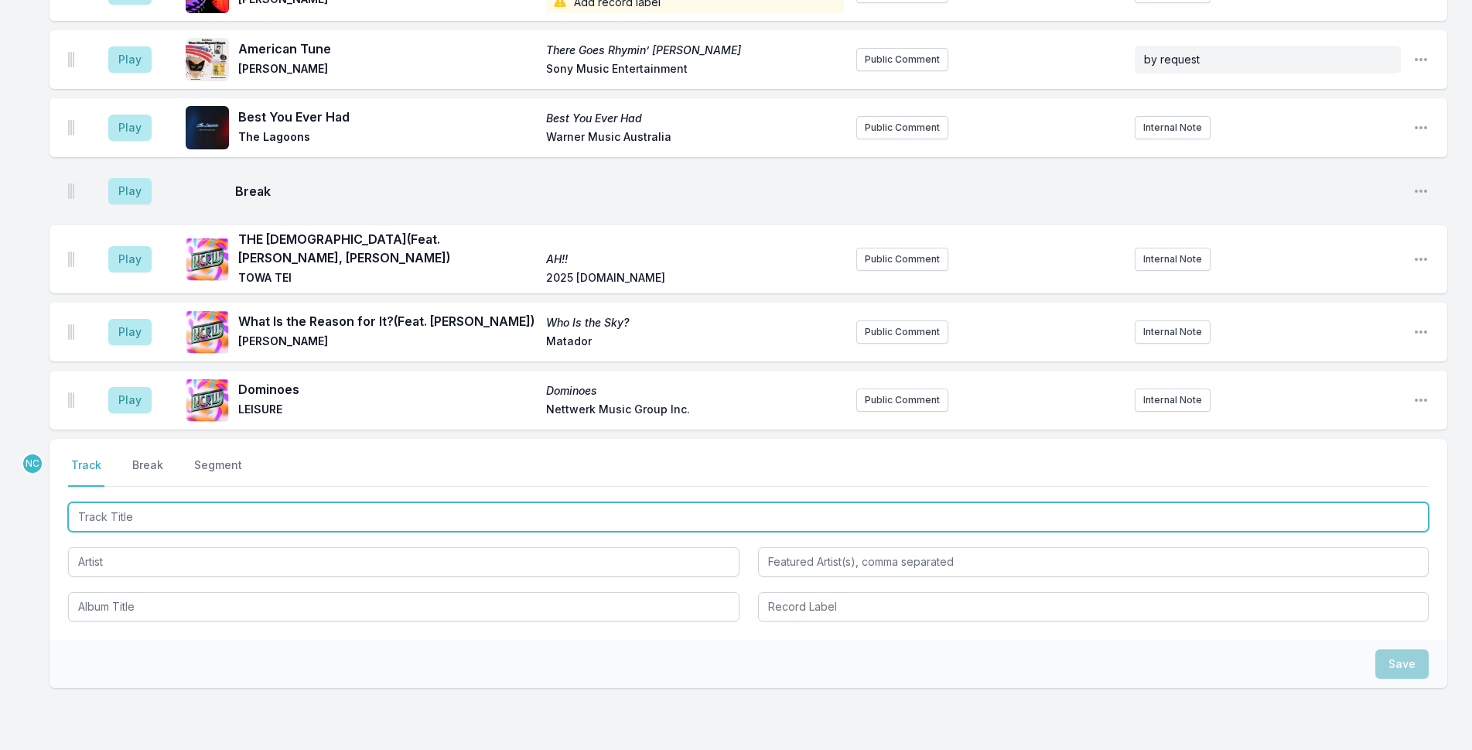
scroll to position [5188, 0]
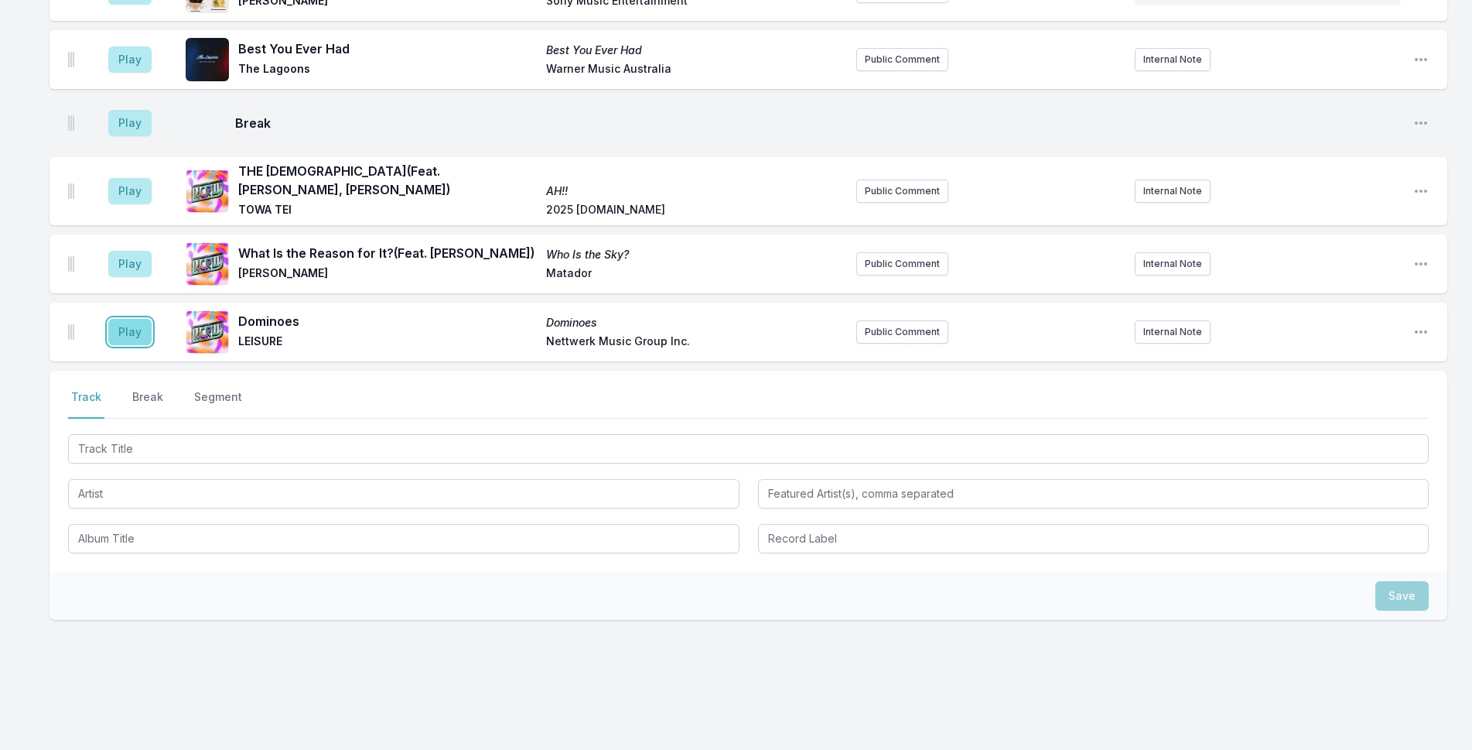
click at [128, 319] on button "Play" at bounding box center [129, 332] width 43 height 26
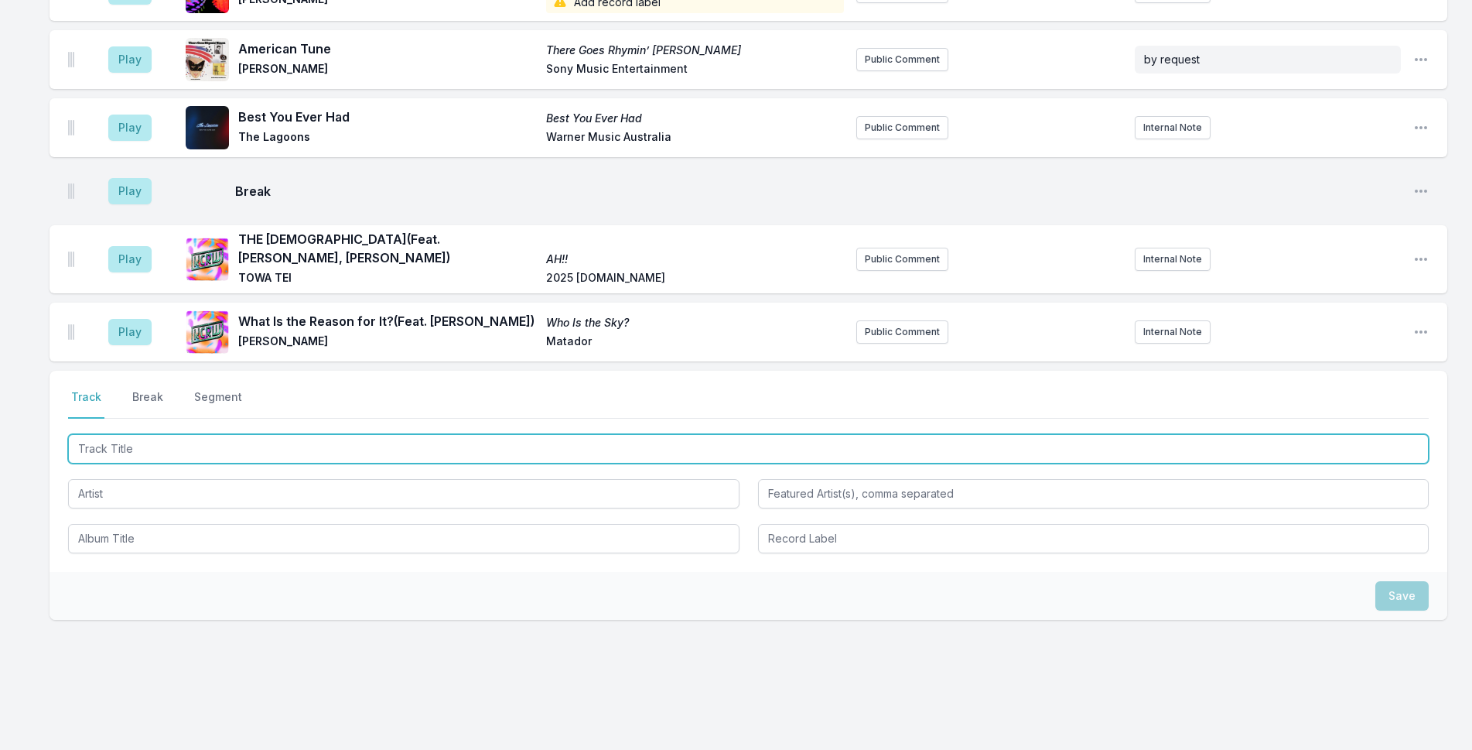
click at [256, 434] on input "Track Title" at bounding box center [748, 448] width 1361 height 29
type input "Set Free"
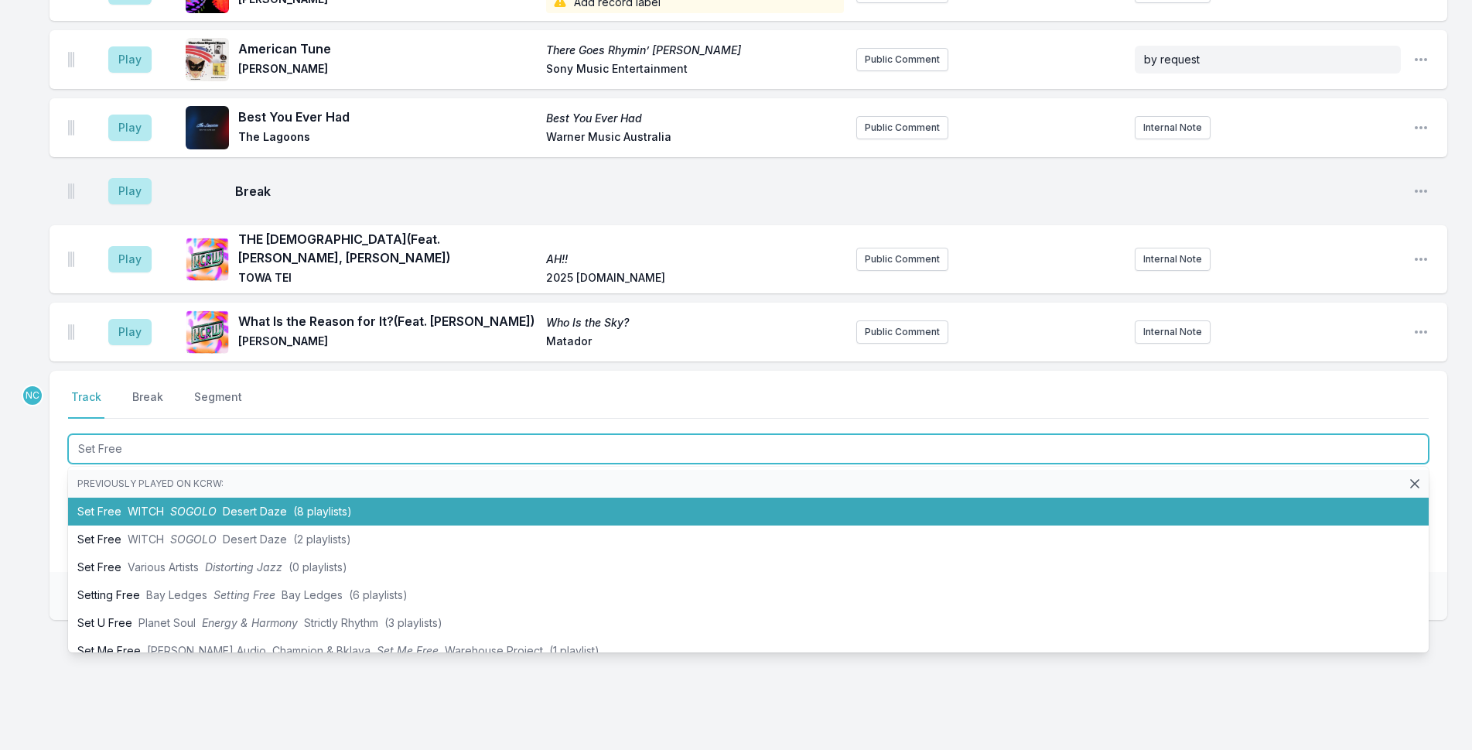
click at [273, 504] on span "Desert Daze" at bounding box center [255, 510] width 64 height 13
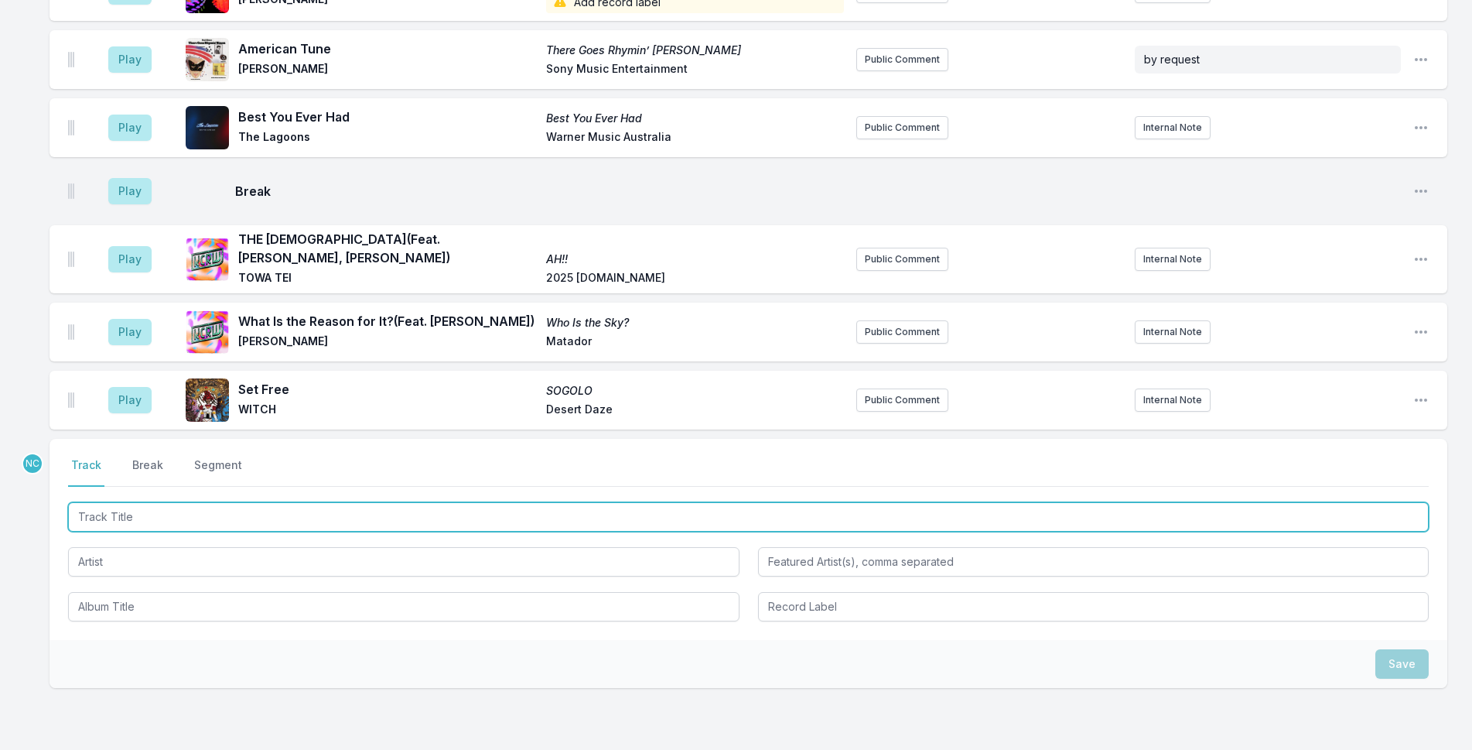
scroll to position [5256, 0]
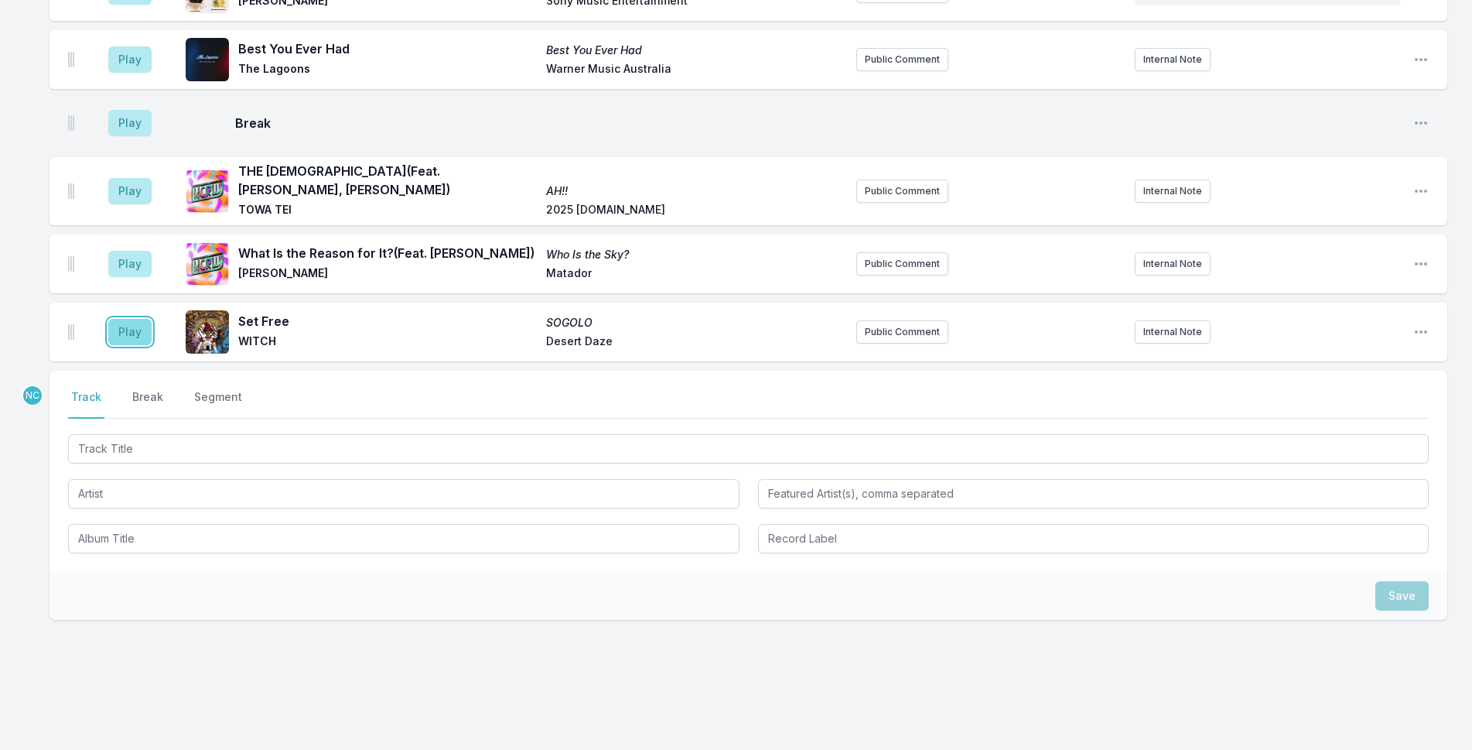
click at [132, 319] on button "Play" at bounding box center [129, 332] width 43 height 26
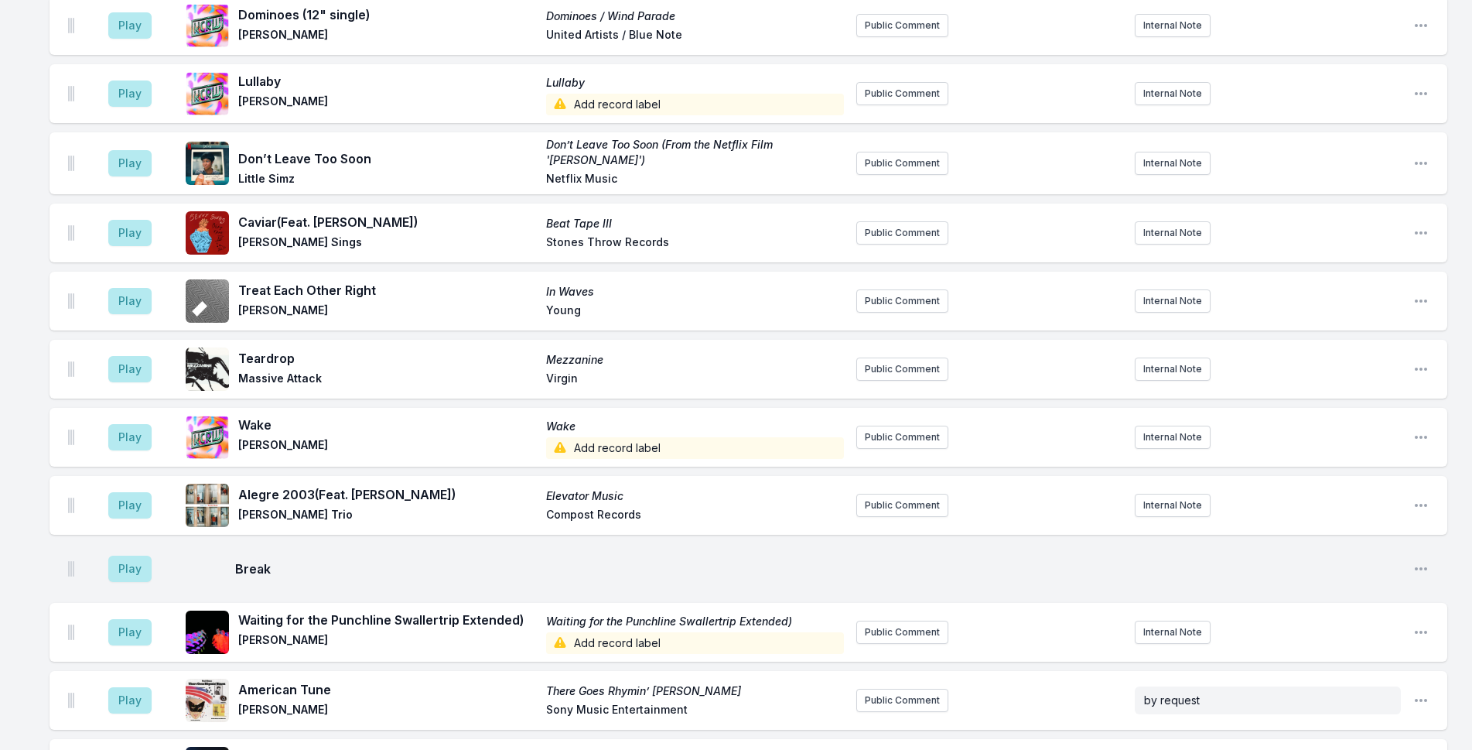
scroll to position [5024, 0]
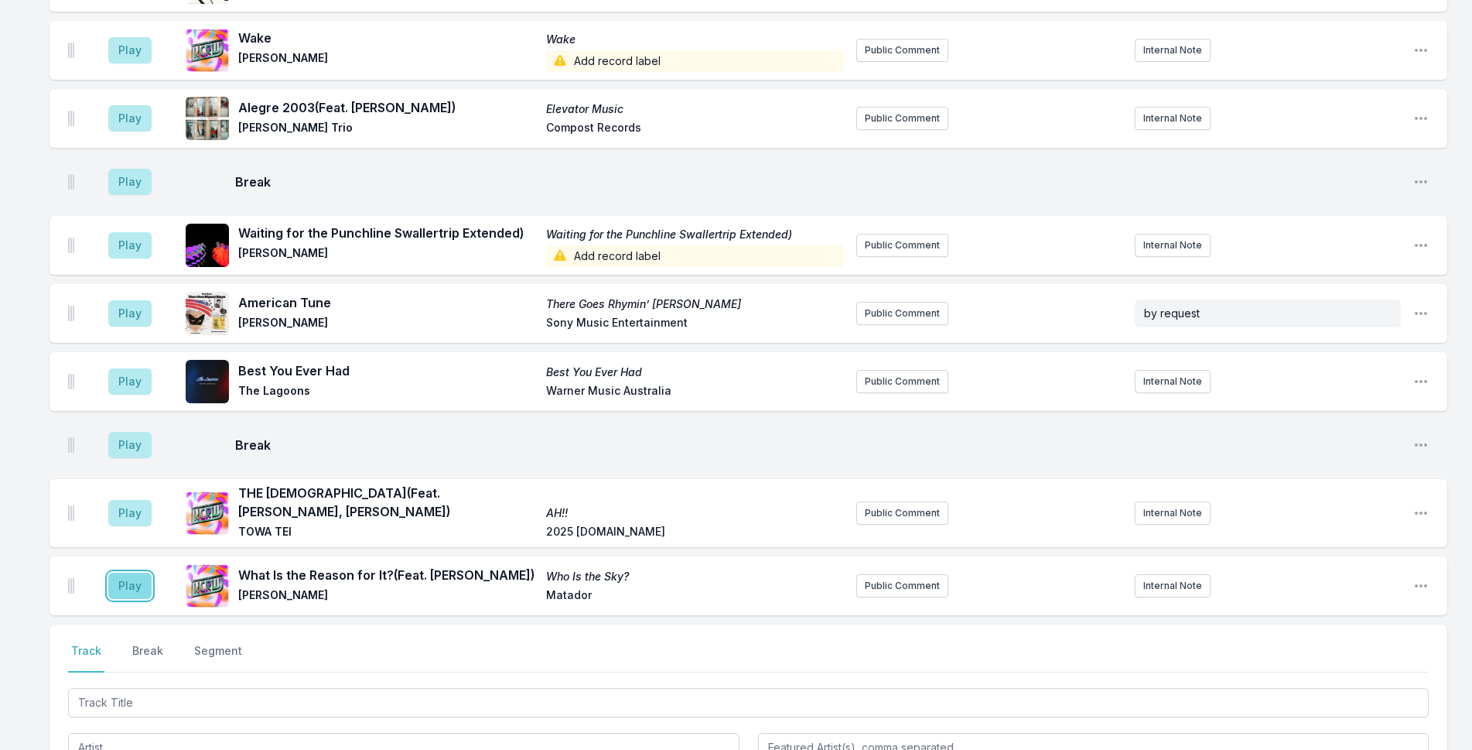
click at [136, 573] on button "Play" at bounding box center [129, 586] width 43 height 26
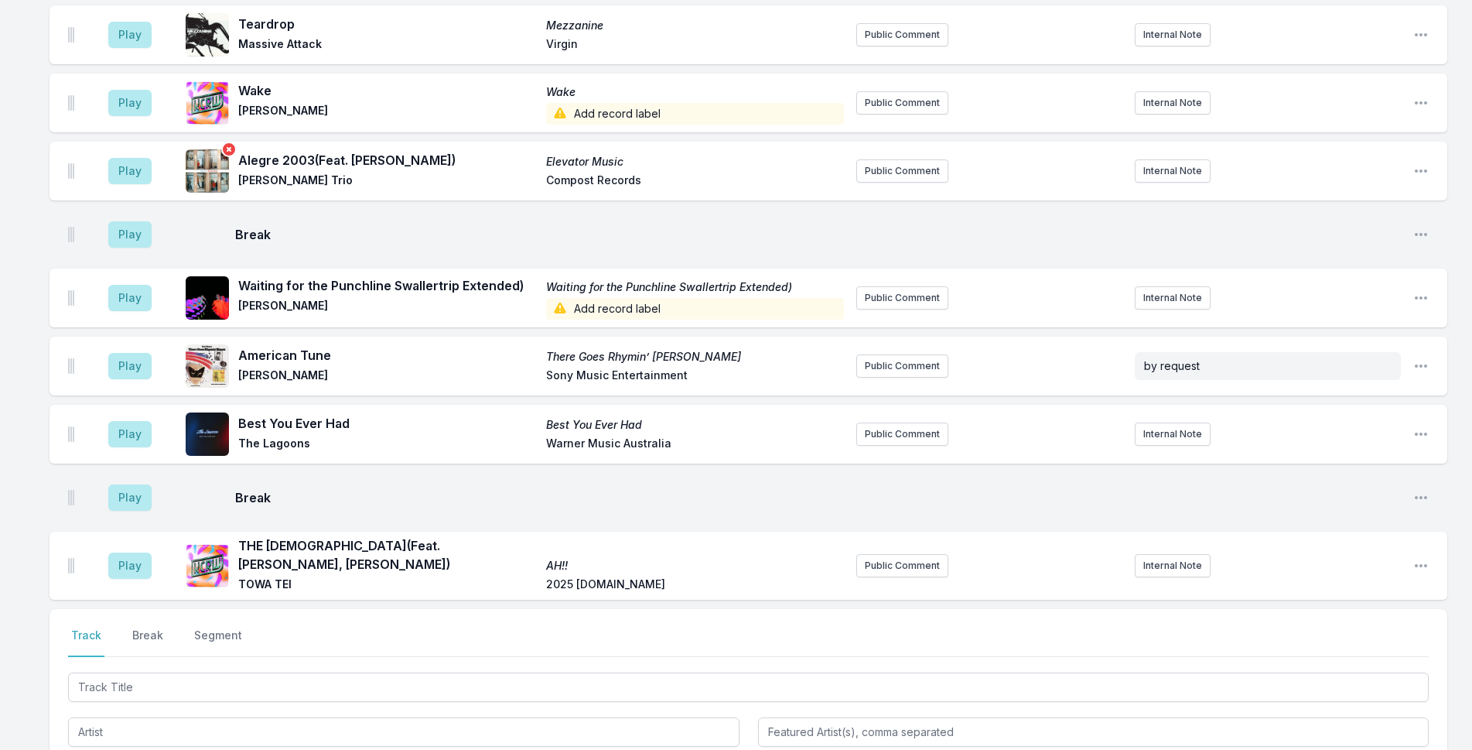
scroll to position [5278, 0]
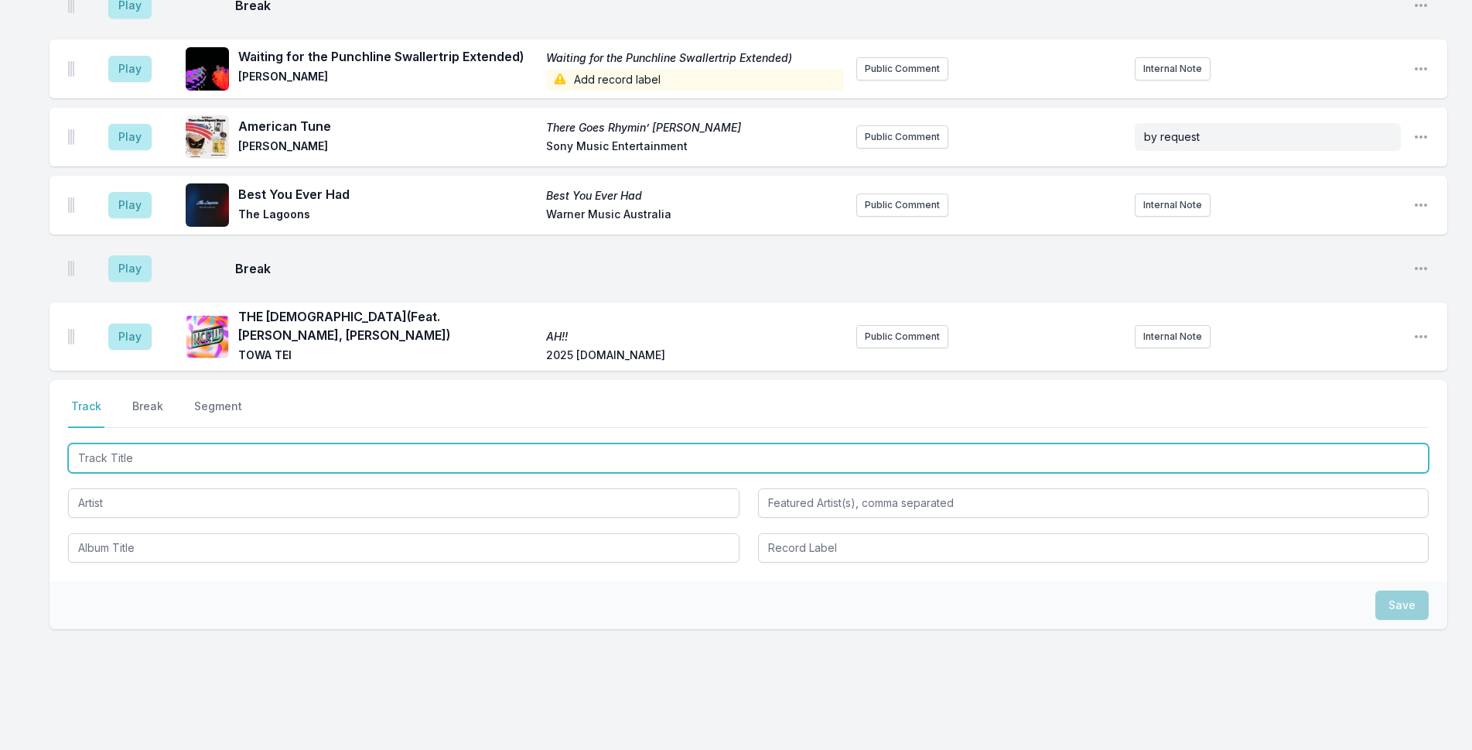
drag, startPoint x: 199, startPoint y: 437, endPoint x: 226, endPoint y: 421, distance: 31.6
click at [199, 443] on input "Track Title" at bounding box center [748, 457] width 1361 height 29
type input "Some Out You Know"
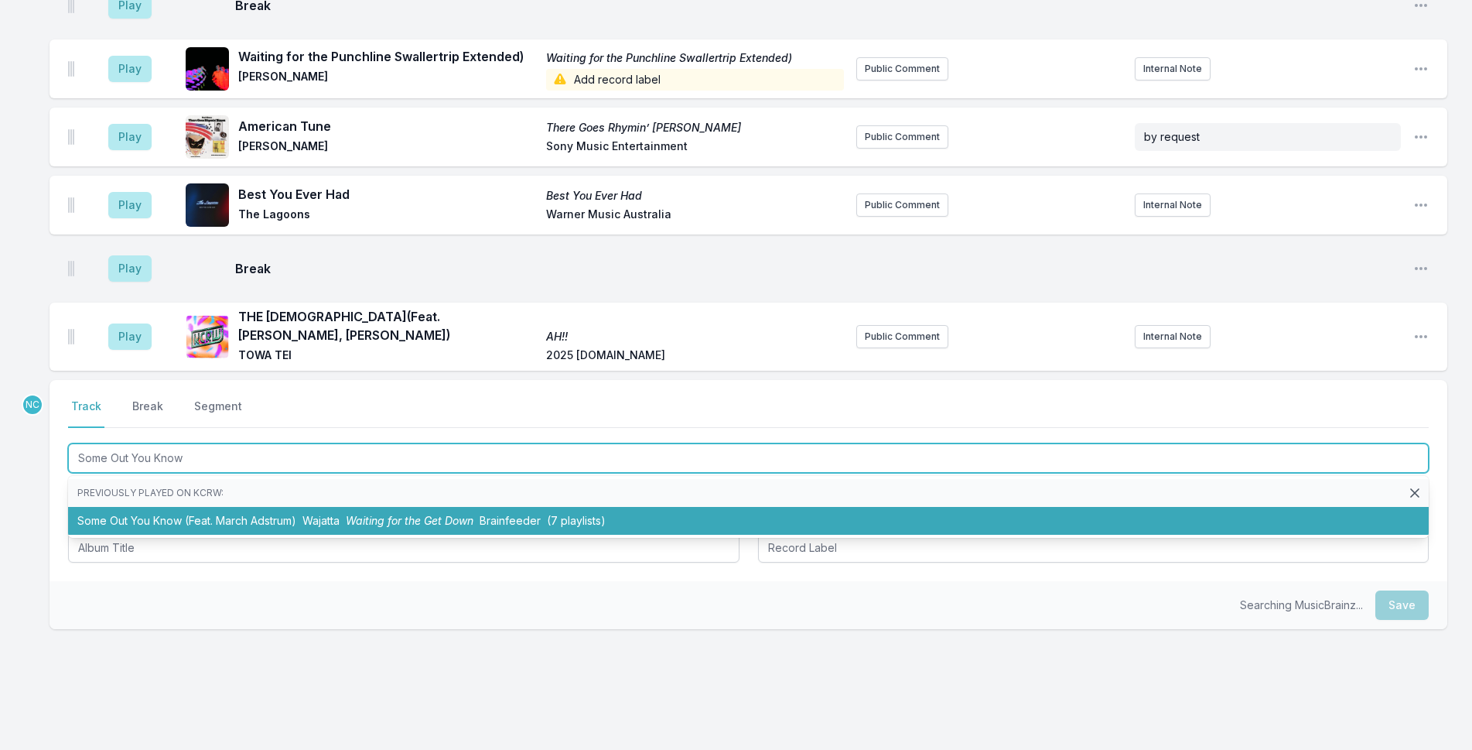
click at [193, 507] on li "Some Out You Know (Feat. March Adstrum) Wajatta Waiting for the Get Down Brainf…" at bounding box center [748, 521] width 1361 height 28
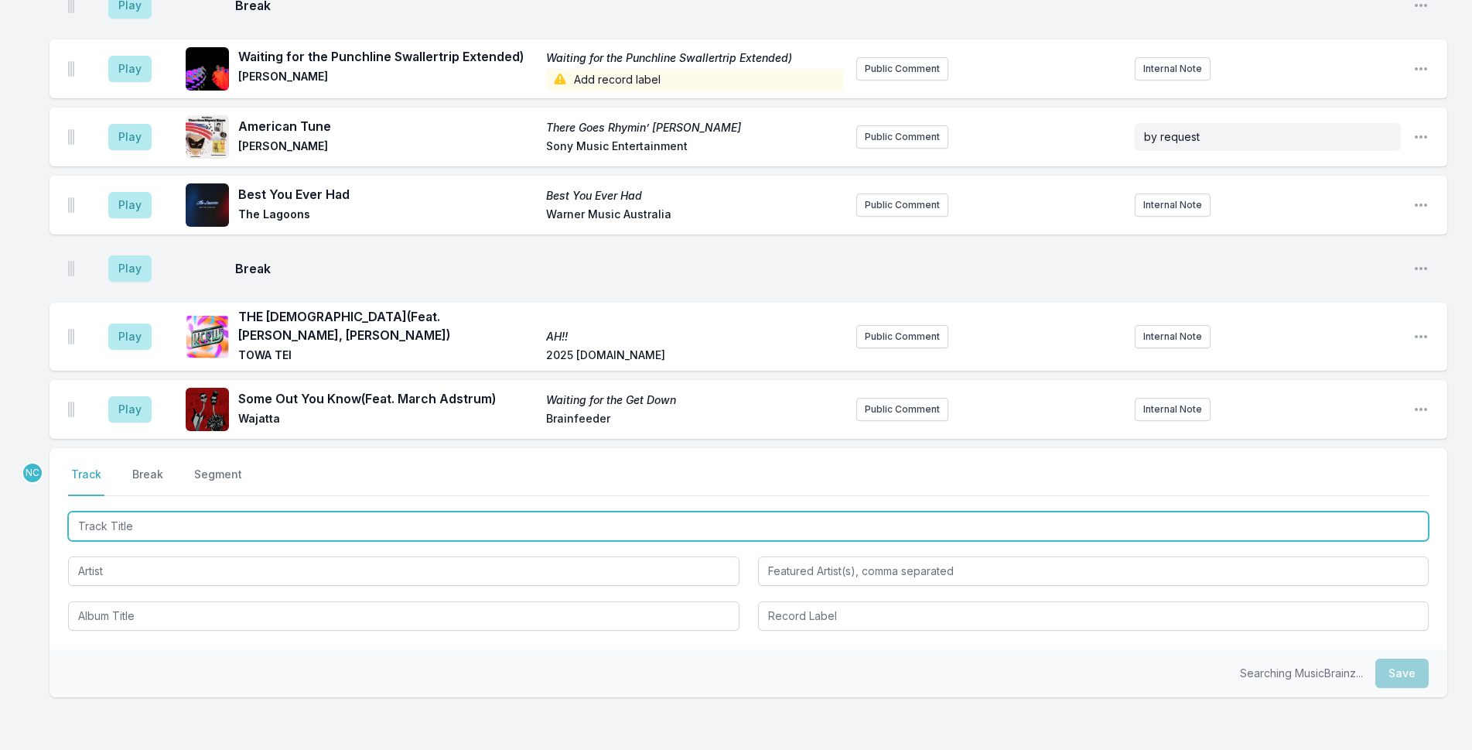
scroll to position [5346, 0]
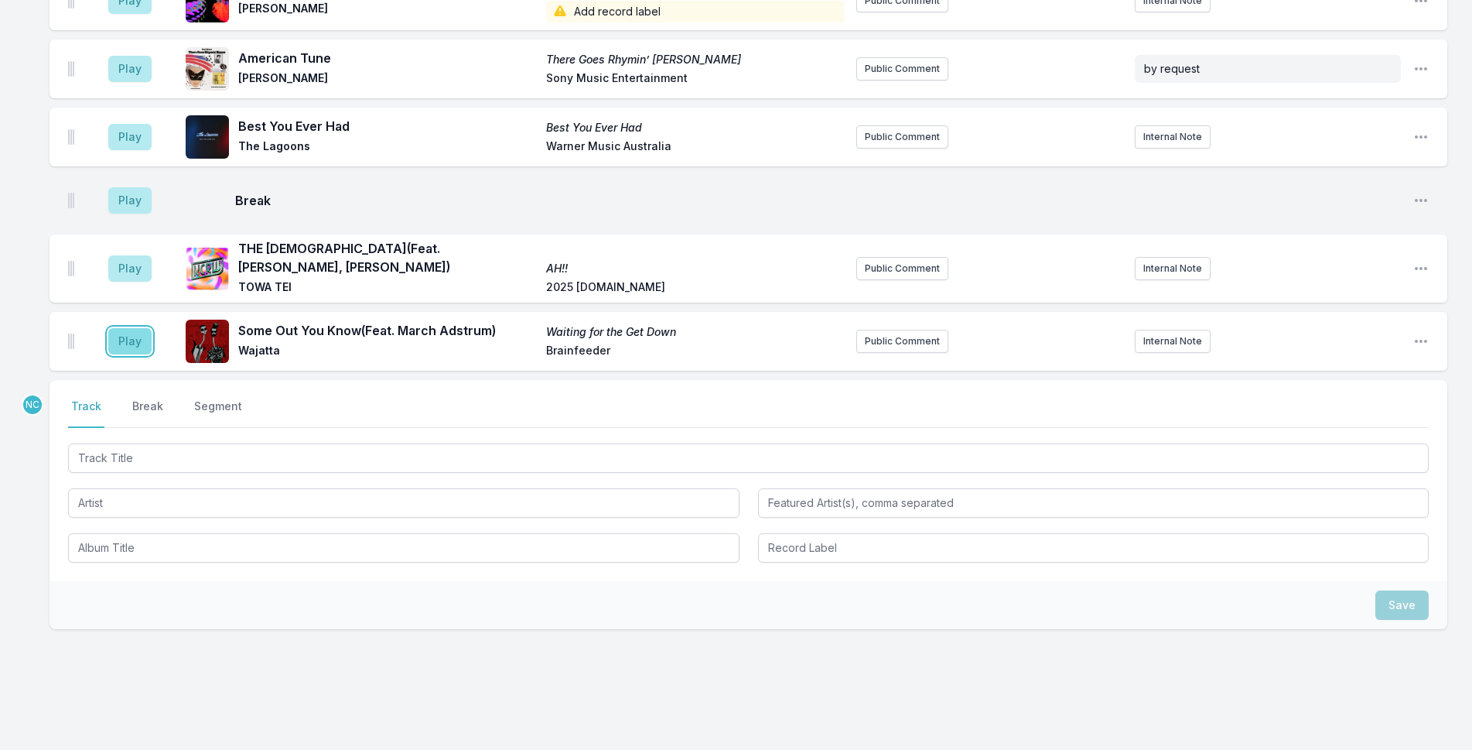
click at [122, 328] on button "Play" at bounding box center [129, 341] width 43 height 26
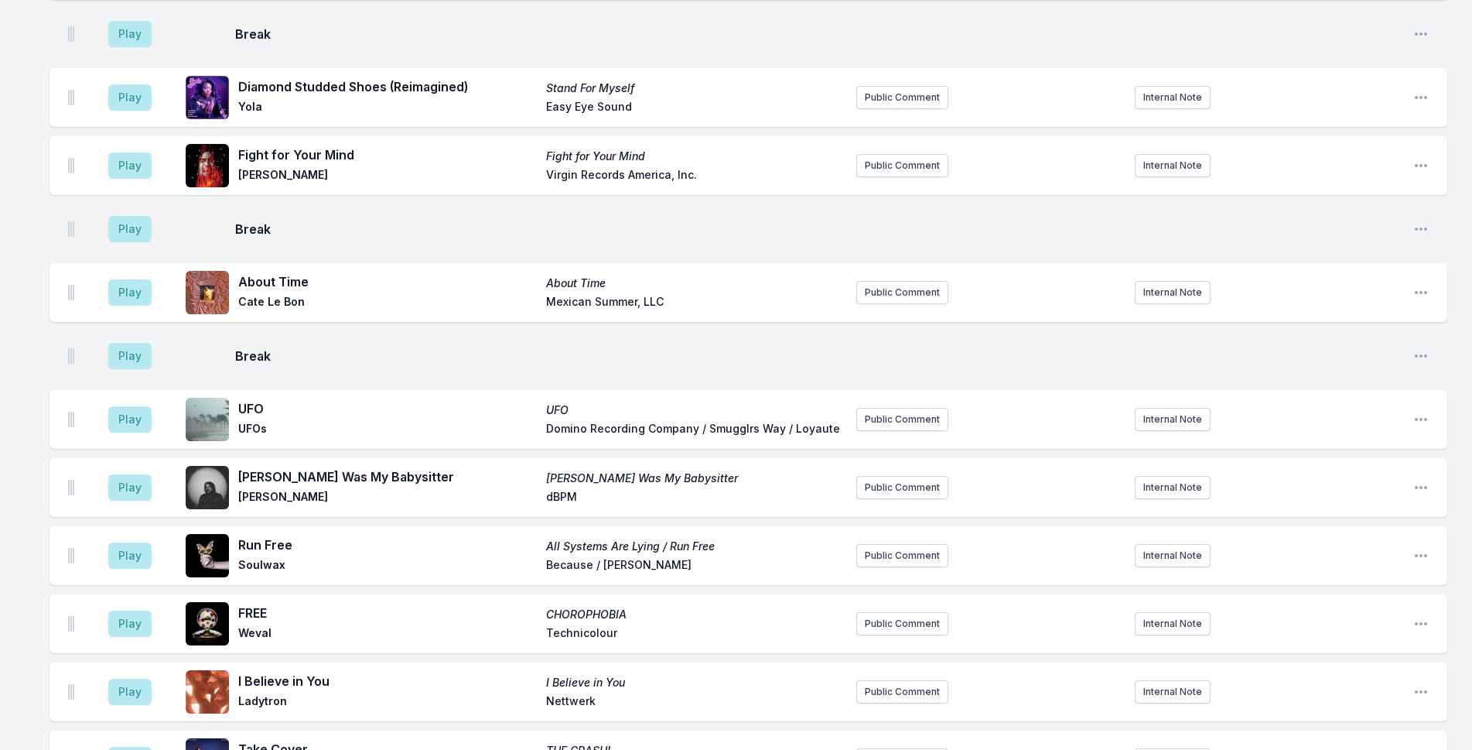
scroll to position [2944, 0]
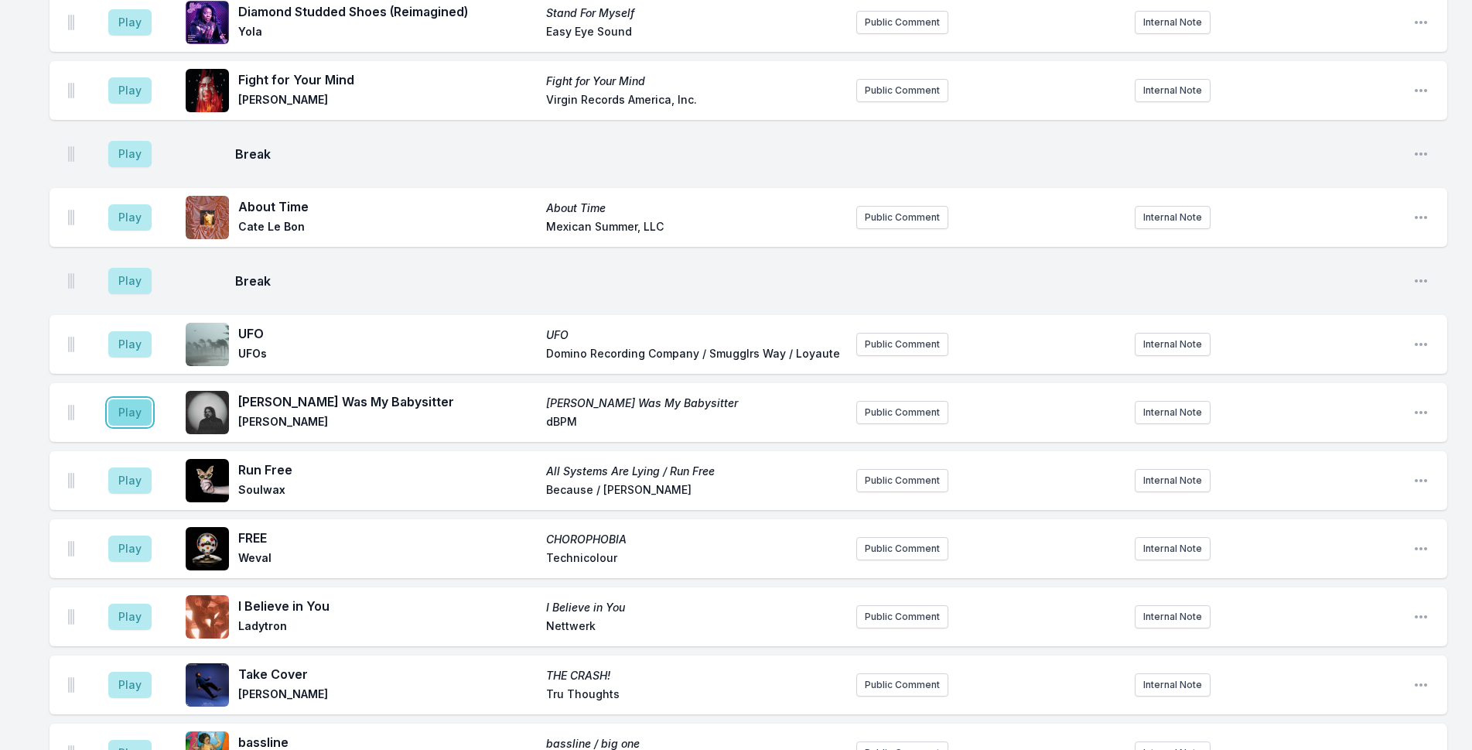
click at [125, 399] on button "Play" at bounding box center [129, 412] width 43 height 26
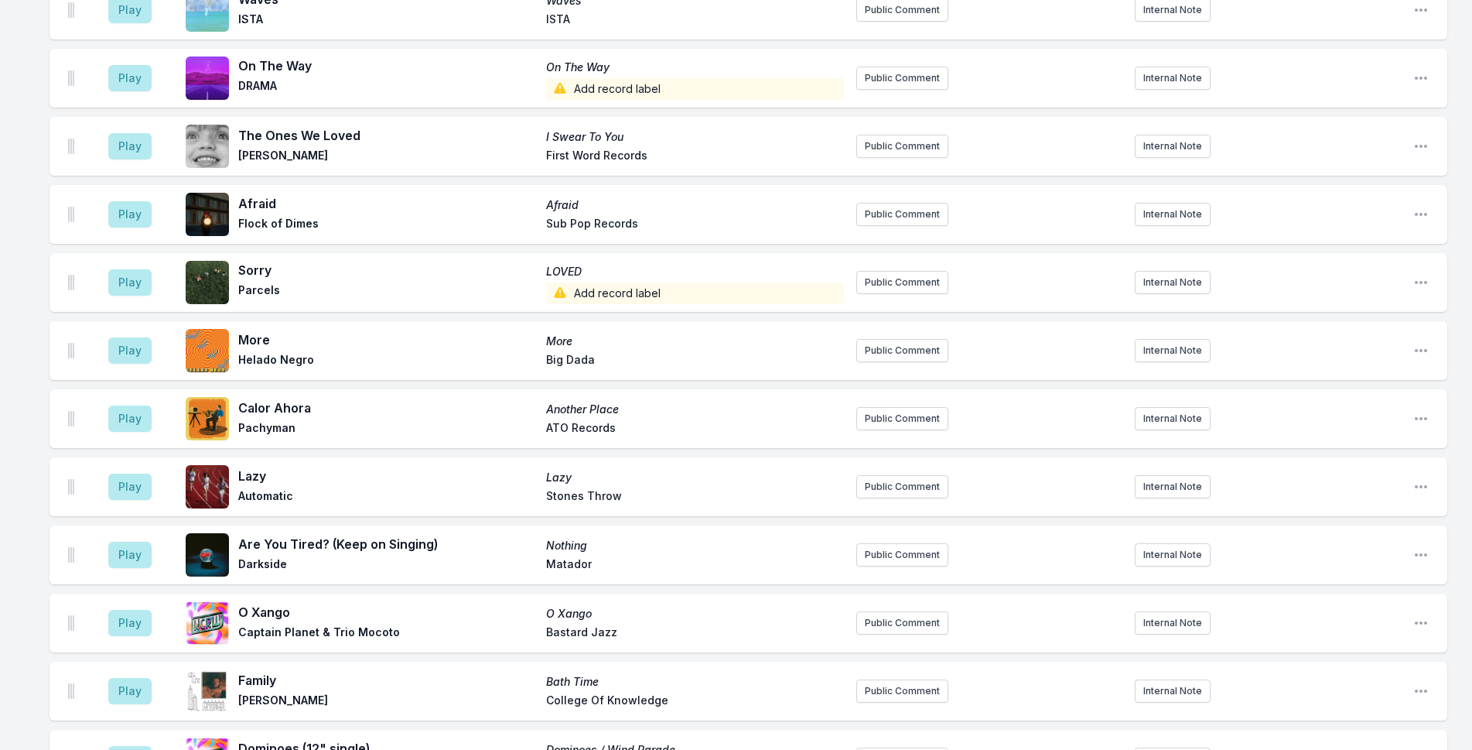
scroll to position [4259, 0]
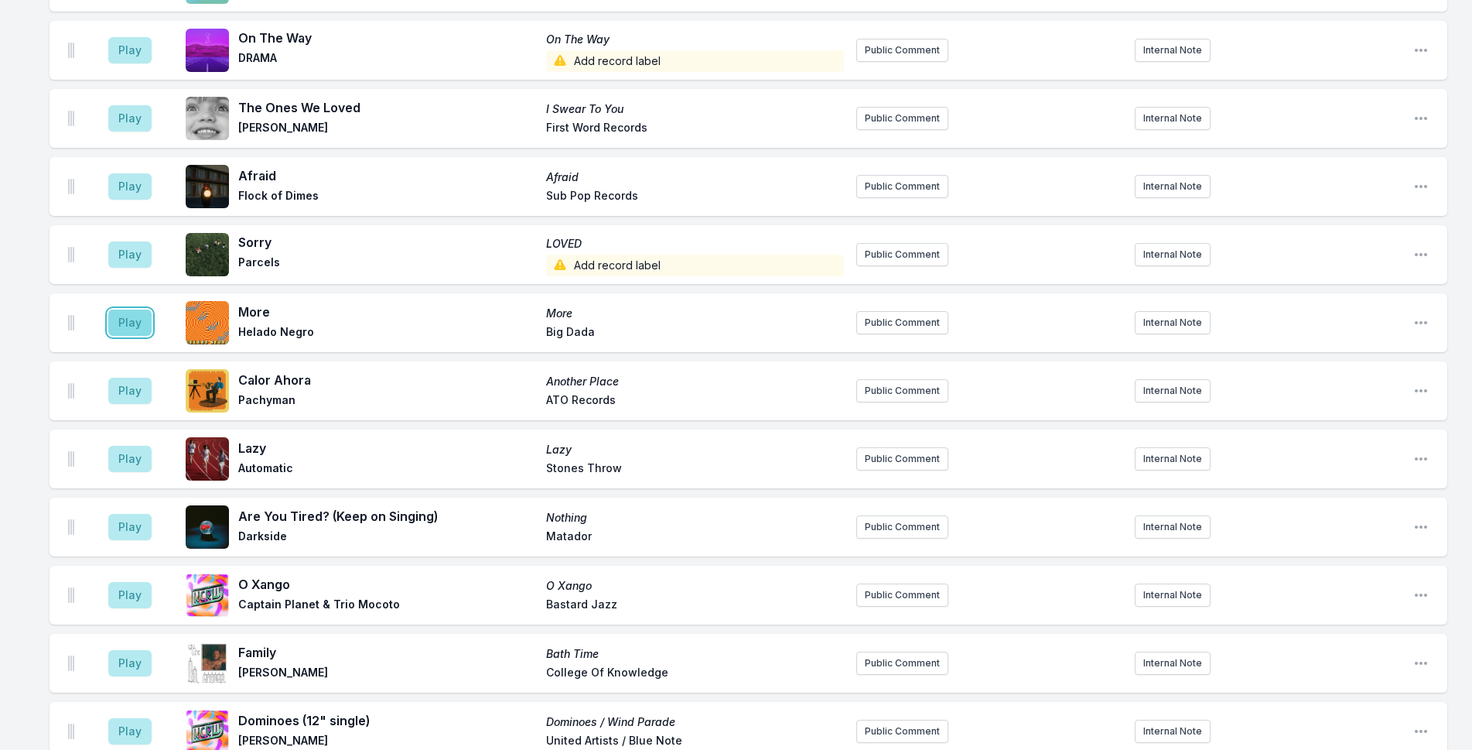
click at [130, 309] on button "Play" at bounding box center [129, 322] width 43 height 26
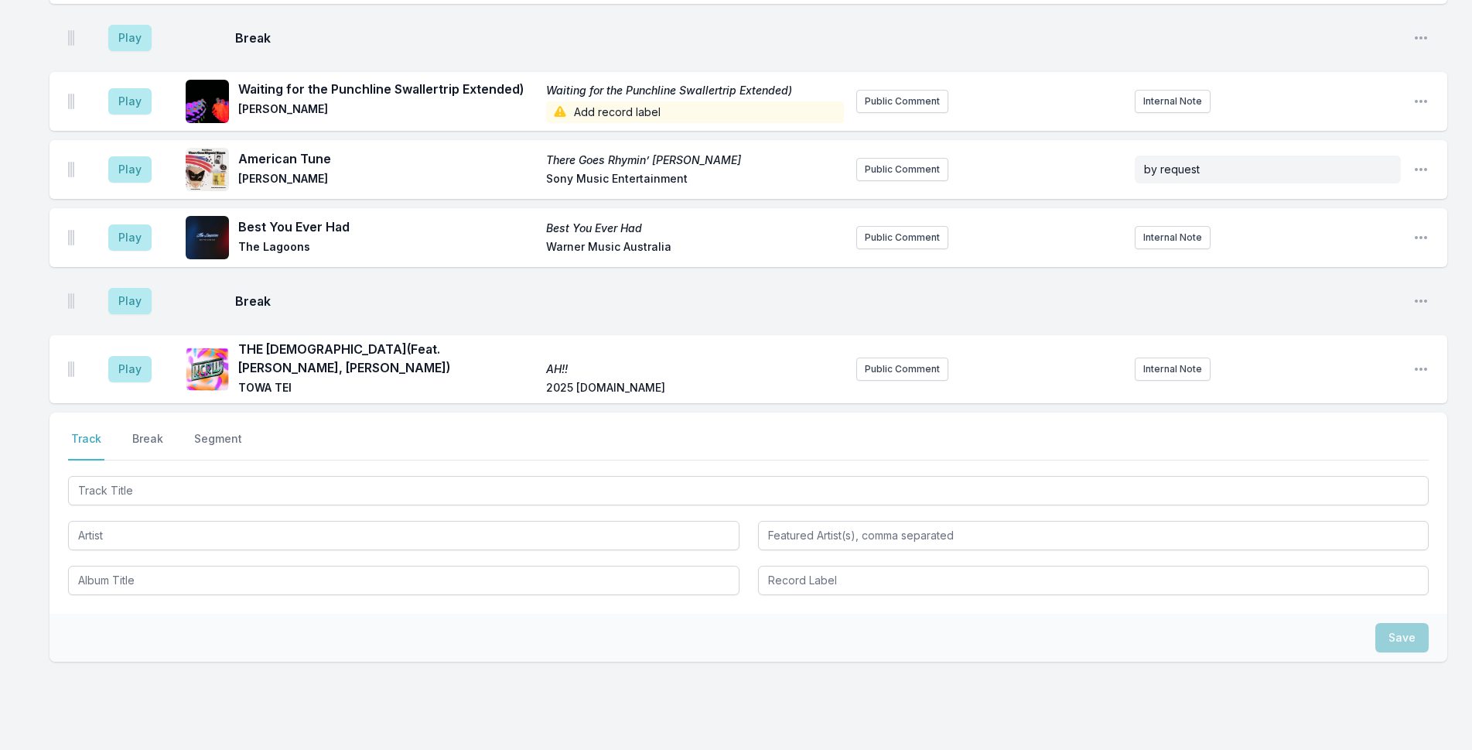
scroll to position [5497, 0]
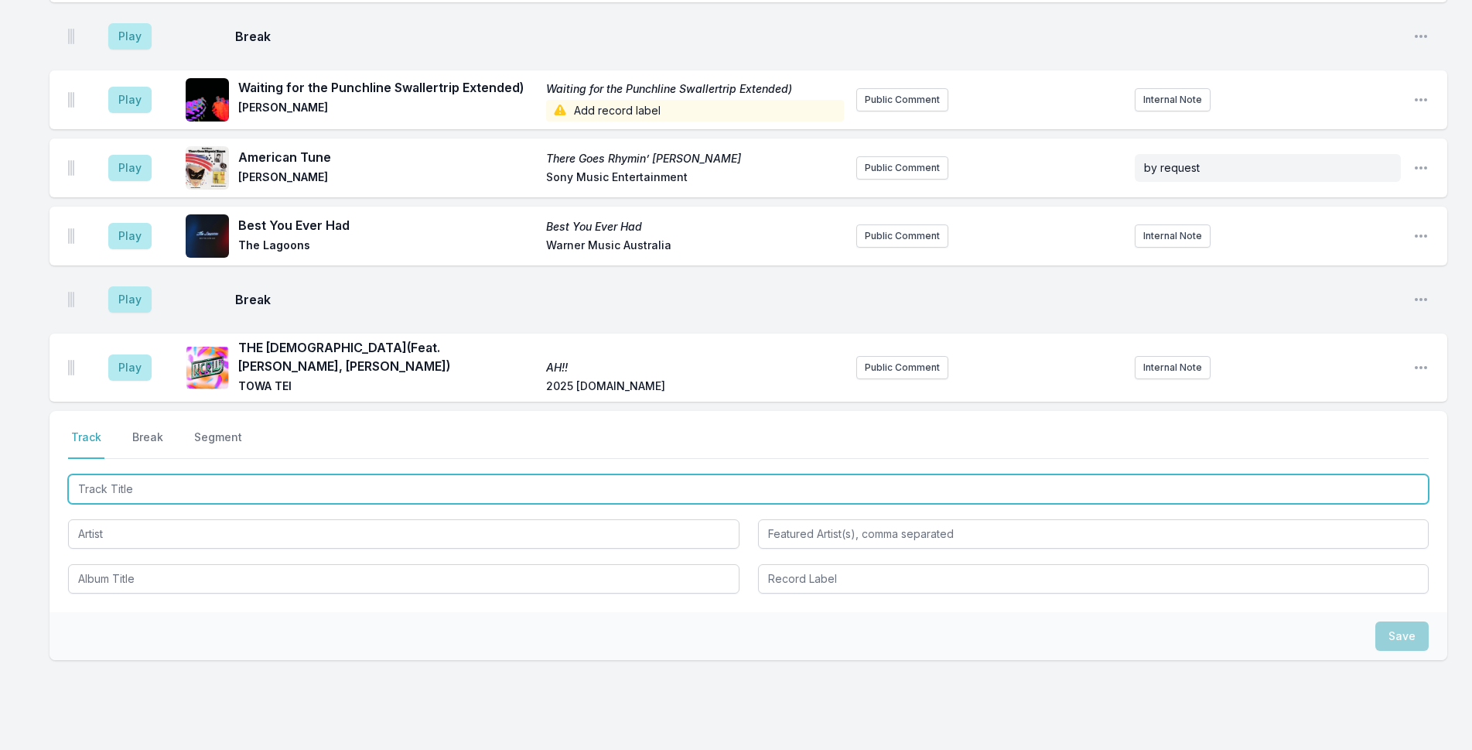
click at [249, 474] on input "Track Title" at bounding box center [748, 488] width 1361 height 29
paste input "Don’t Gotta Think About U"
type input "Don’t Gotta Think About U"
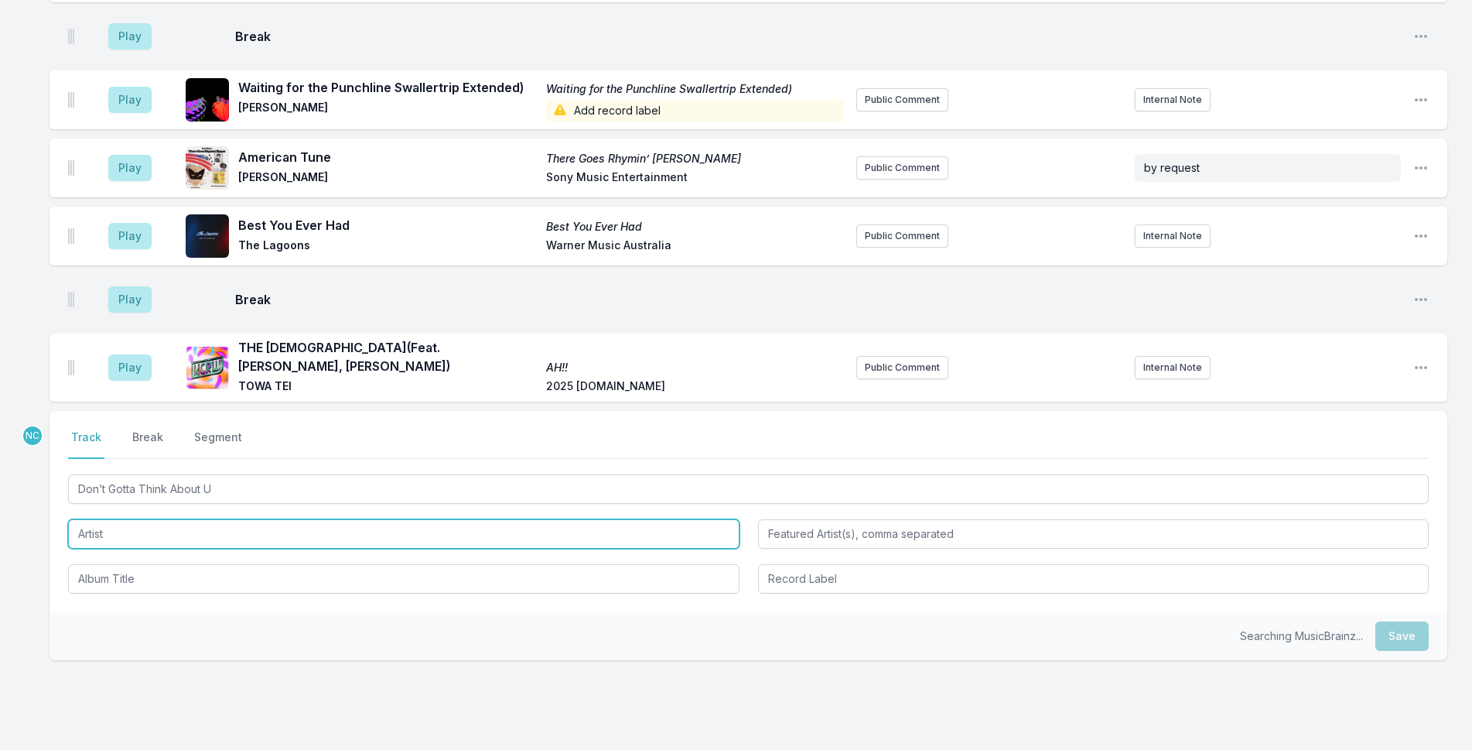
click at [346, 519] on input "Artist" at bounding box center [404, 533] width 672 height 29
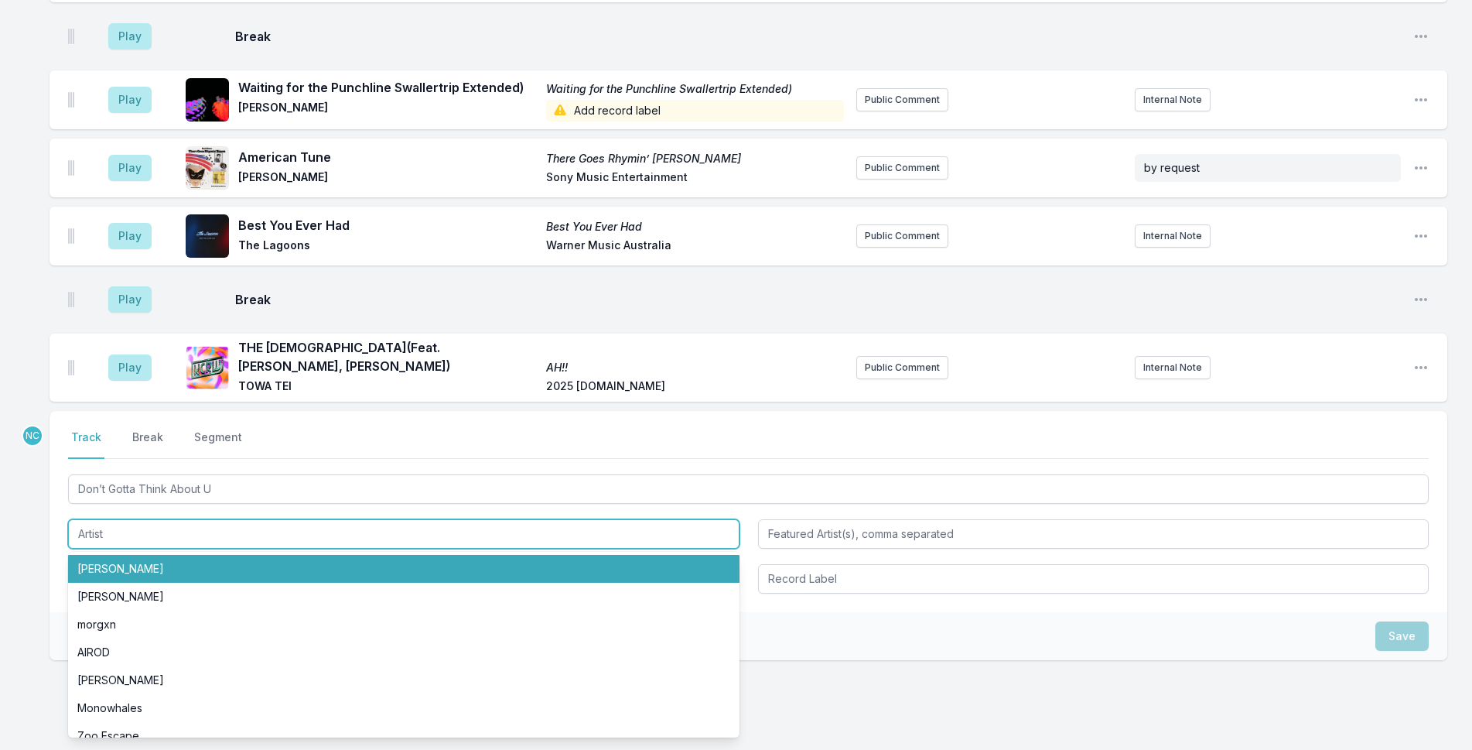
click at [346, 519] on input "Artist" at bounding box center [404, 533] width 672 height 29
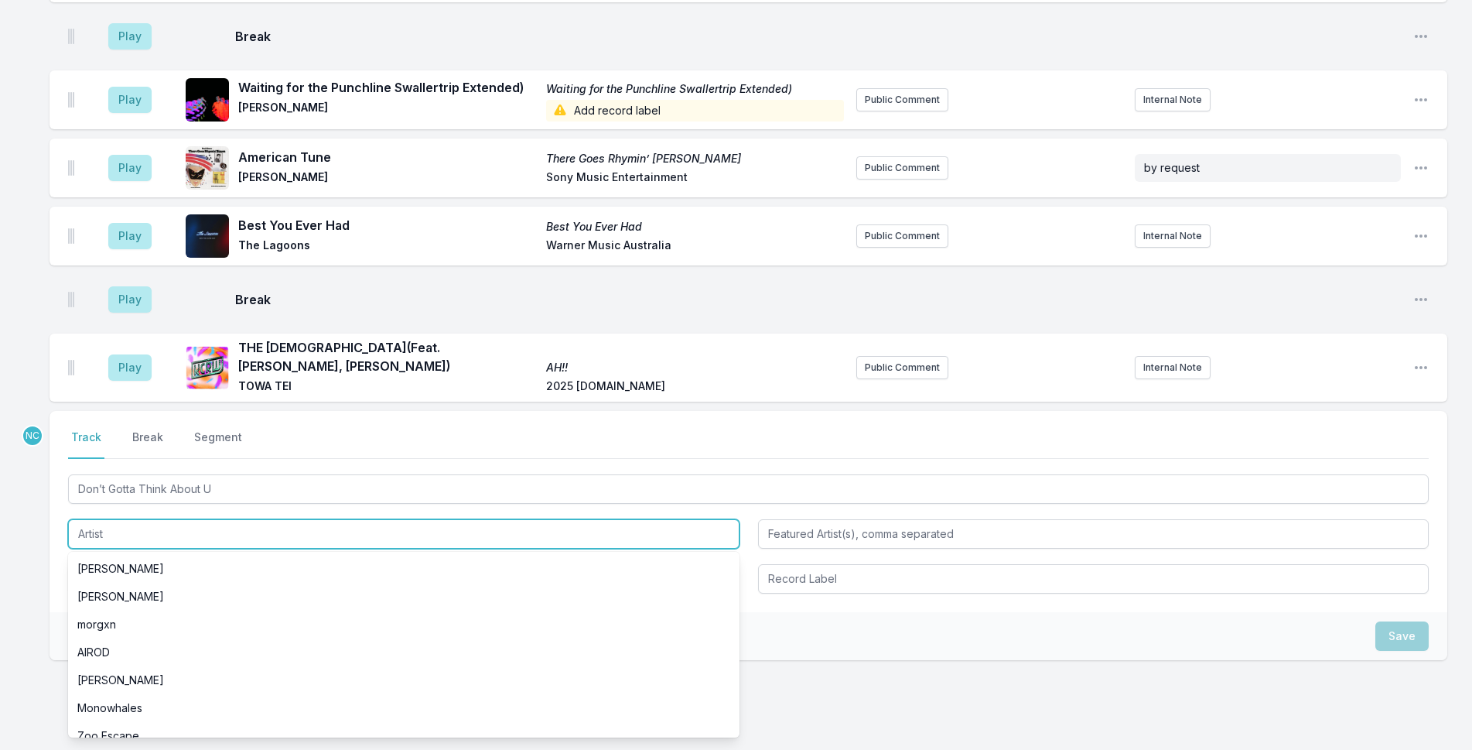
click at [346, 519] on input "Artist" at bounding box center [404, 533] width 672 height 29
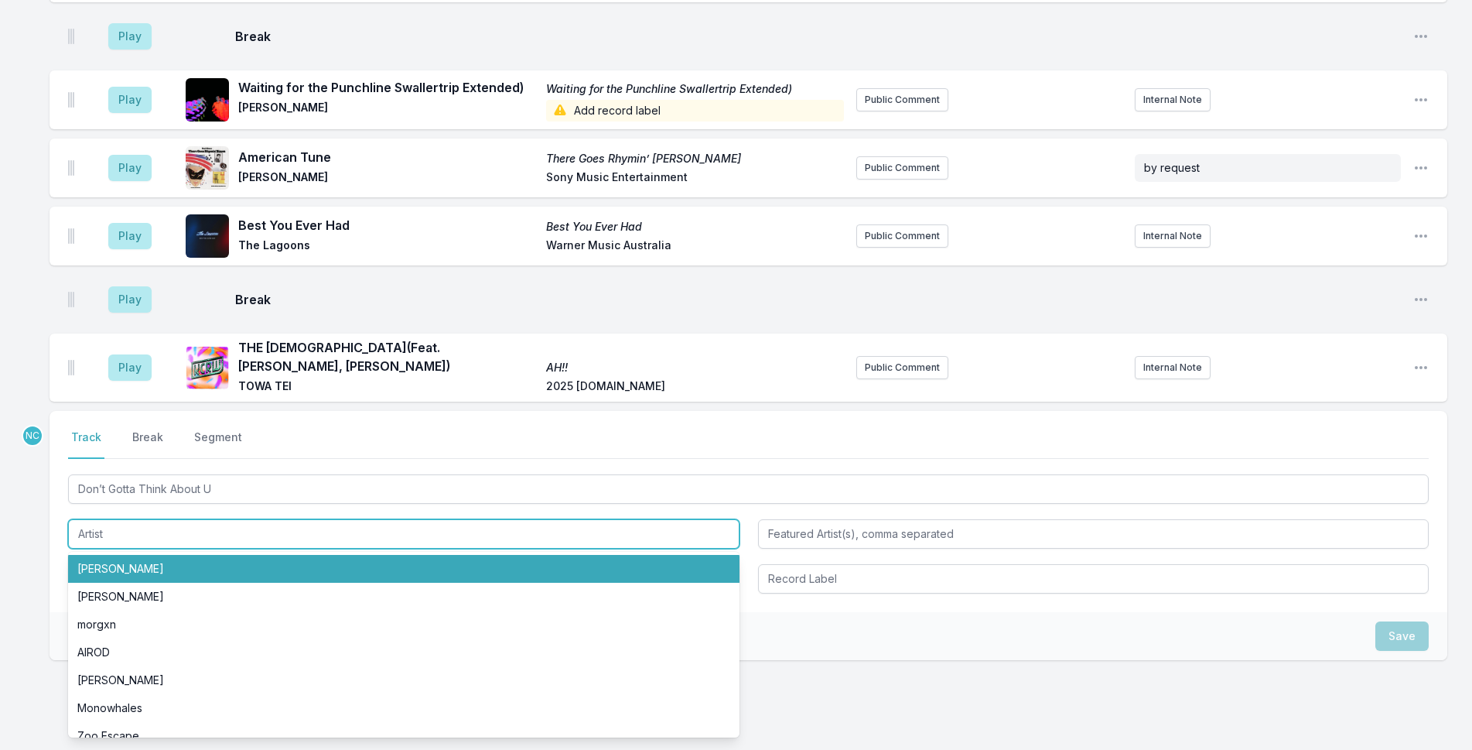
paste input "Genevieve Artadi"
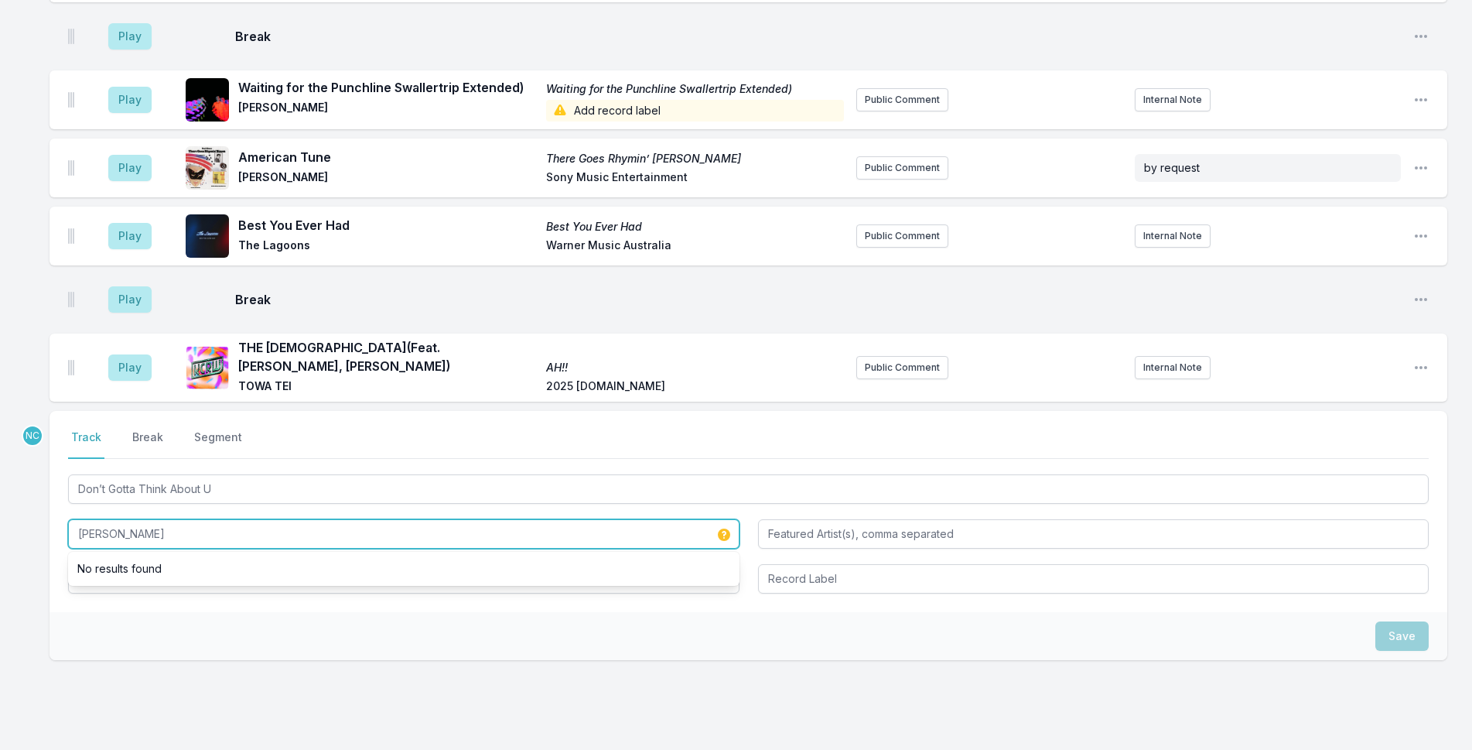
click at [78, 519] on input "Genevieve Artadi" at bounding box center [404, 533] width 672 height 29
paste input "Real Bad Man"
type input "Real Bad Man & Genevieve Artadi"
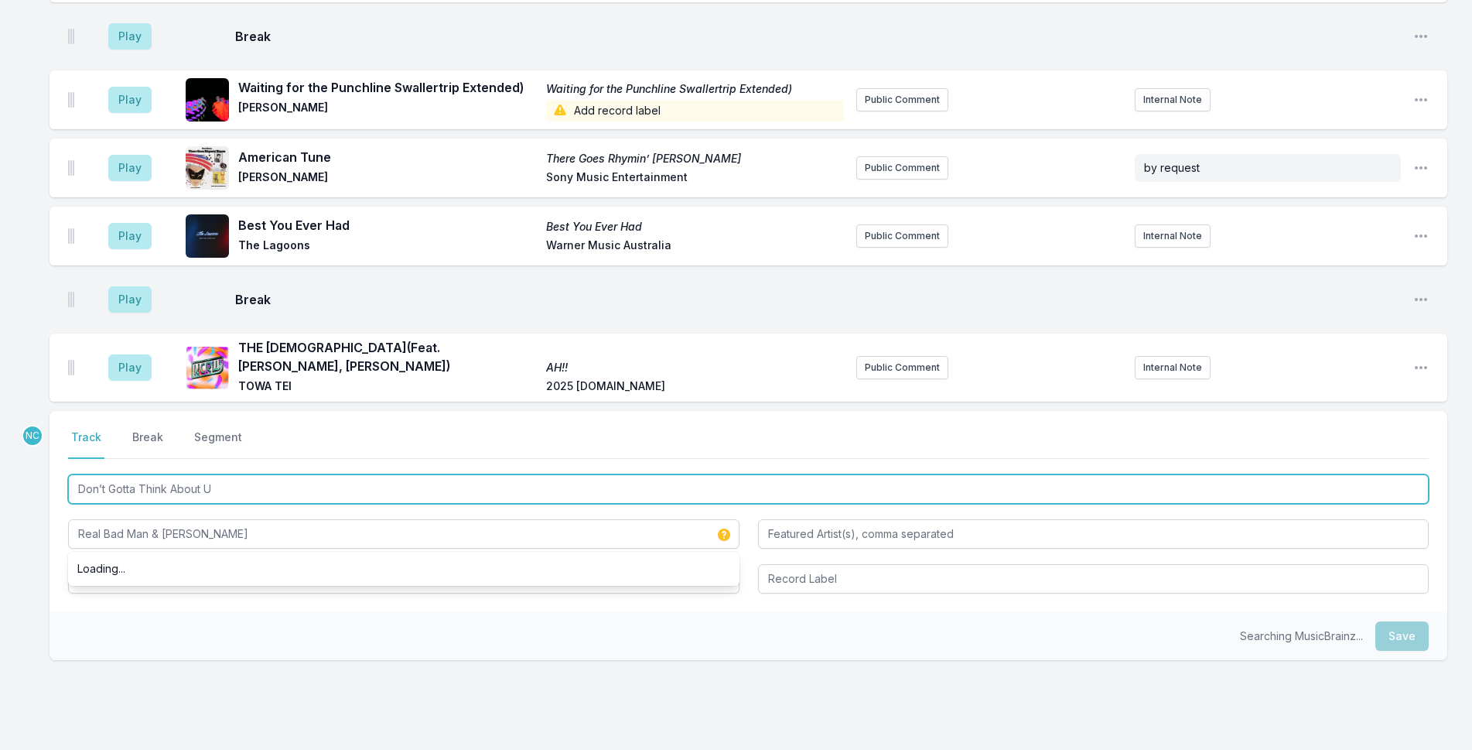
click at [287, 474] on input "Don’t Gotta Think About U" at bounding box center [748, 488] width 1361 height 29
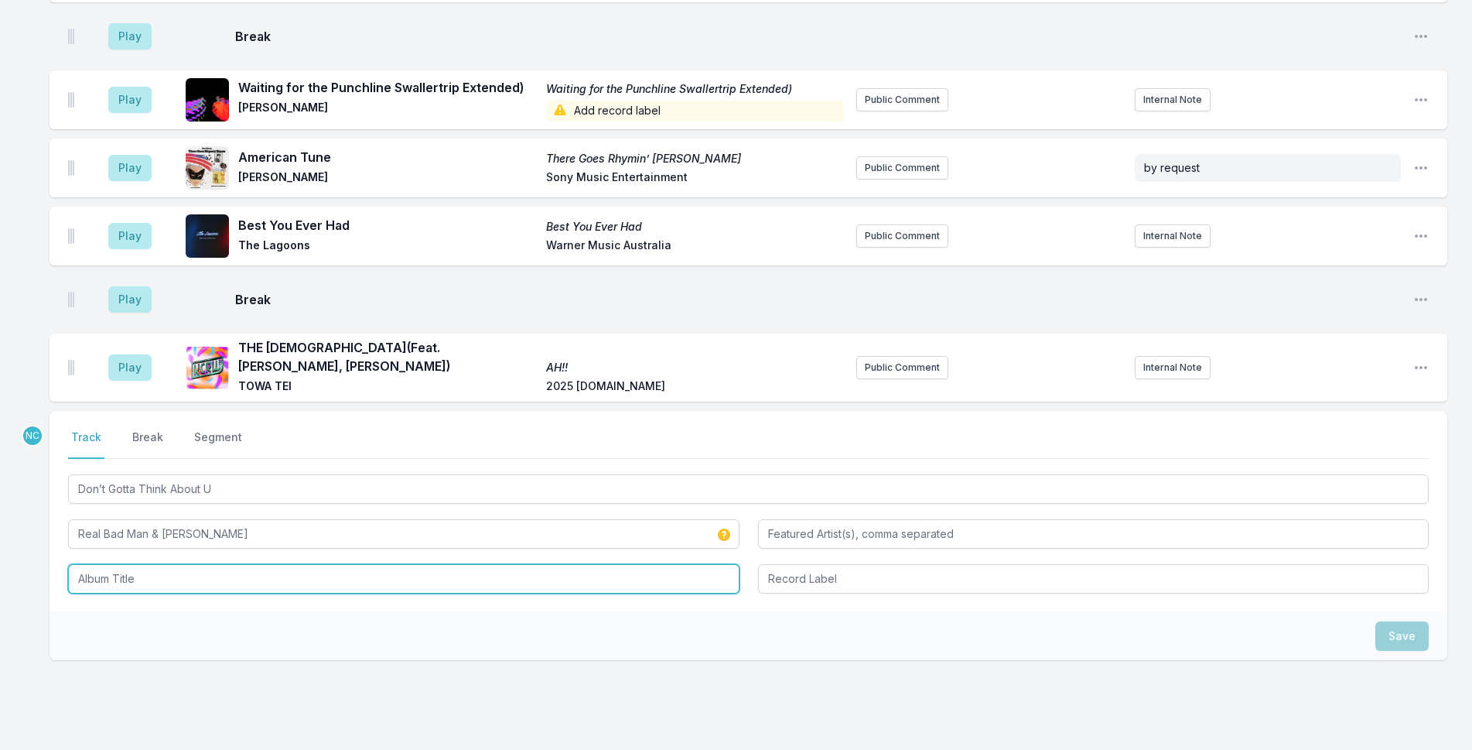
click at [200, 564] on input "Album Title" at bounding box center [404, 578] width 672 height 29
paste input "Don’t Gotta Think About U"
type input "Don’t Gotta Think About U"
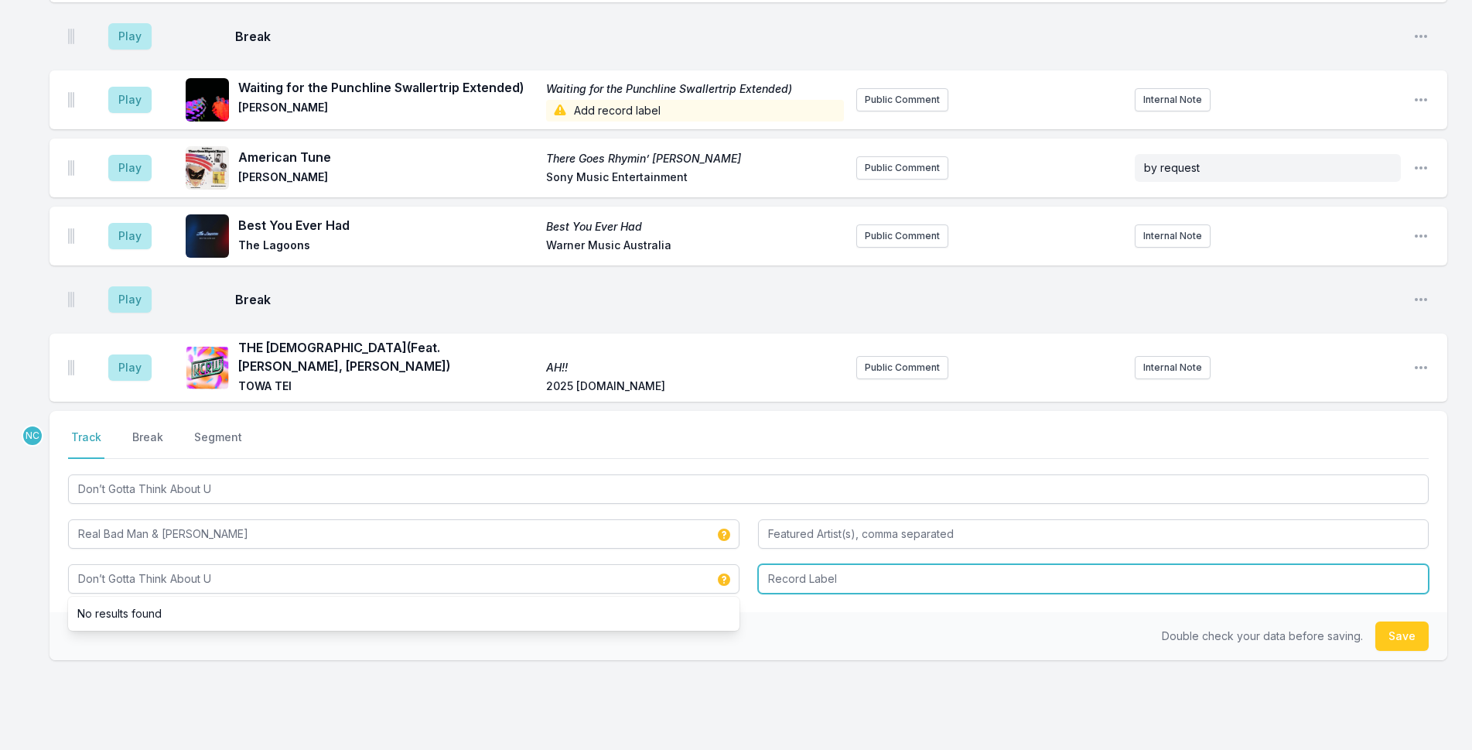
click at [942, 564] on input "Record Label" at bounding box center [1094, 578] width 672 height 29
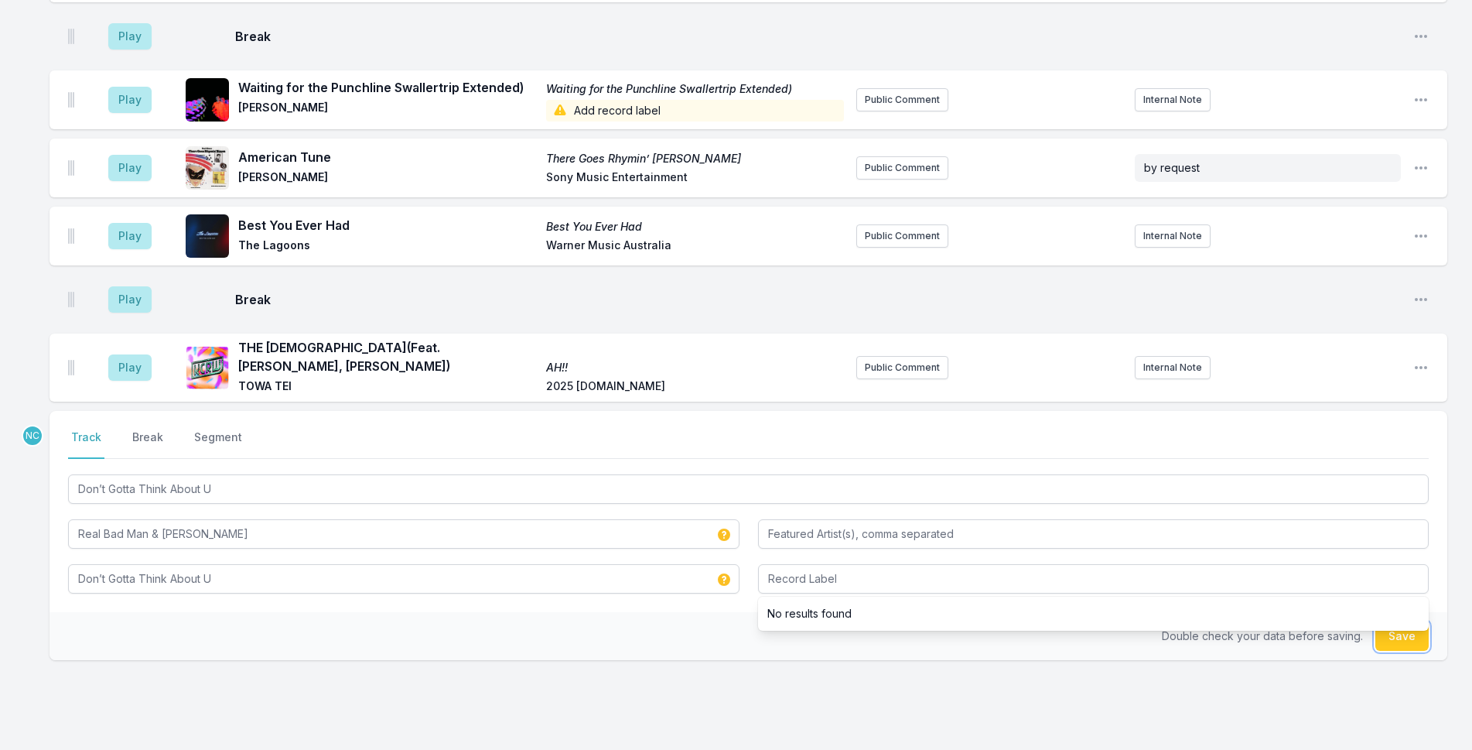
click at [1402, 621] on button "Save" at bounding box center [1402, 635] width 53 height 29
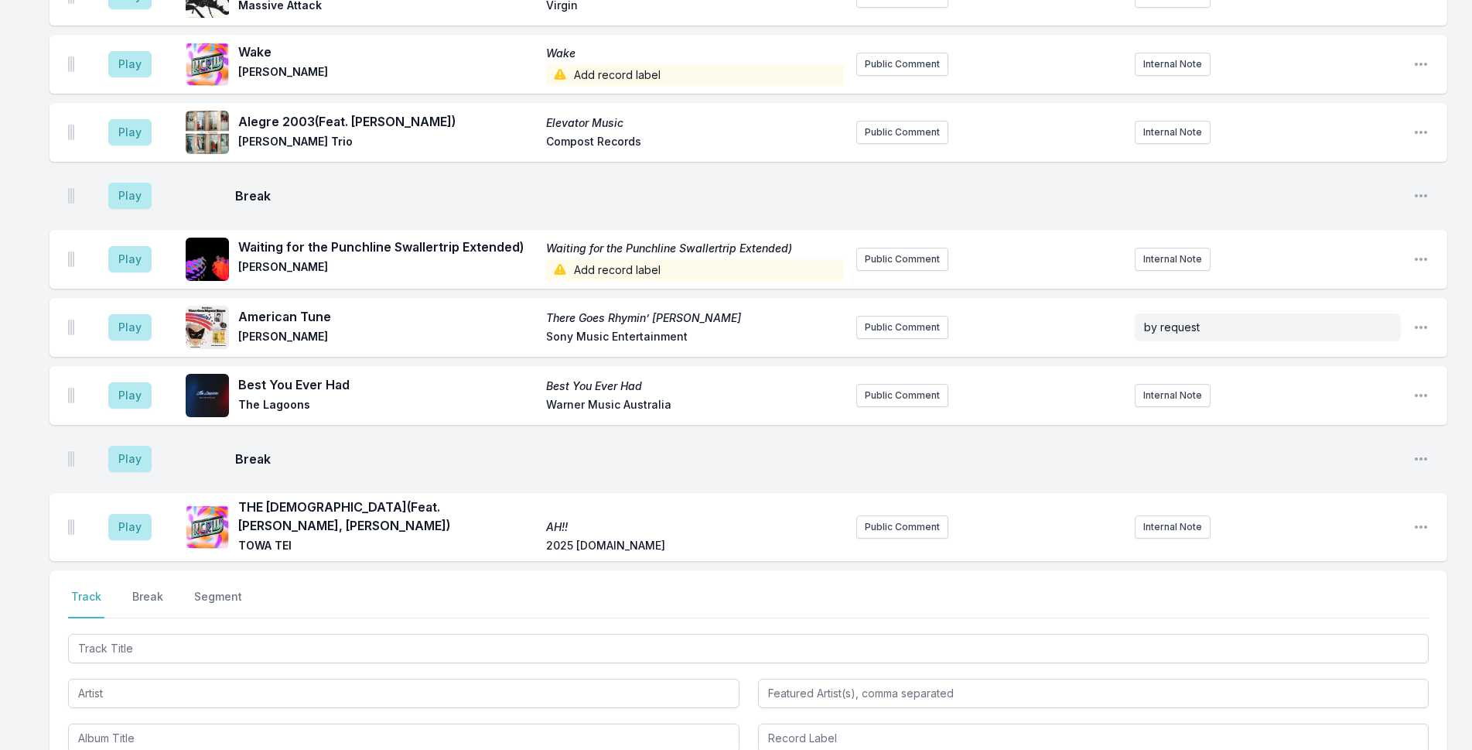
scroll to position [5692, 0]
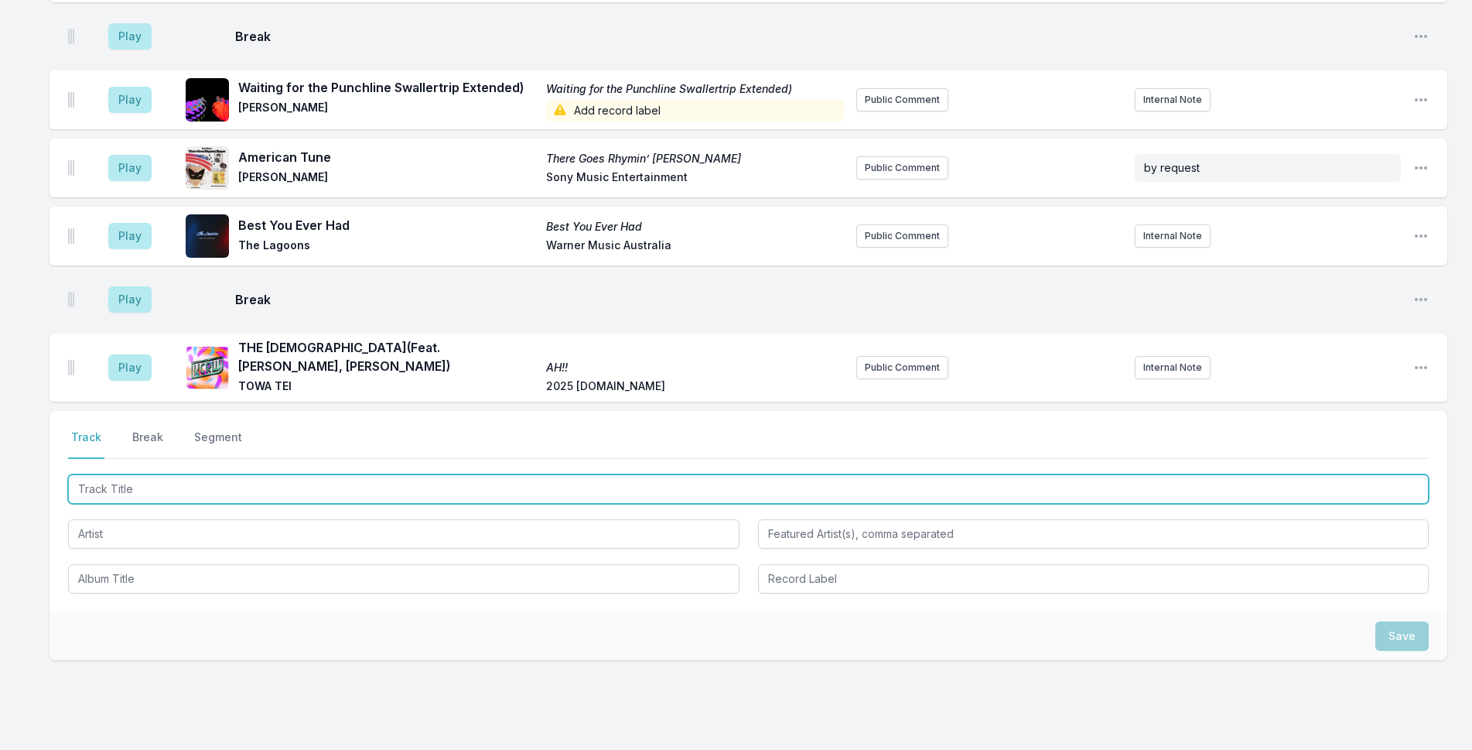
drag, startPoint x: 320, startPoint y: 432, endPoint x: 422, endPoint y: 395, distance: 107.7
click at [342, 474] on input "Track Title" at bounding box center [748, 488] width 1361 height 29
type input "The Happiness of Helen"
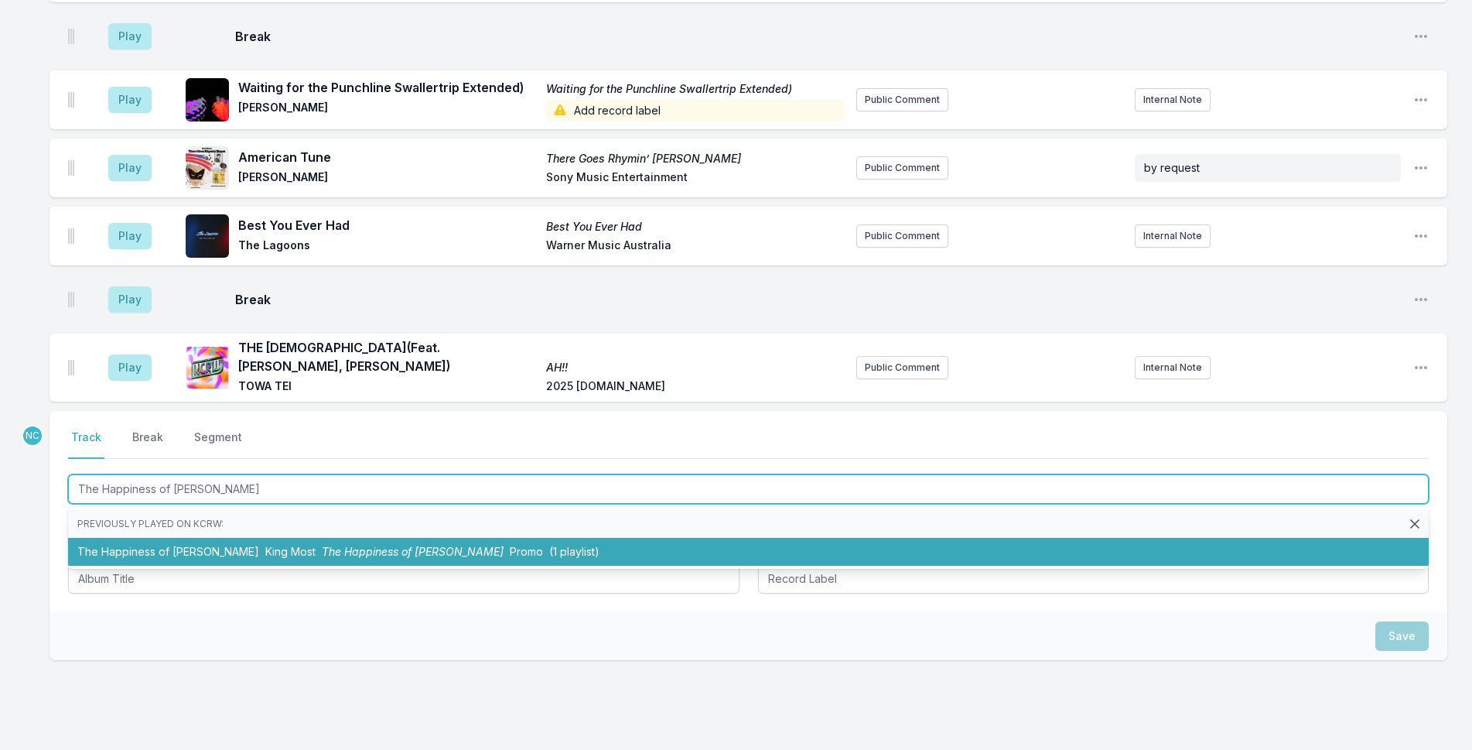
click at [510, 545] on span "Promo" at bounding box center [526, 551] width 33 height 13
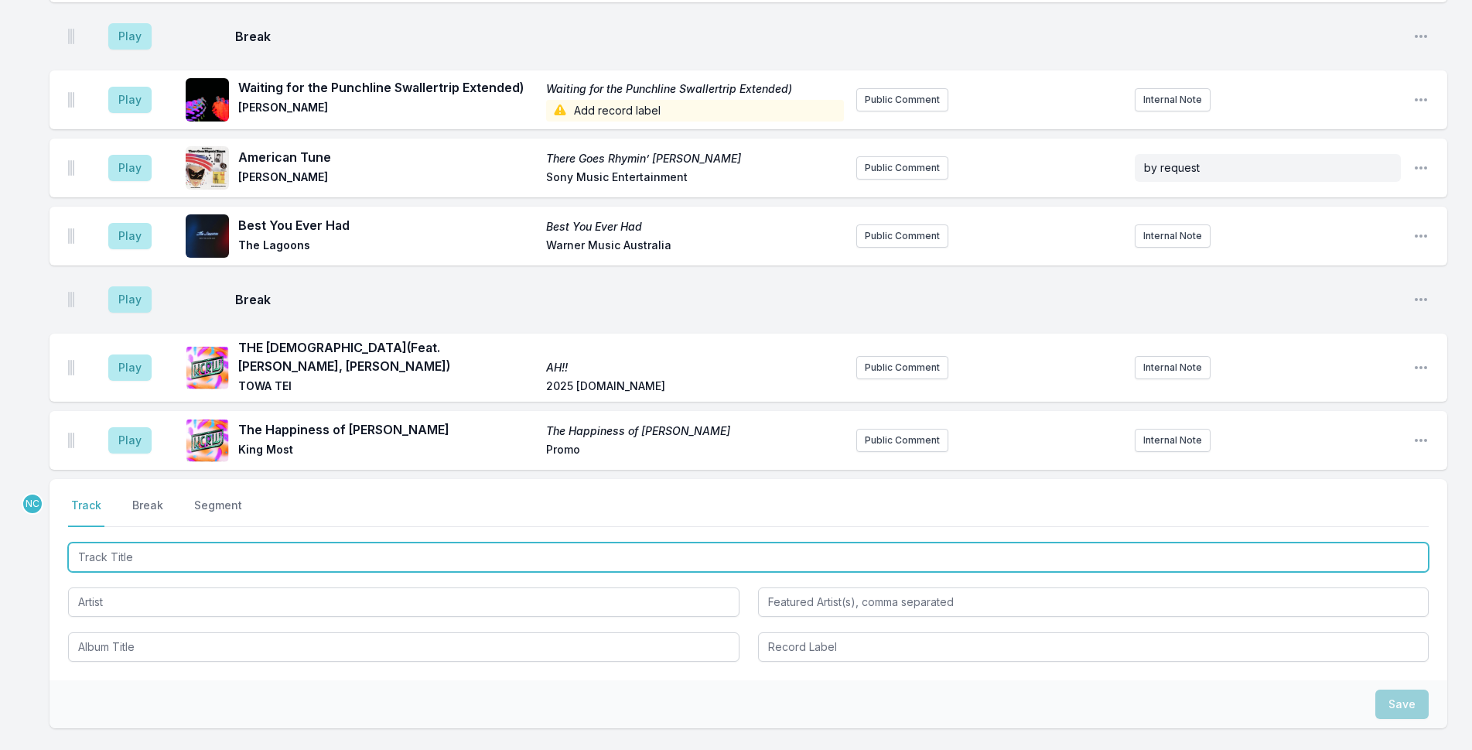
scroll to position [5760, 0]
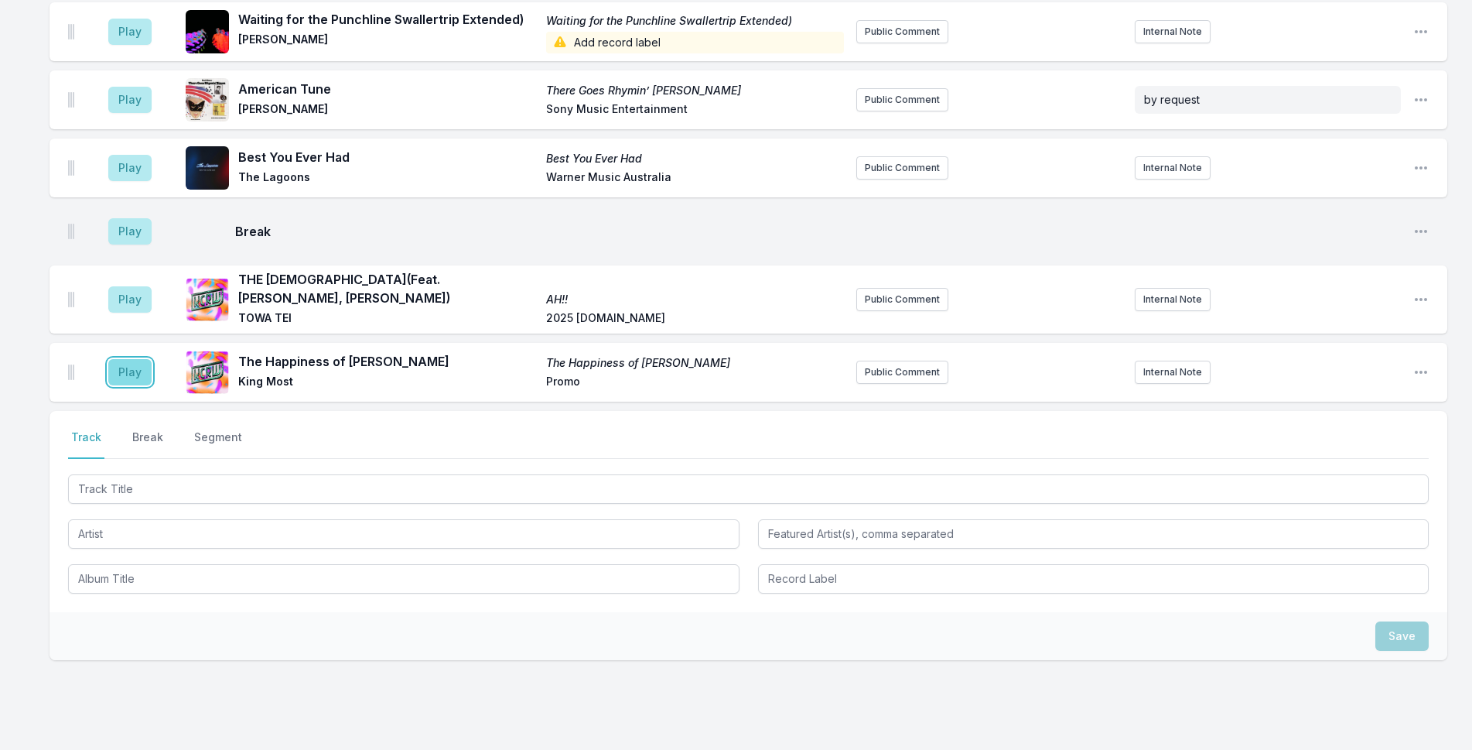
click at [137, 359] on button "Play" at bounding box center [129, 372] width 43 height 26
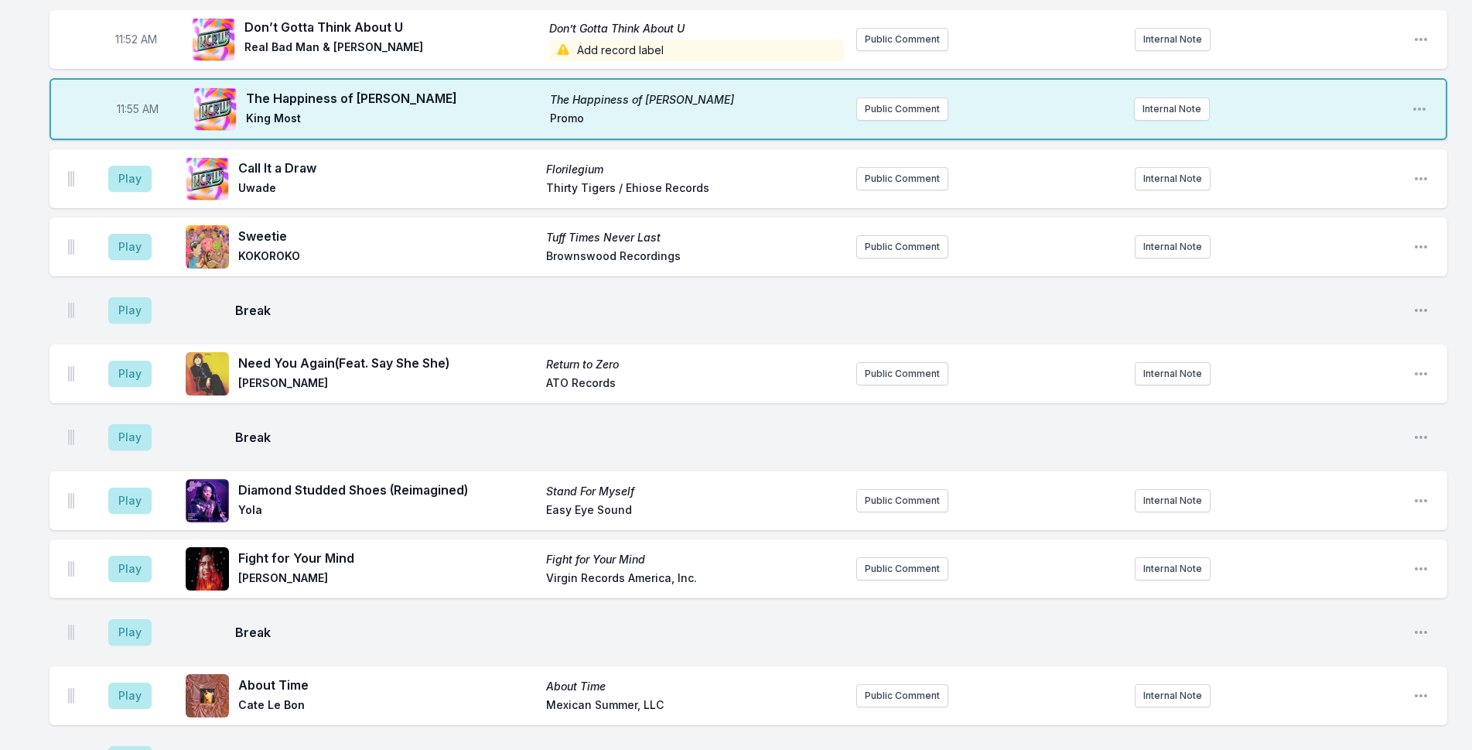
scroll to position [2898, 0]
